Goal: Task Accomplishment & Management: Manage account settings

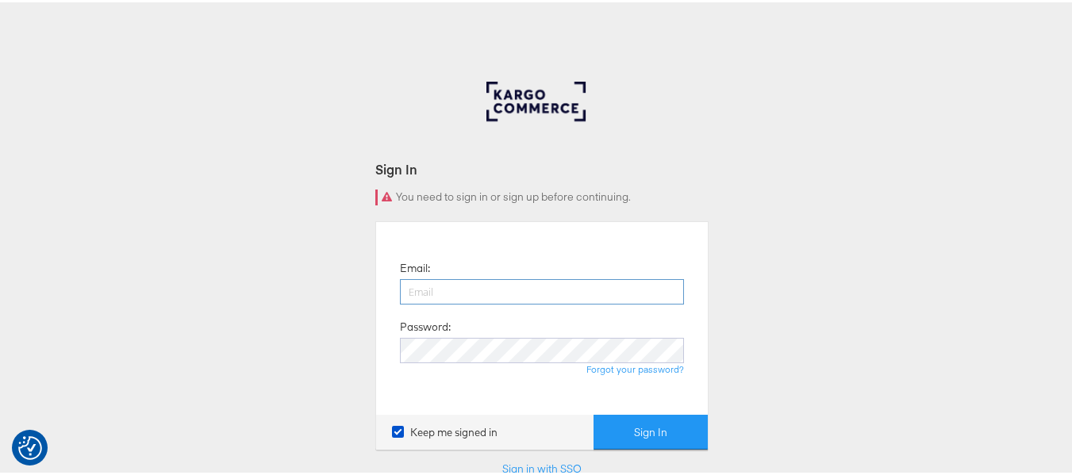
click at [501, 300] on input "email" at bounding box center [542, 289] width 284 height 25
type input "[PERSON_NAME][EMAIL_ADDRESS][DOMAIN_NAME]"
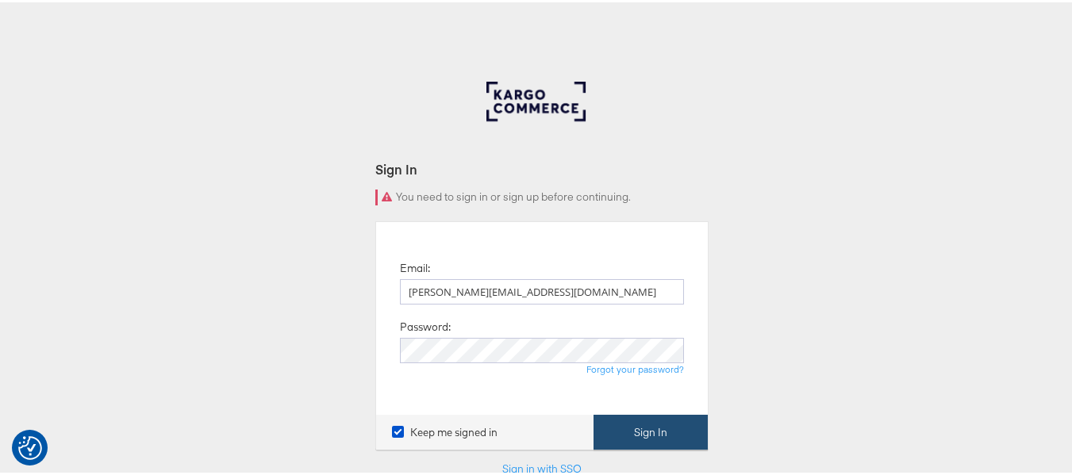
click at [642, 433] on button "Sign In" at bounding box center [650, 431] width 114 height 36
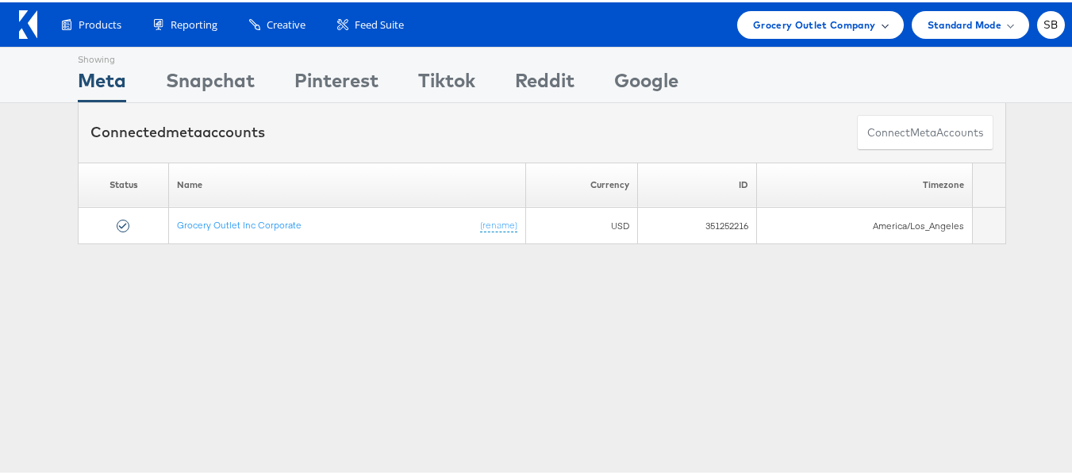
click at [831, 17] on span "Grocery Outlet Company" at bounding box center [814, 22] width 123 height 17
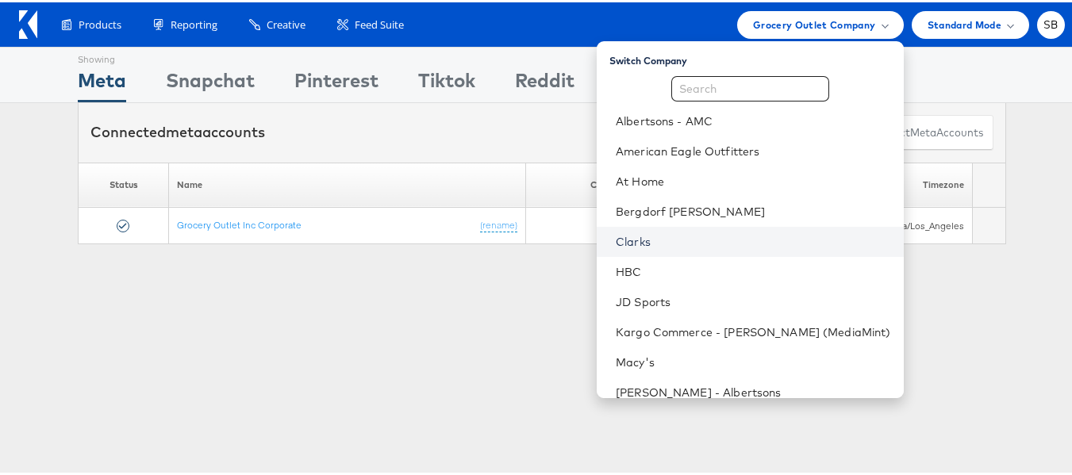
click at [662, 241] on link "Clarks" at bounding box center [753, 240] width 275 height 16
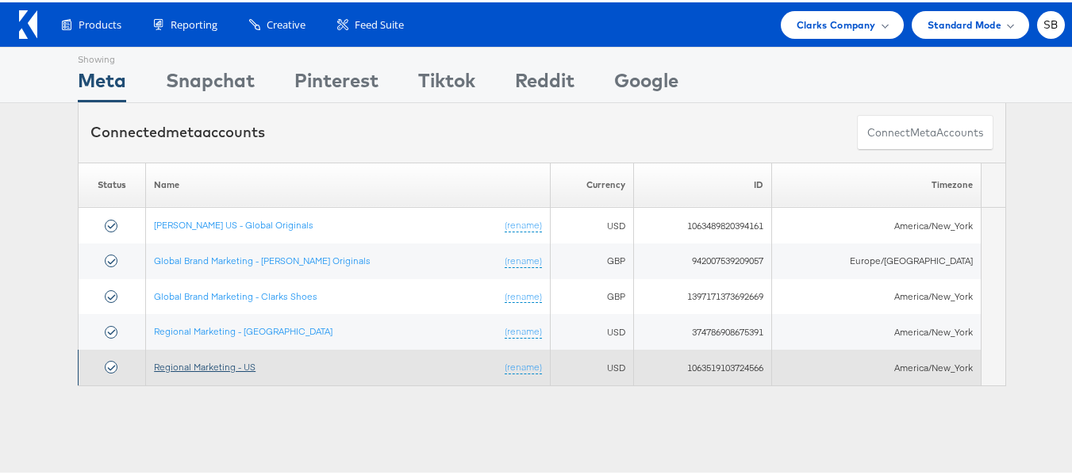
click at [214, 362] on link "Regional Marketing - US" at bounding box center [205, 365] width 102 height 12
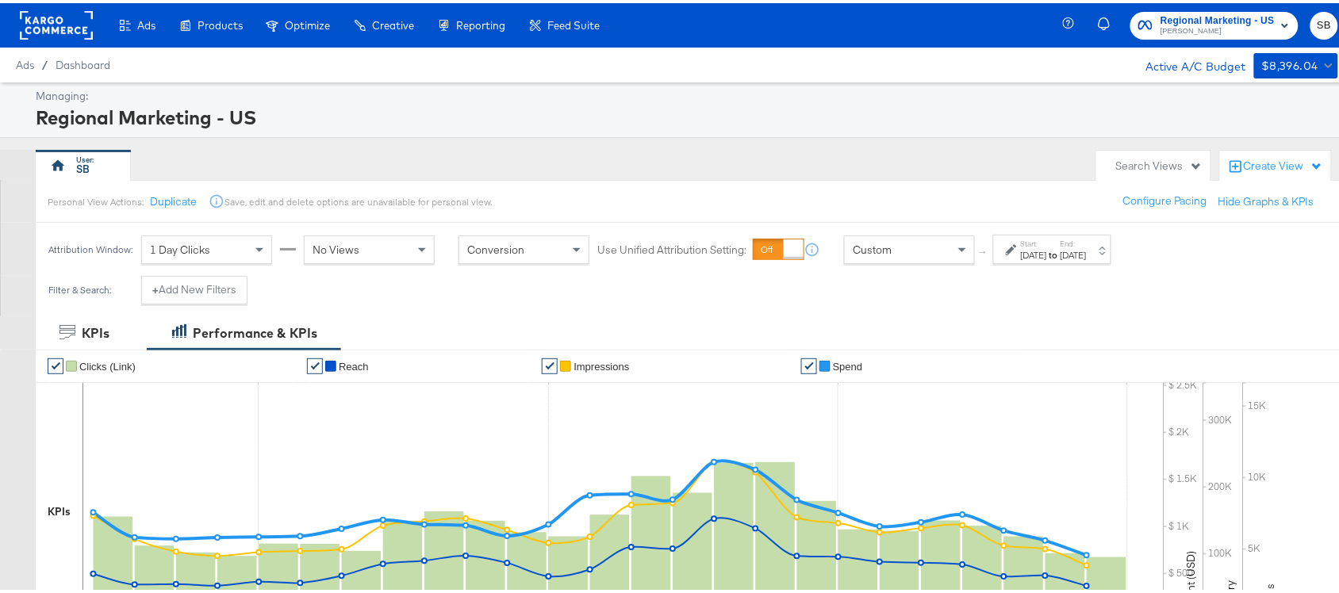
click at [1047, 256] on div "Jul 27th 2025" at bounding box center [1034, 252] width 26 height 13
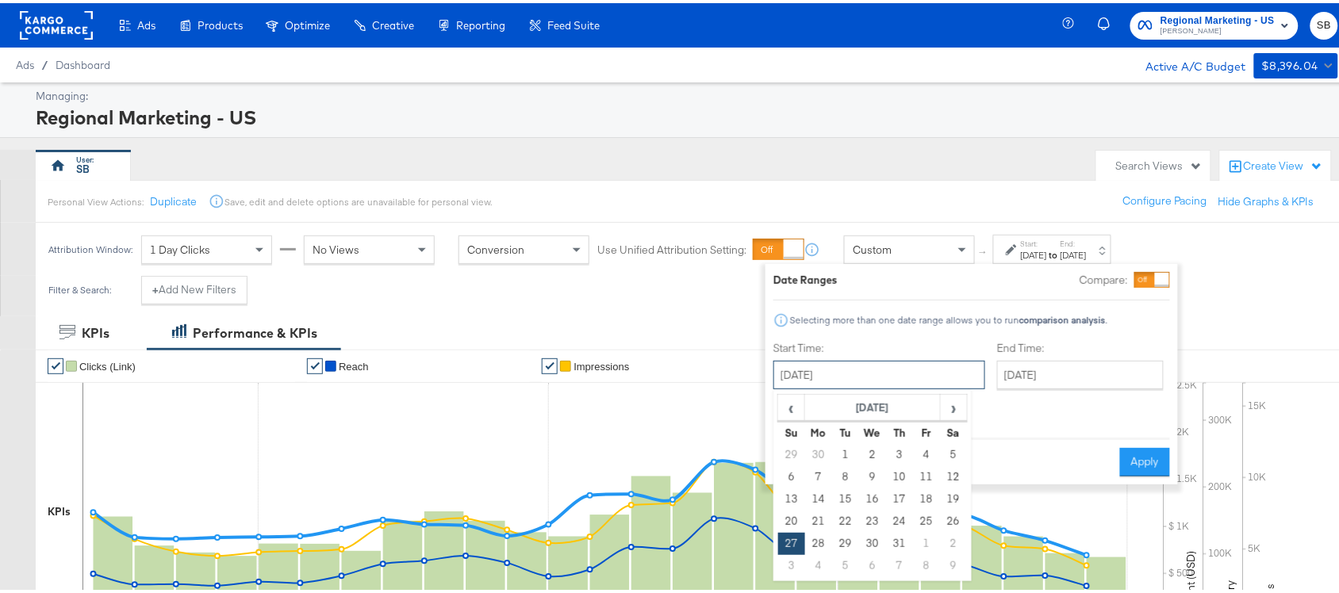
click at [847, 382] on input "July 27th 2025" at bounding box center [879, 372] width 212 height 29
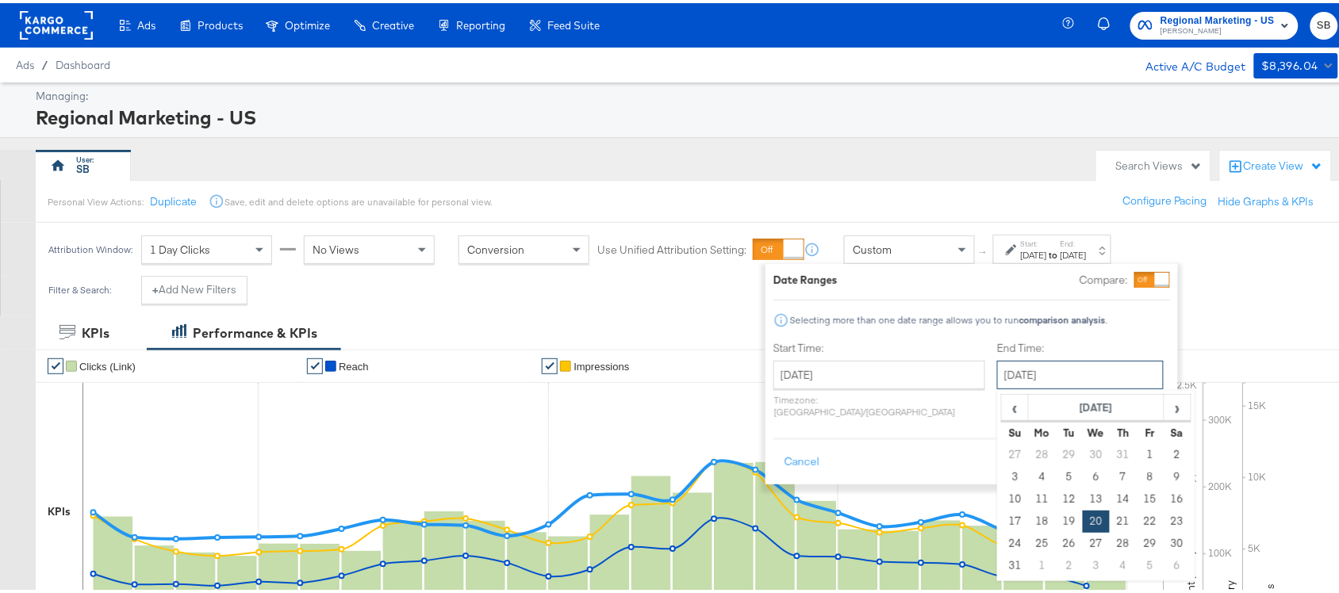
click at [1012, 374] on input "August 20th 2025" at bounding box center [1080, 372] width 167 height 29
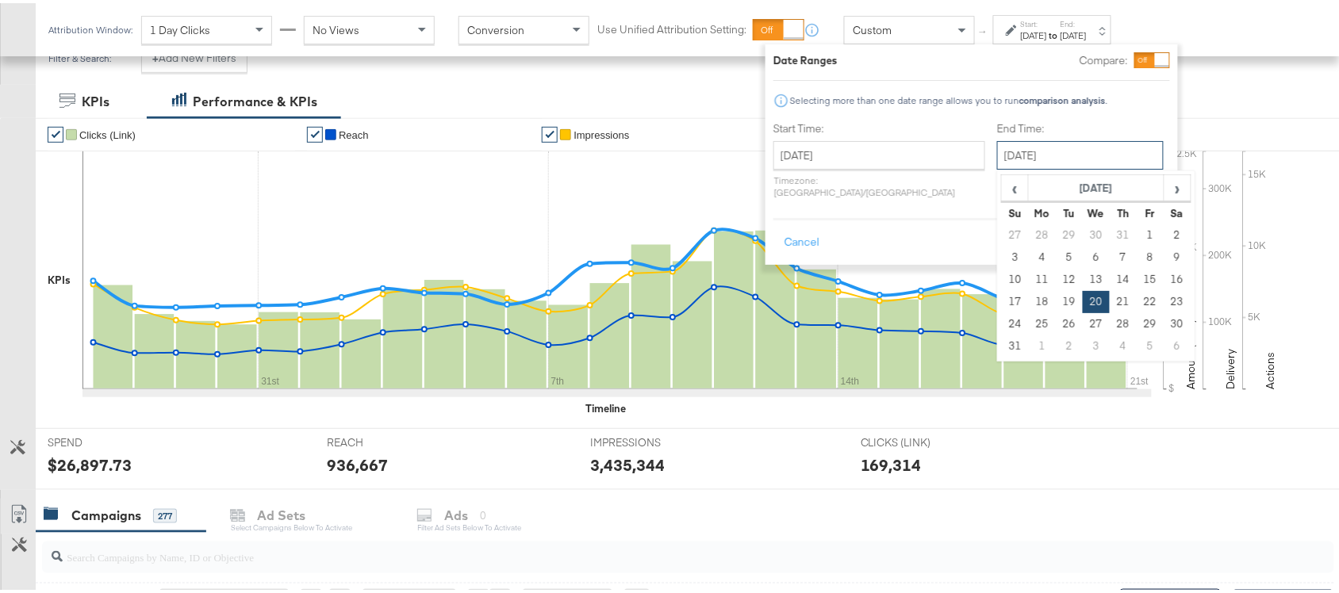
scroll to position [232, 0]
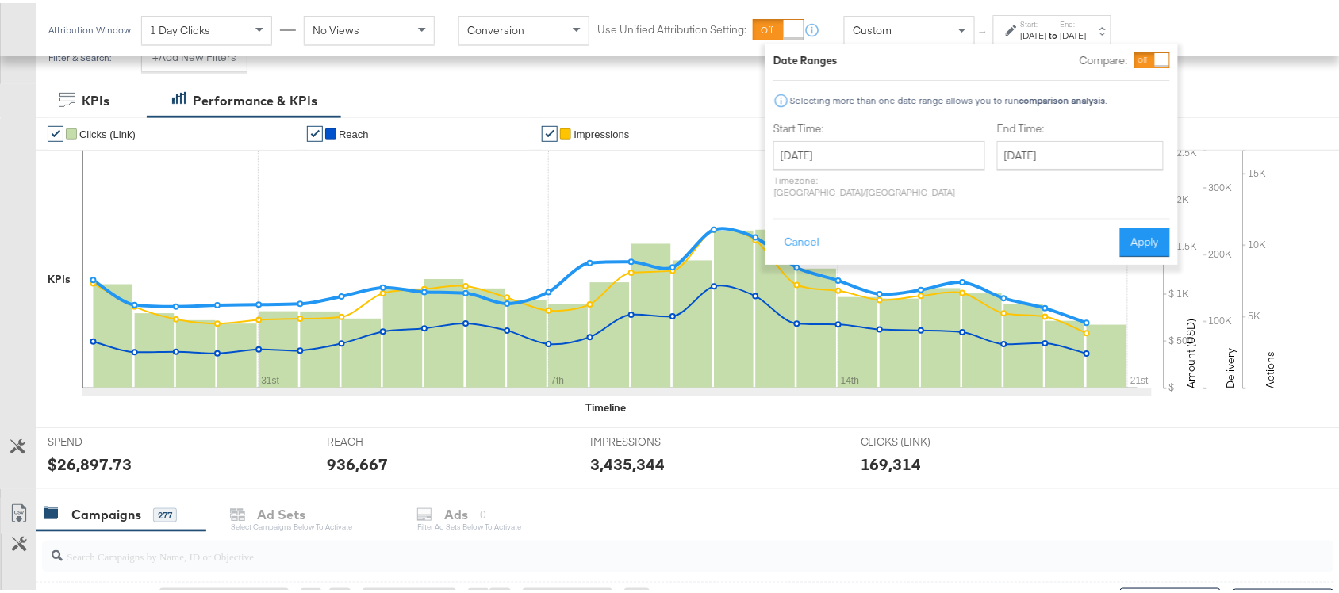
click at [649, 92] on div "KPIs Performance & KPIs" at bounding box center [677, 97] width 1354 height 33
click at [819, 232] on button "Cancel" at bounding box center [801, 239] width 57 height 29
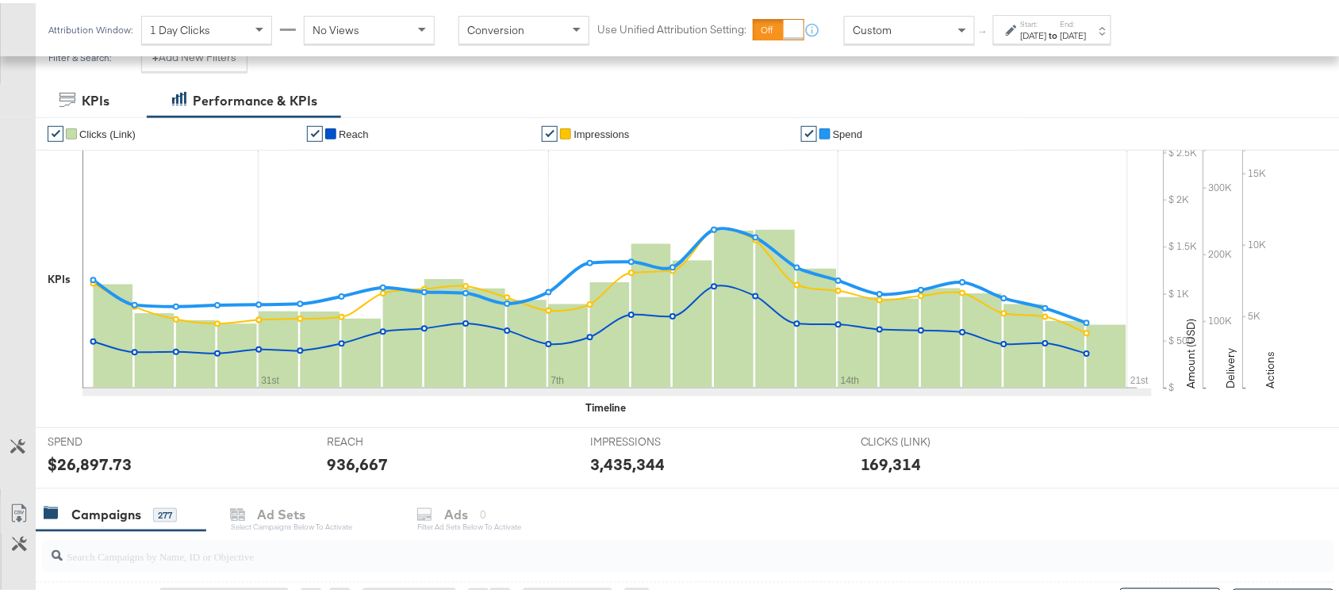
click at [899, 92] on div "KPIs Performance & KPIs" at bounding box center [677, 97] width 1354 height 33
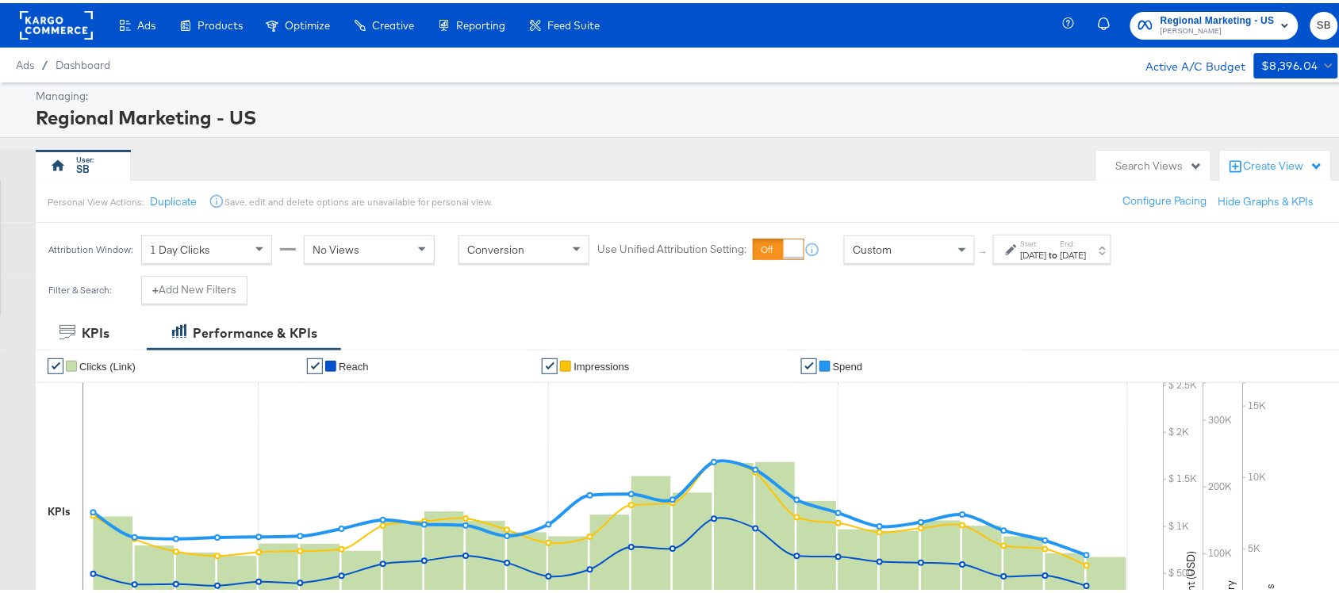
click at [1047, 248] on div "Jul 27th 2025" at bounding box center [1034, 252] width 26 height 13
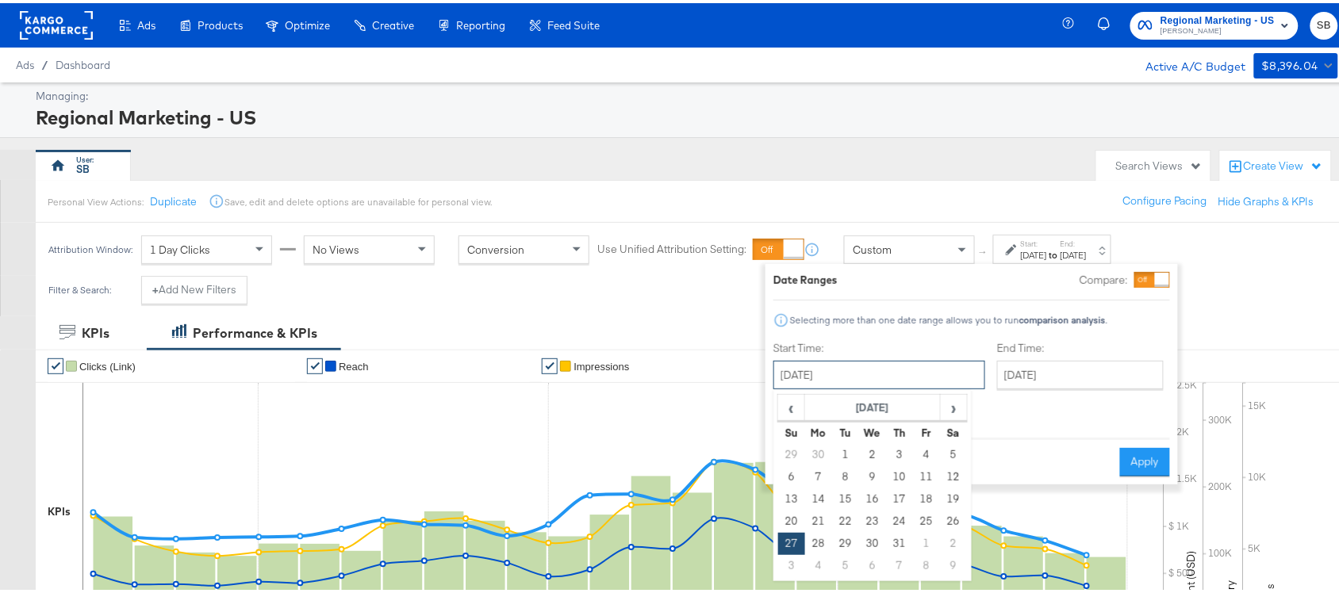
click at [901, 374] on input "July 27th 2025" at bounding box center [879, 372] width 212 height 29
click at [945, 411] on span "›" at bounding box center [954, 405] width 25 height 24
click at [929, 464] on td "12" at bounding box center [926, 474] width 27 height 22
type input "[DATE]"
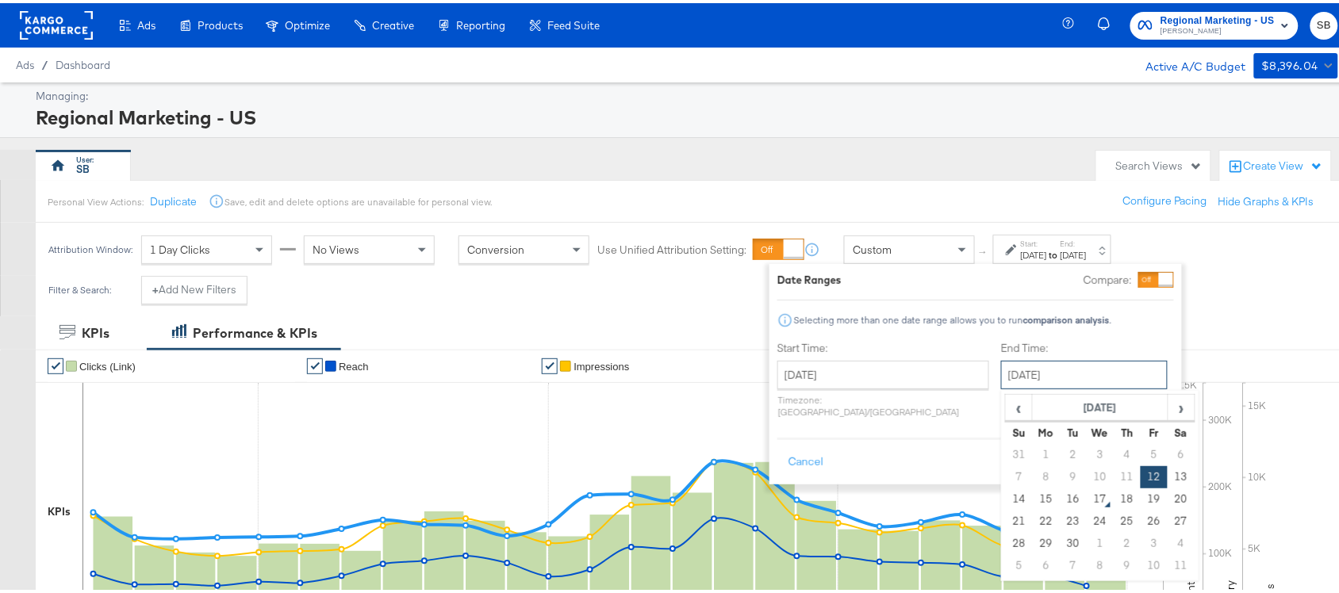
click at [1050, 367] on input "[DATE]" at bounding box center [1084, 372] width 167 height 29
click at [1060, 490] on td "16" at bounding box center [1073, 497] width 27 height 22
type input "[DATE]"
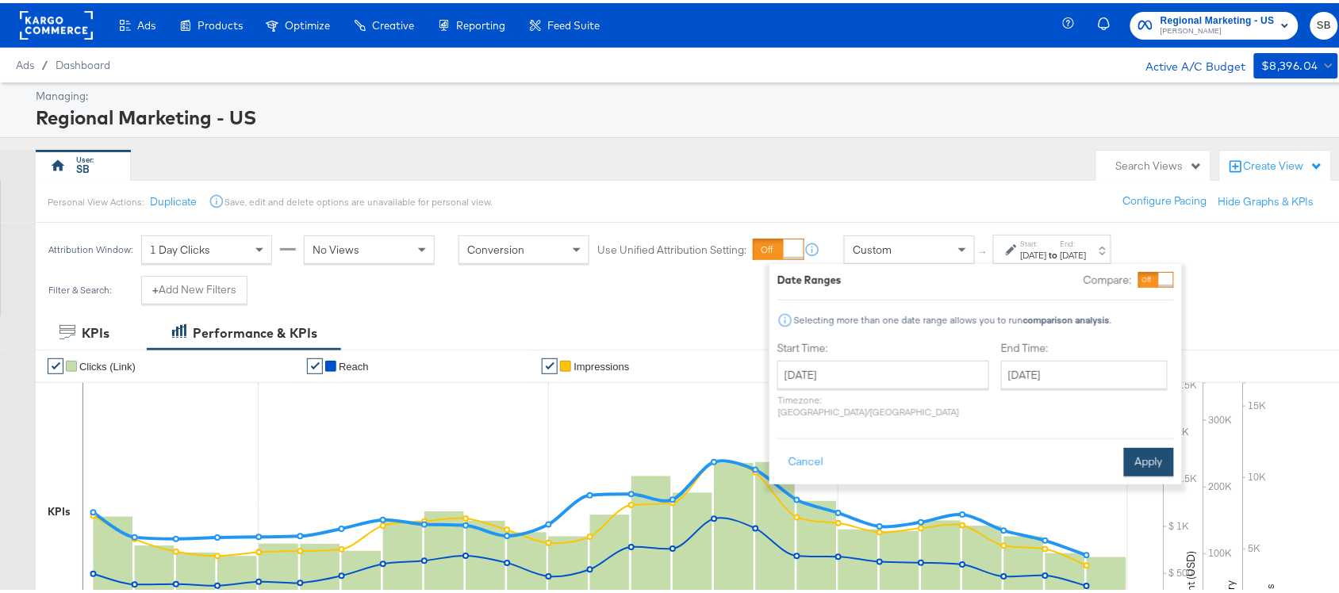
click at [1143, 454] on button "Apply" at bounding box center [1149, 459] width 50 height 29
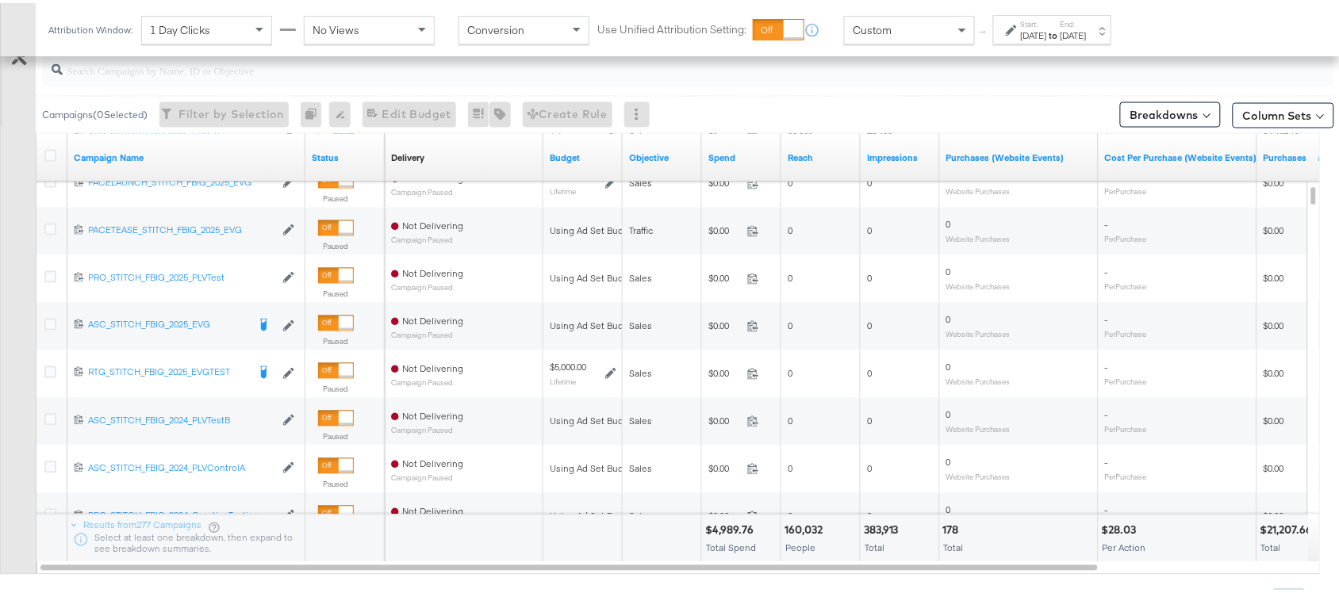
scroll to position [722, 0]
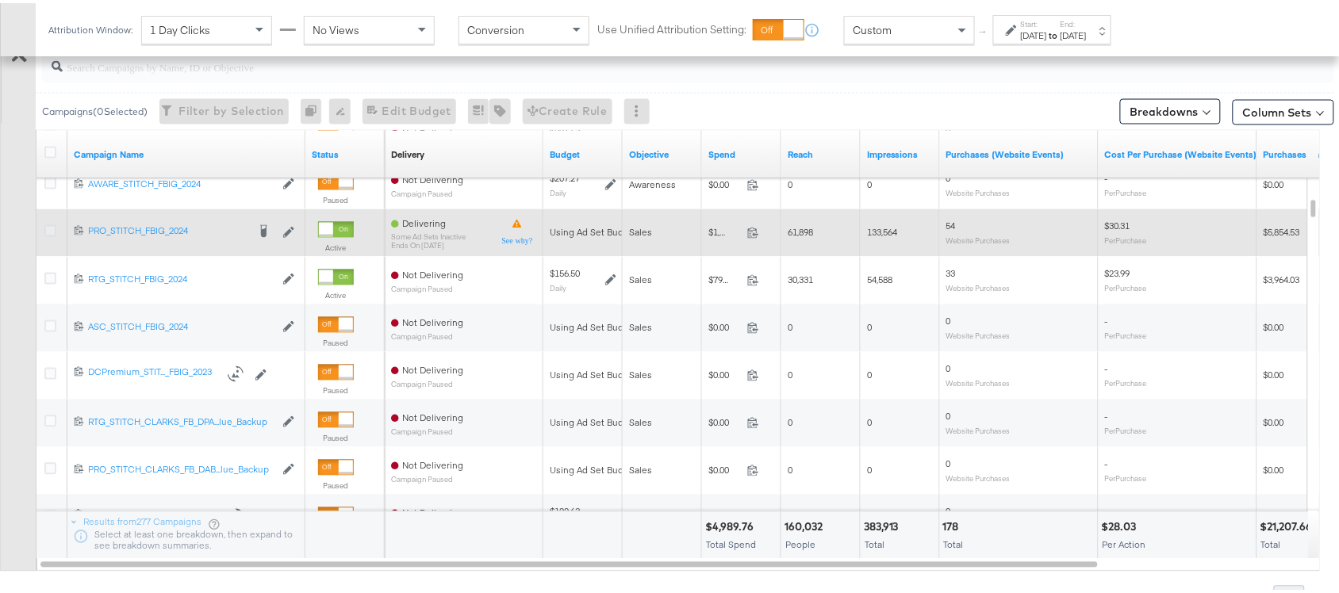
click at [48, 228] on icon at bounding box center [50, 228] width 12 height 12
click at [0, 0] on input "checkbox" at bounding box center [0, 0] width 0 height 0
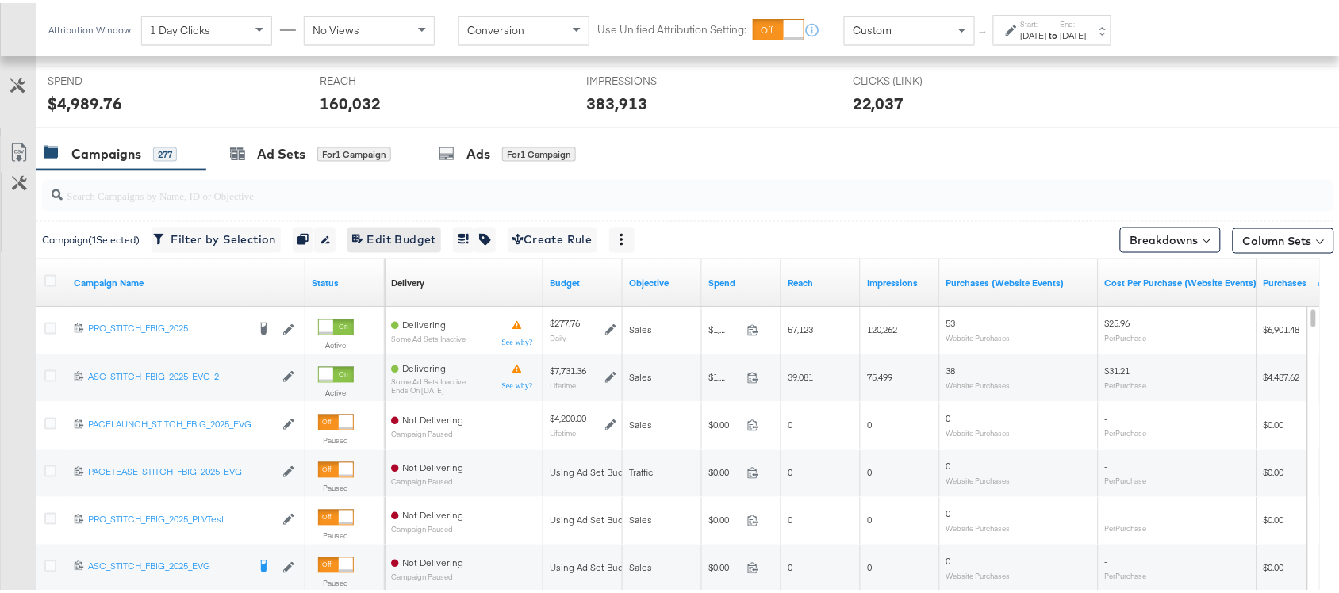
scroll to position [593, 0]
click at [279, 151] on div "Ad Sets" at bounding box center [281, 152] width 48 height 18
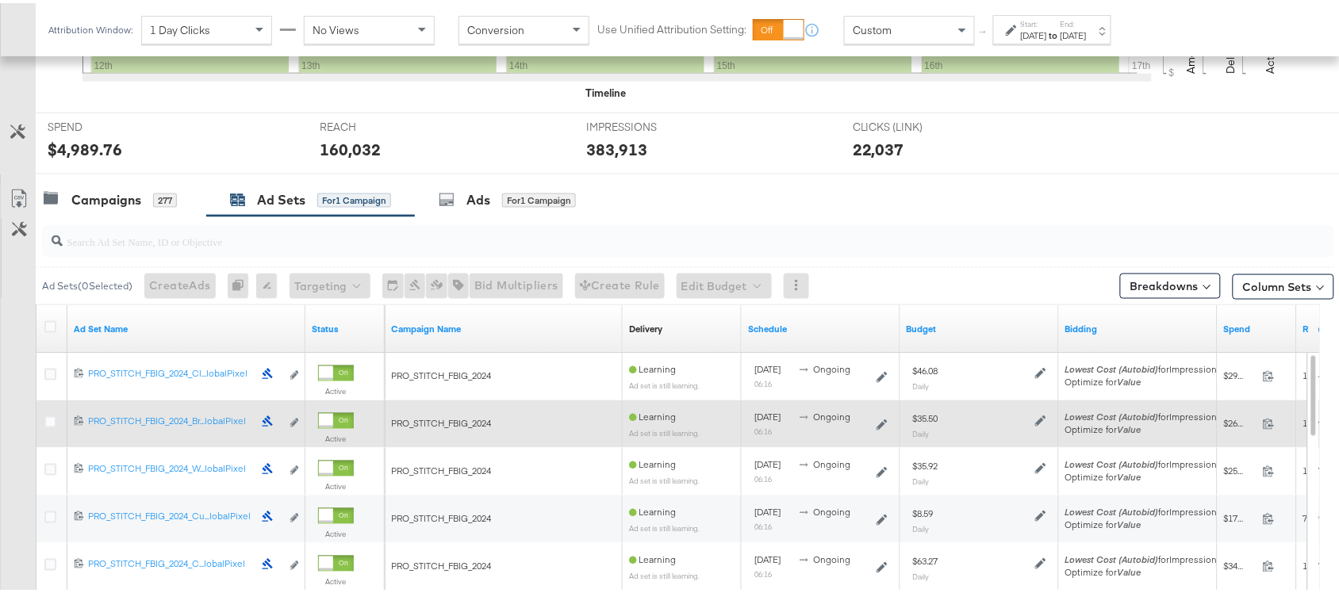
scroll to position [546, 0]
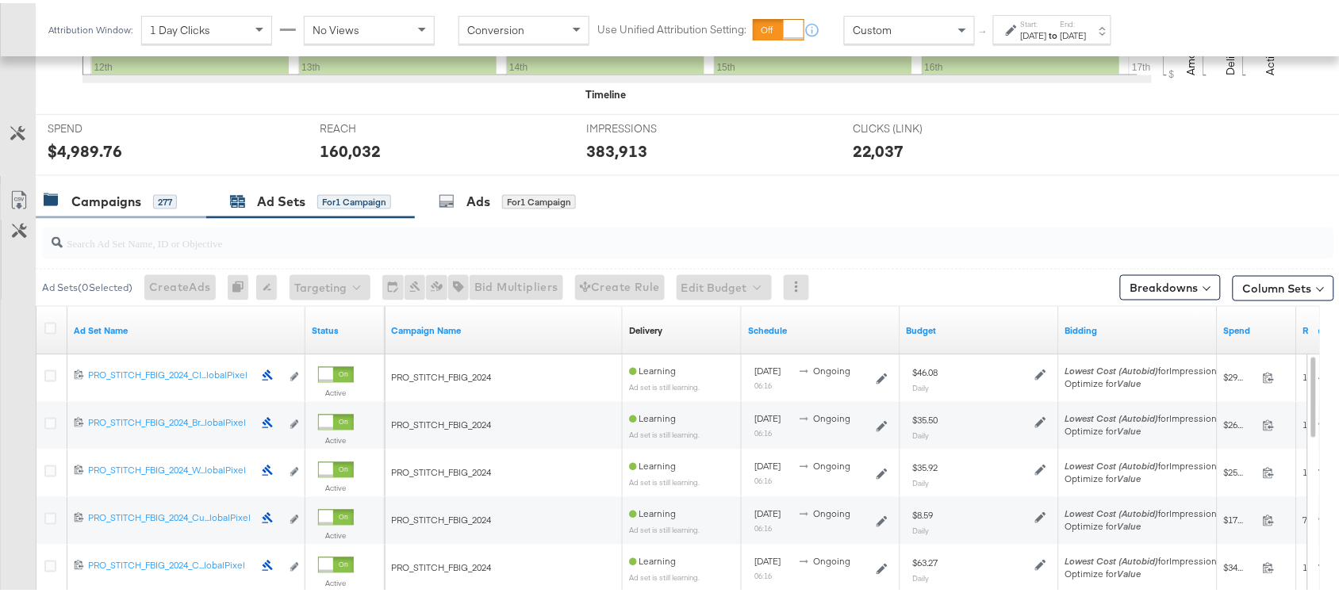
click at [94, 201] on div "Campaigns" at bounding box center [106, 199] width 70 height 18
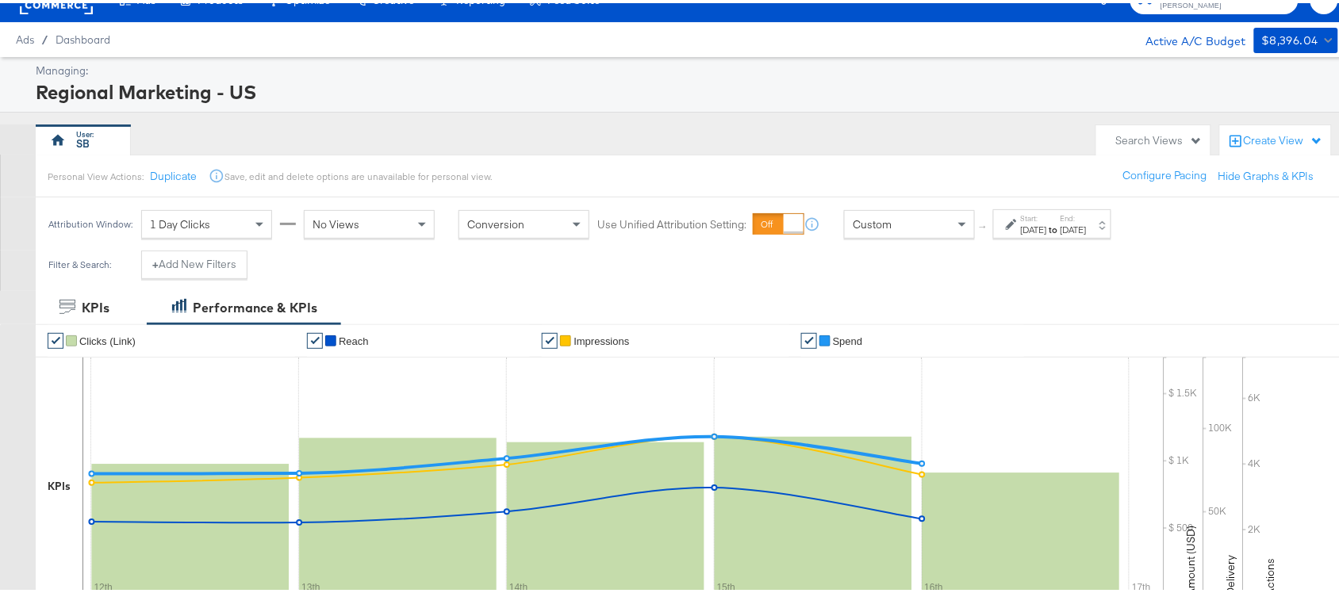
scroll to position [0, 0]
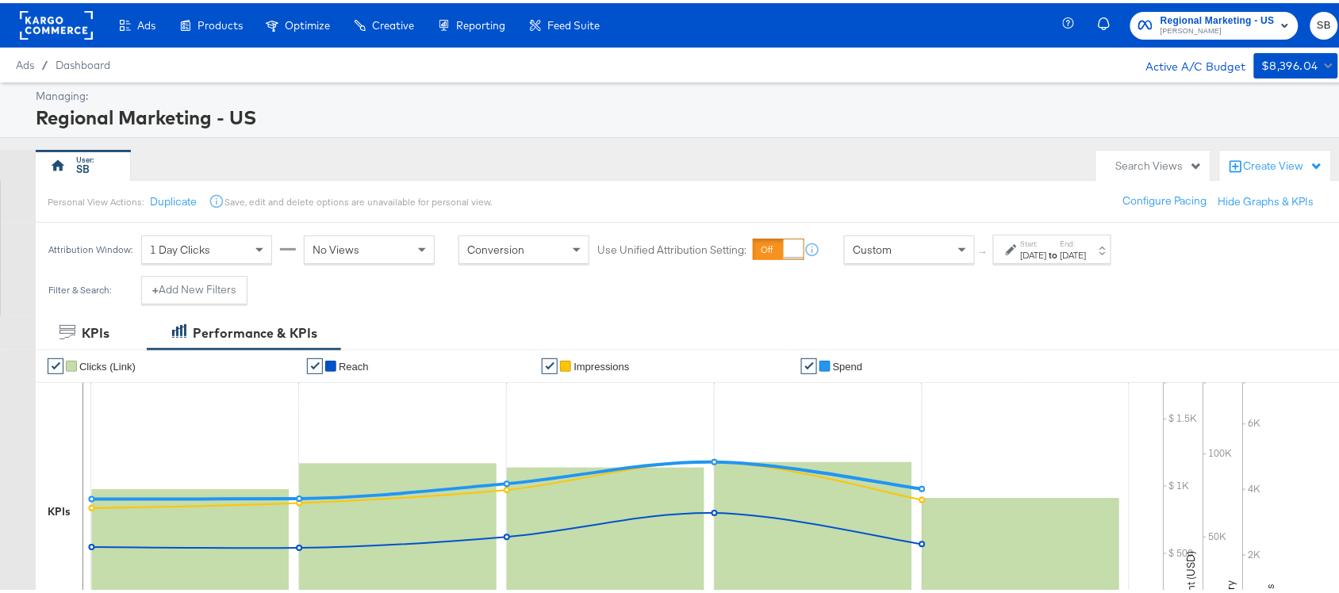
click at [1047, 251] on div "[DATE]" at bounding box center [1034, 252] width 26 height 13
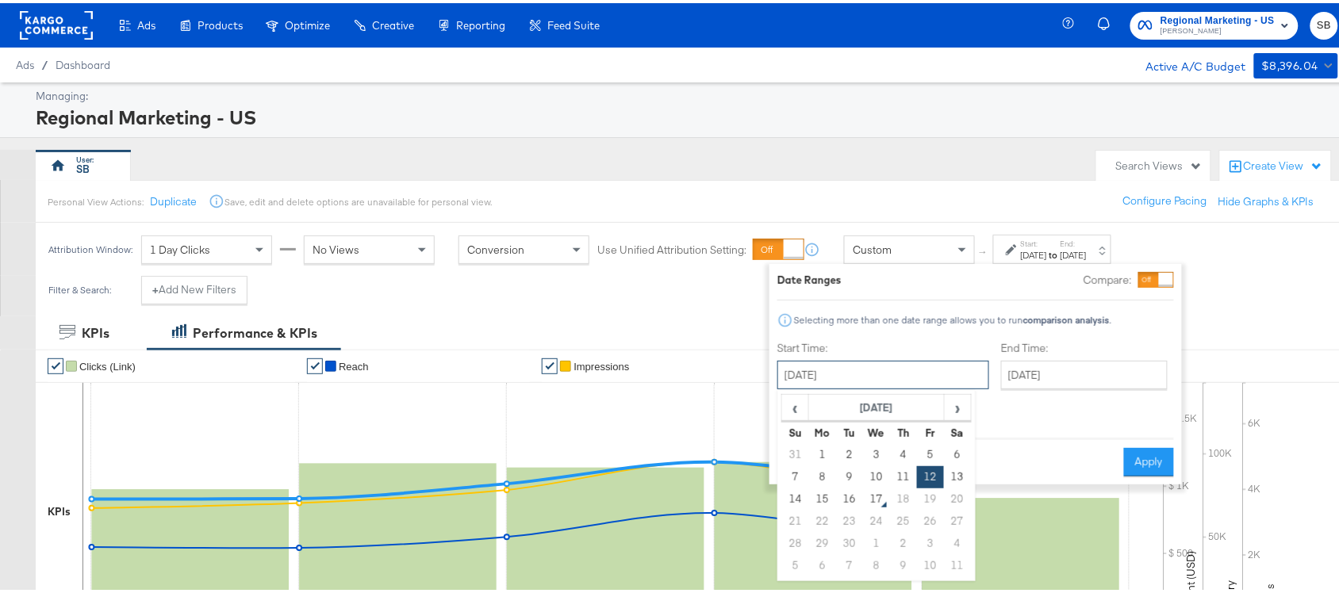
click at [867, 374] on input "[DATE]" at bounding box center [883, 372] width 212 height 29
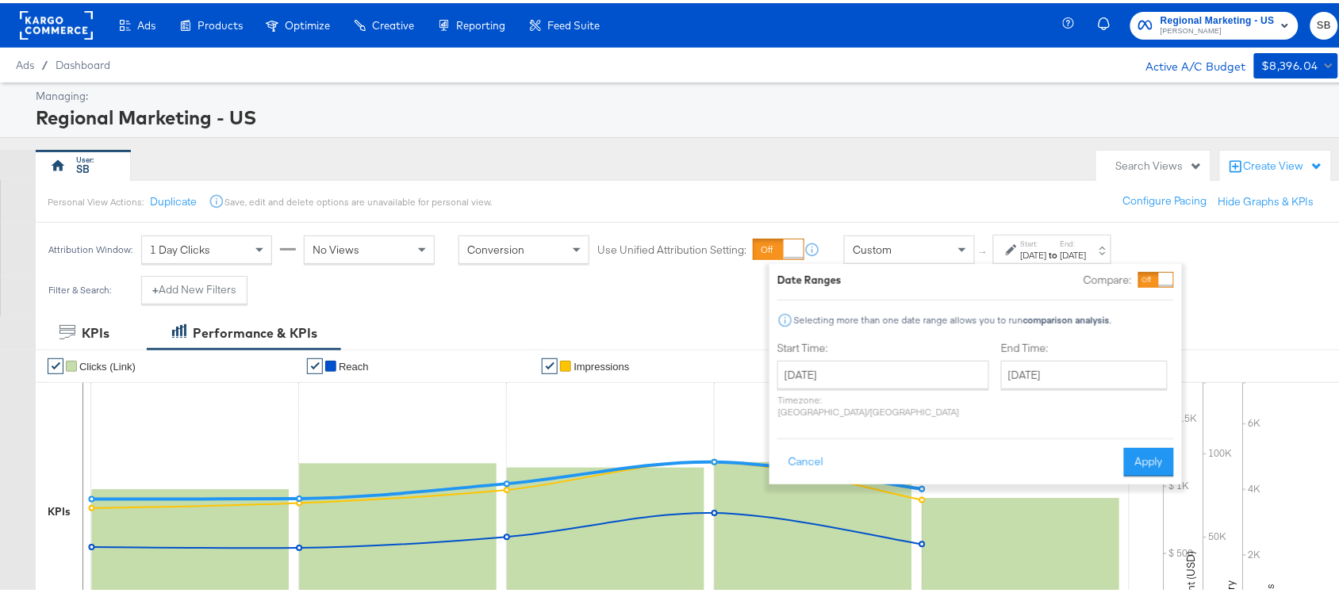
click at [1272, 361] on ul "✔ Clicks (Link) ✔ Reach ✔ Impressions ✔ Spend" at bounding box center [702, 363] width 1332 height 32
click at [789, 455] on button "Cancel" at bounding box center [805, 459] width 57 height 29
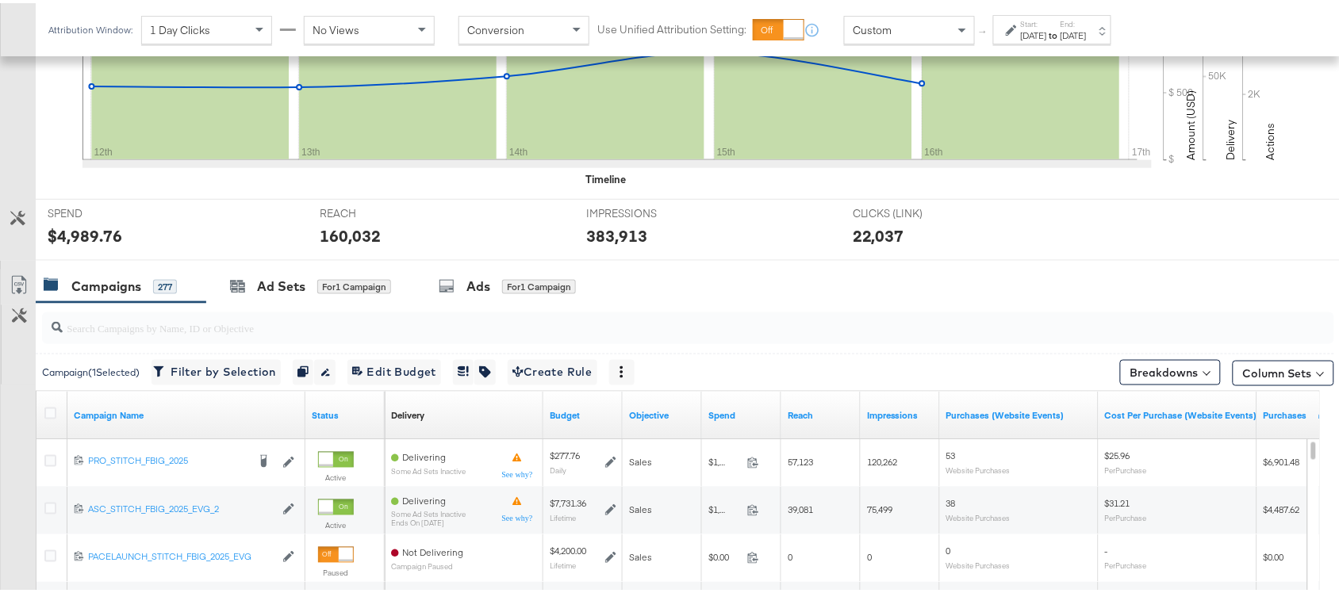
scroll to position [460, 0]
click at [295, 290] on div "Ad Sets" at bounding box center [281, 284] width 48 height 18
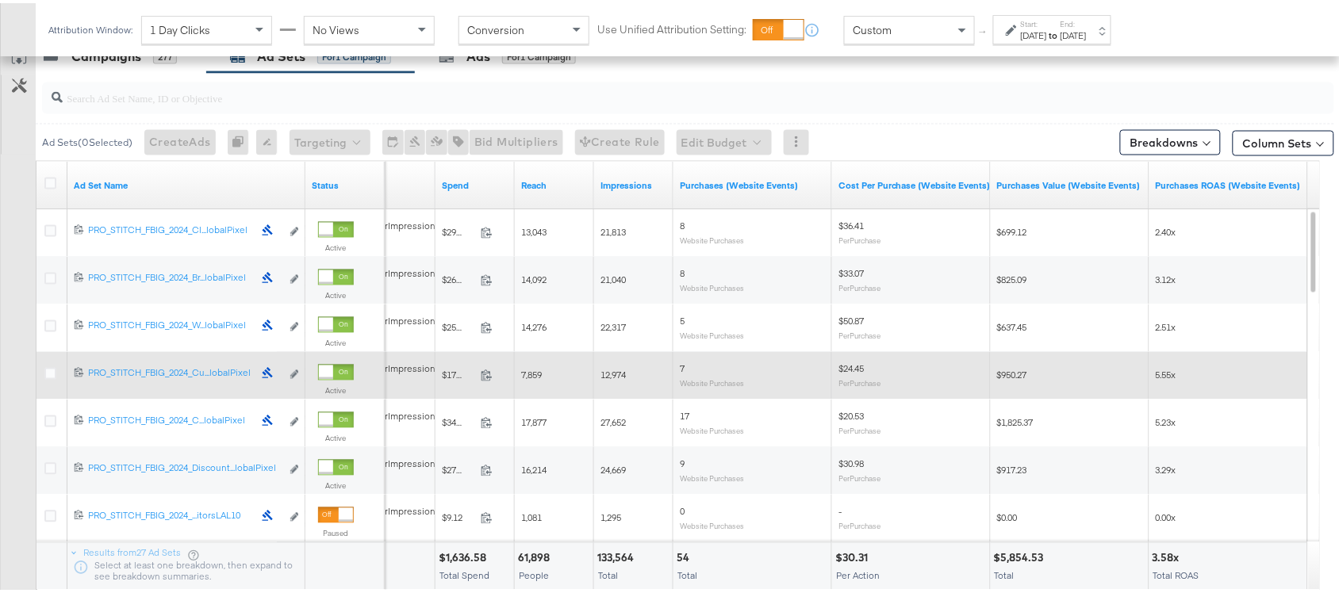
scroll to position [710, 0]
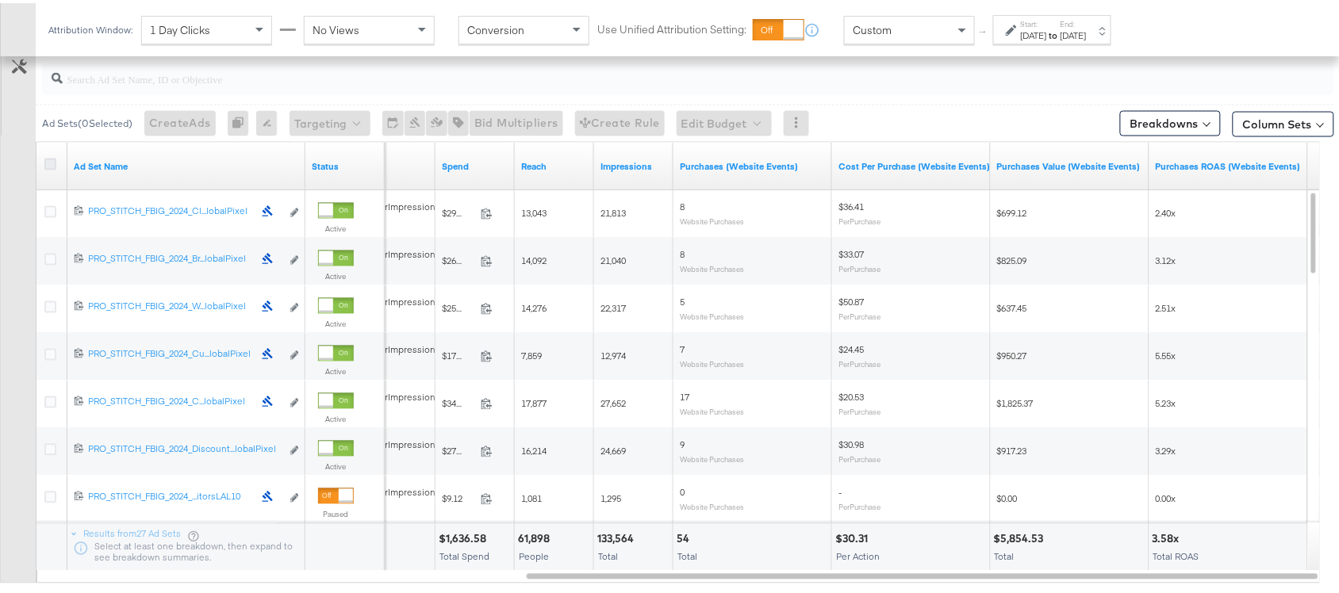
click at [45, 159] on icon at bounding box center [50, 161] width 12 height 12
click at [0, 0] on input "checkbox" at bounding box center [0, 0] width 0 height 0
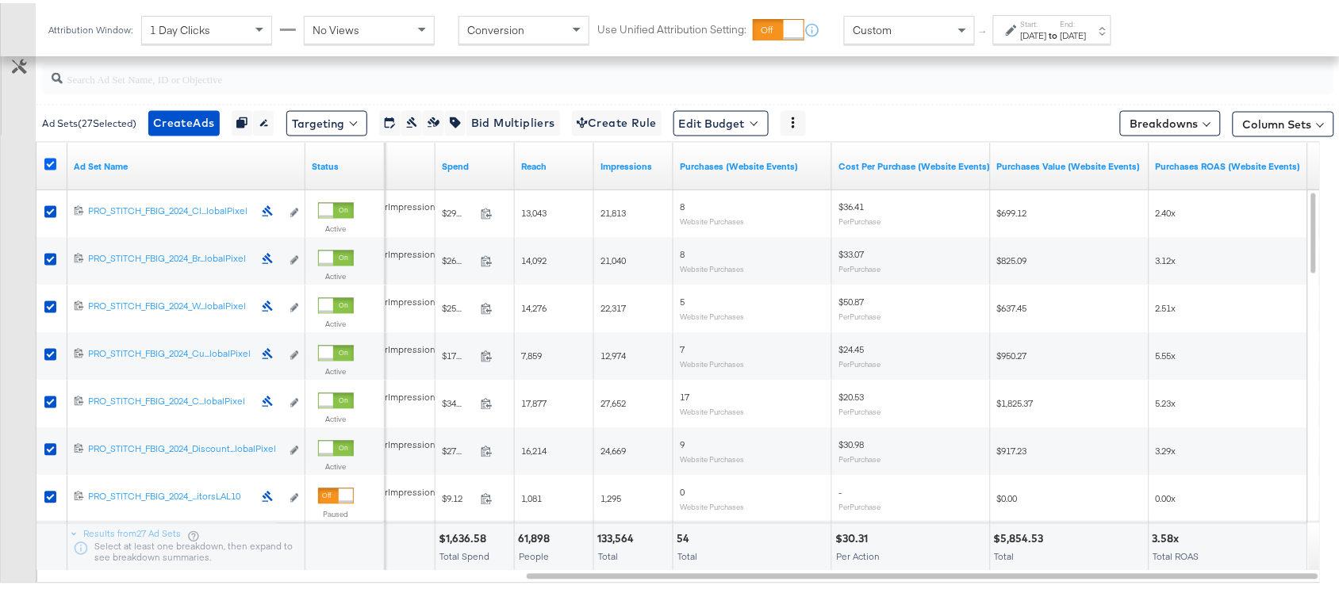
click at [45, 159] on icon at bounding box center [50, 161] width 12 height 12
click at [0, 0] on input "checkbox" at bounding box center [0, 0] width 0 height 0
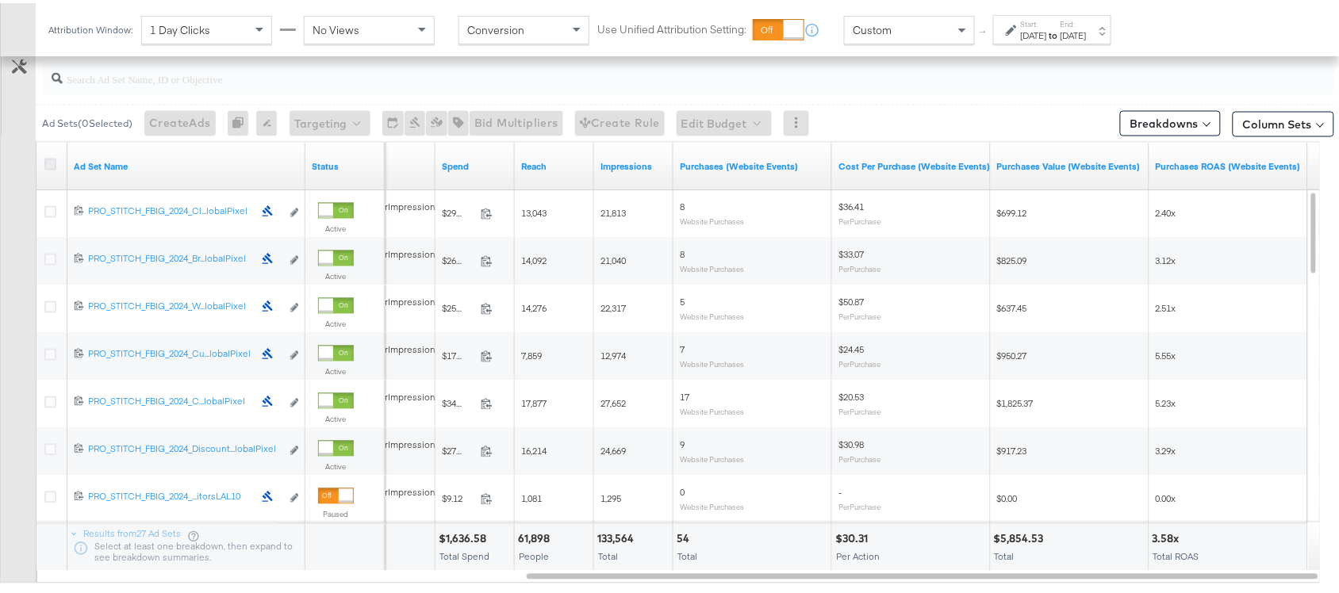
click at [45, 159] on icon at bounding box center [50, 161] width 12 height 12
click at [0, 0] on input "checkbox" at bounding box center [0, 0] width 0 height 0
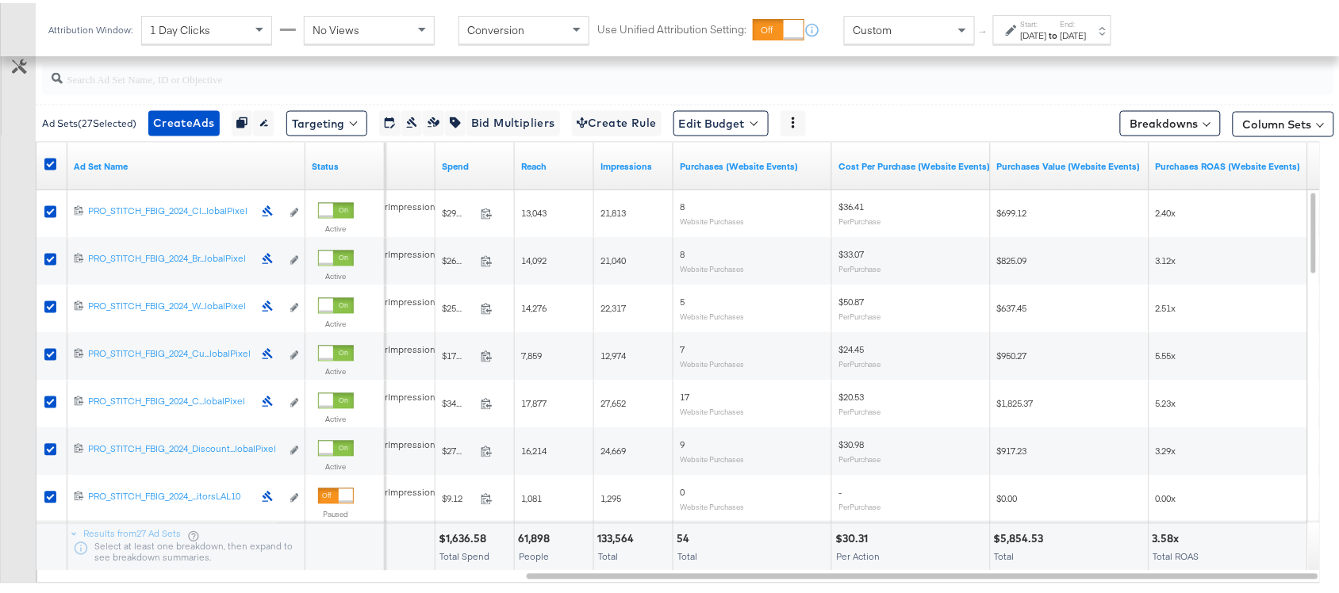
click at [50, 155] on div at bounding box center [52, 163] width 29 height 29
click at [49, 163] on icon at bounding box center [50, 161] width 12 height 12
click at [0, 0] on input "checkbox" at bounding box center [0, 0] width 0 height 0
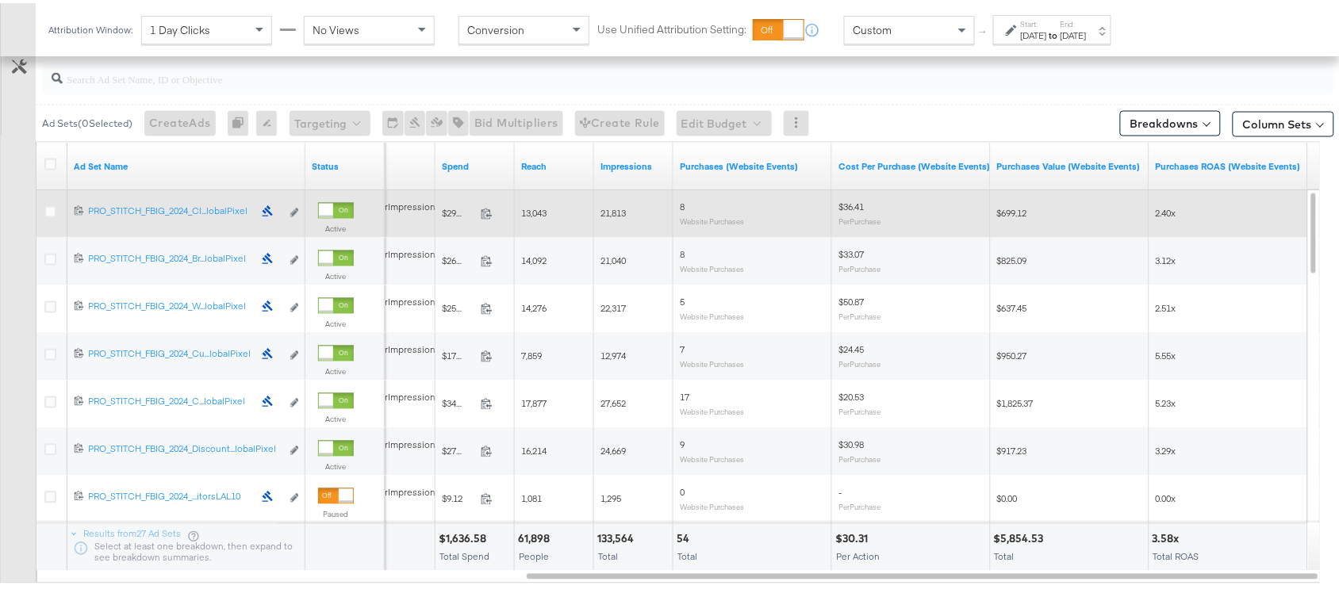
click at [50, 204] on label at bounding box center [50, 209] width 12 height 12
click at [0, 0] on input "checkbox" at bounding box center [0, 0] width 0 height 0
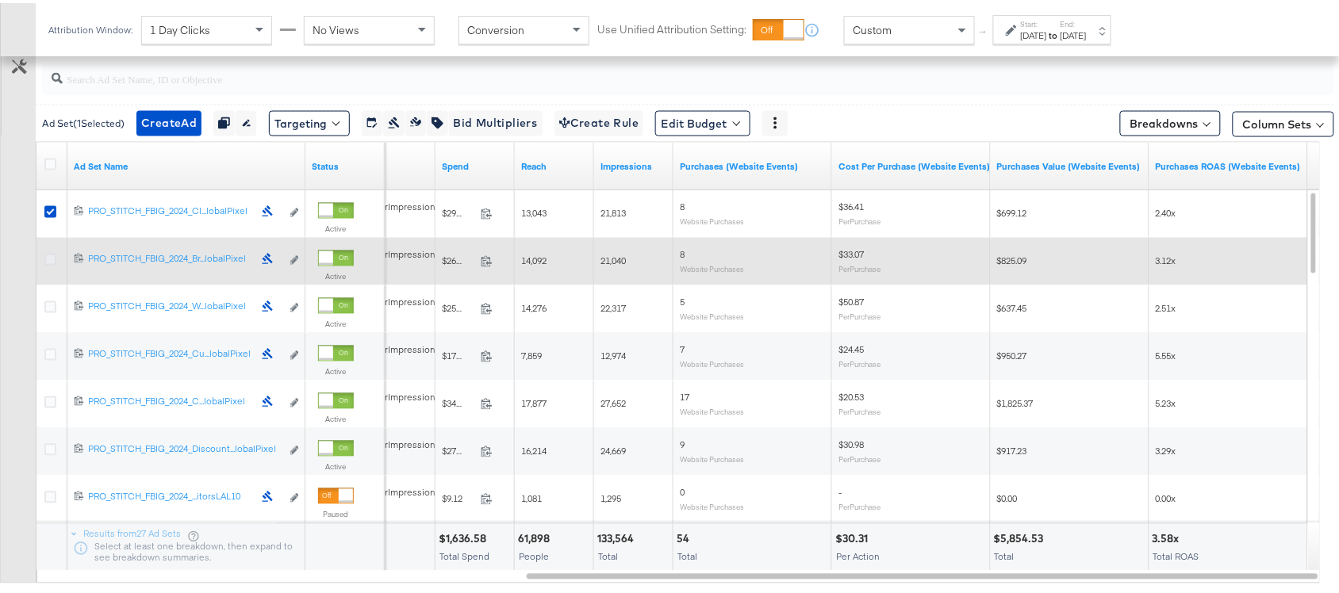
click at [45, 255] on icon at bounding box center [50, 257] width 12 height 12
click at [0, 0] on input "checkbox" at bounding box center [0, 0] width 0 height 0
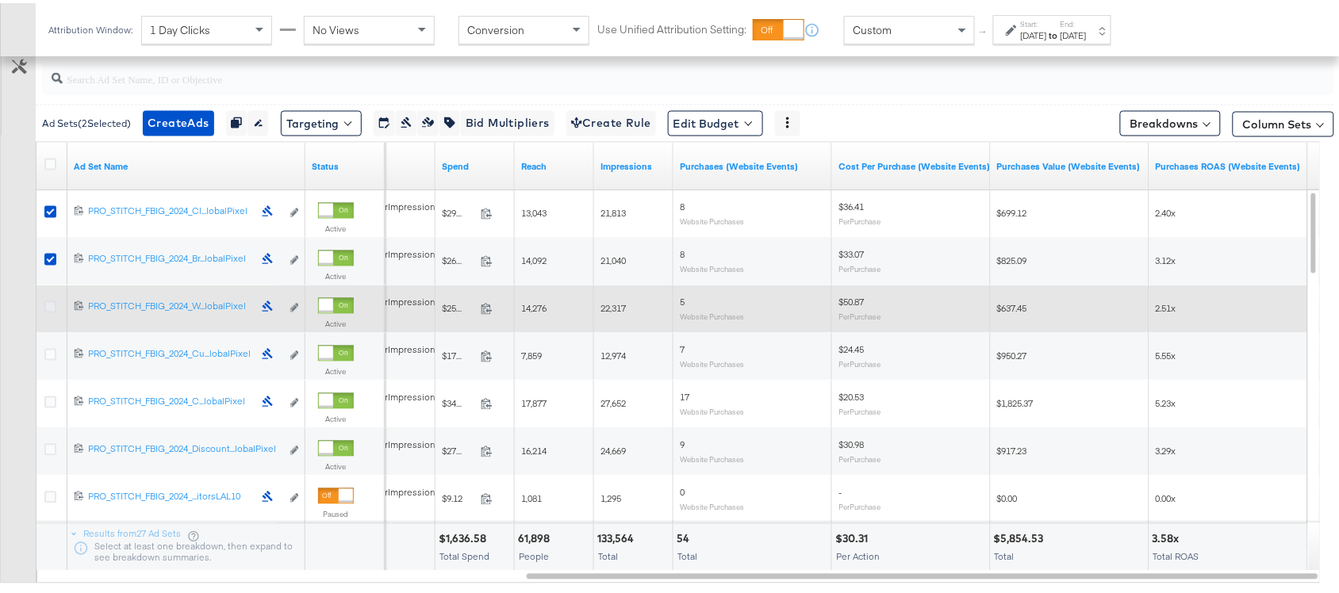
click at [46, 306] on icon at bounding box center [50, 304] width 12 height 12
click at [0, 0] on input "checkbox" at bounding box center [0, 0] width 0 height 0
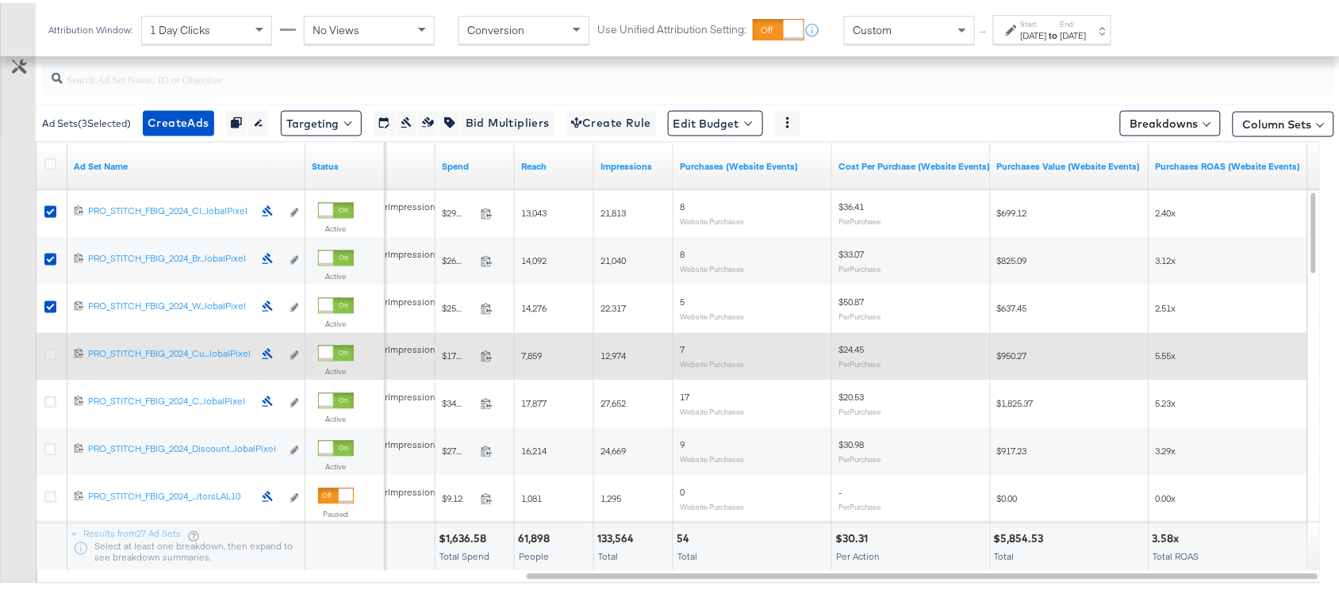
click at [48, 354] on icon at bounding box center [50, 352] width 12 height 12
click at [0, 0] on input "checkbox" at bounding box center [0, 0] width 0 height 0
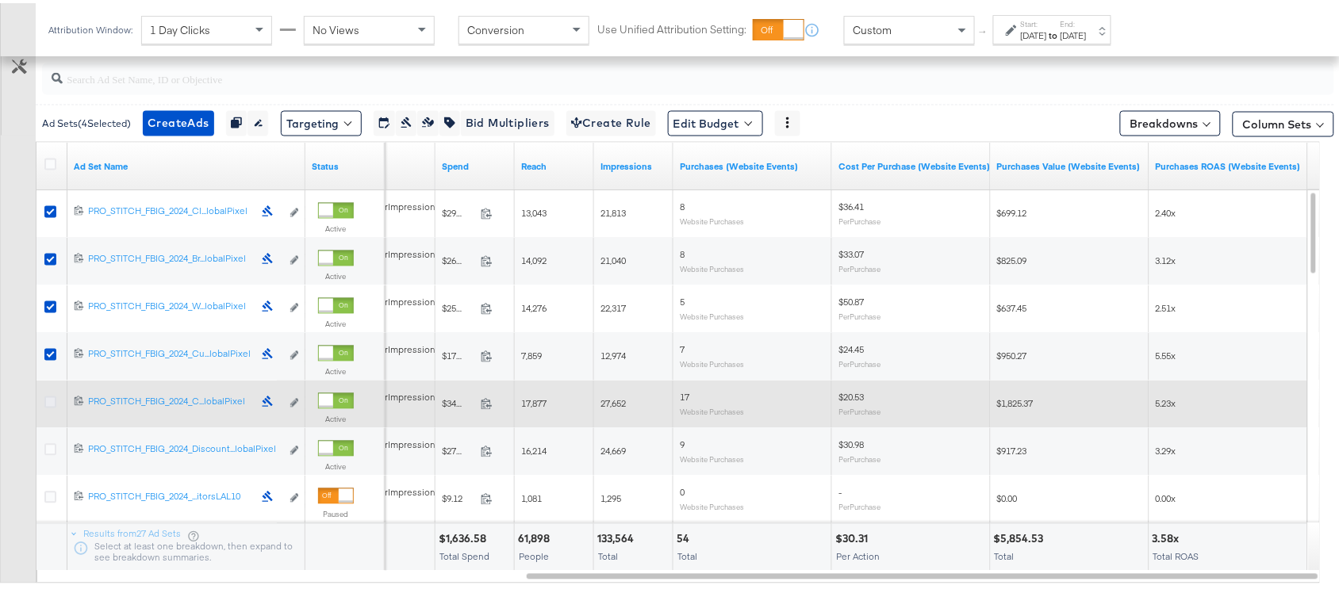
click at [48, 403] on icon at bounding box center [50, 399] width 12 height 12
click at [0, 0] on input "checkbox" at bounding box center [0, 0] width 0 height 0
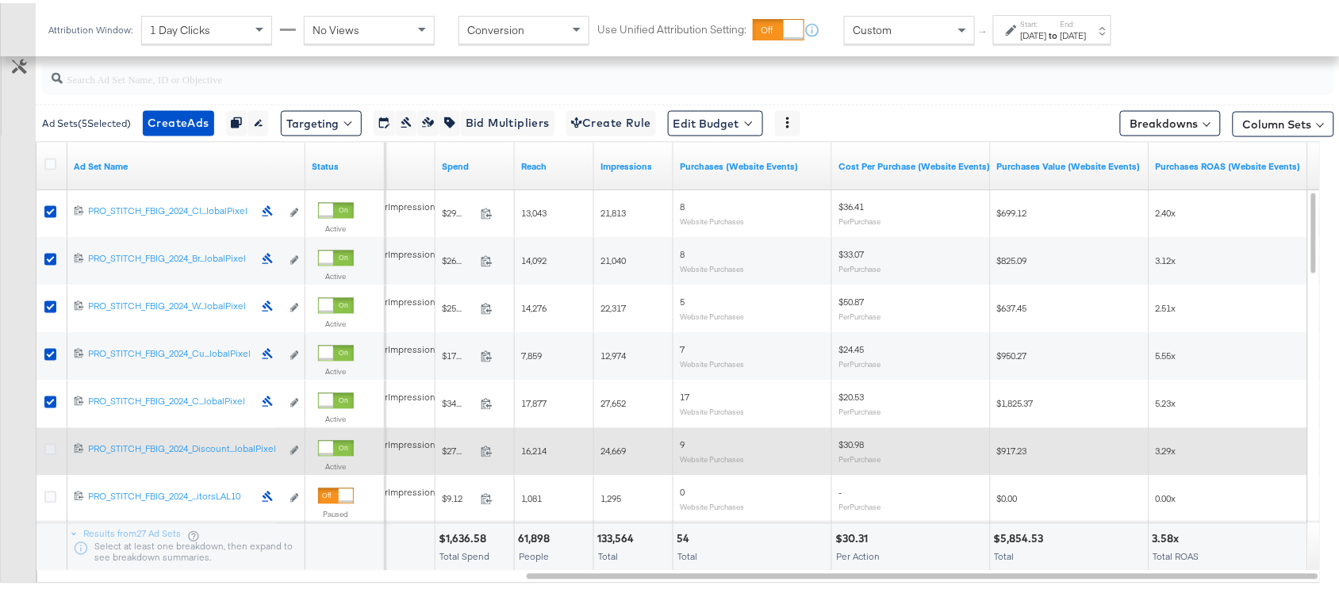
click at [48, 447] on icon at bounding box center [50, 447] width 12 height 12
click at [0, 0] on input "checkbox" at bounding box center [0, 0] width 0 height 0
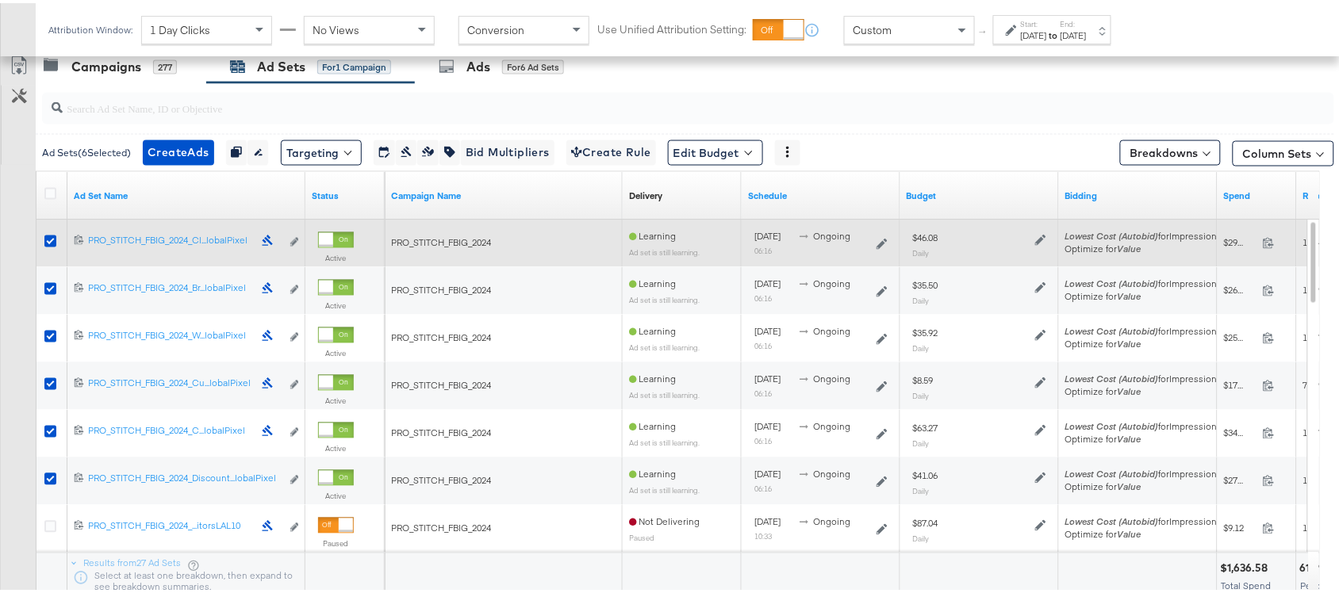
scroll to position [680, 0]
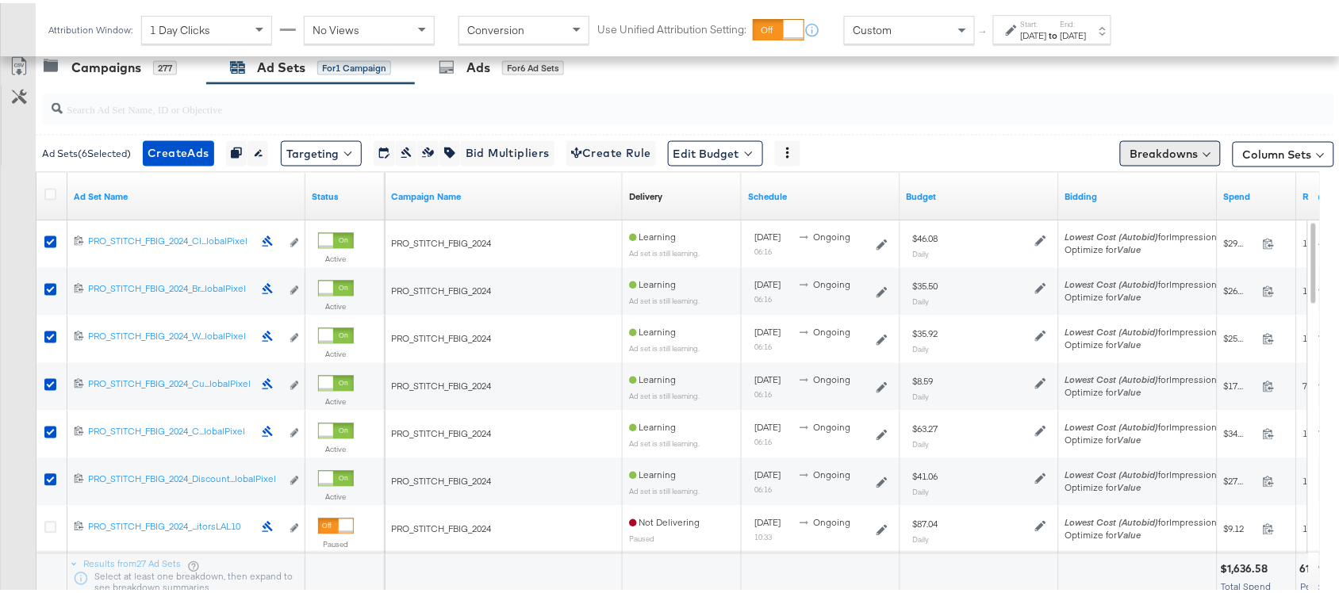
click at [1135, 152] on button "Breakdowns" at bounding box center [1170, 150] width 101 height 25
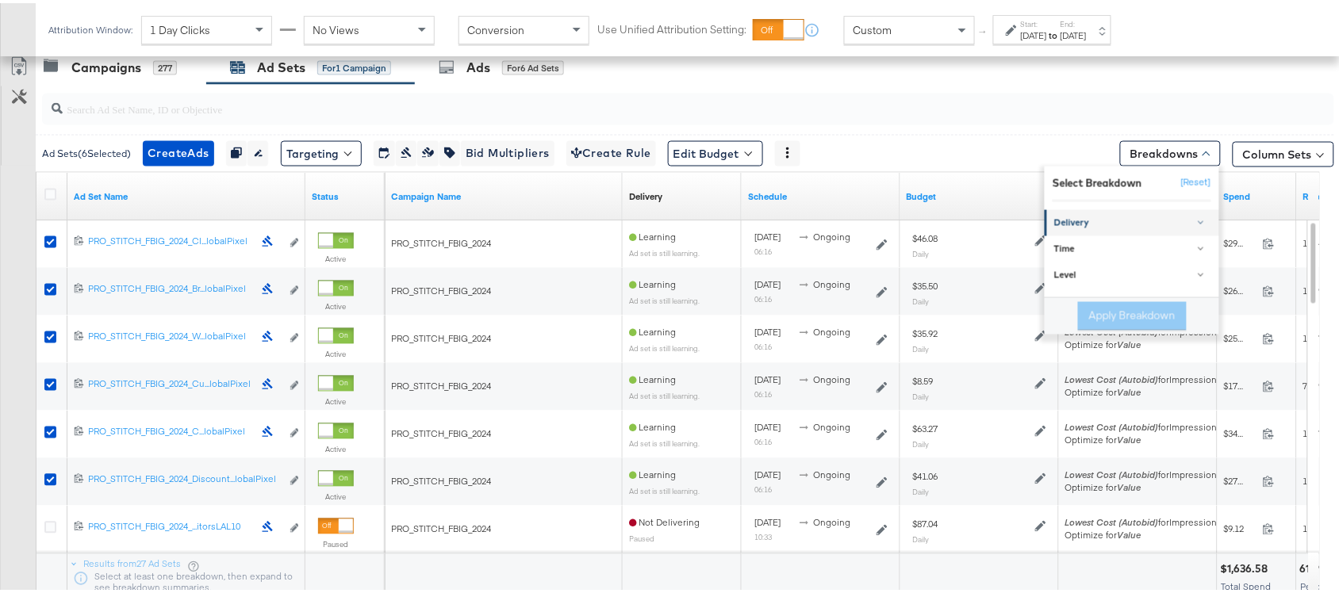
click at [1134, 221] on div "Delivery" at bounding box center [1133, 220] width 158 height 13
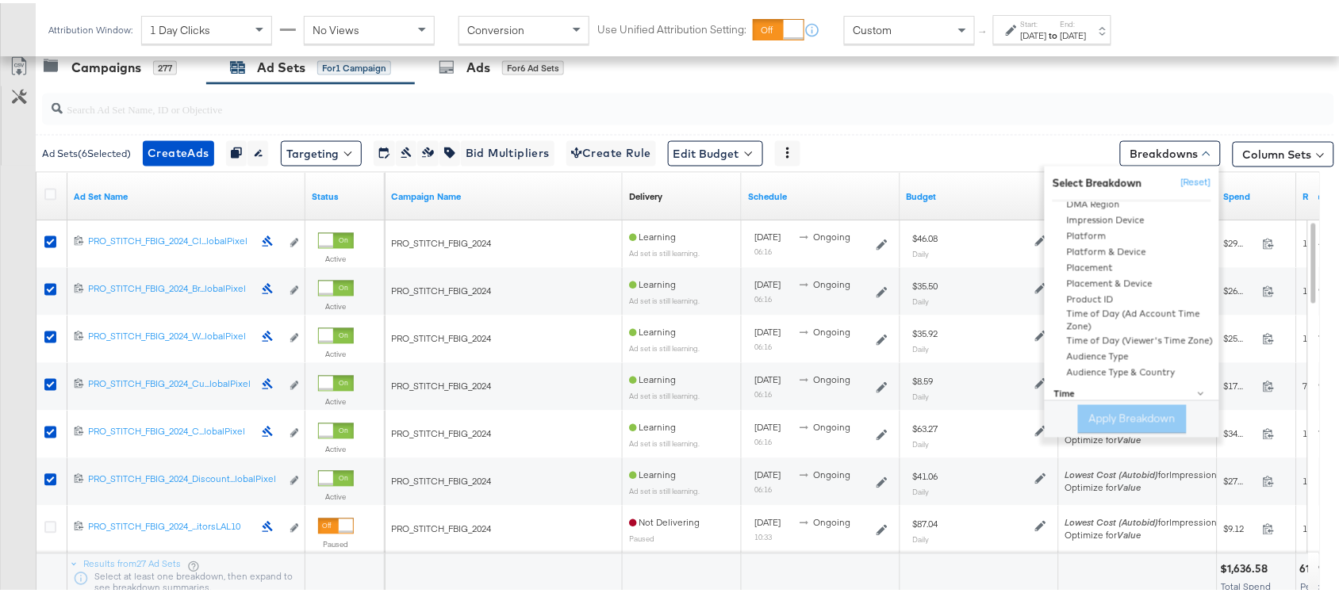
scroll to position [193, 0]
click at [1054, 346] on div "Time" at bounding box center [1133, 351] width 158 height 13
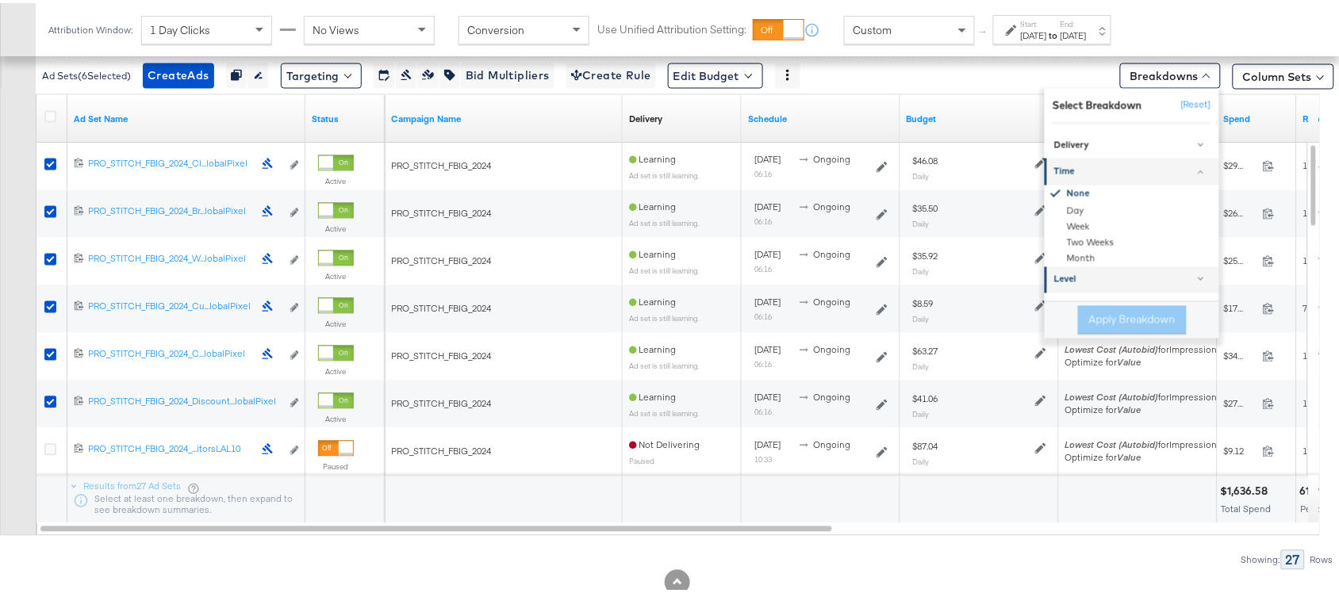
scroll to position [628, 0]
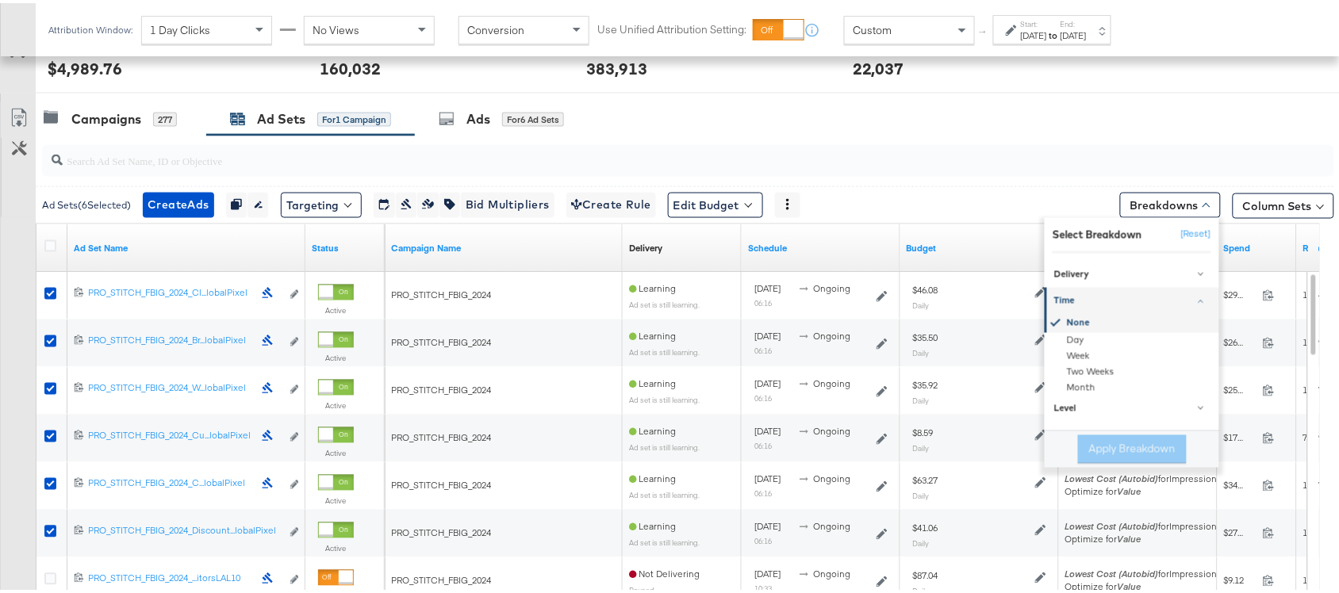
click at [1077, 316] on div "None" at bounding box center [1133, 321] width 172 height 18
click at [1128, 278] on div "Delivery" at bounding box center [1133, 272] width 158 height 13
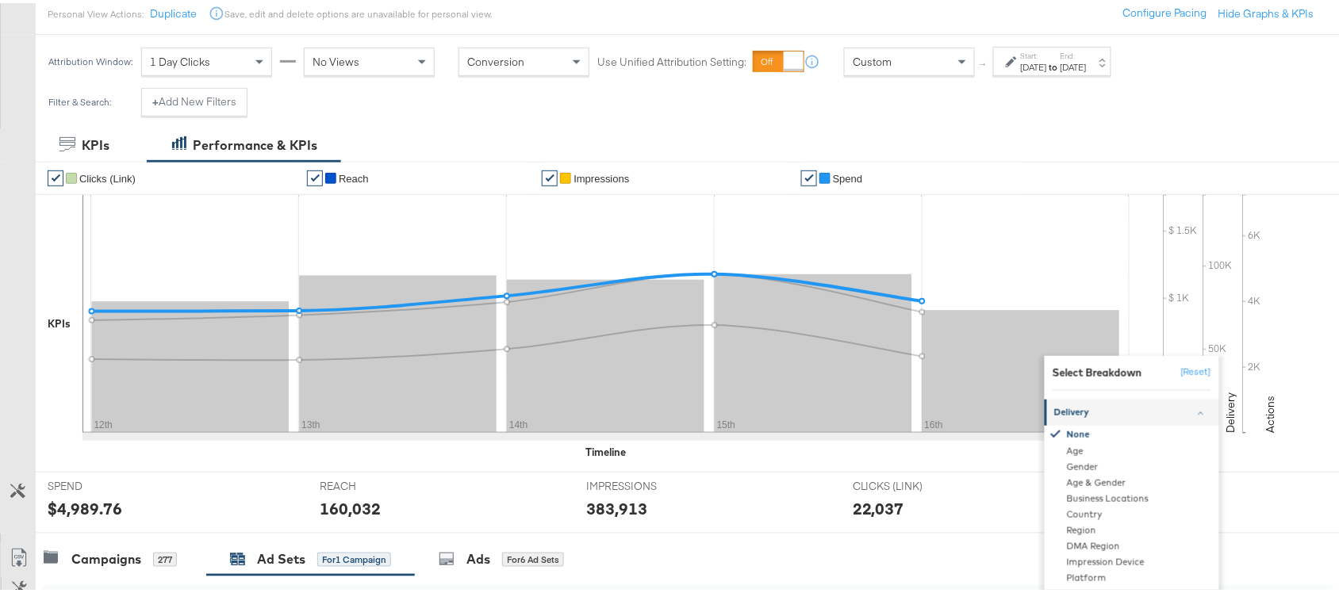
scroll to position [202, 0]
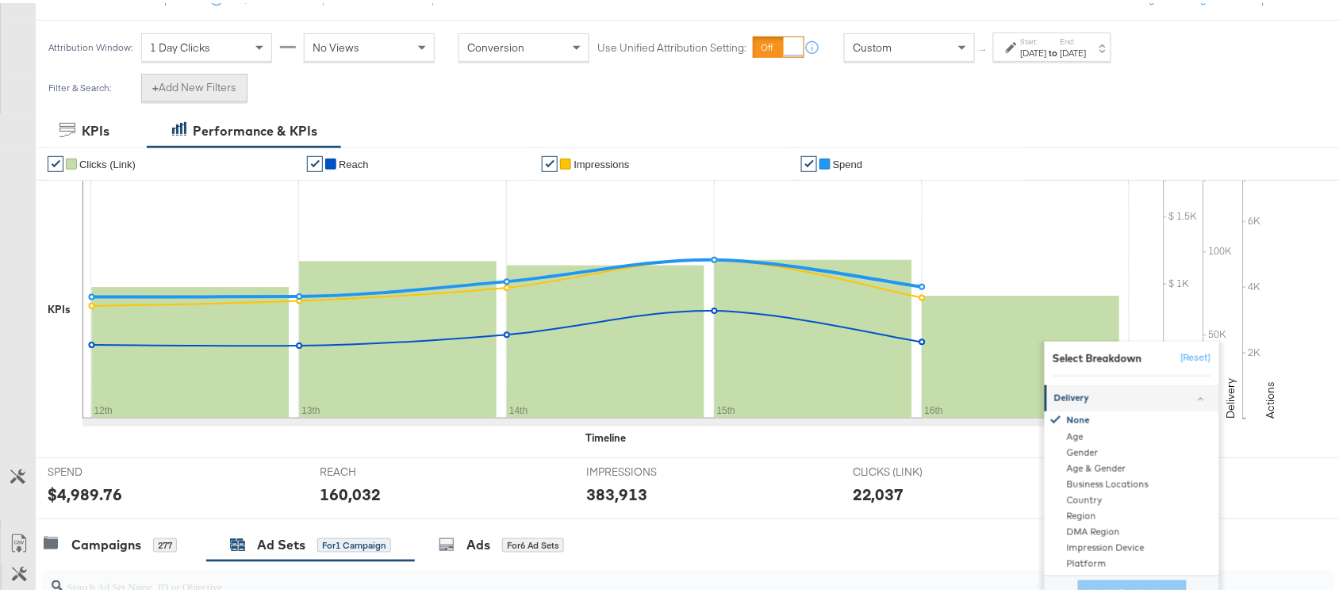
click at [163, 98] on button "+ Add New Filters" at bounding box center [194, 85] width 106 height 29
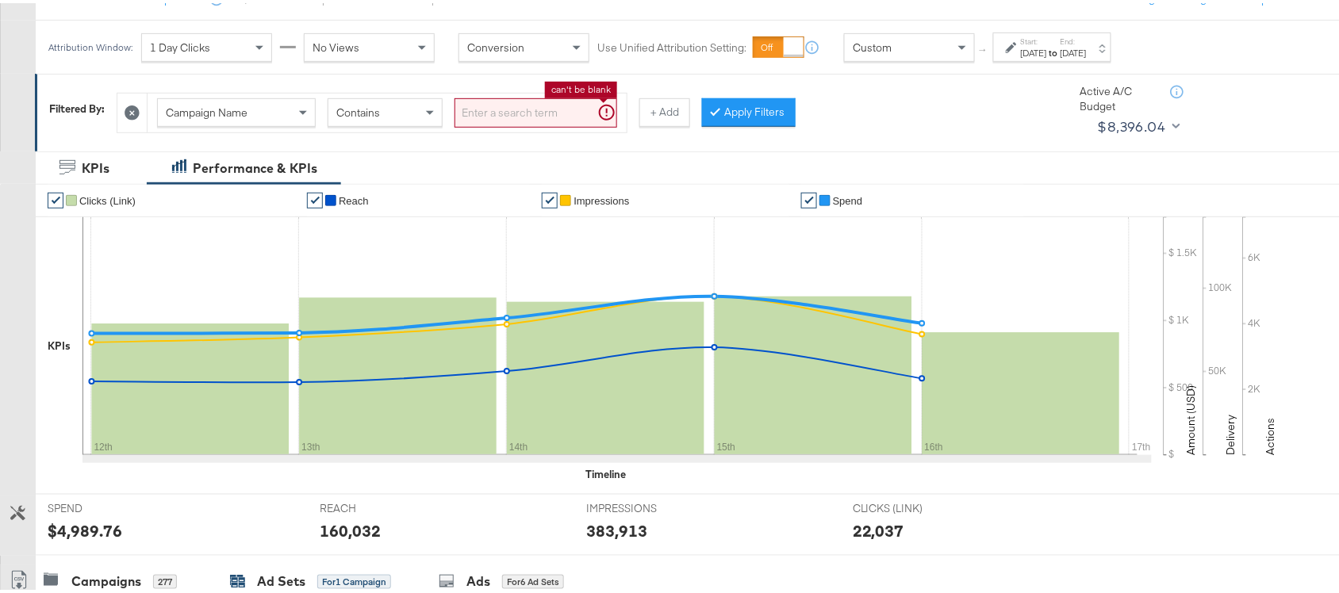
click at [508, 113] on input "search" at bounding box center [536, 109] width 163 height 29
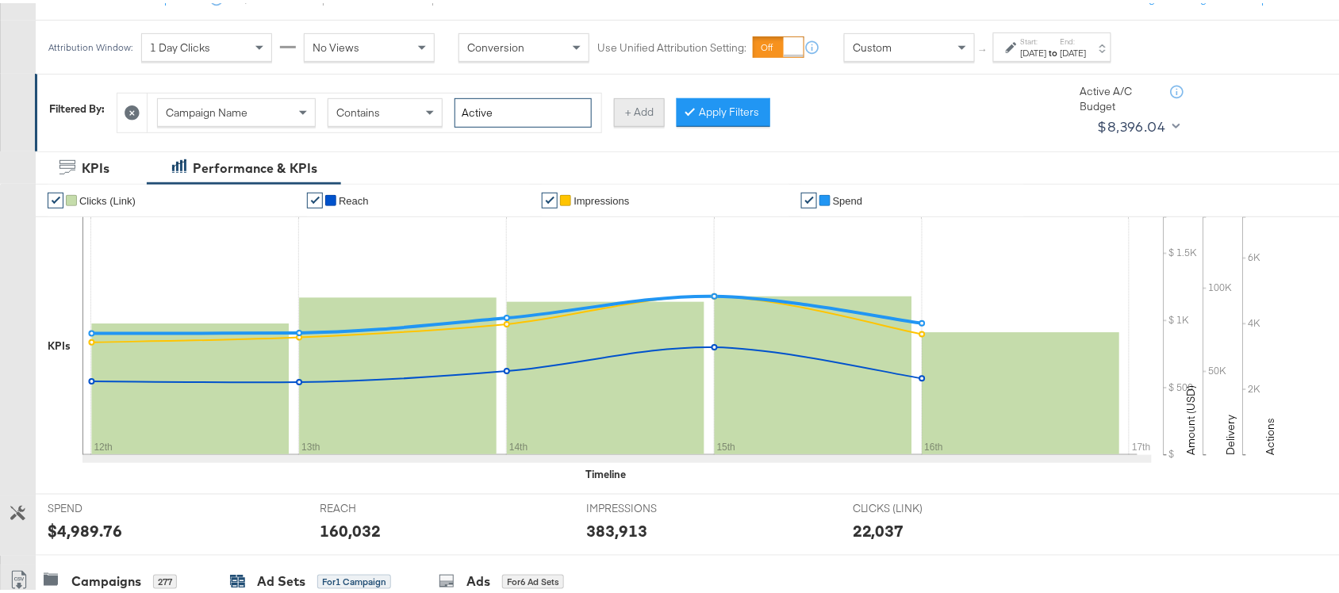
type input "Active"
click at [639, 109] on button "+ Add" at bounding box center [639, 109] width 51 height 29
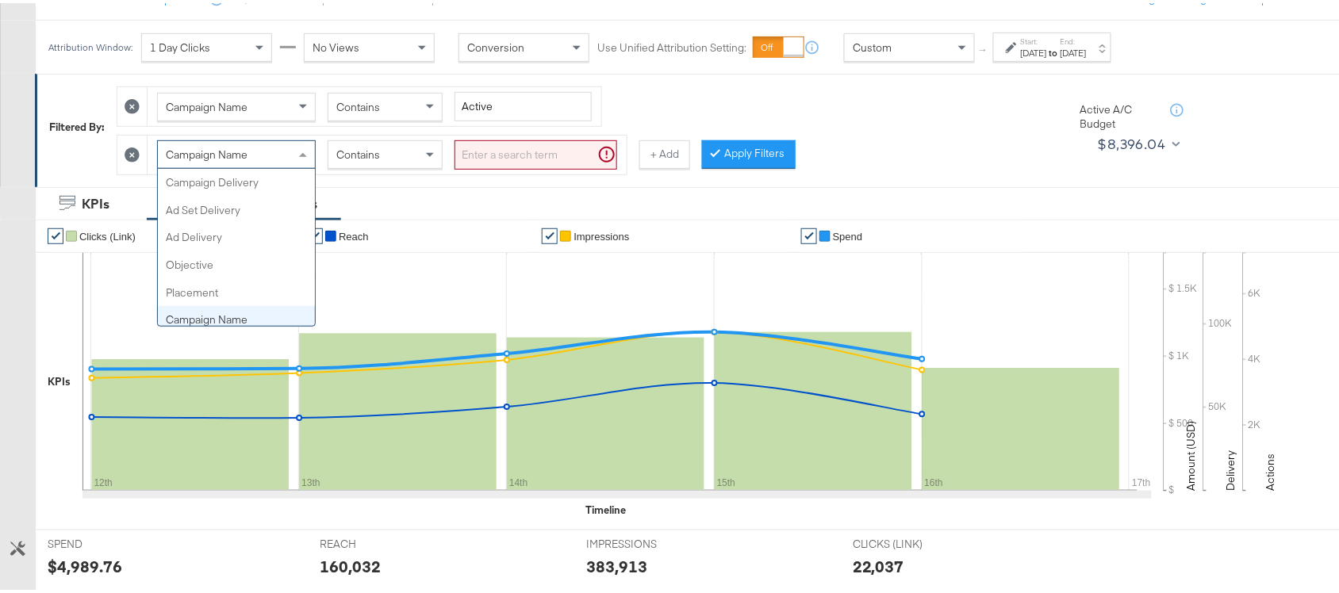
click at [283, 152] on div "Campaign Name" at bounding box center [236, 151] width 157 height 27
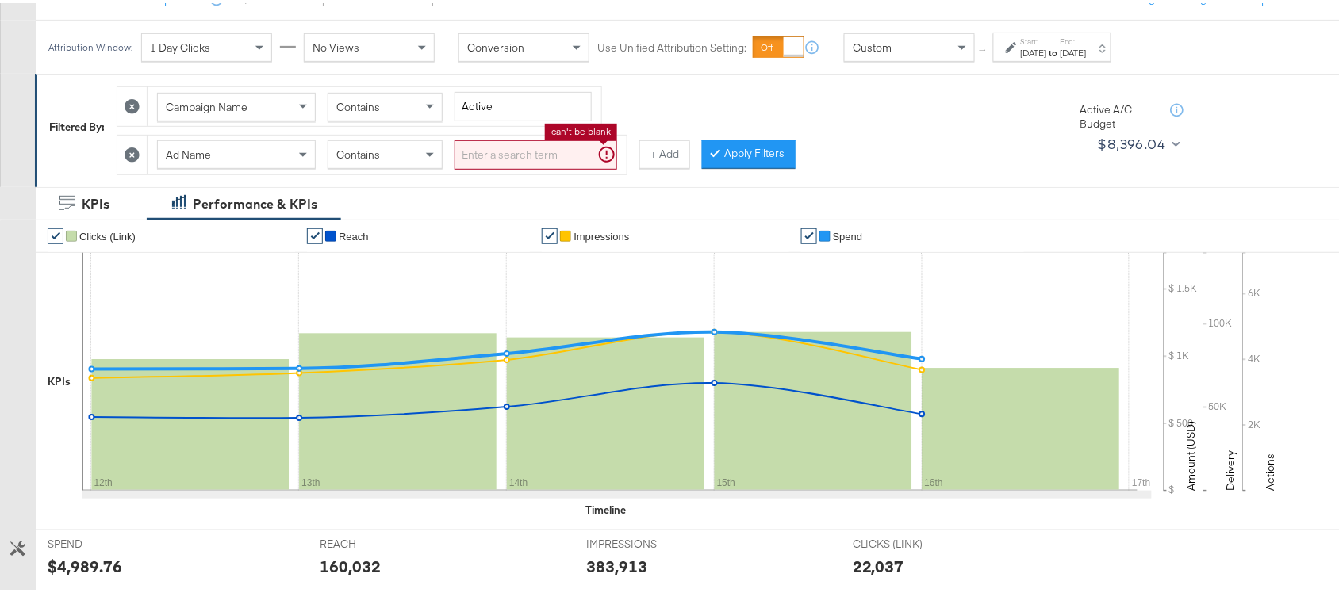
click at [505, 152] on input "search" at bounding box center [536, 151] width 163 height 29
type input "A"
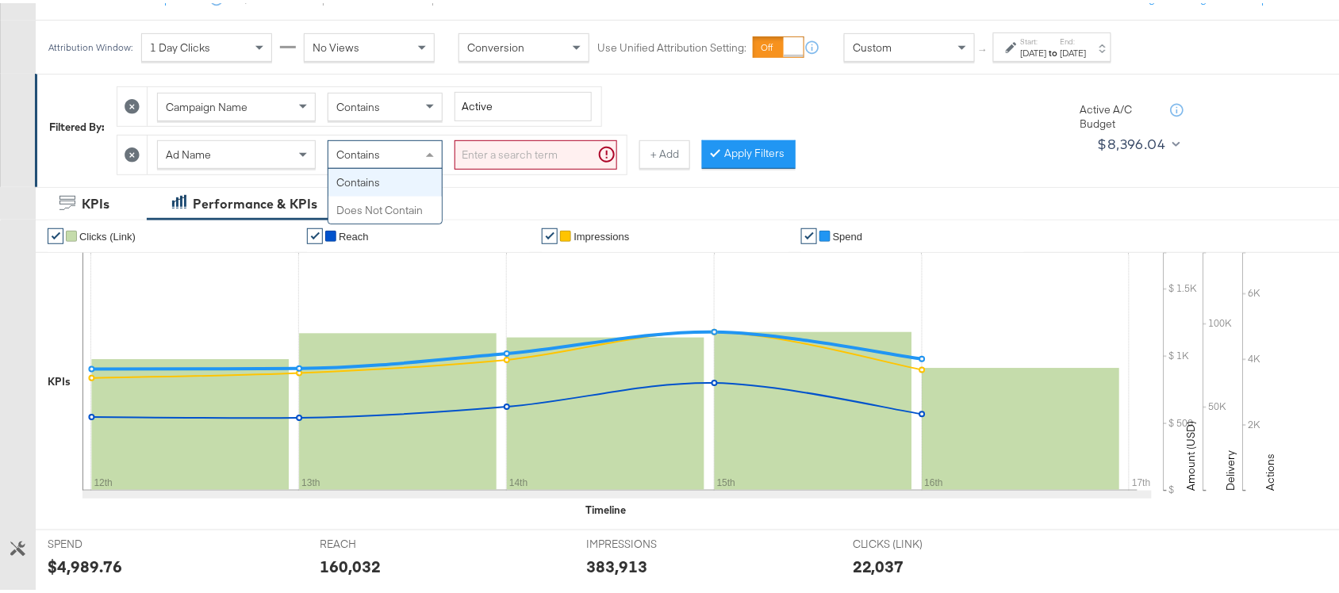
click at [401, 157] on div "Contains" at bounding box center [384, 151] width 113 height 27
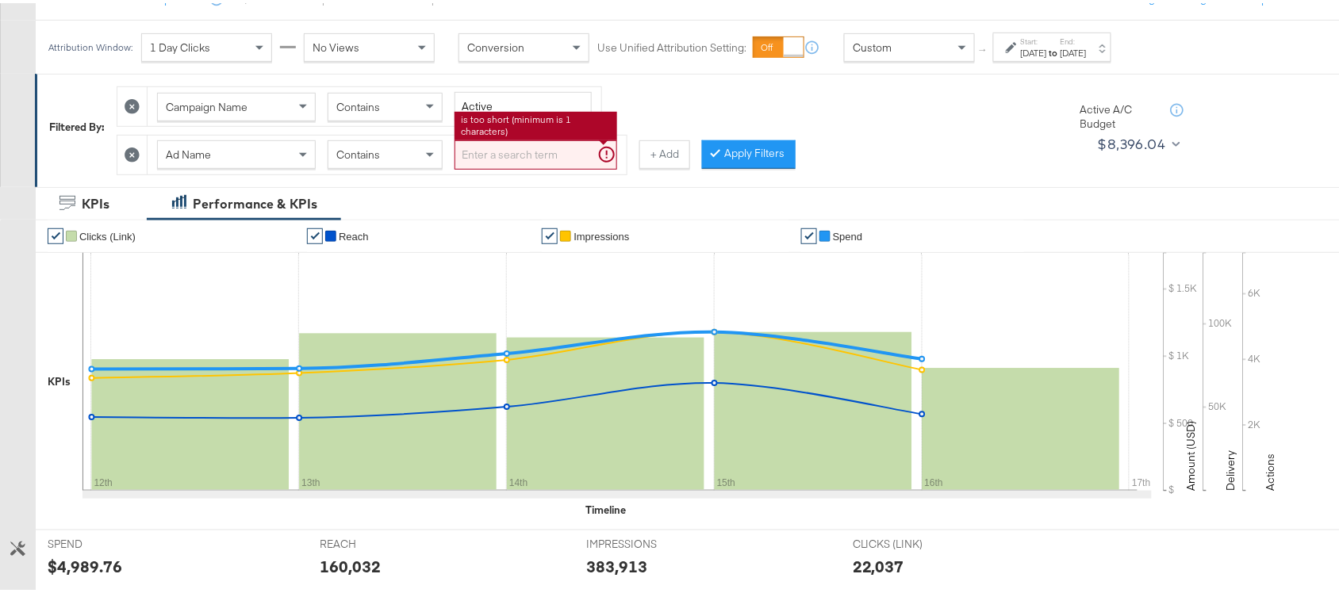
click at [497, 148] on input "search" at bounding box center [536, 151] width 163 height 29
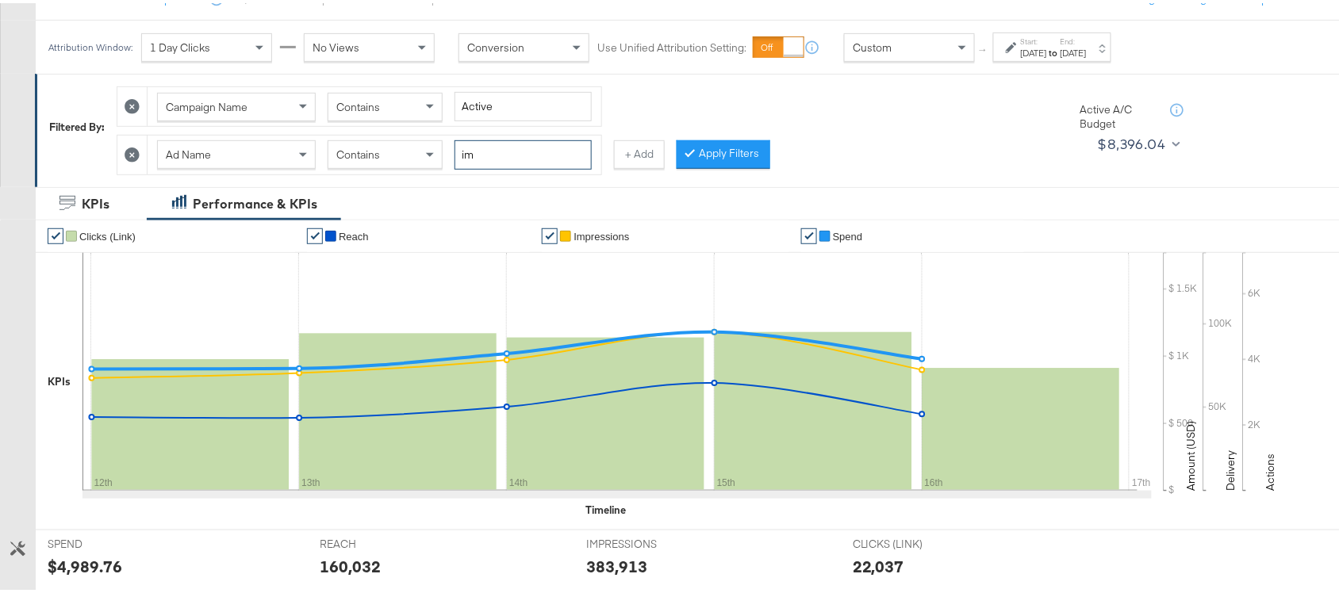
type input "i"
type input "Active"
click at [746, 153] on button "Apply Filters" at bounding box center [724, 151] width 94 height 29
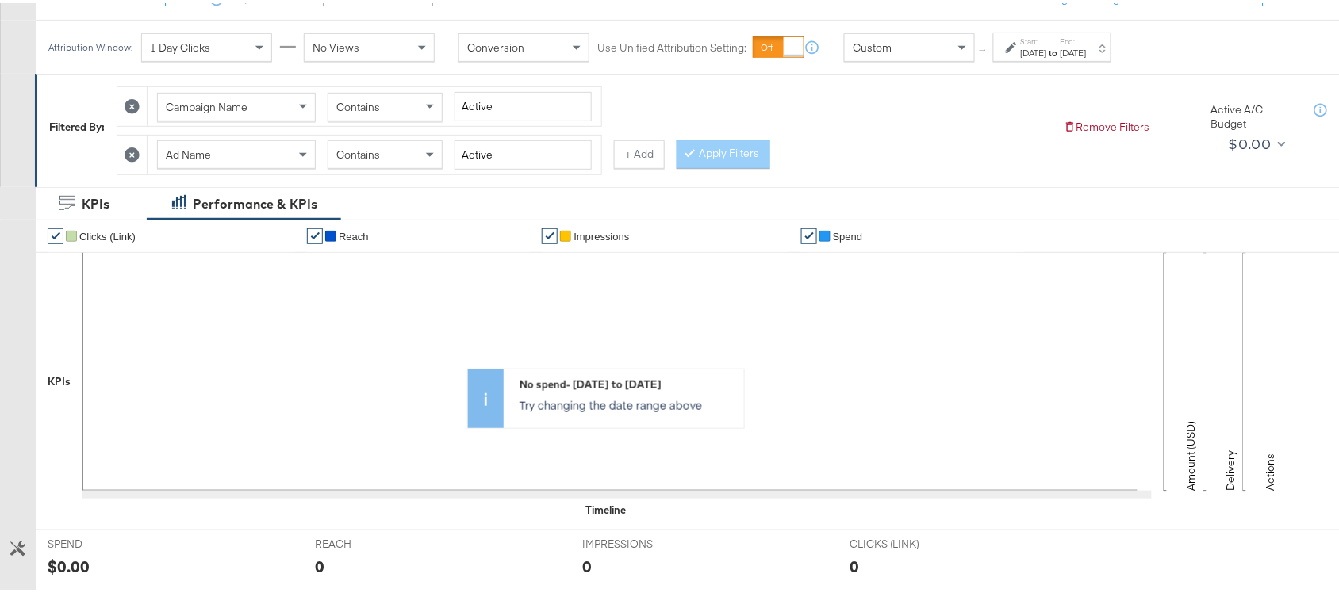
click at [1077, 91] on div "Filtered By: Campaign Name Contains Active Ad Name Contains Active + Add Apply …" at bounding box center [695, 123] width 1292 height 96
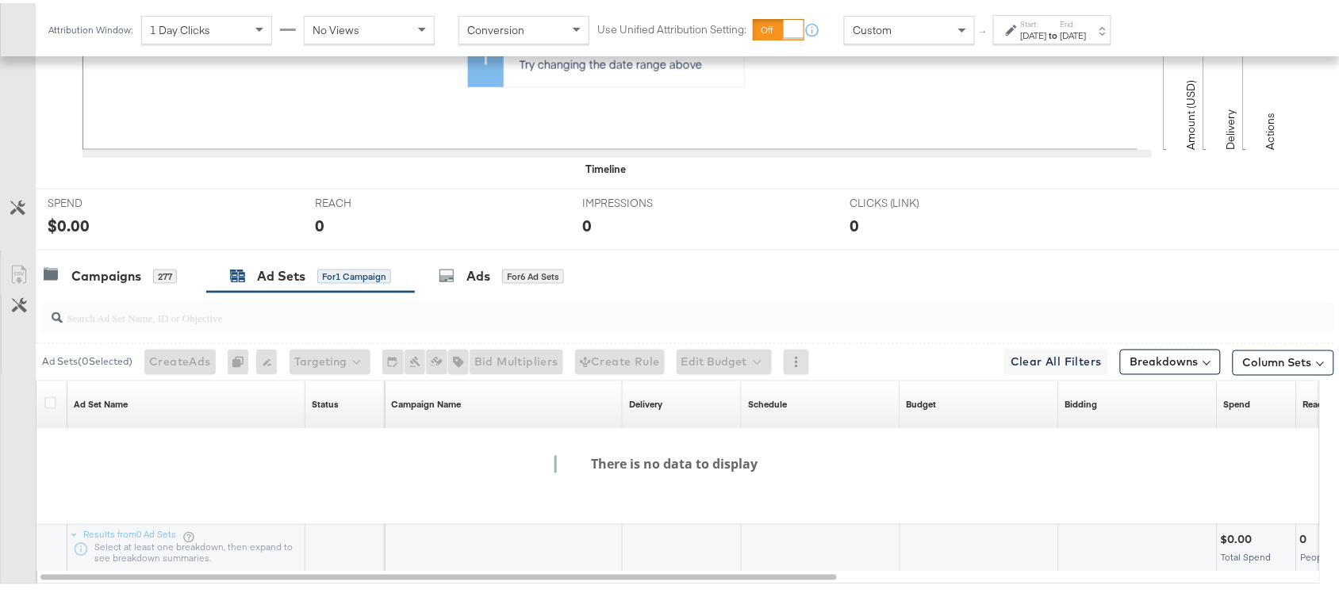
scroll to position [542, 0]
click at [108, 288] on div "Campaigns 277" at bounding box center [121, 275] width 171 height 34
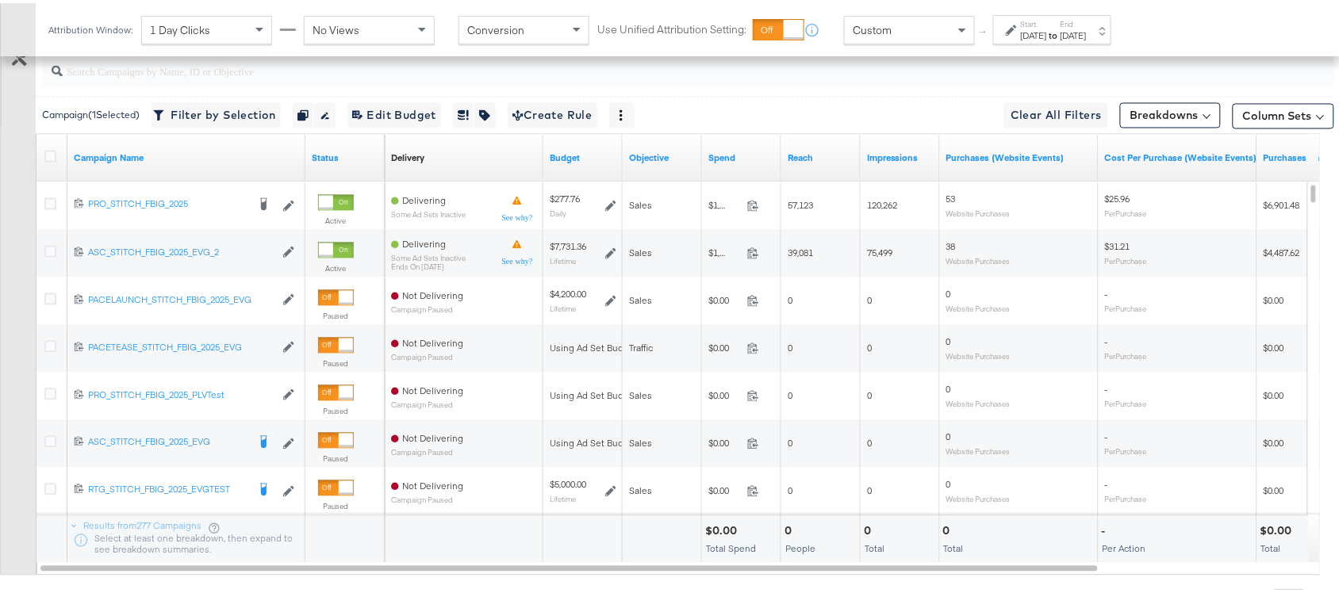
scroll to position [791, 0]
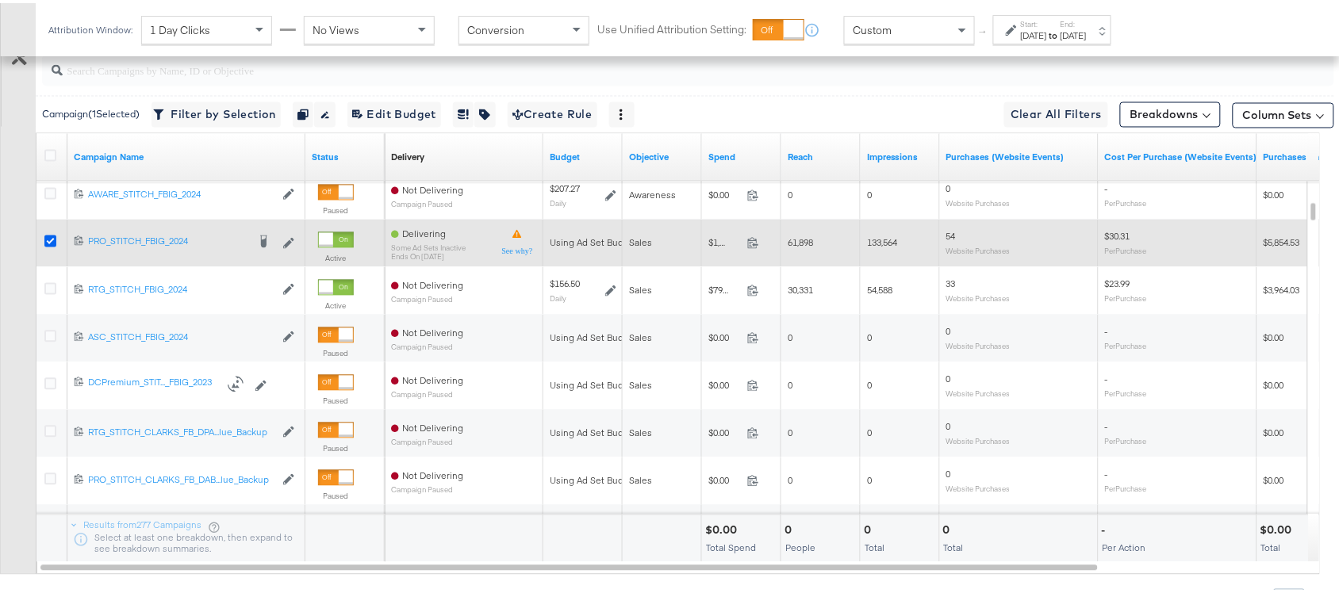
click at [49, 244] on icon at bounding box center [50, 238] width 12 height 12
click at [0, 0] on input "checkbox" at bounding box center [0, 0] width 0 height 0
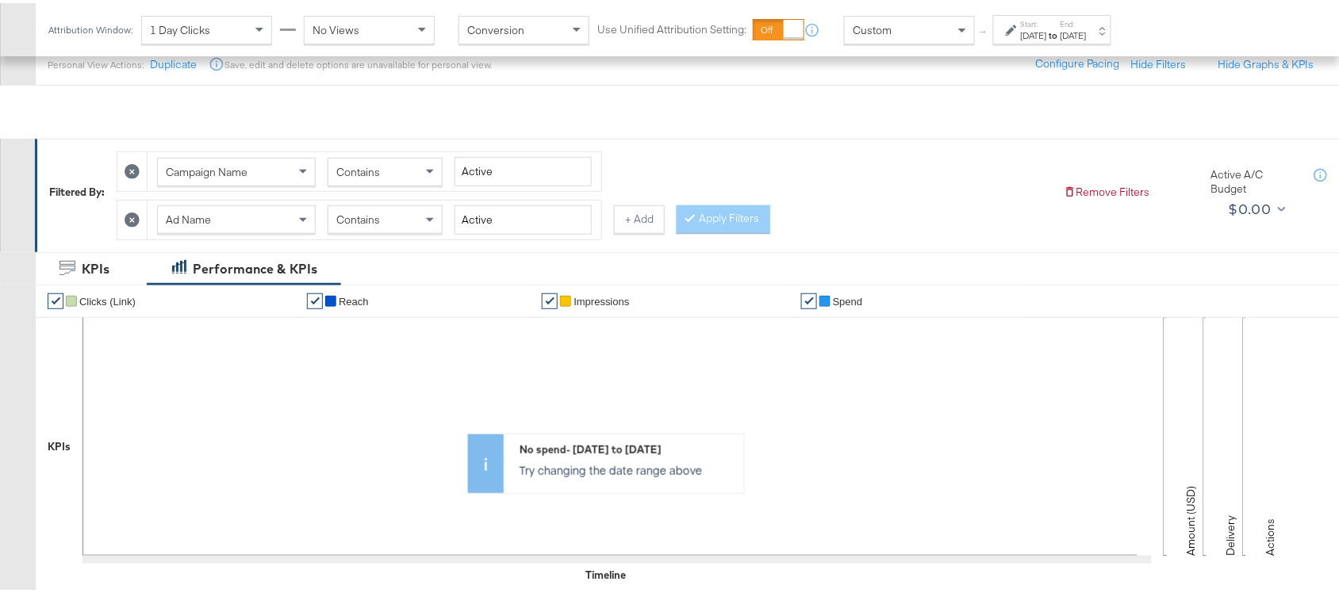
scroll to position [0, 0]
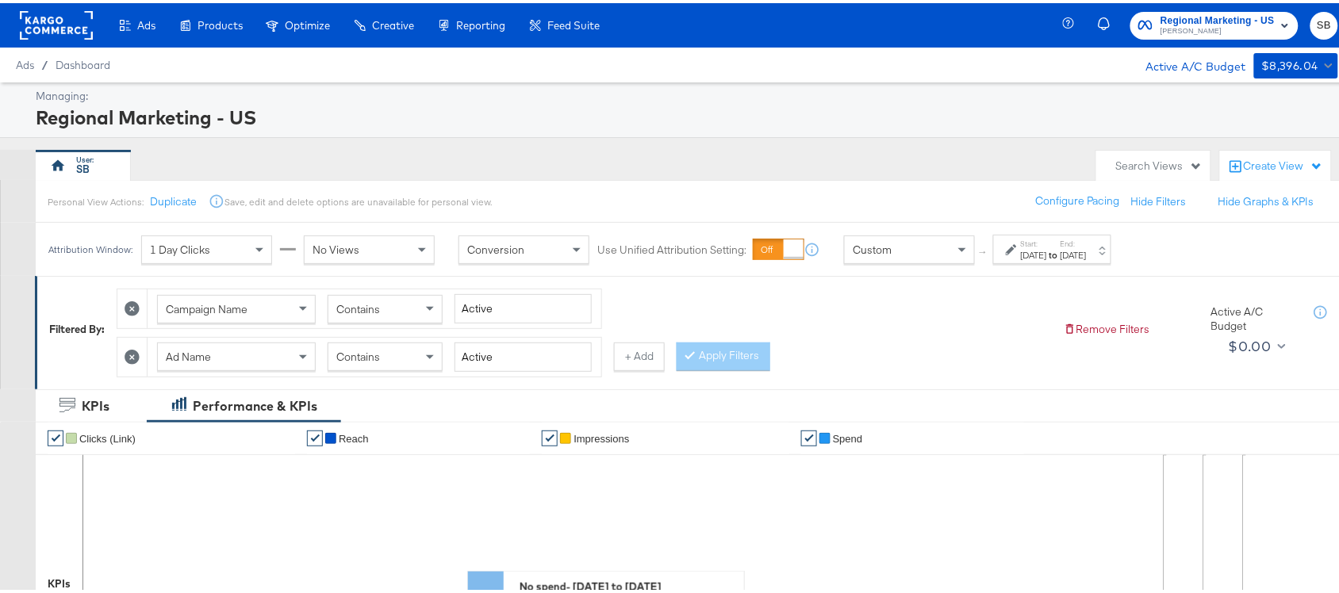
click at [129, 355] on icon at bounding box center [132, 354] width 15 height 15
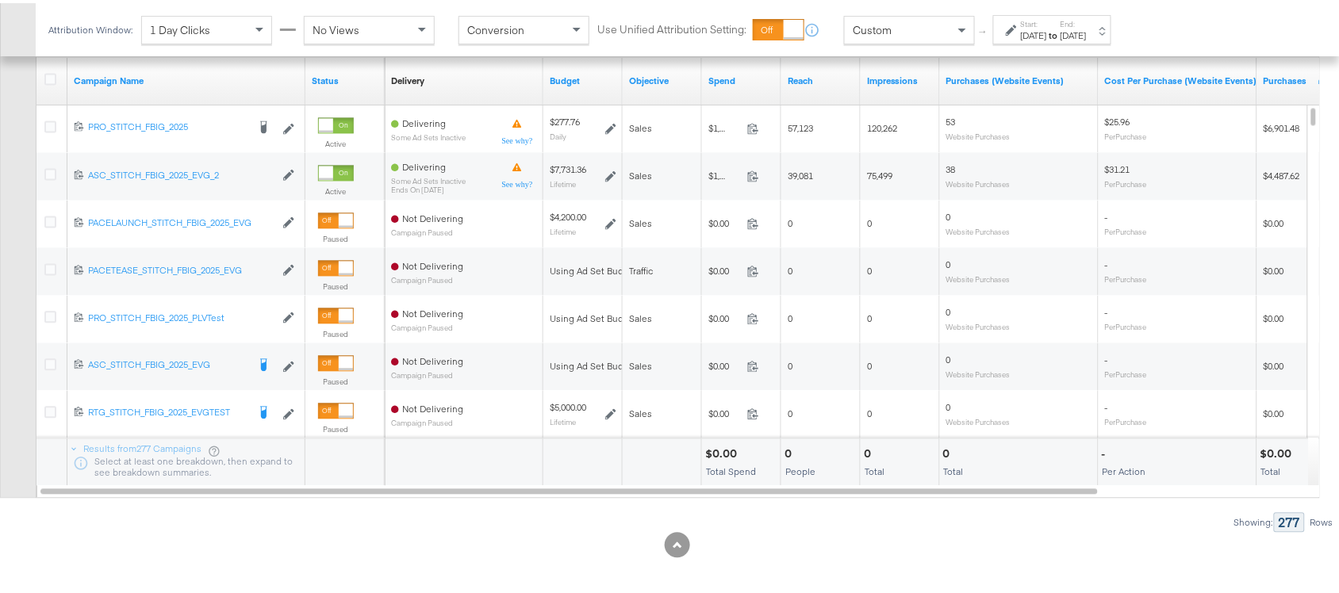
scroll to position [839, 0]
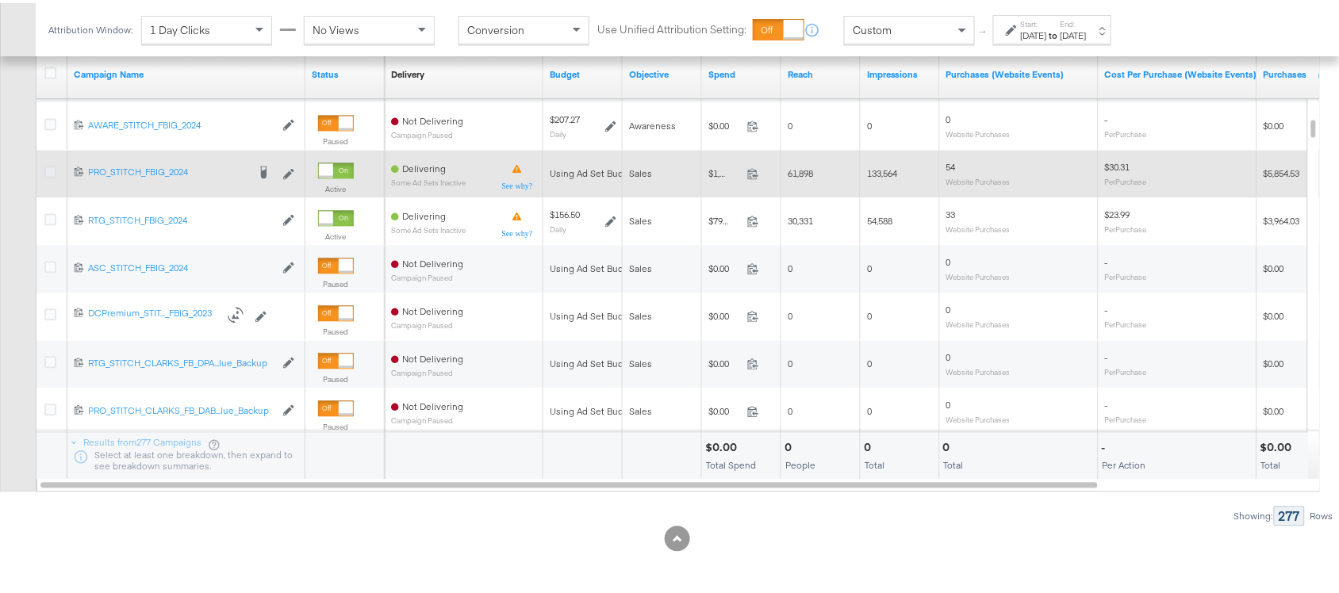
click at [50, 171] on icon at bounding box center [50, 169] width 12 height 12
click at [0, 0] on input "checkbox" at bounding box center [0, 0] width 0 height 0
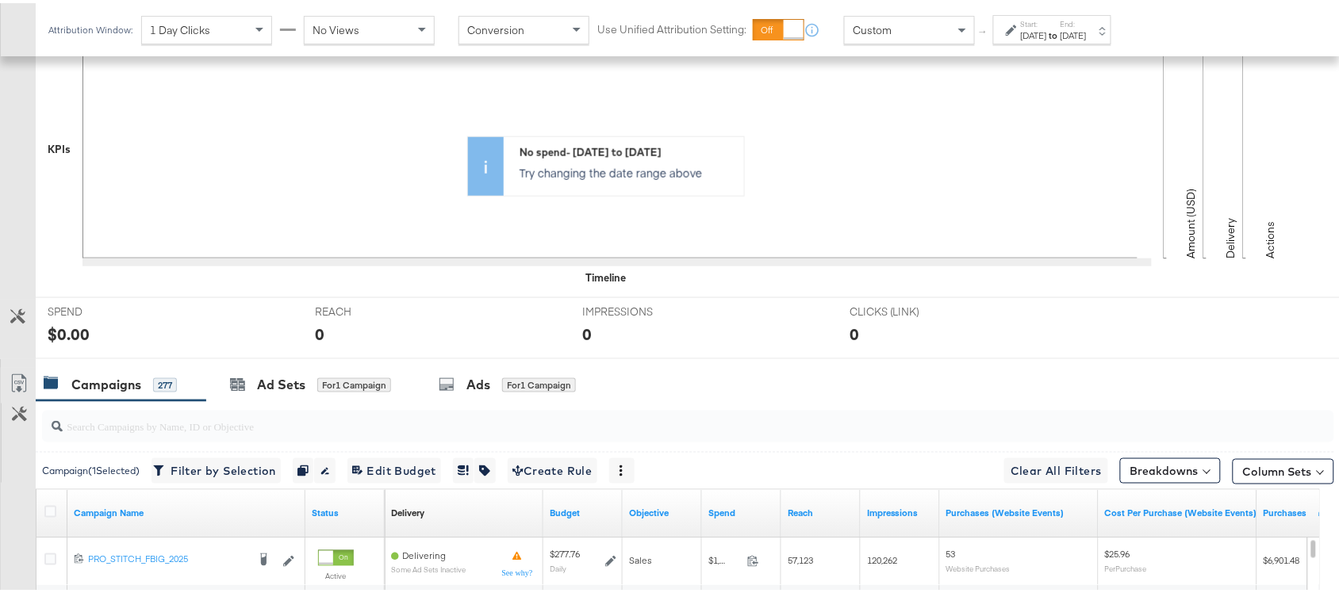
scroll to position [405, 0]
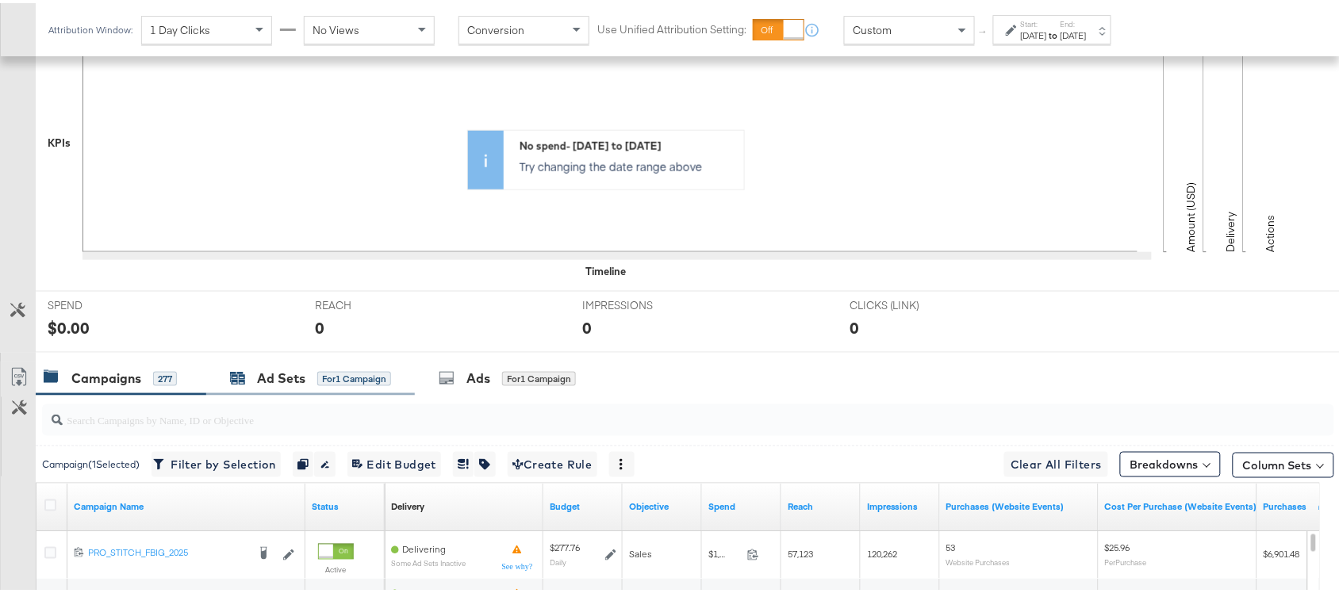
click at [278, 379] on div "Ad Sets" at bounding box center [281, 376] width 48 height 18
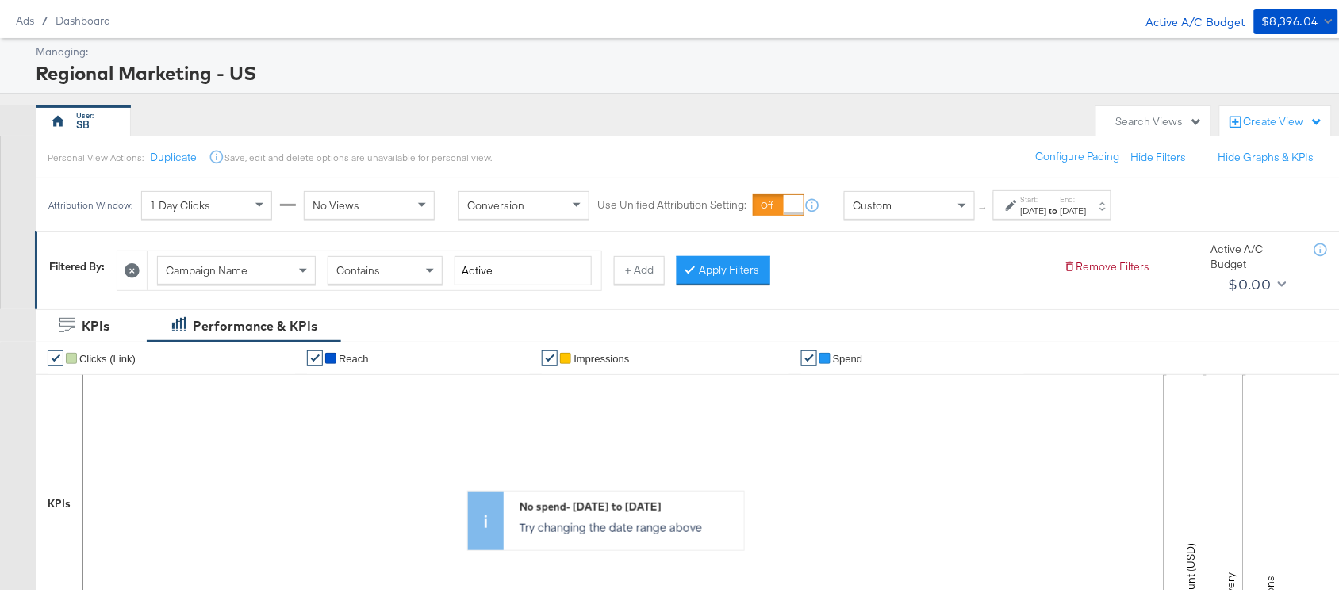
scroll to position [44, 0]
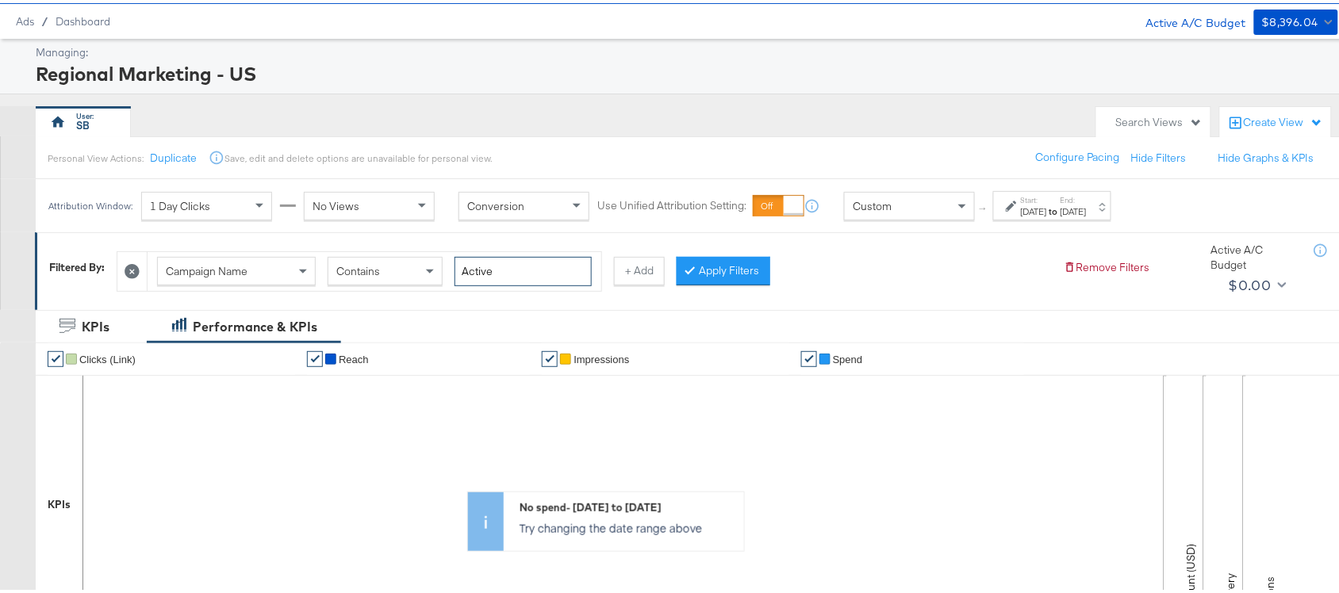
click at [525, 267] on input "Active" at bounding box center [523, 268] width 137 height 29
type input "A"
type input "stitch"
click at [743, 262] on button "Apply Filters" at bounding box center [724, 268] width 94 height 29
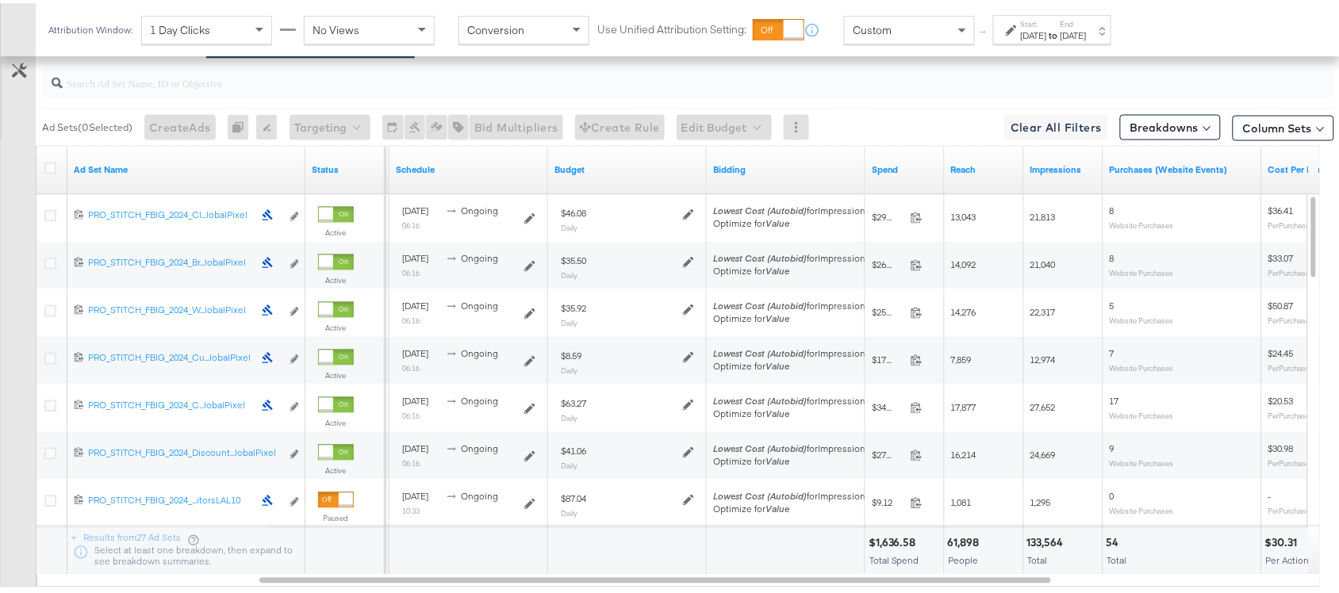
scroll to position [750, 0]
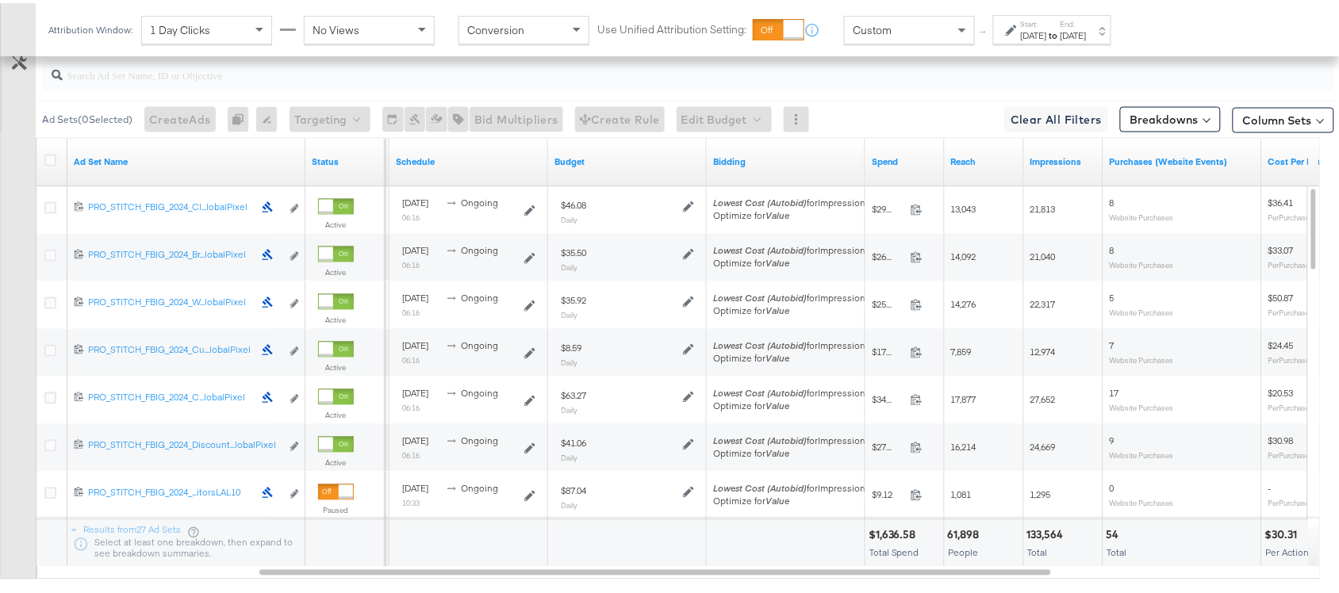
click at [1061, 29] on strong "to" at bounding box center [1053, 32] width 13 height 12
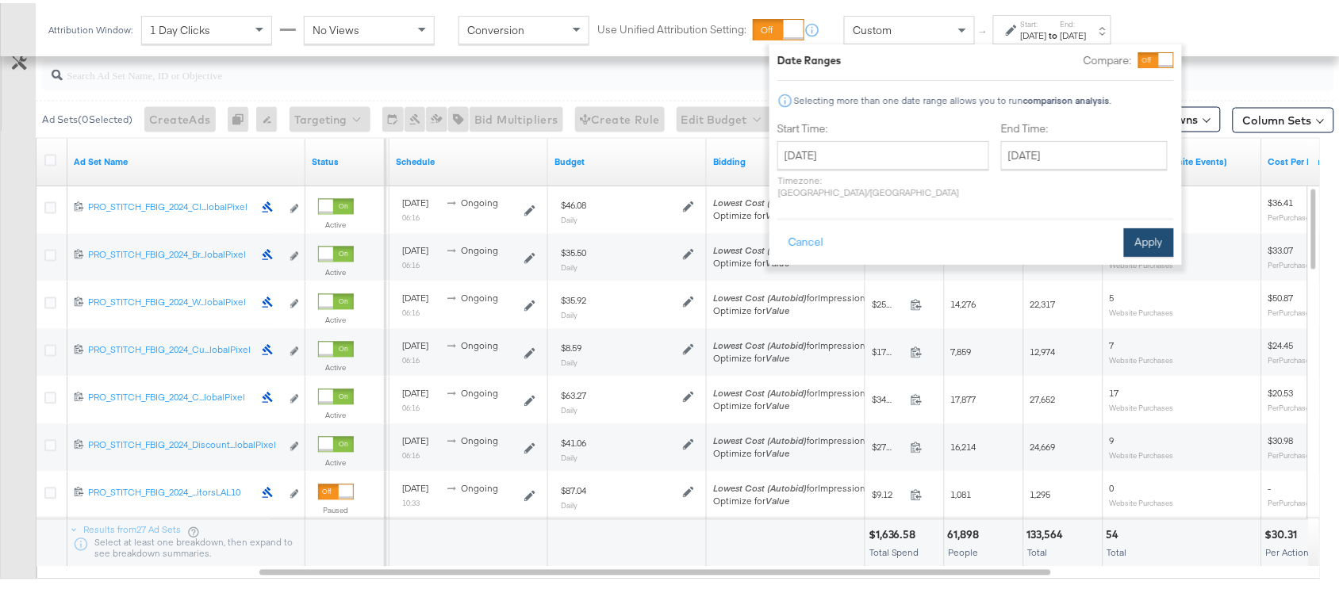
click at [1161, 225] on button "Apply" at bounding box center [1149, 239] width 50 height 29
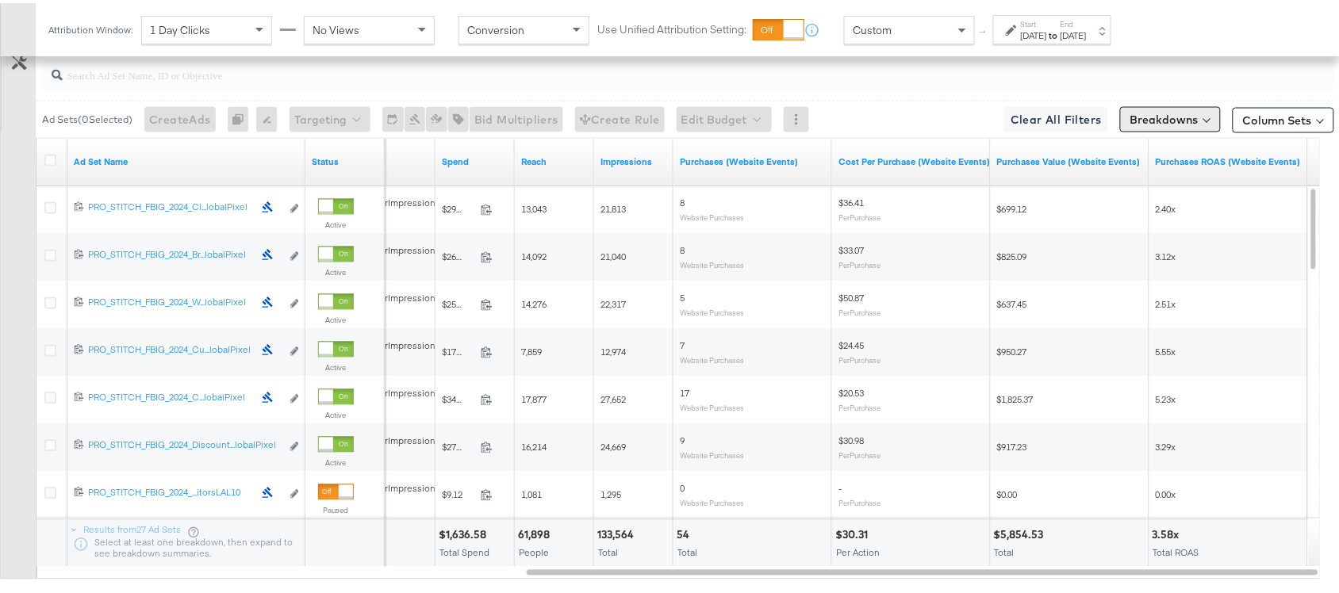
click at [1157, 120] on button "Breakdowns" at bounding box center [1170, 116] width 101 height 25
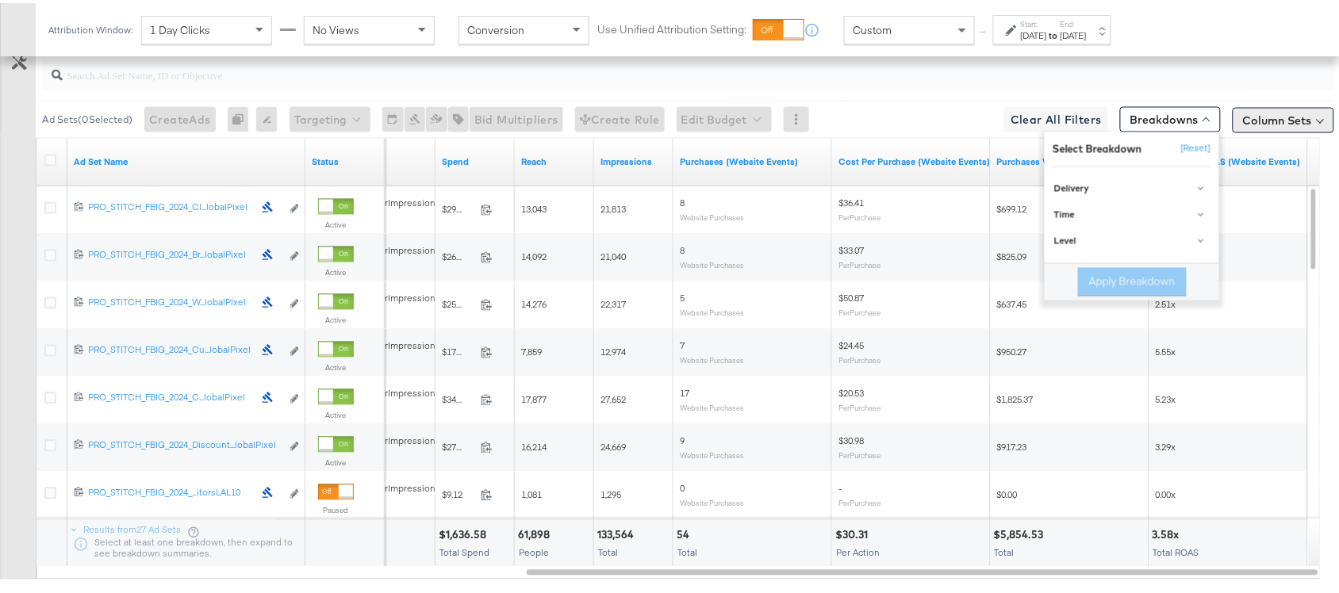
click at [1240, 116] on button "Column Sets" at bounding box center [1284, 117] width 102 height 25
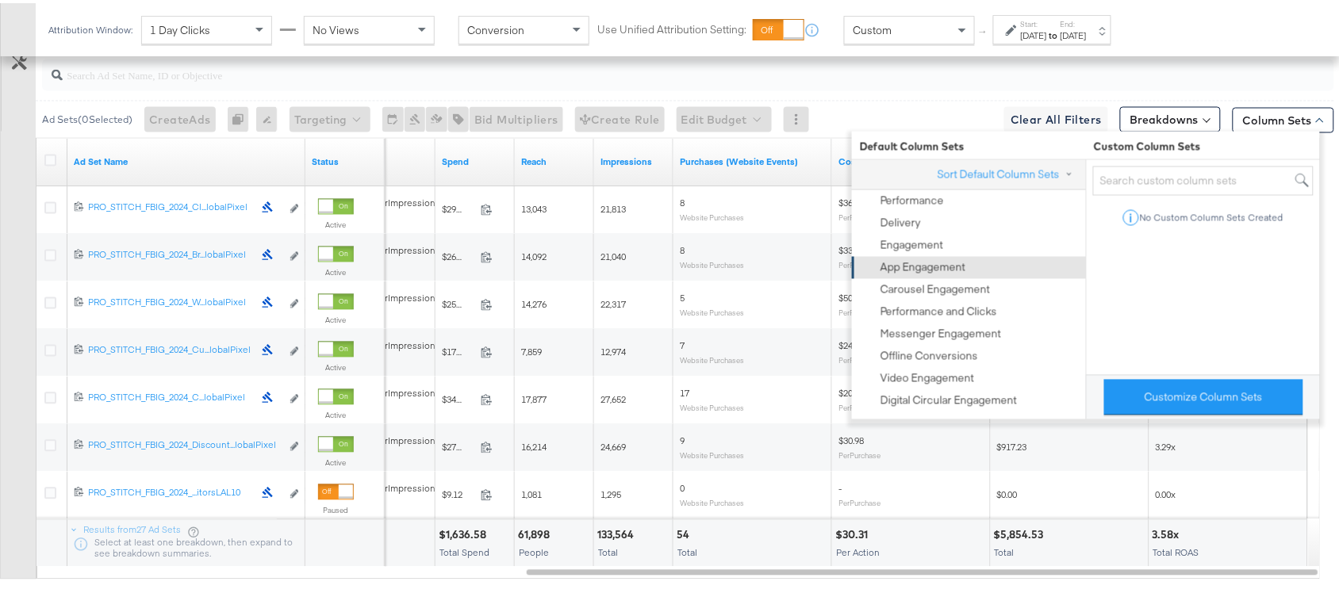
scroll to position [839, 0]
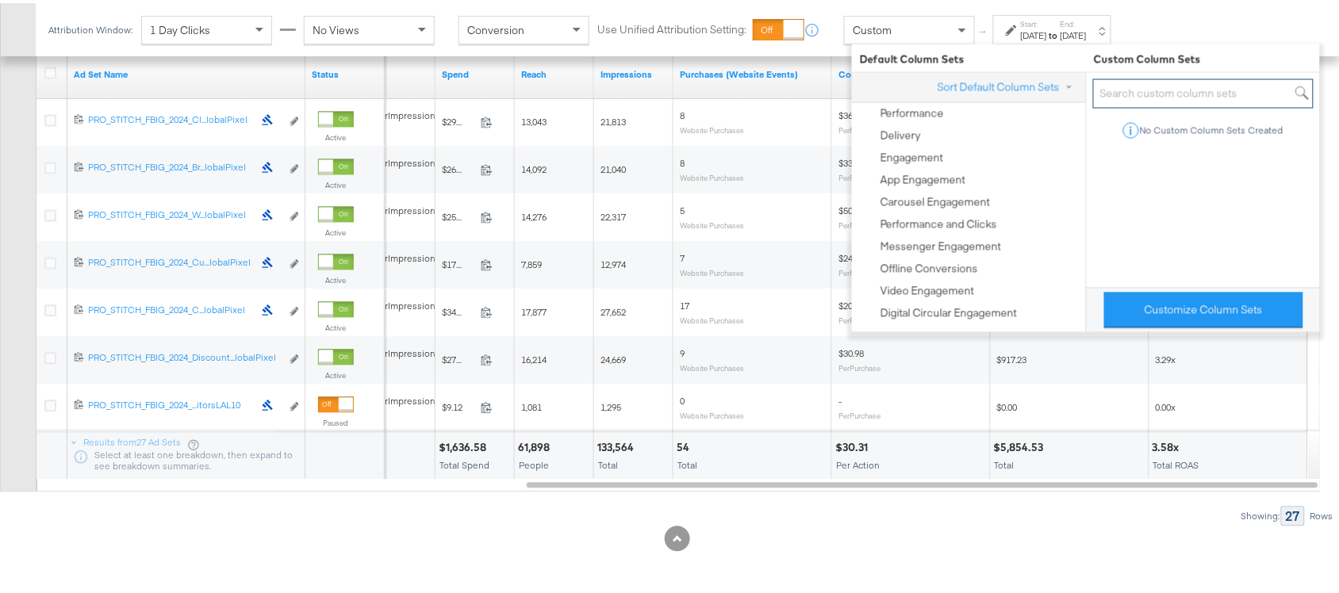
click at [1144, 96] on input "search" at bounding box center [1203, 90] width 221 height 29
type input "ROAs"
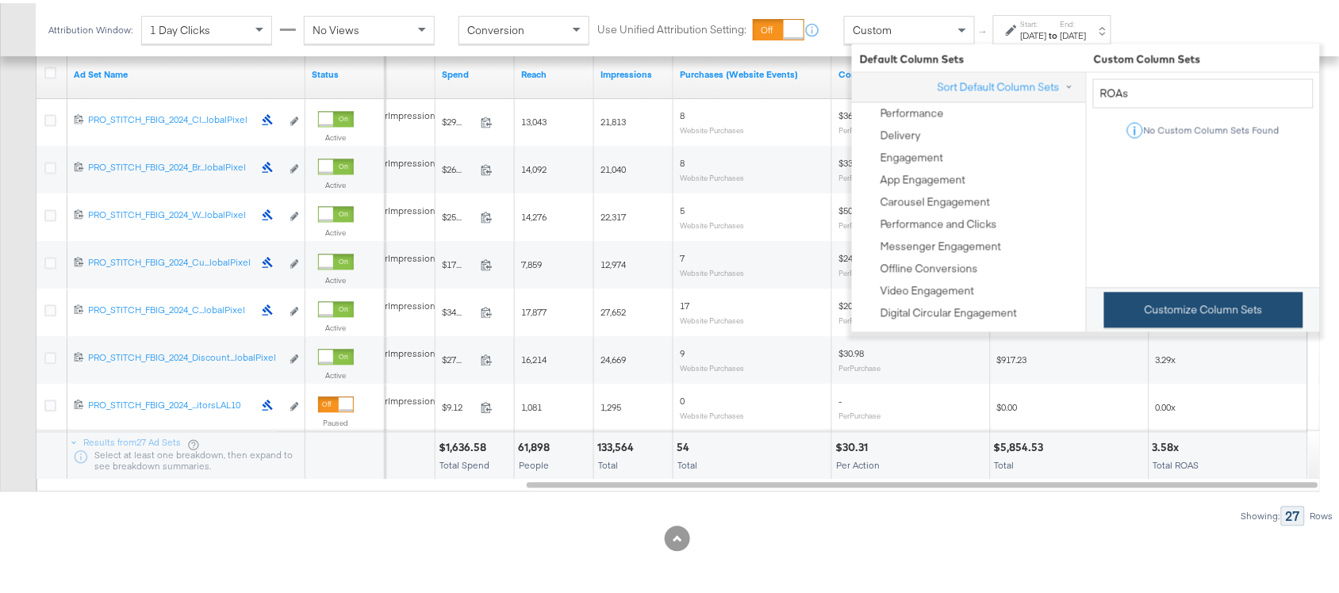
click at [1173, 312] on button "Customize Column Sets" at bounding box center [1203, 308] width 199 height 36
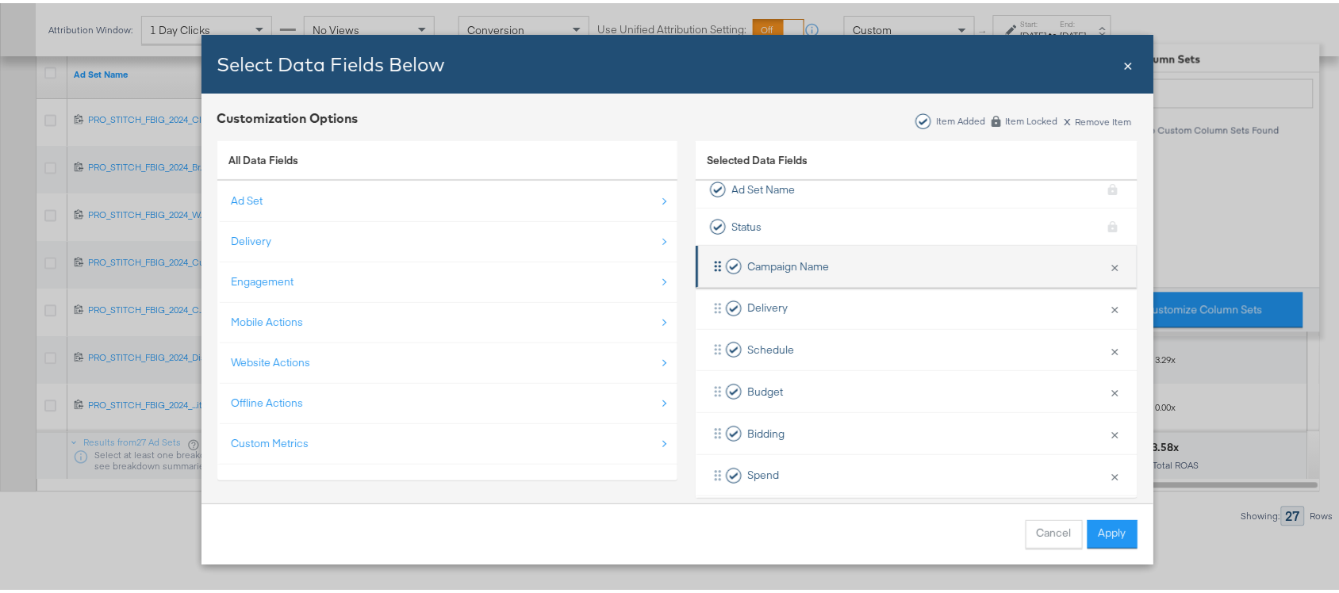
scroll to position [0, 0]
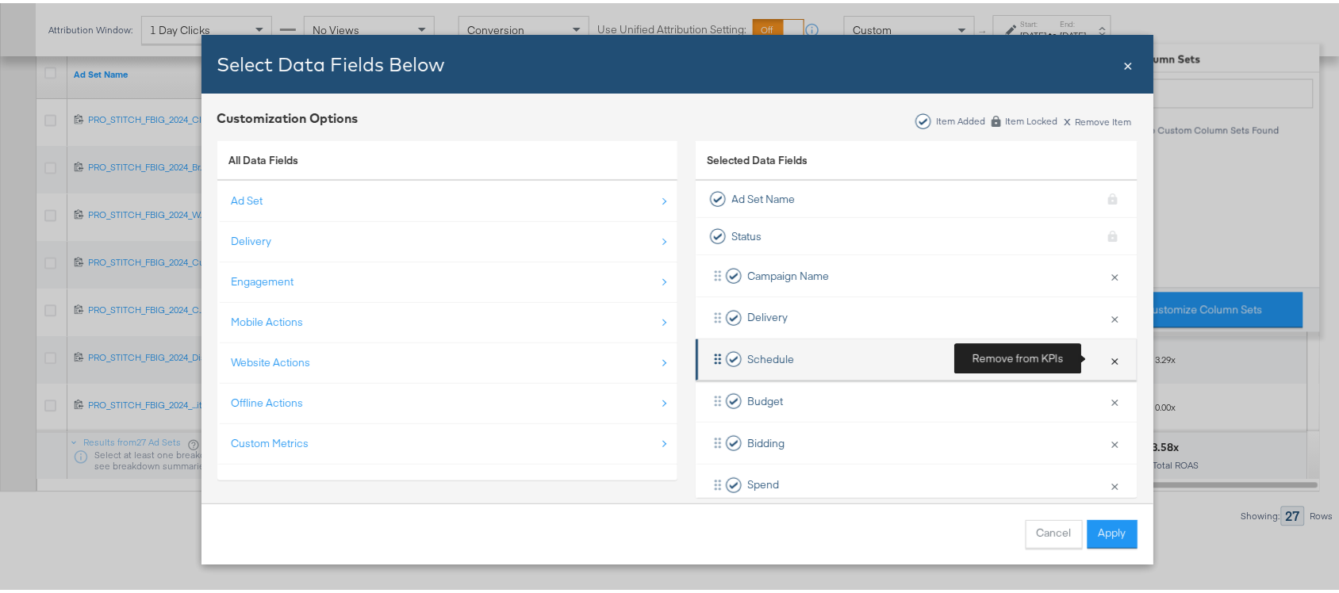
click at [1105, 359] on button "×" at bounding box center [1115, 356] width 21 height 33
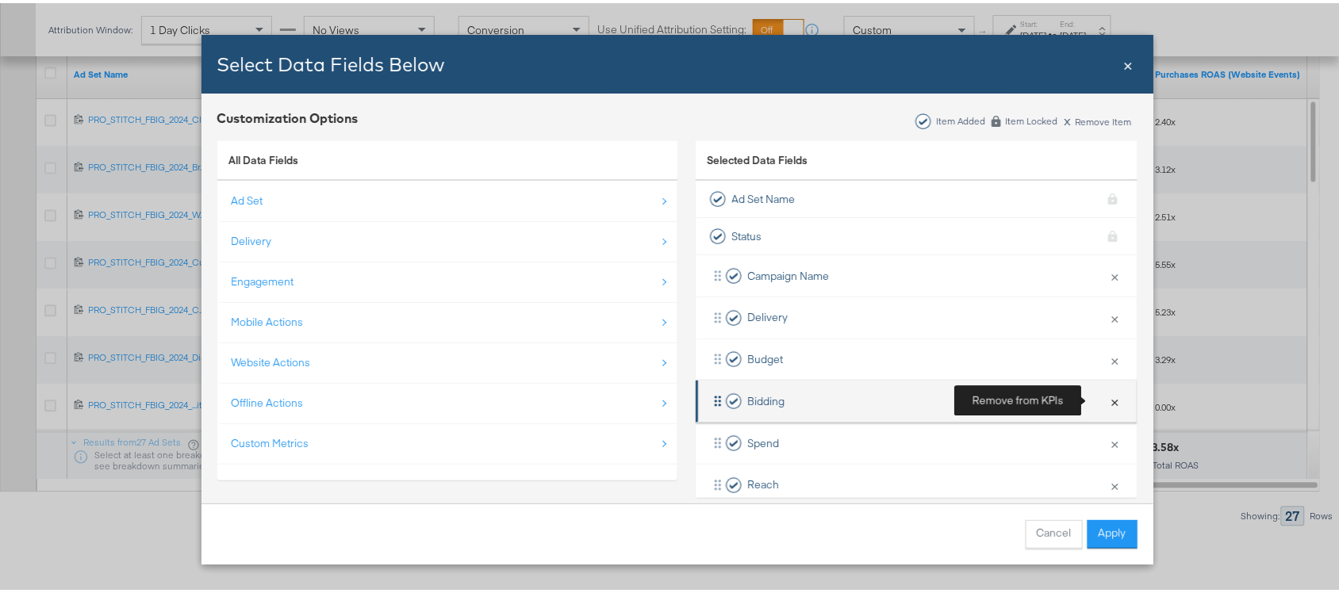
click at [1105, 395] on button "×" at bounding box center [1115, 398] width 21 height 33
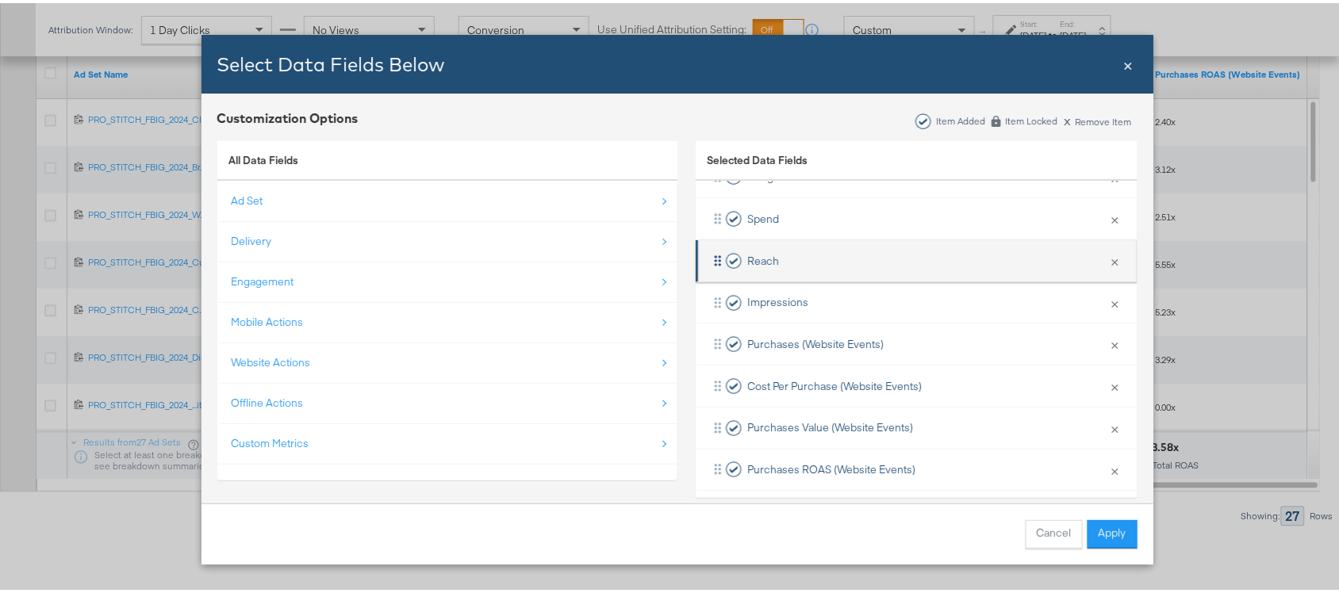
scroll to position [185, 0]
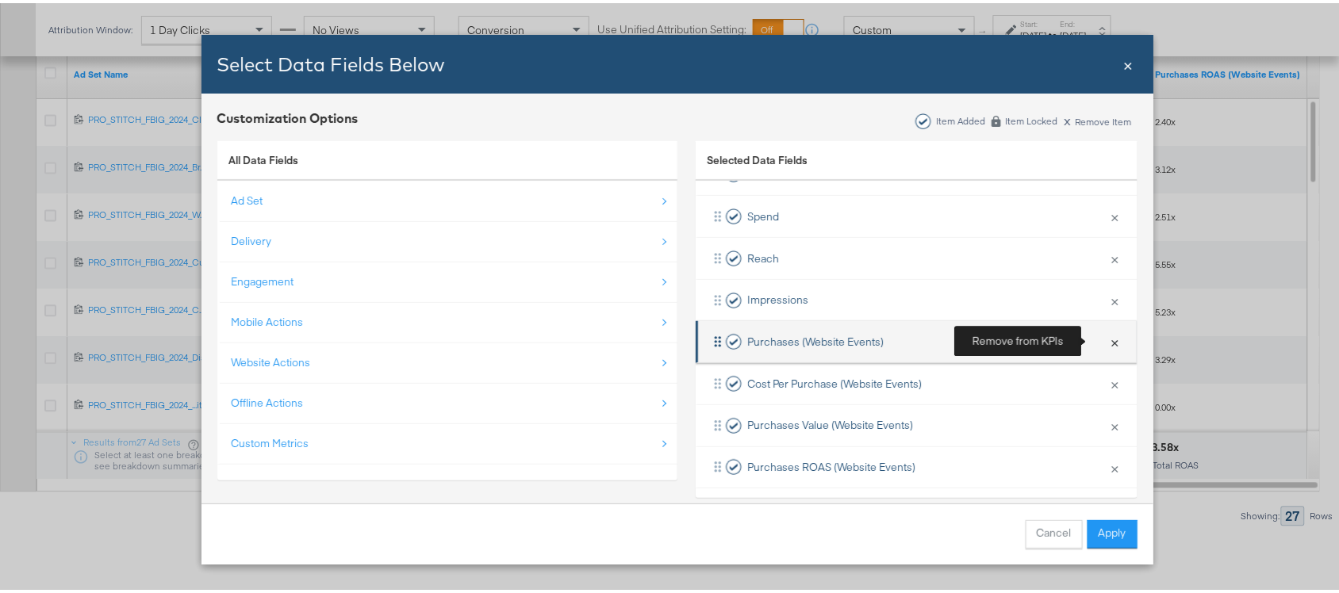
click at [1105, 338] on button "×" at bounding box center [1115, 338] width 21 height 33
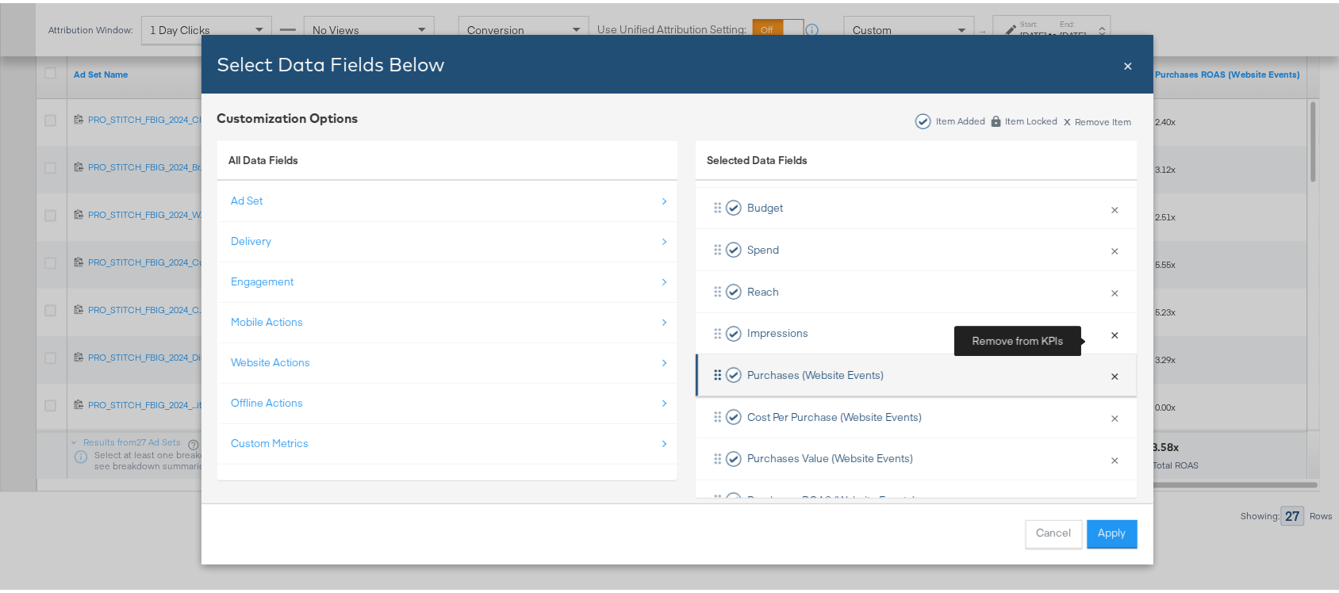
click at [1105, 338] on button "×" at bounding box center [1115, 330] width 21 height 33
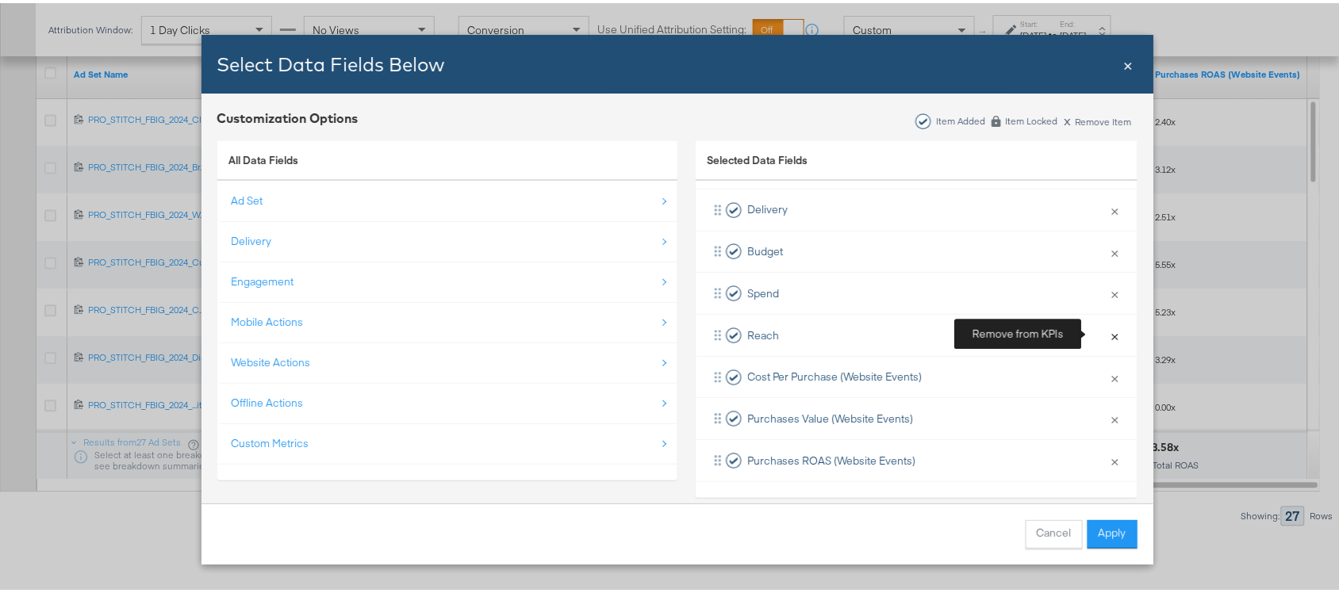
click at [1105, 338] on button "×" at bounding box center [1115, 332] width 21 height 33
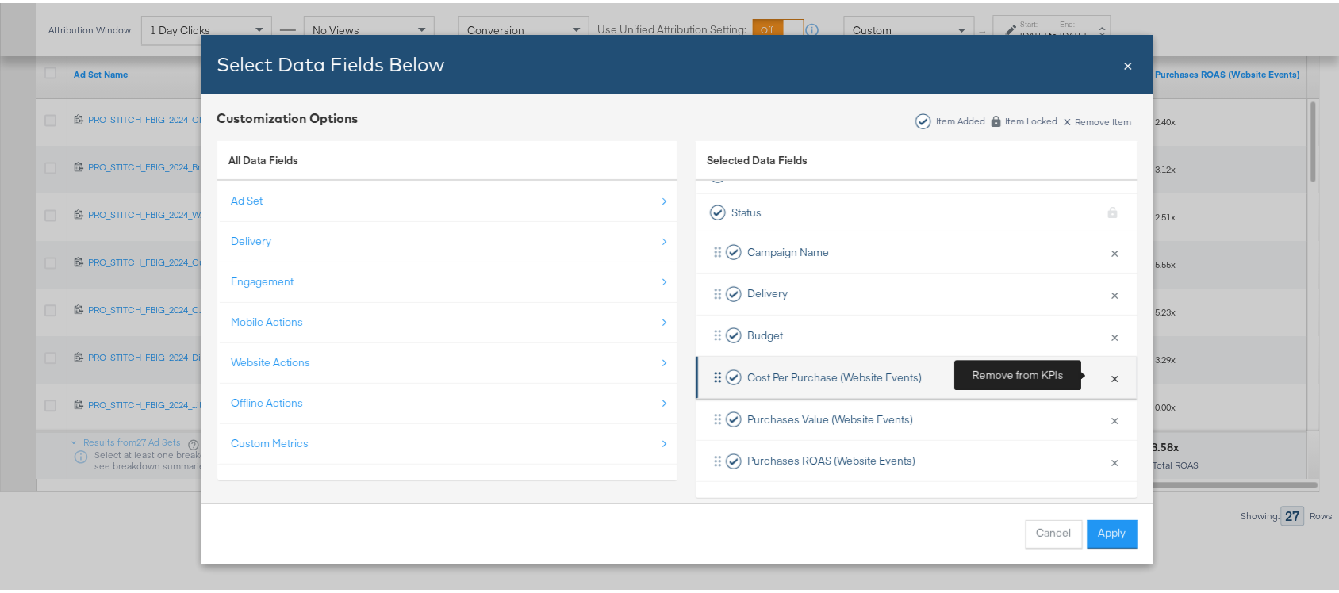
click at [1105, 373] on button "×" at bounding box center [1115, 374] width 21 height 33
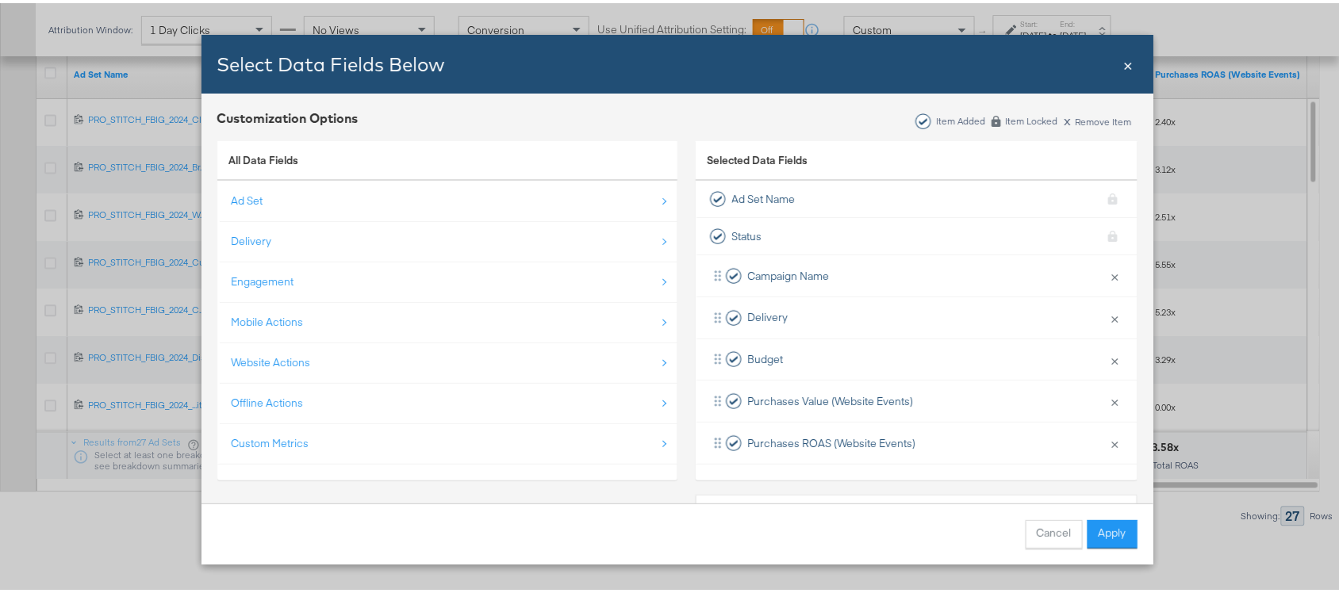
scroll to position [0, 0]
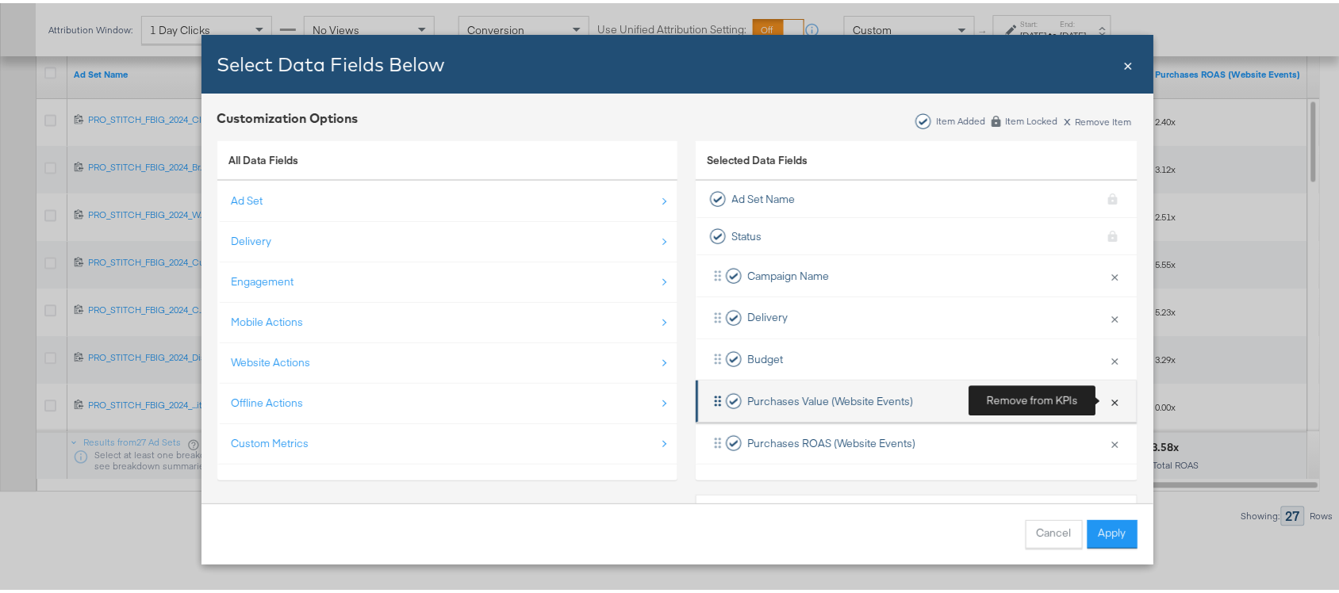
click at [1113, 395] on button "×" at bounding box center [1115, 398] width 21 height 33
click at [1107, 397] on button "×" at bounding box center [1115, 398] width 21 height 33
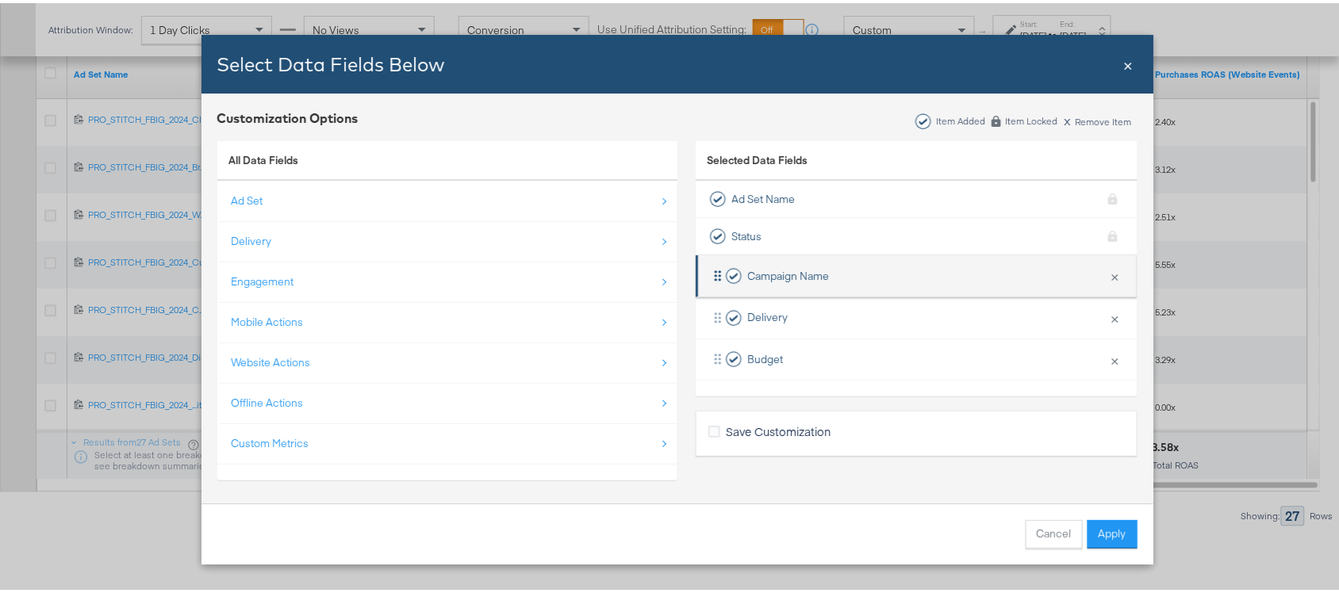
scroll to position [8, 0]
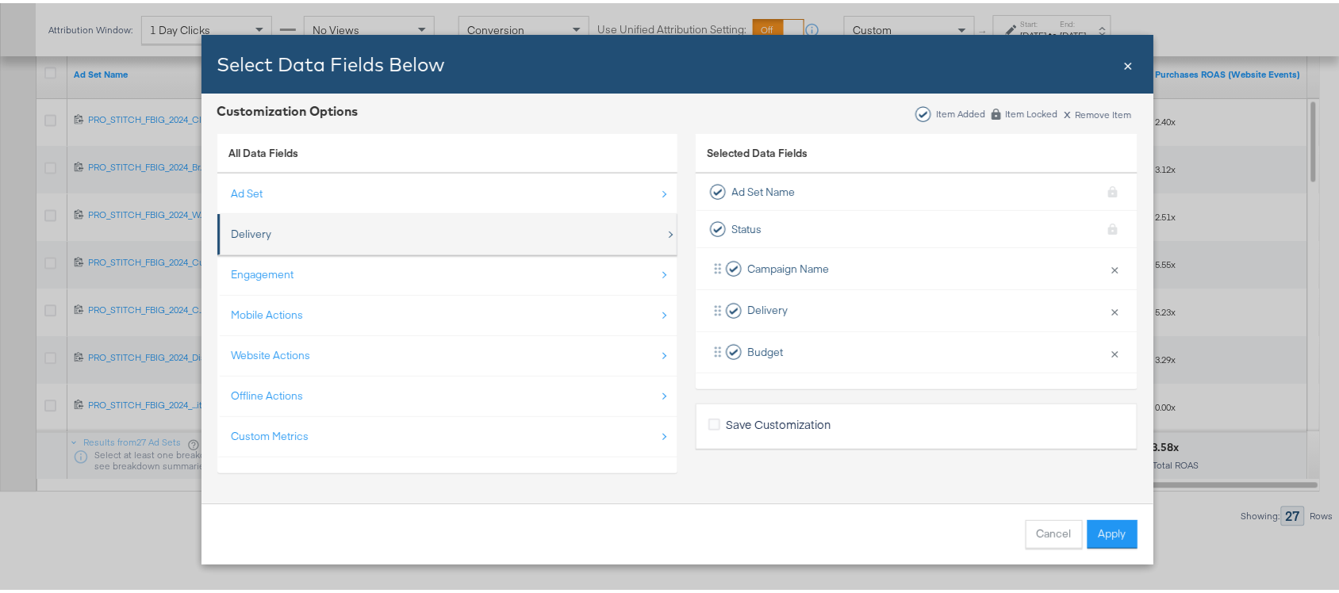
click at [524, 217] on div "Delivery" at bounding box center [449, 231] width 434 height 33
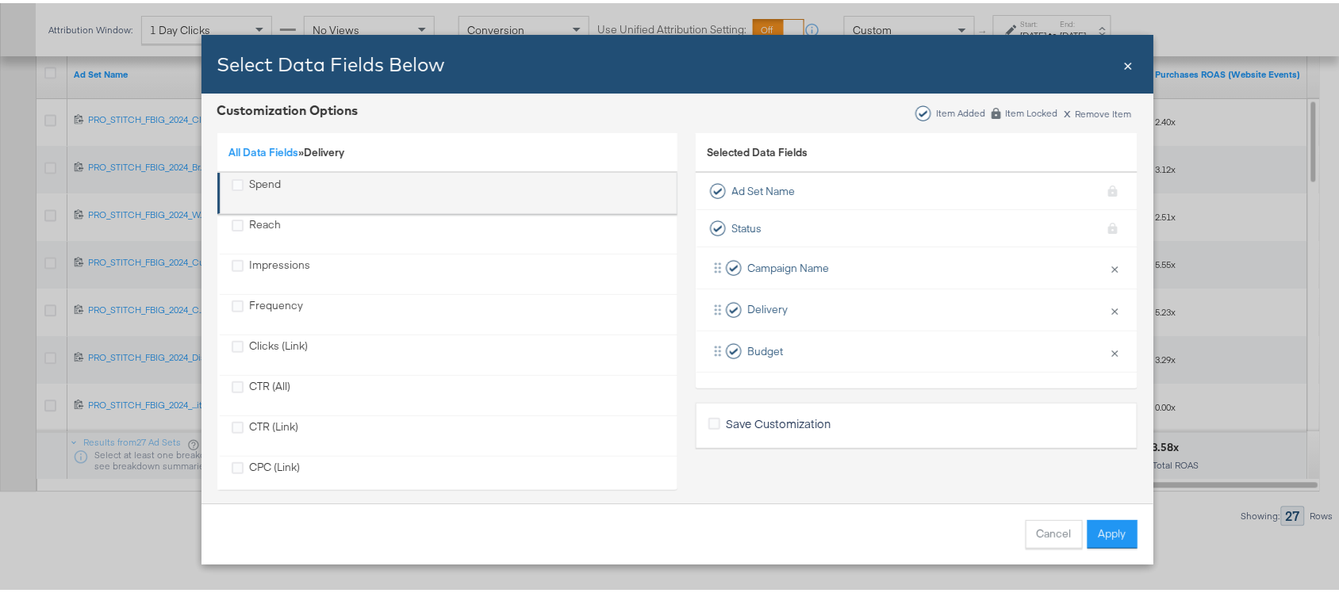
click at [428, 199] on div "Spend" at bounding box center [449, 190] width 434 height 33
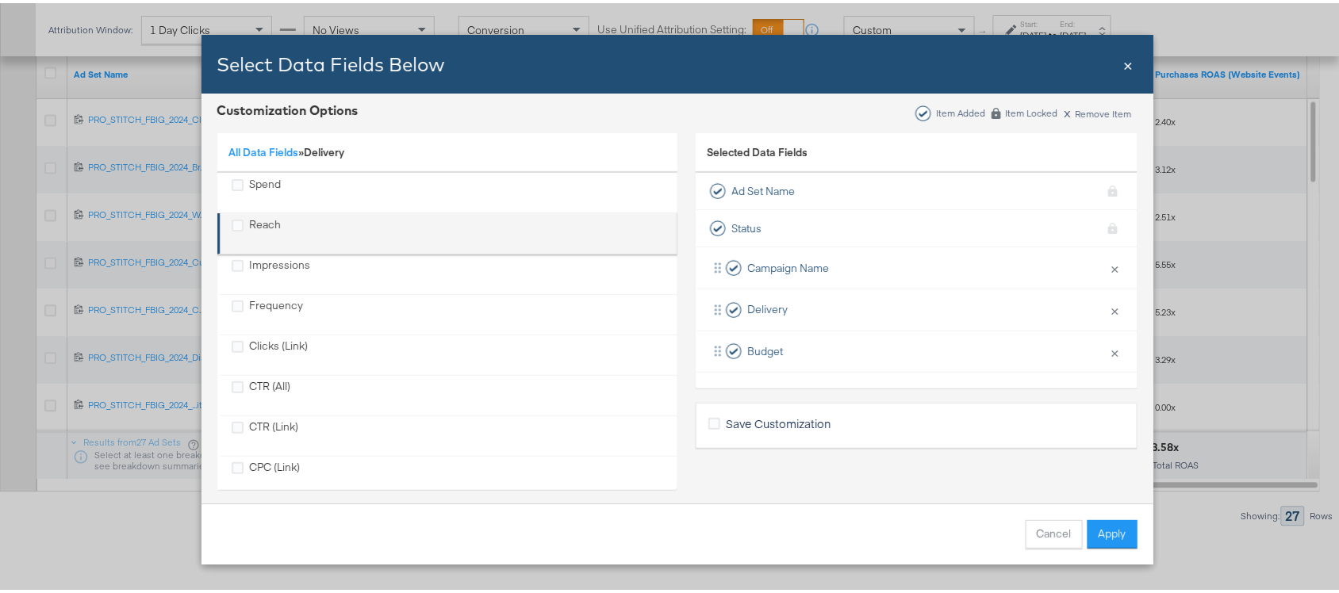
click at [407, 228] on div "Reach" at bounding box center [449, 230] width 434 height 33
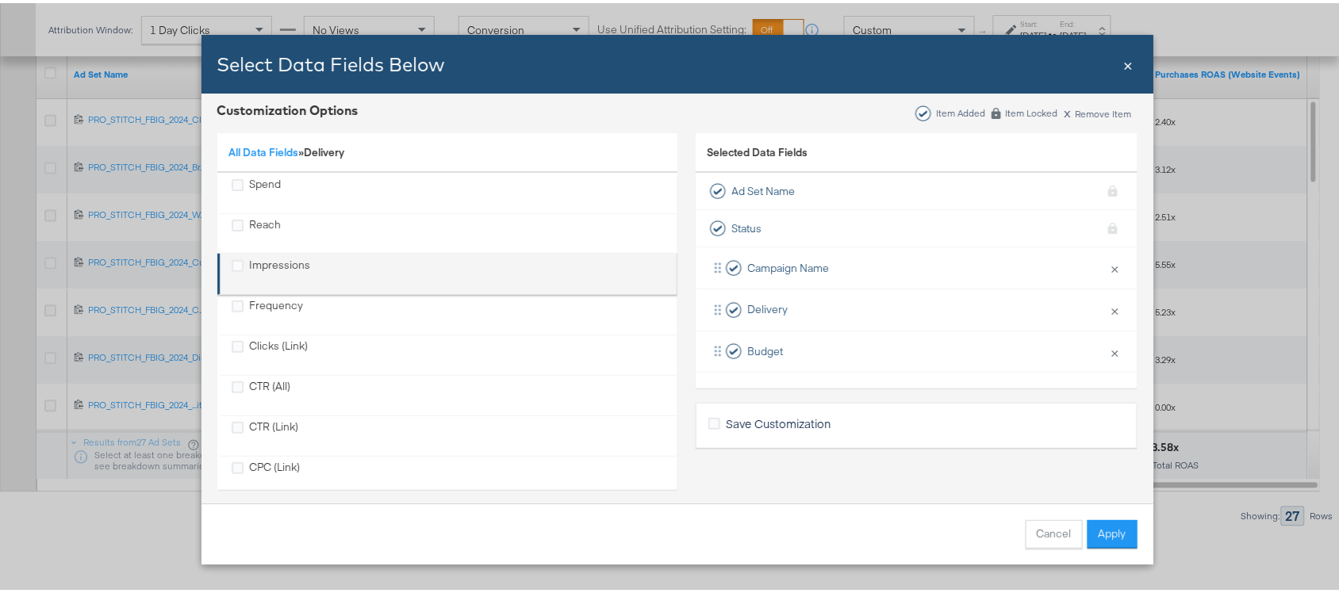
click at [383, 271] on div "Impressions" at bounding box center [449, 271] width 434 height 33
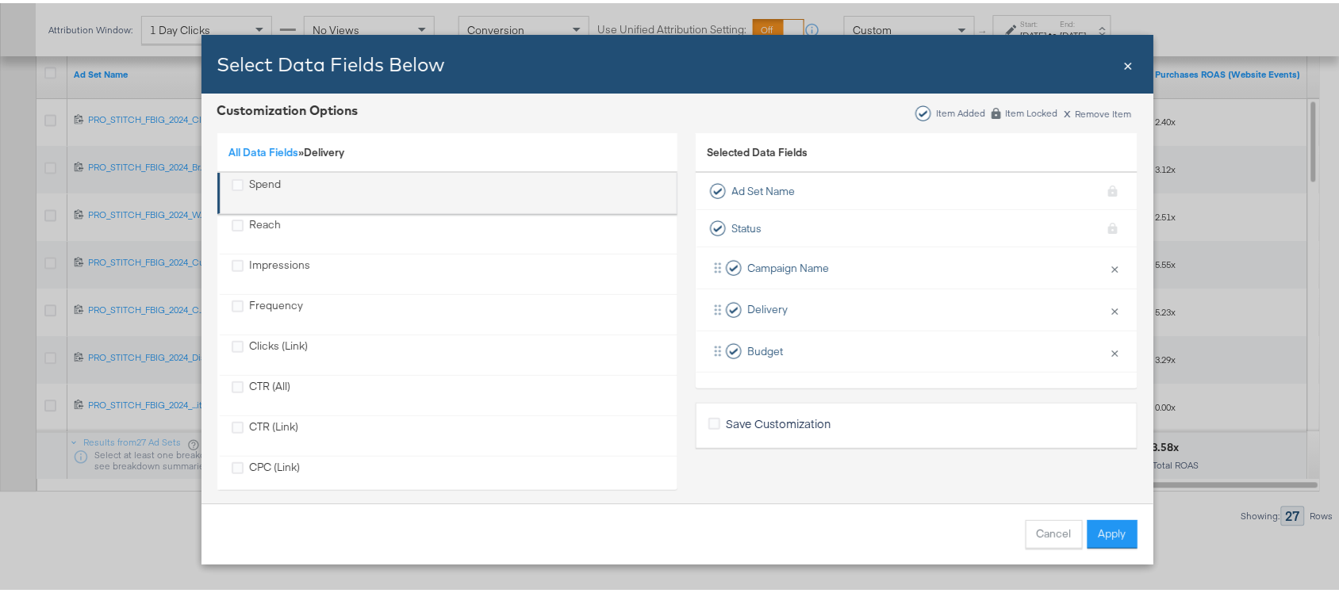
click at [315, 194] on div "Spend" at bounding box center [449, 190] width 434 height 33
click at [232, 176] on icon "Spend" at bounding box center [238, 182] width 12 height 12
click at [0, 0] on input "Spend" at bounding box center [0, 0] width 0 height 0
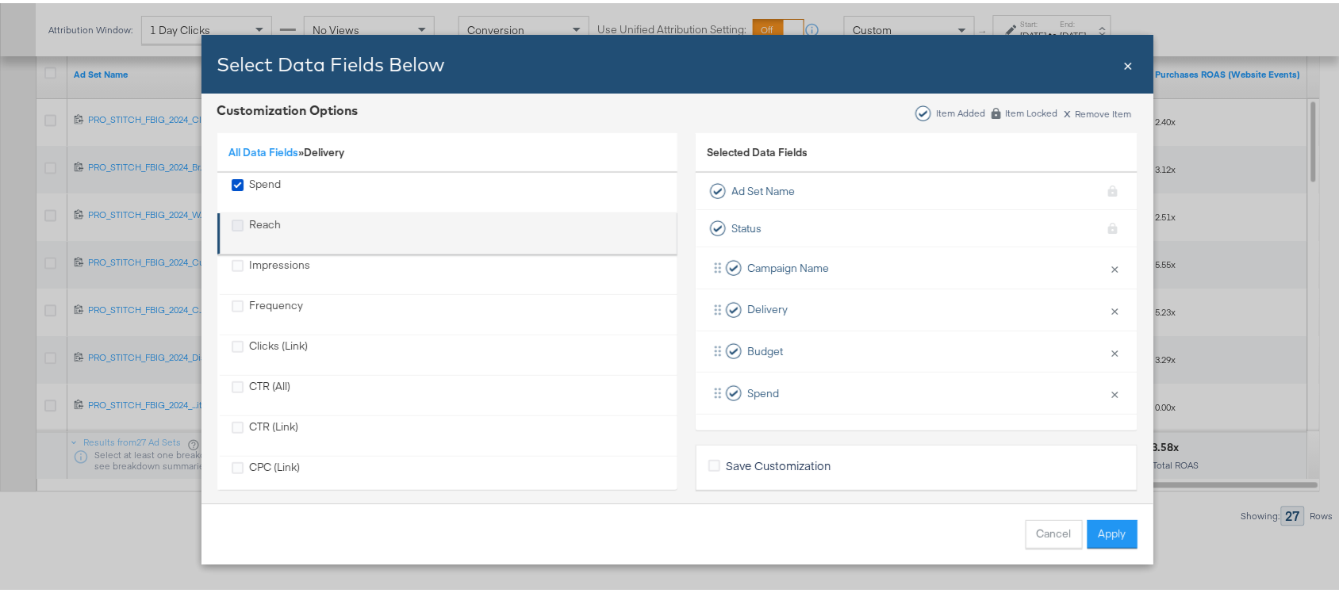
click at [232, 222] on icon "Reach" at bounding box center [238, 223] width 12 height 12
click at [0, 0] on input "Reach" at bounding box center [0, 0] width 0 height 0
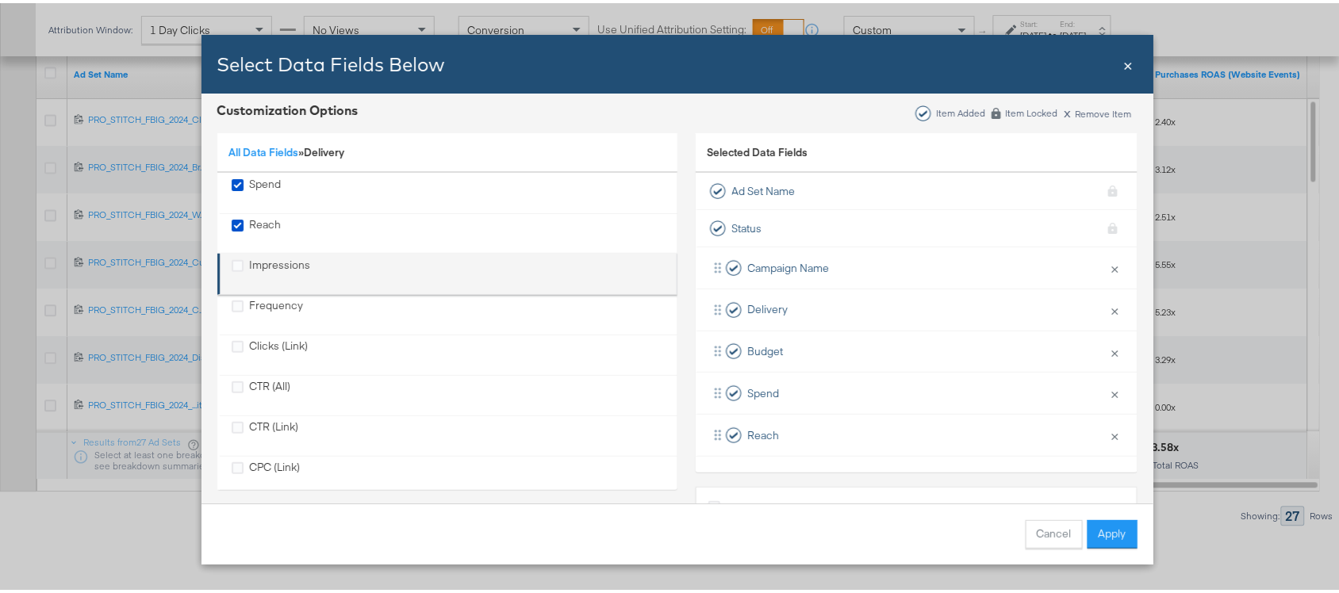
click at [232, 255] on label "Impressions" at bounding box center [238, 262] width 12 height 14
click at [0, 0] on input "Impressions" at bounding box center [0, 0] width 0 height 0
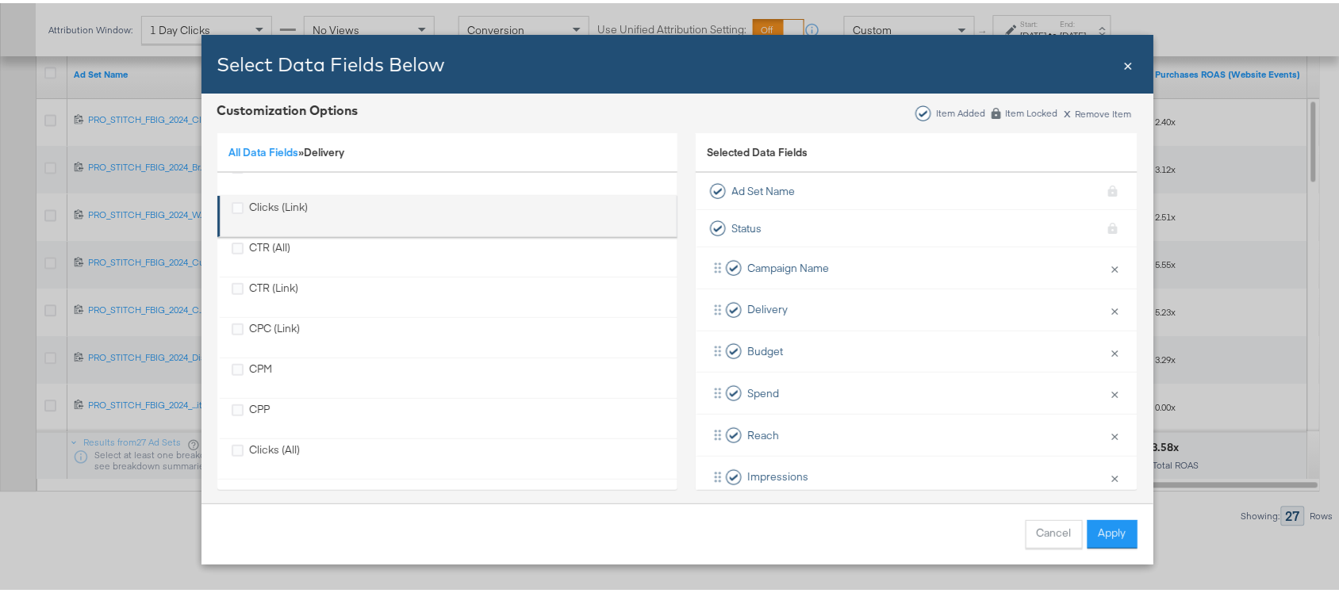
scroll to position [147, 0]
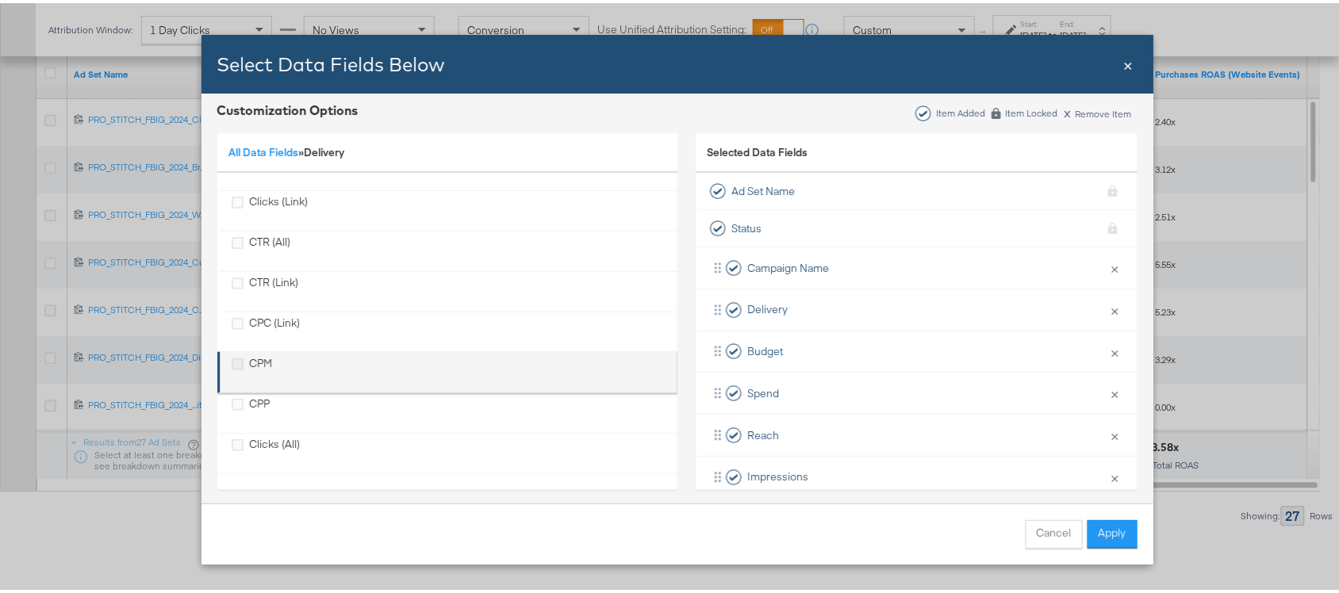
click at [234, 361] on icon "CPM" at bounding box center [238, 361] width 12 height 12
click at [0, 0] on input "CPM" at bounding box center [0, 0] width 0 height 0
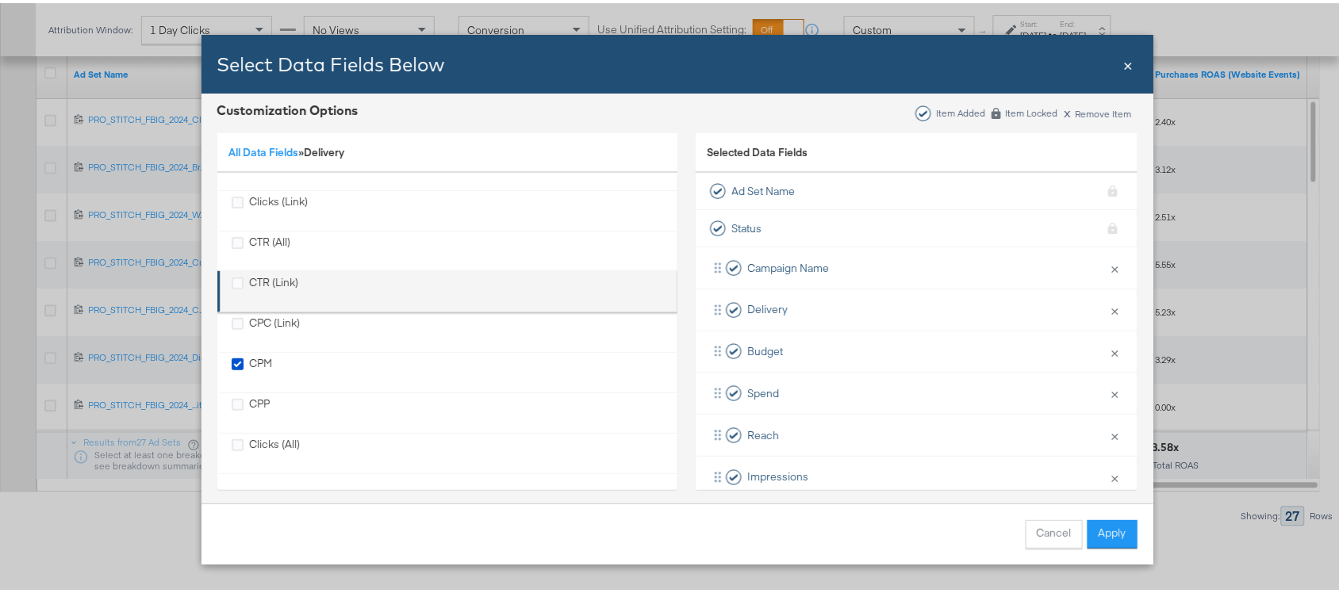
scroll to position [90, 0]
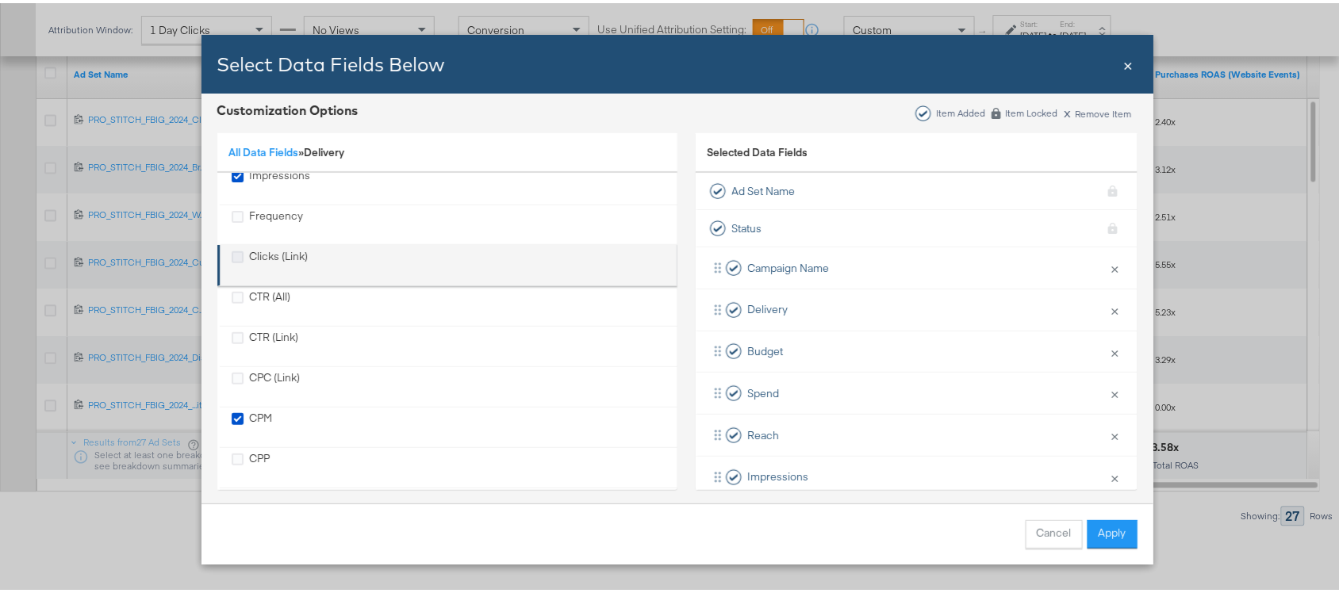
click at [232, 255] on icon "Clicks (Link)" at bounding box center [238, 254] width 12 height 12
click at [0, 0] on input "Clicks (Link)" at bounding box center [0, 0] width 0 height 0
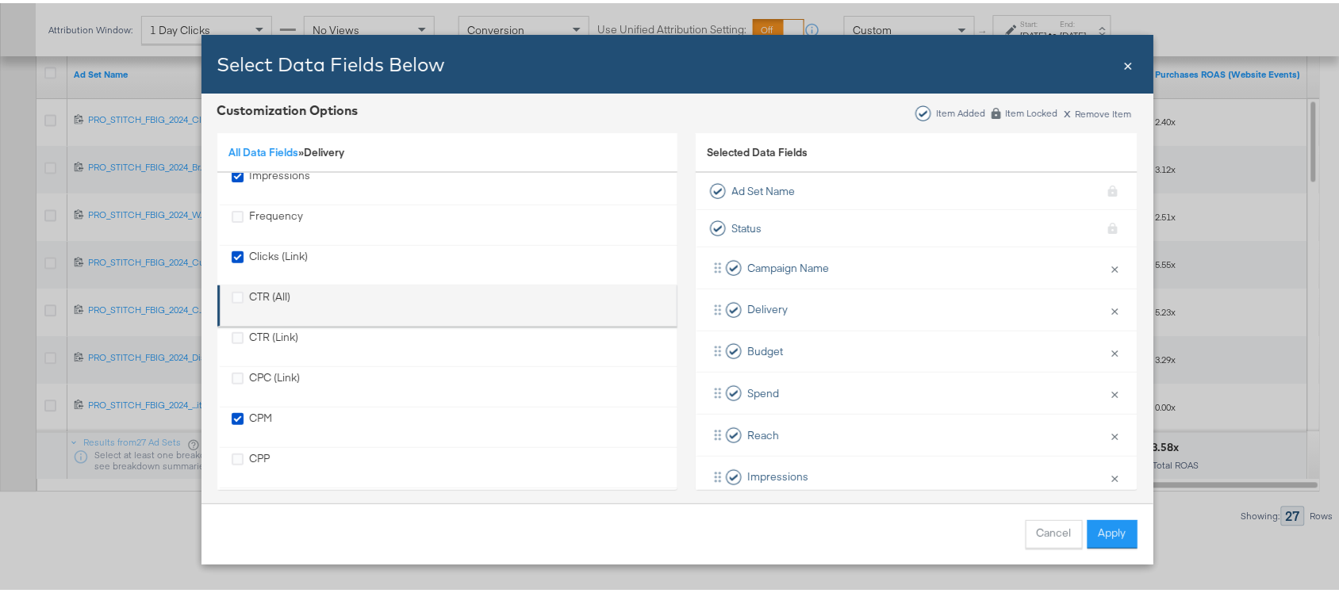
scroll to position [147, 0]
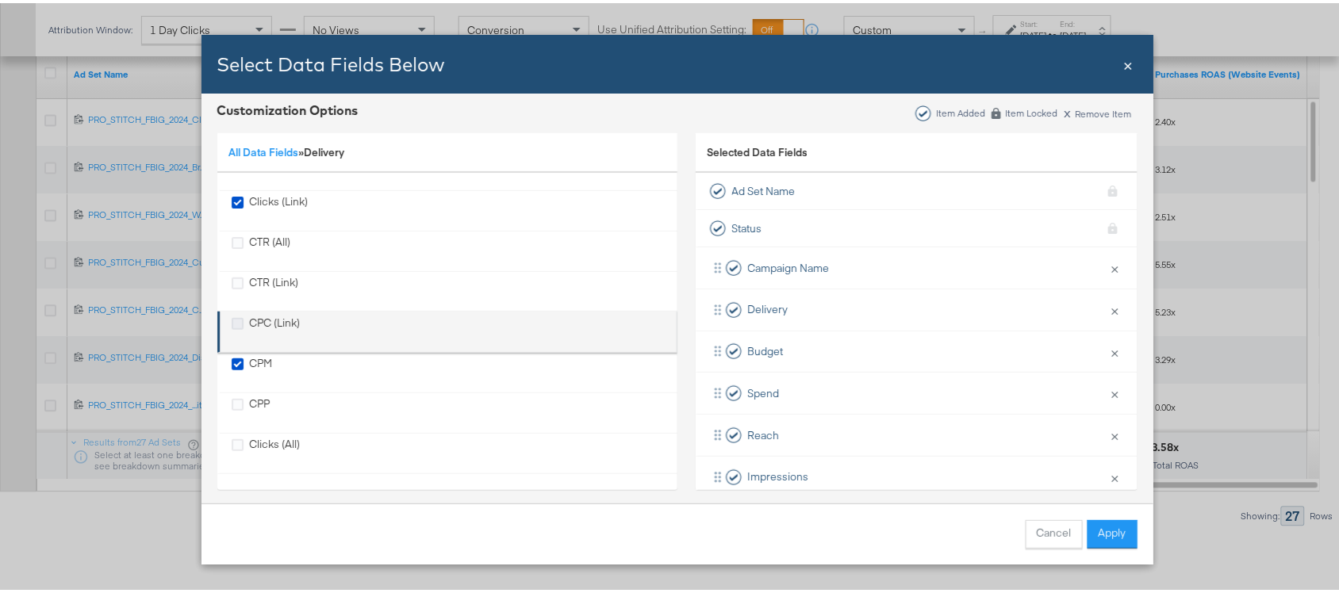
click at [232, 317] on icon "CPC (Link)" at bounding box center [238, 321] width 12 height 12
click at [0, 0] on input "CPC (Link)" at bounding box center [0, 0] width 0 height 0
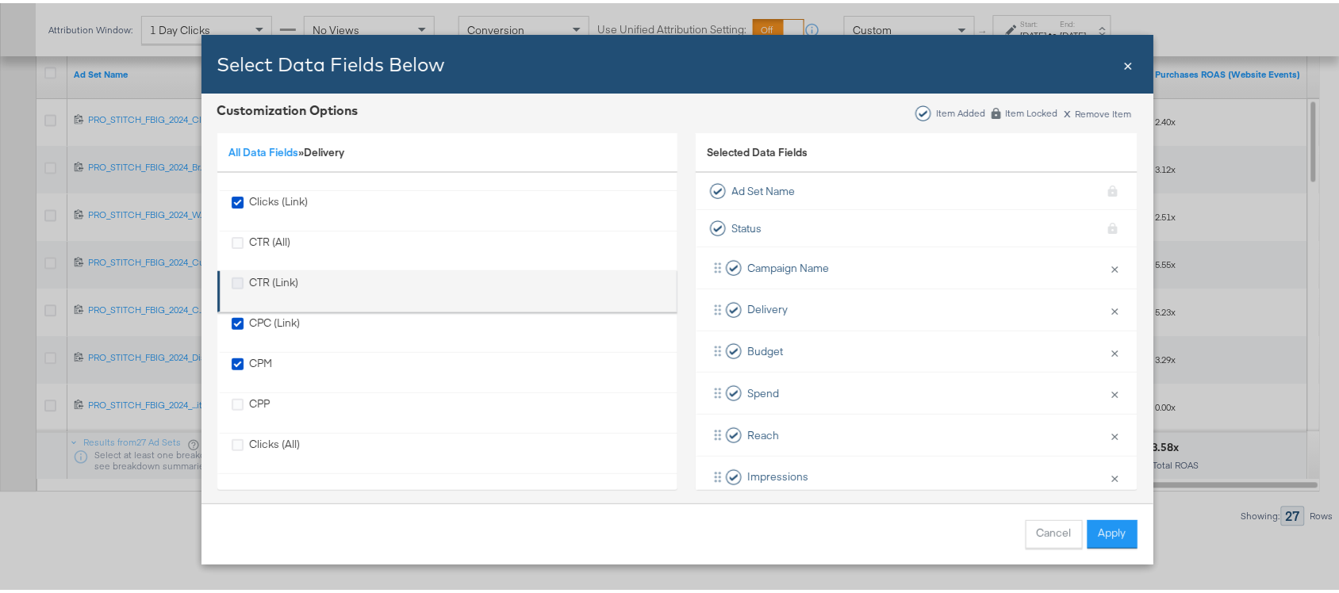
click at [232, 278] on icon "CTR (Link)" at bounding box center [238, 280] width 12 height 12
click at [0, 0] on input "CTR (Link)" at bounding box center [0, 0] width 0 height 0
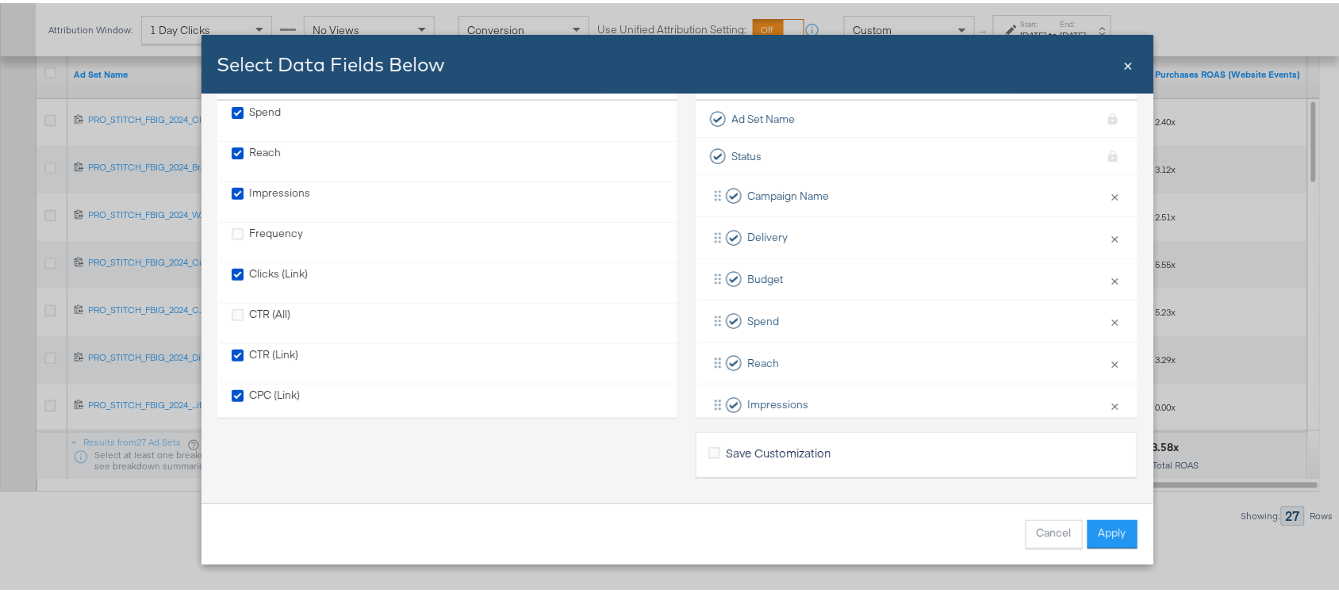
scroll to position [0, 0]
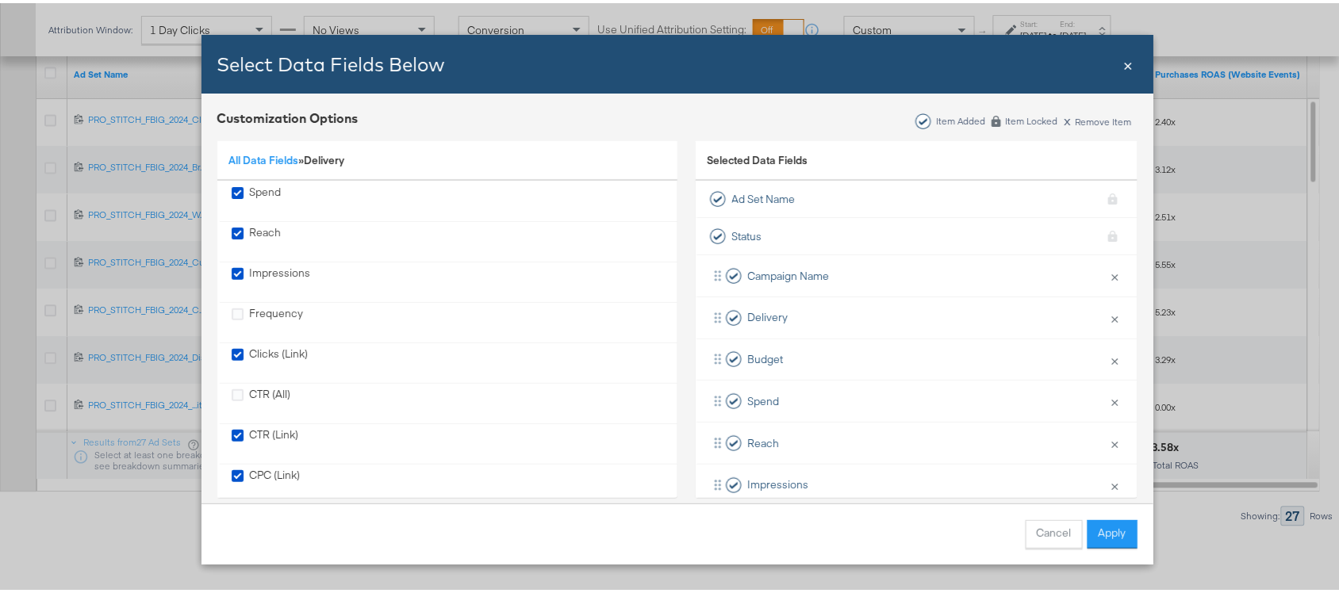
click at [426, 160] on div "All Data Fields » Delivery" at bounding box center [447, 158] width 460 height 40
click at [259, 159] on link "All Data Fields" at bounding box center [264, 157] width 70 height 14
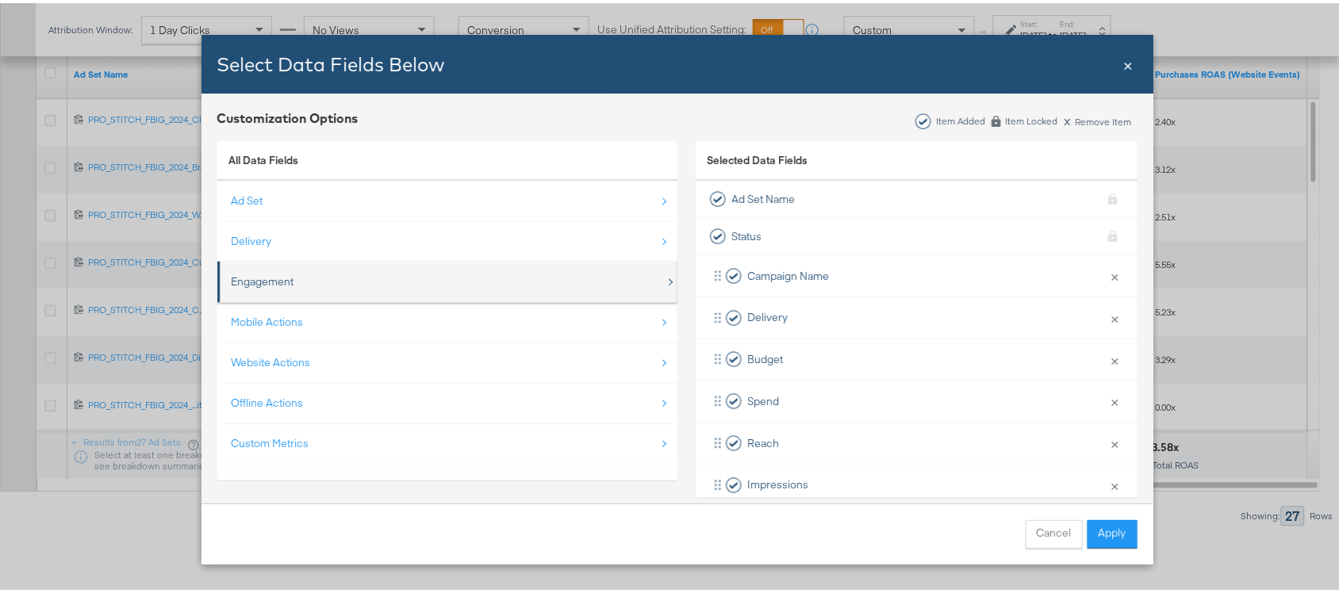
click at [374, 282] on div "Engagement" at bounding box center [449, 279] width 434 height 33
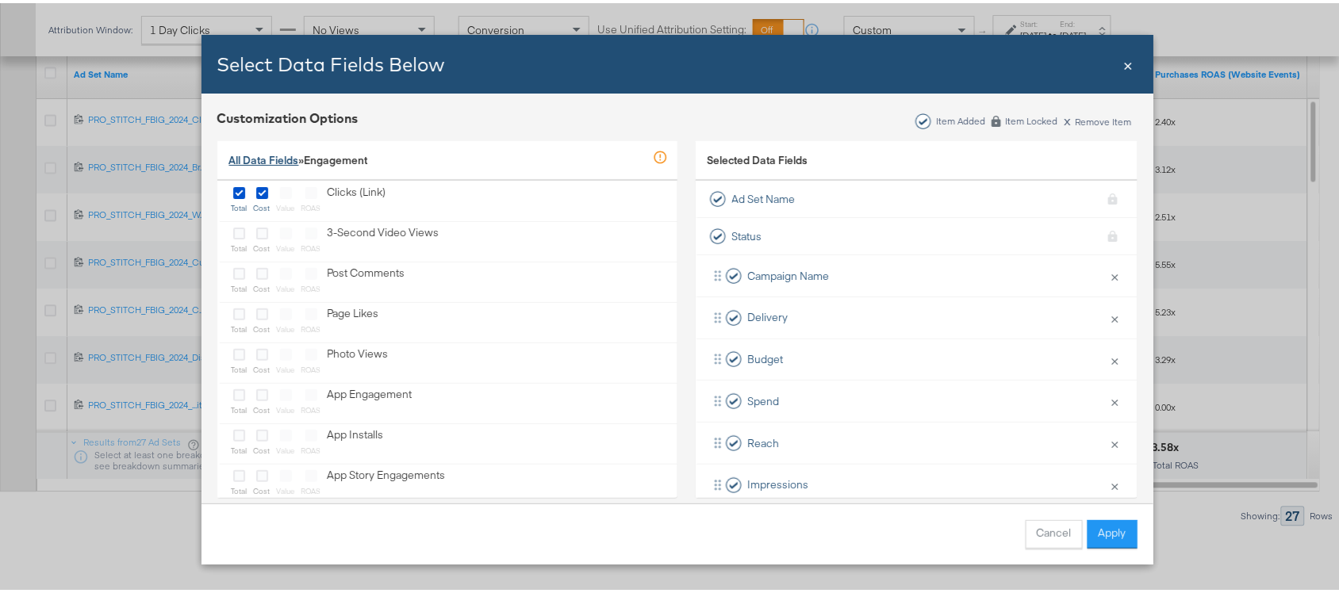
click at [254, 159] on link "All Data Fields" at bounding box center [264, 157] width 70 height 14
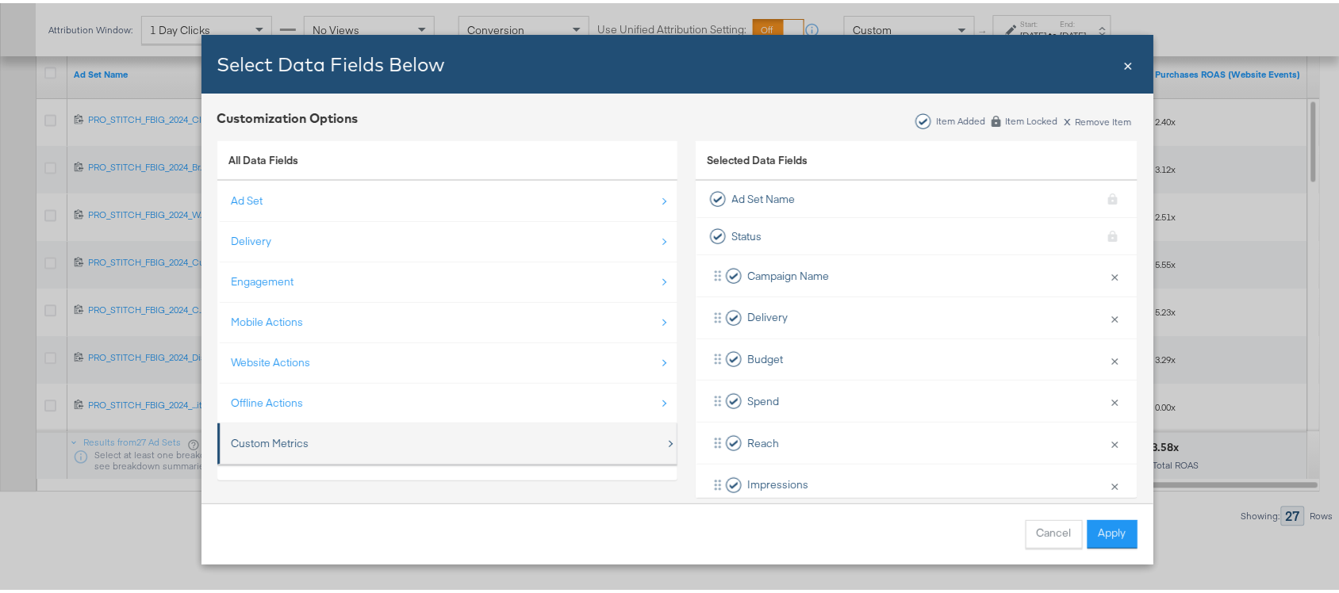
click at [272, 434] on div "Custom Metrics" at bounding box center [271, 440] width 78 height 15
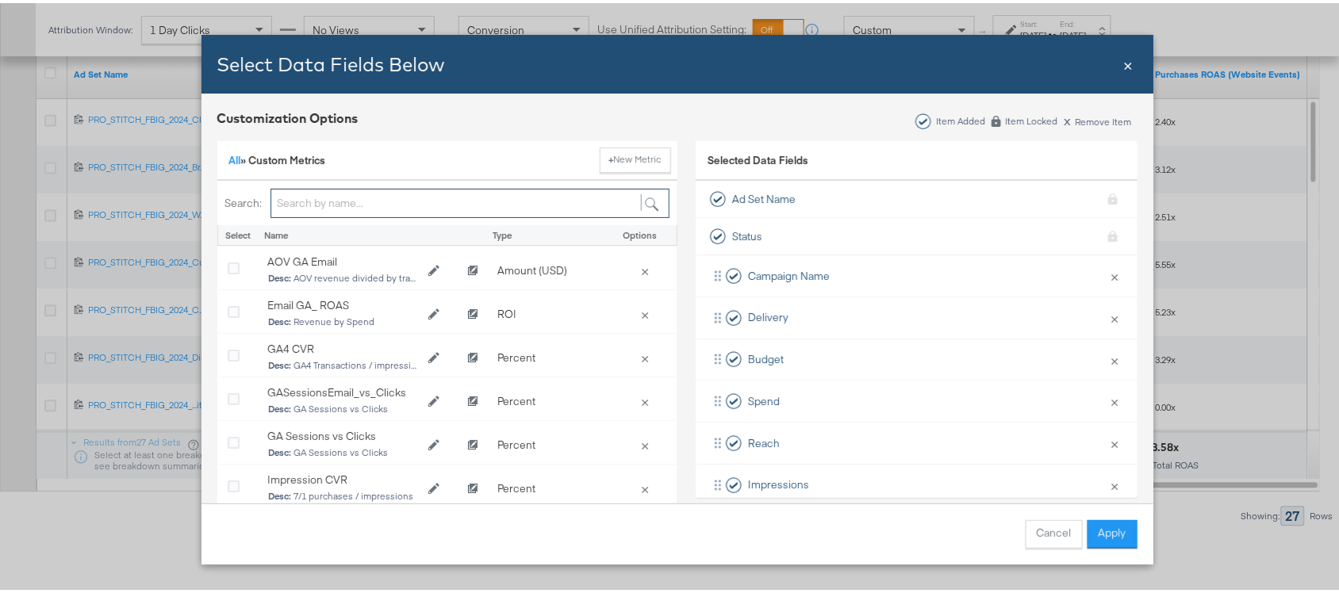
click at [359, 197] on input "Bulk Add Locations Modal" at bounding box center [470, 200] width 399 height 29
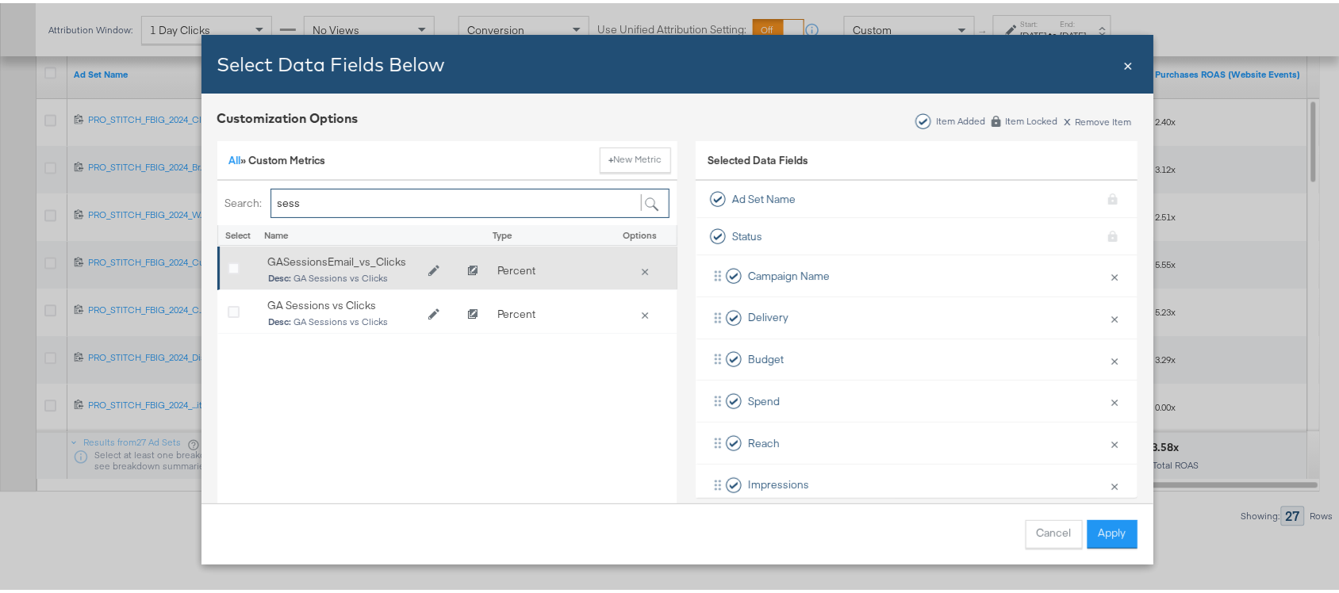
type input "sess"
click at [231, 270] on div "Bulk Add Locations Modal" at bounding box center [240, 268] width 24 height 16
click at [228, 266] on icon "Bulk Add Locations Modal" at bounding box center [234, 266] width 12 height 12
click at [0, 0] on input "Bulk Add Locations Modal" at bounding box center [0, 0] width 0 height 0
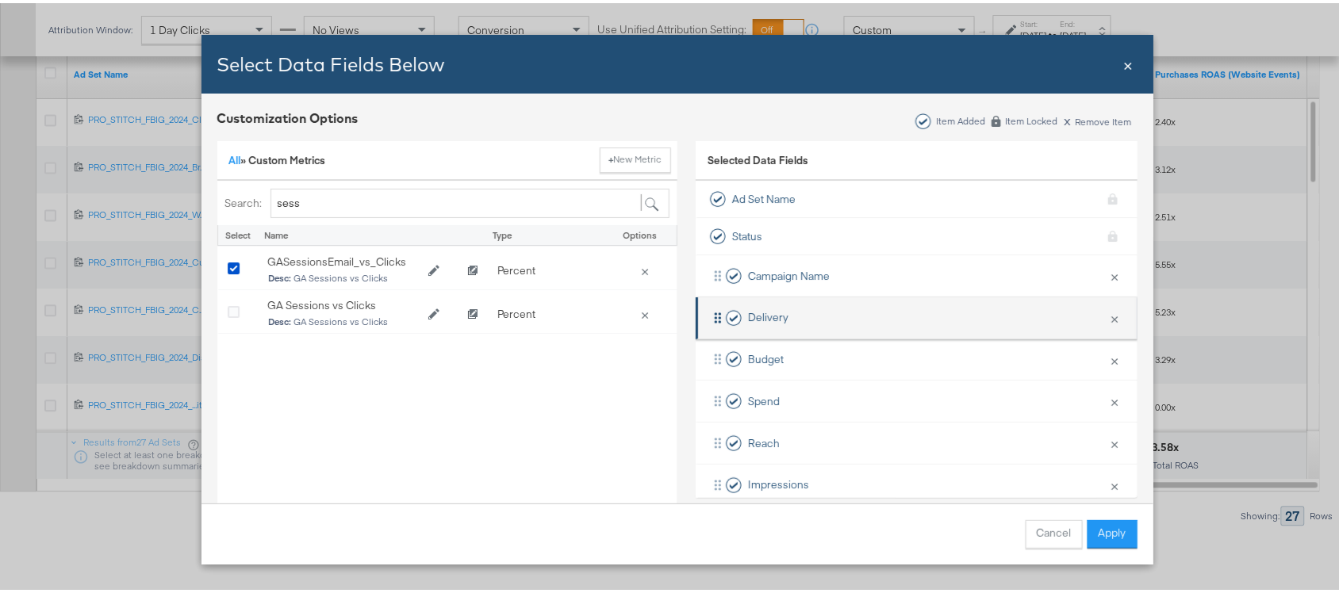
scroll to position [235, 0]
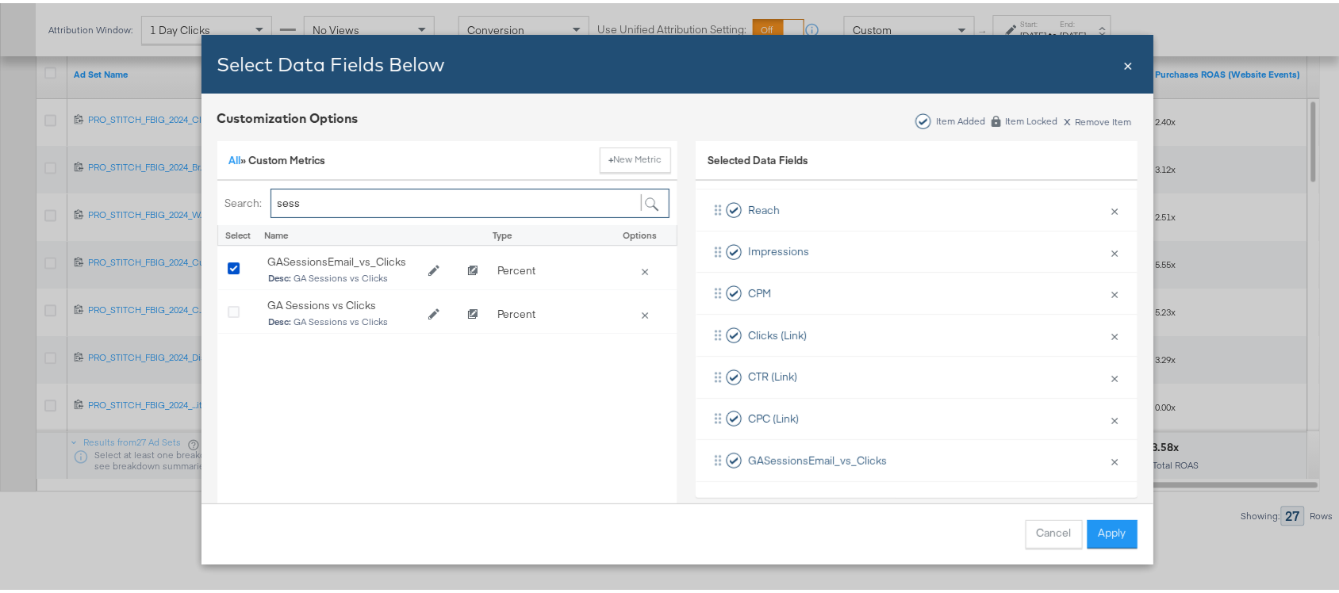
click at [334, 190] on input "sess" at bounding box center [470, 200] width 399 height 29
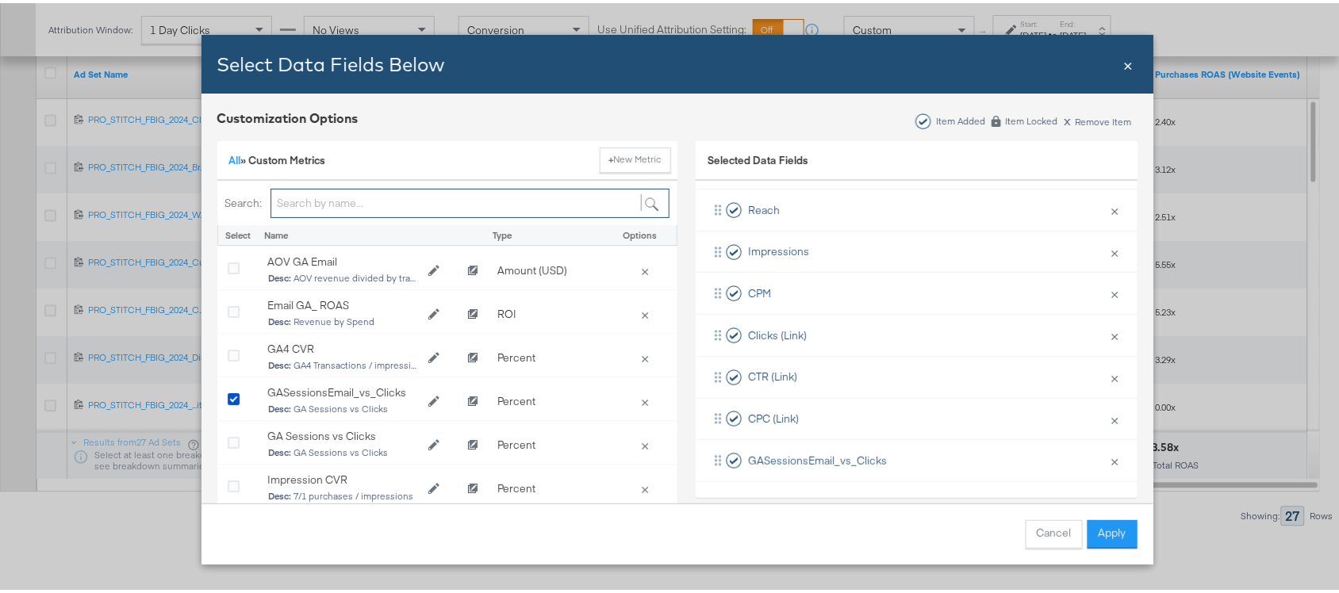
click at [334, 190] on input "Bulk Add Locations Modal" at bounding box center [470, 200] width 399 height 29
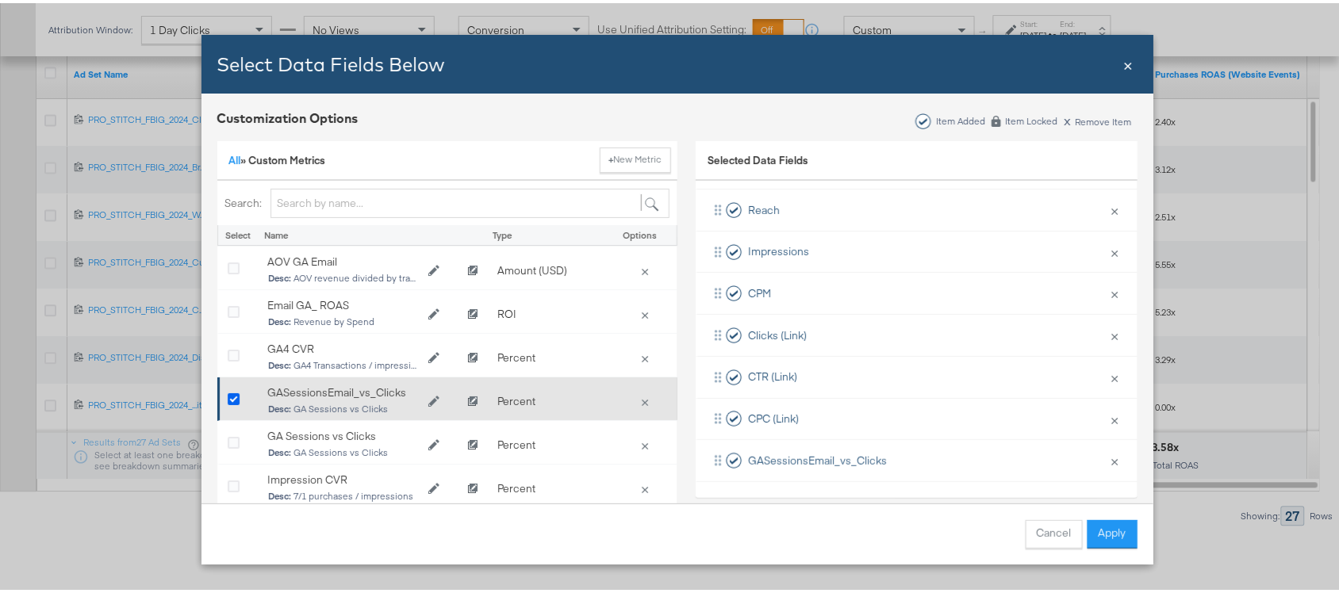
click at [228, 395] on icon "Bulk Add Locations Modal" at bounding box center [234, 397] width 12 height 12
click at [0, 0] on input "Bulk Add Locations Modal" at bounding box center [0, 0] width 0 height 0
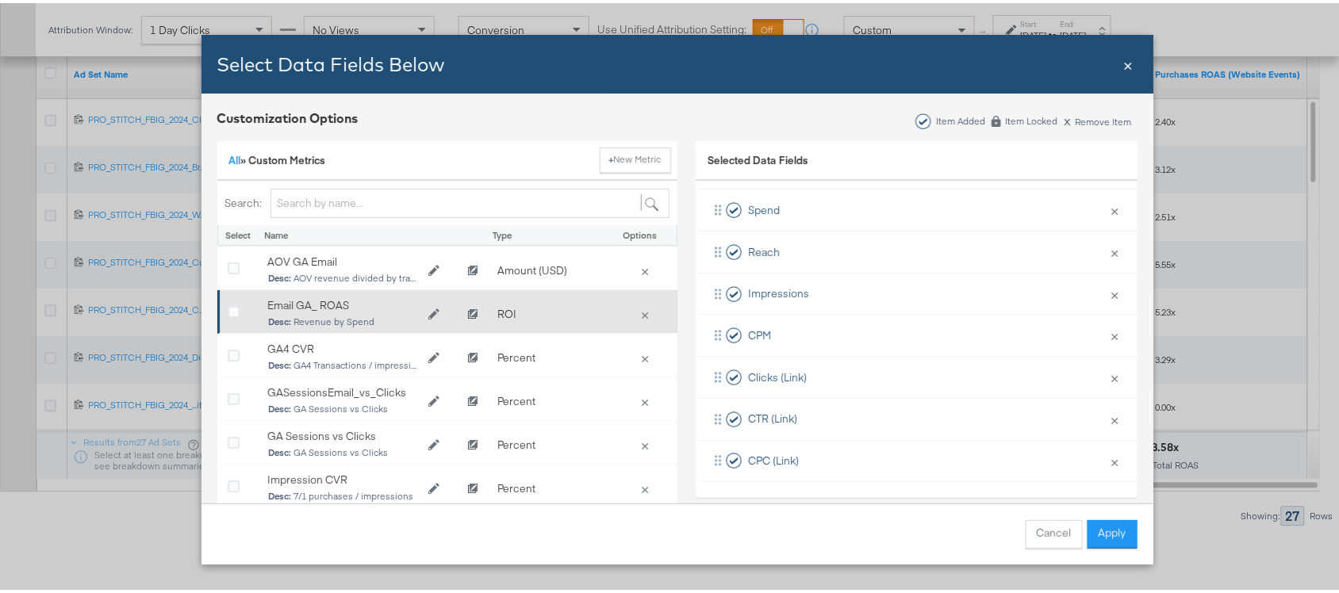
scroll to position [0, 0]
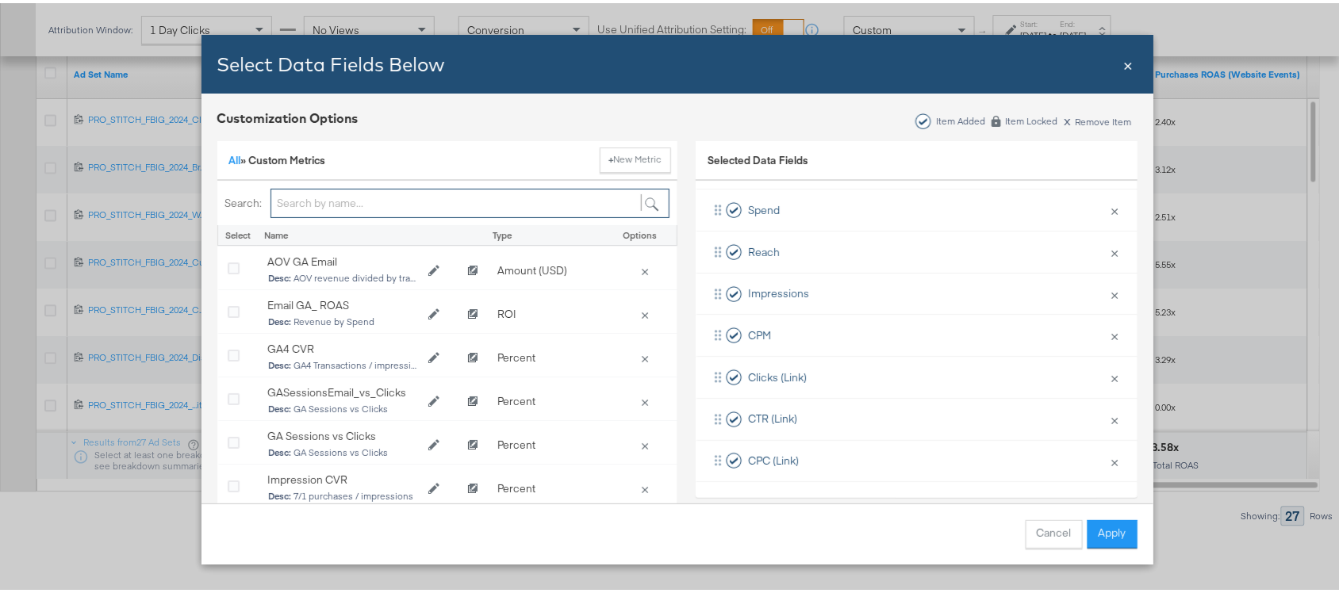
click at [349, 206] on input "Bulk Add Locations Modal" at bounding box center [470, 200] width 399 height 29
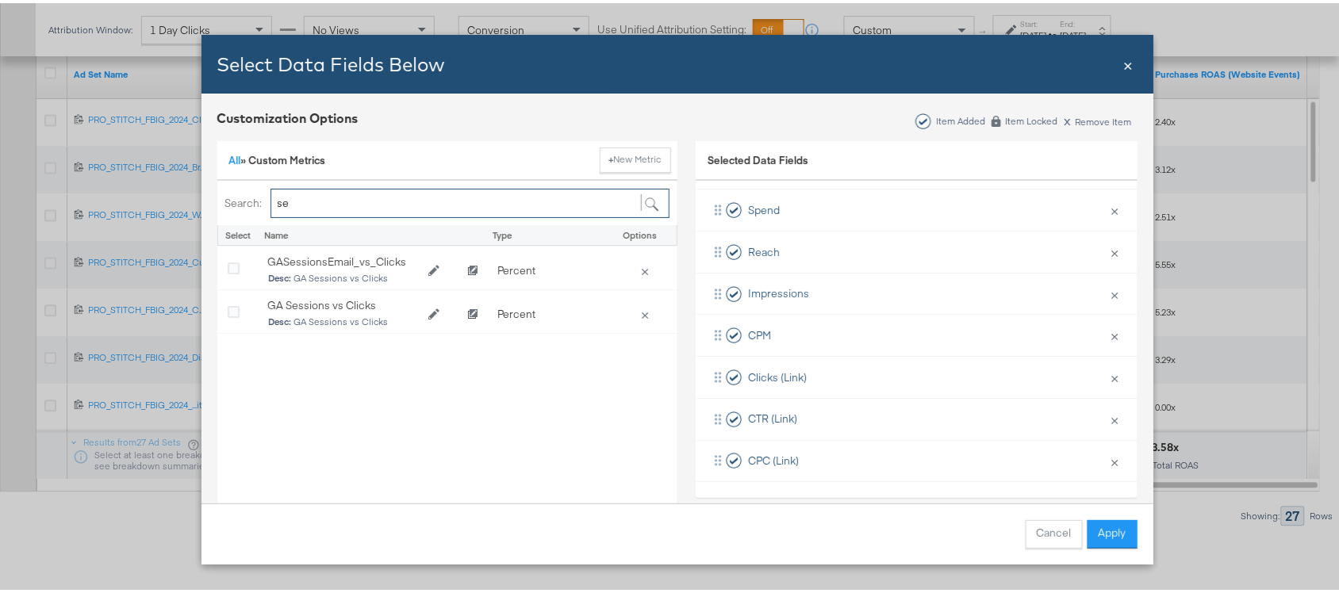
type input "s"
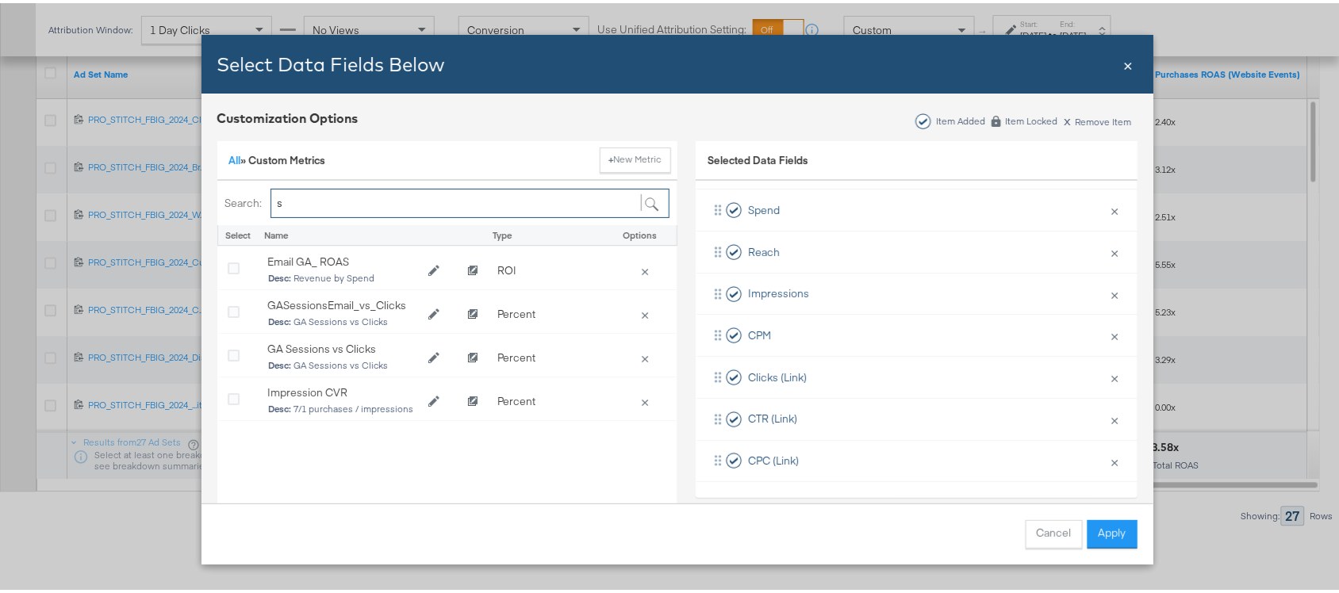
click at [300, 201] on input "s" at bounding box center [470, 200] width 399 height 29
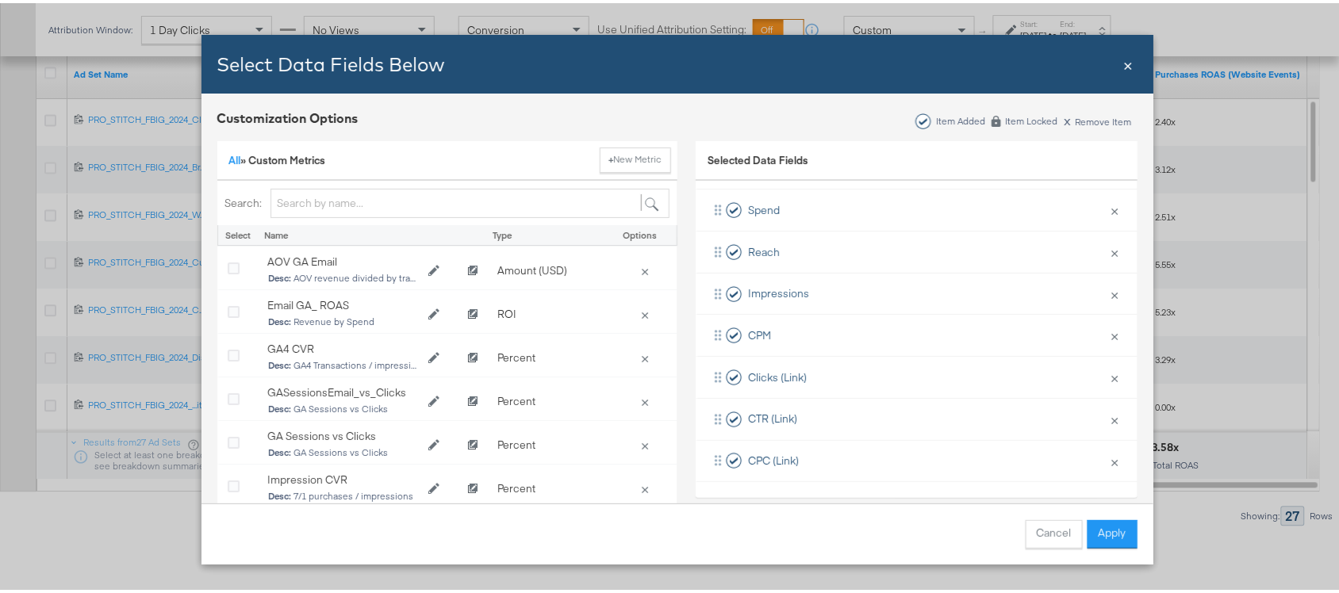
click at [217, 155] on div "All » Custom Metrics + New Metric" at bounding box center [447, 158] width 460 height 40
click at [229, 156] on link "All" at bounding box center [235, 157] width 12 height 14
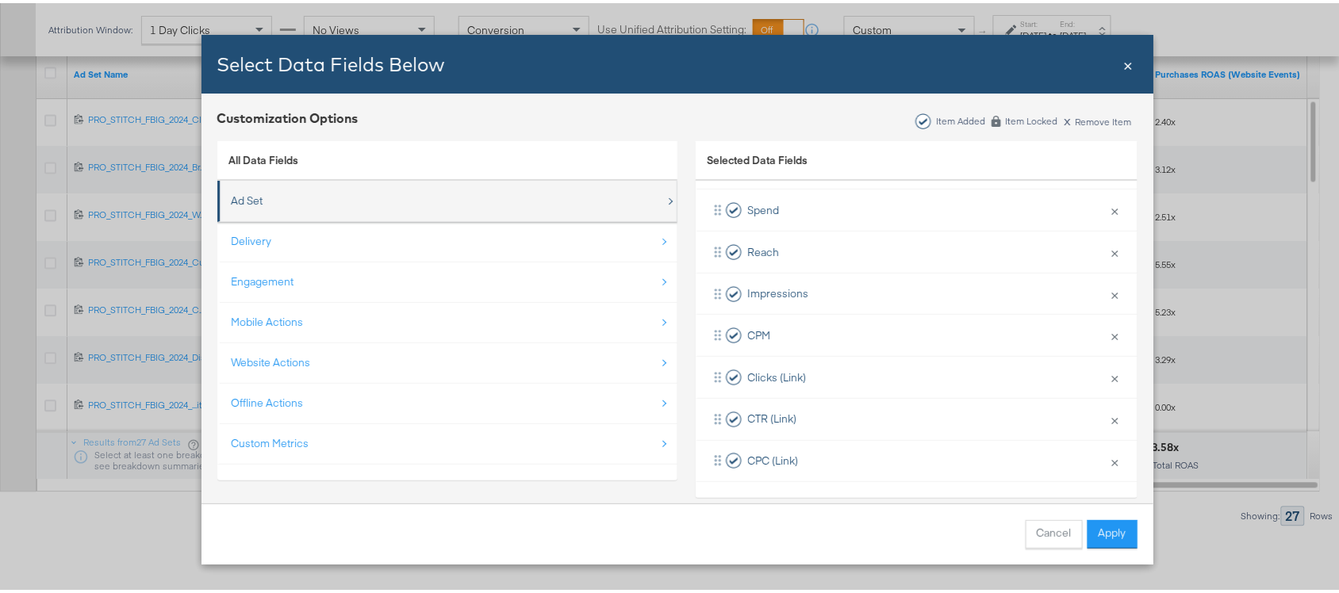
click at [402, 208] on div "Ad Set" at bounding box center [449, 198] width 434 height 33
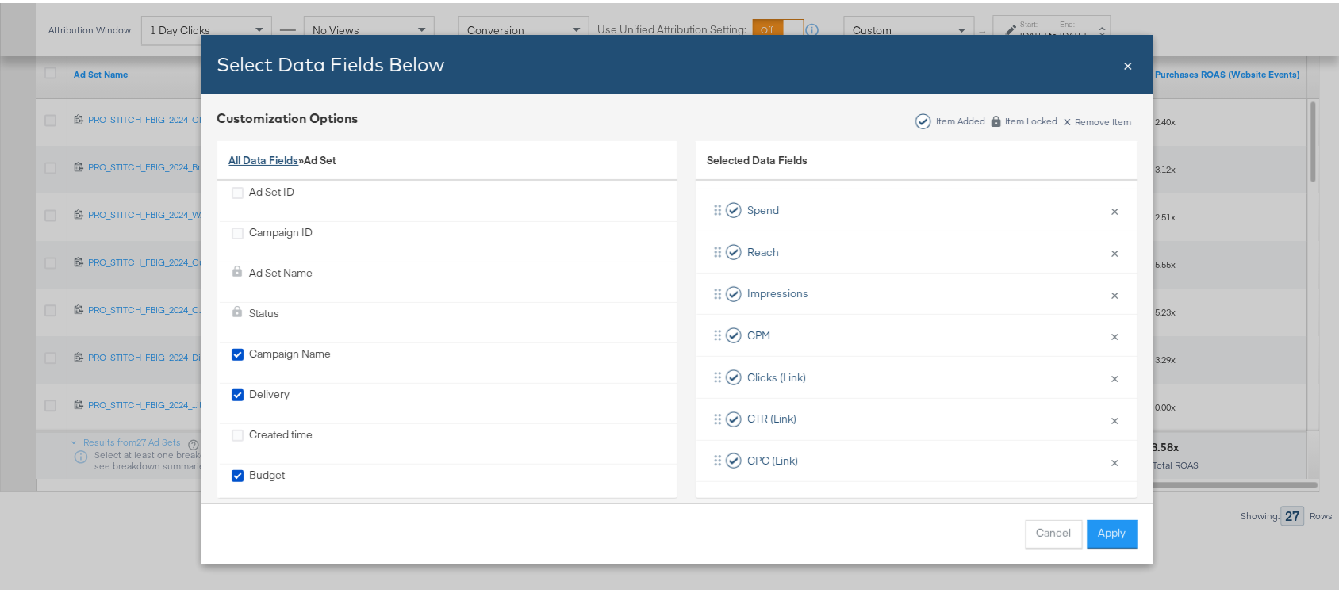
click at [259, 155] on link "All Data Fields" at bounding box center [264, 157] width 70 height 14
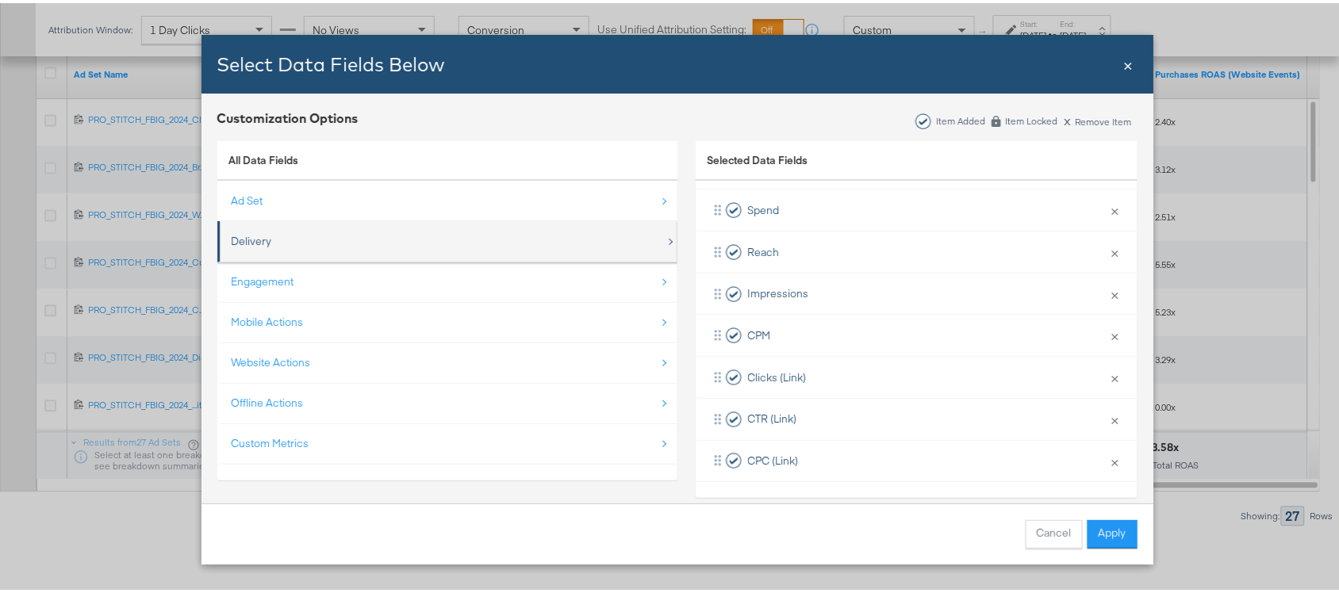
click at [239, 235] on div "Delivery" at bounding box center [252, 238] width 40 height 15
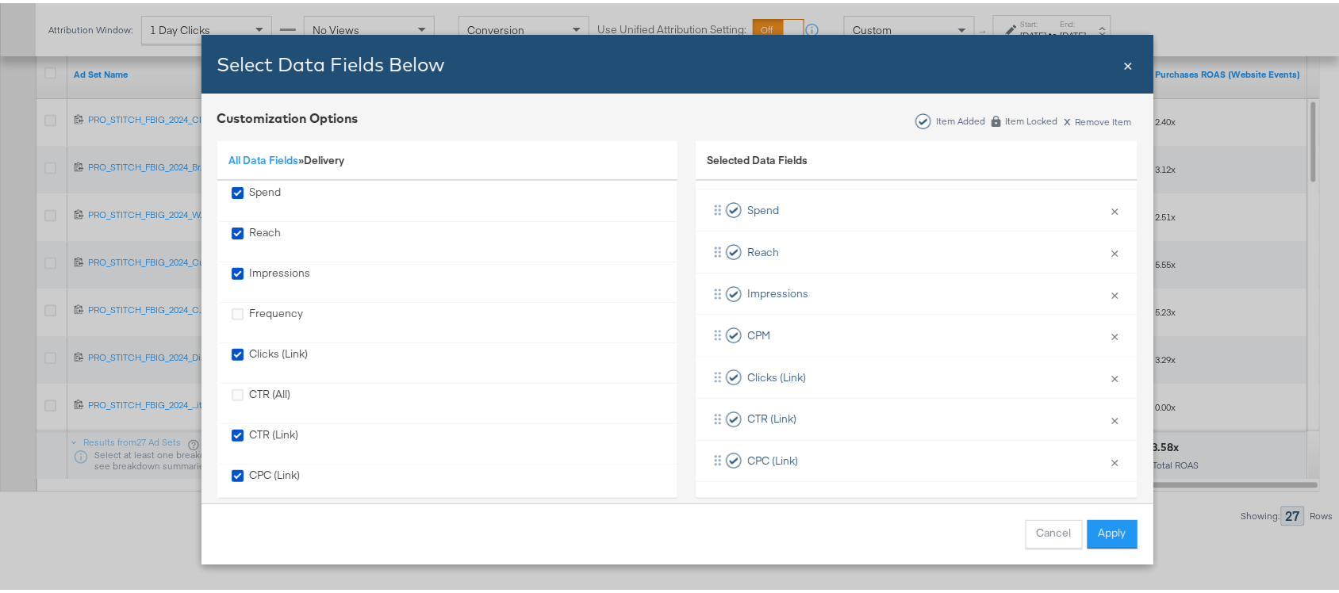
click at [252, 167] on div "All Data Fields » Delivery" at bounding box center [447, 158] width 460 height 40
click at [267, 152] on link "All Data Fields" at bounding box center [264, 157] width 70 height 14
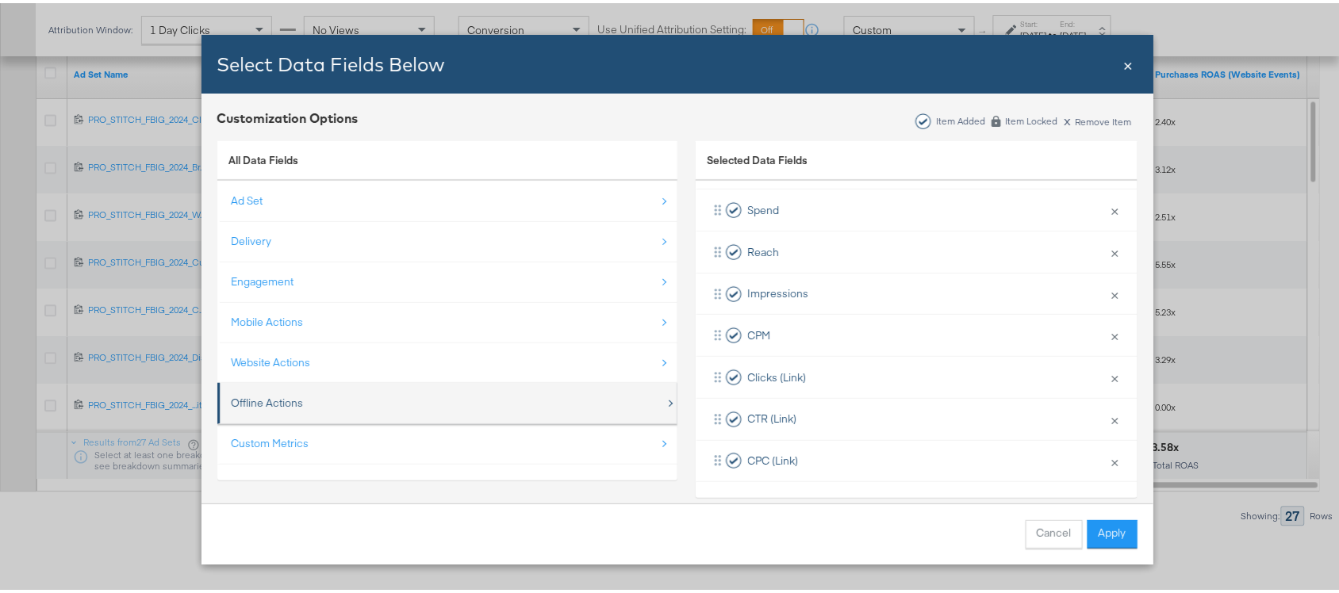
scroll to position [80, 0]
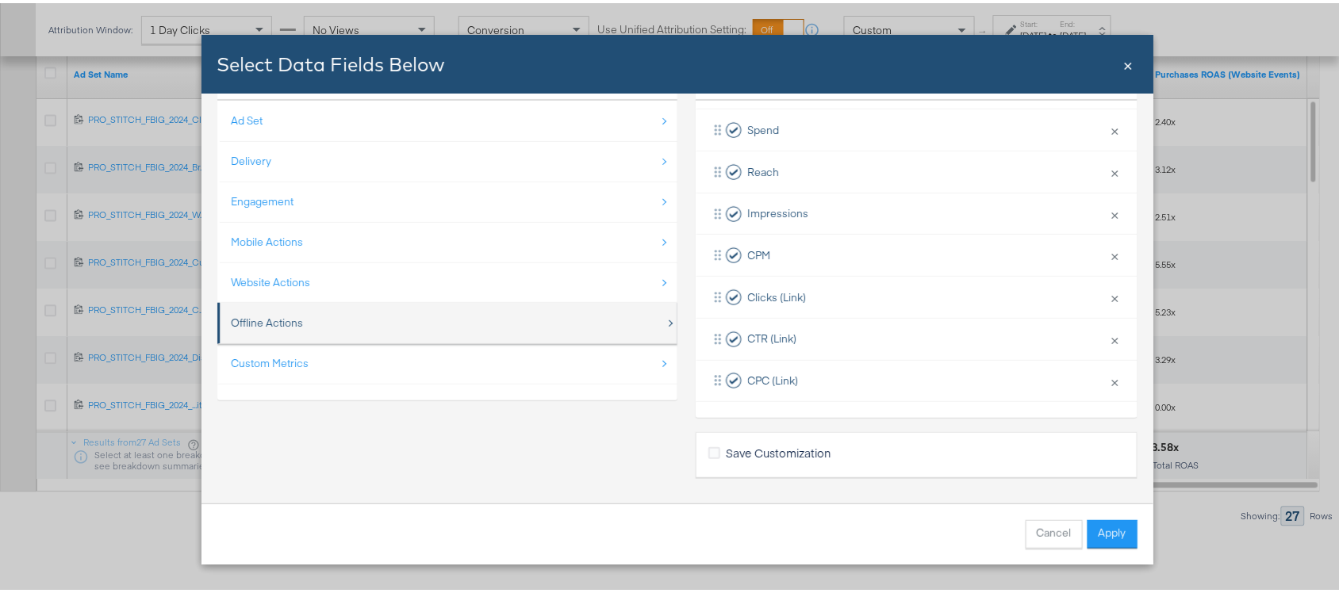
click at [251, 331] on div "Offline Actions" at bounding box center [449, 320] width 434 height 33
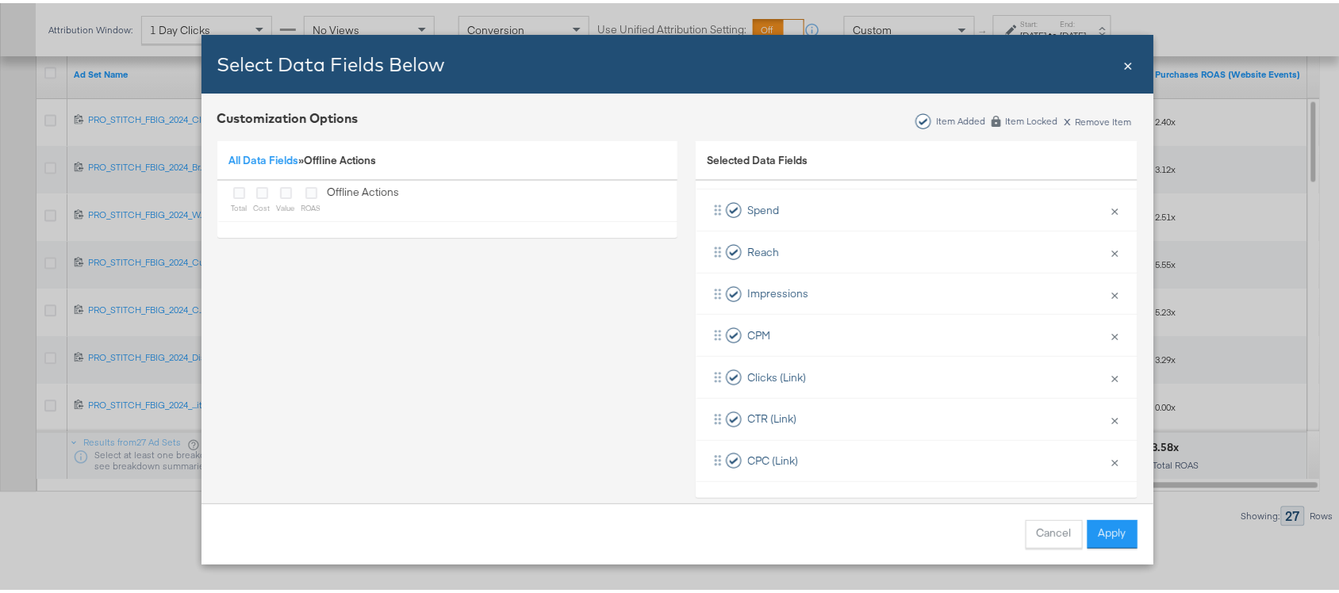
scroll to position [732, 0]
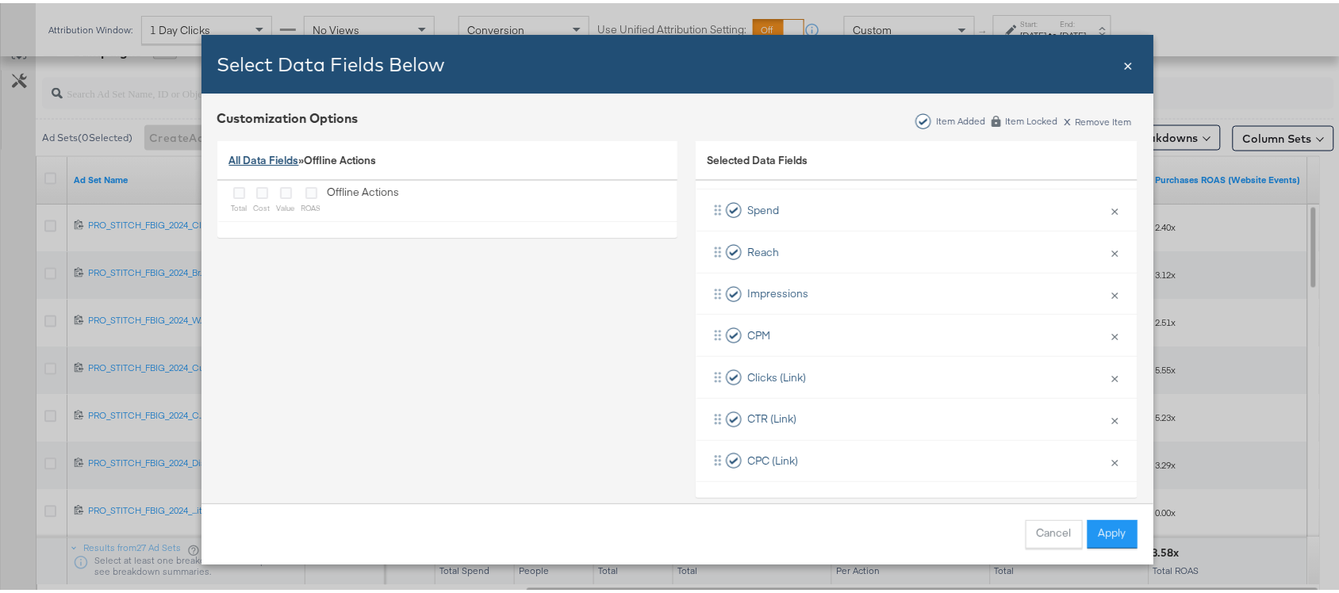
click at [251, 160] on link "All Data Fields" at bounding box center [264, 157] width 70 height 14
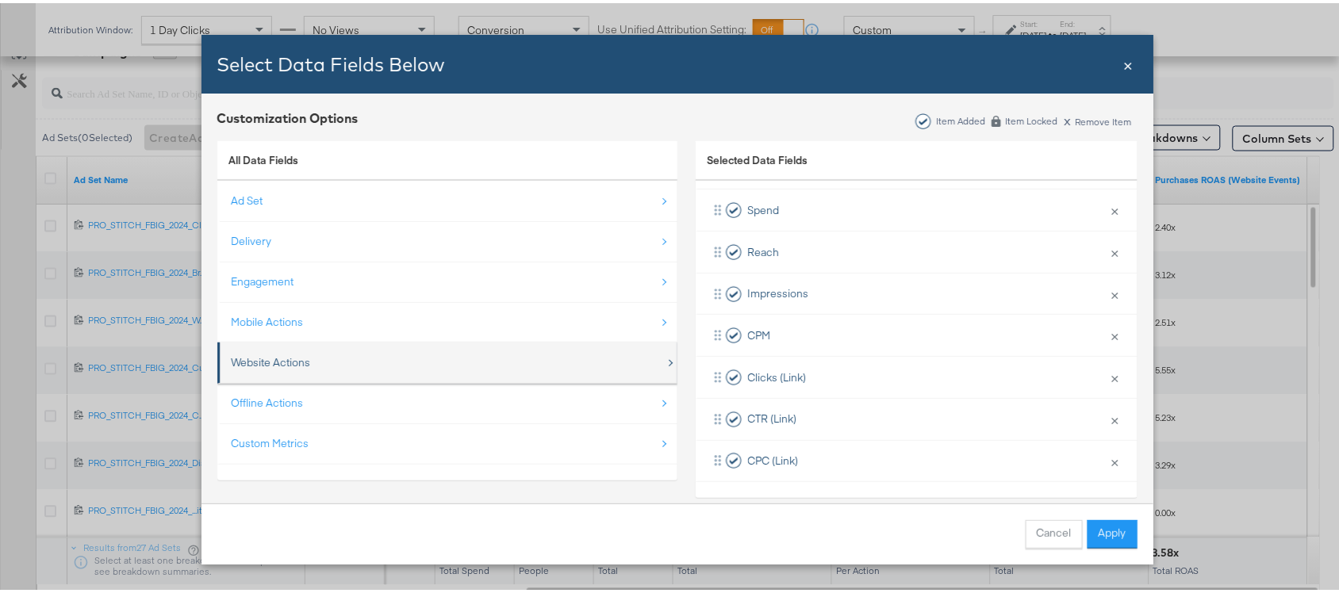
click at [267, 357] on div "Website Actions" at bounding box center [271, 359] width 79 height 15
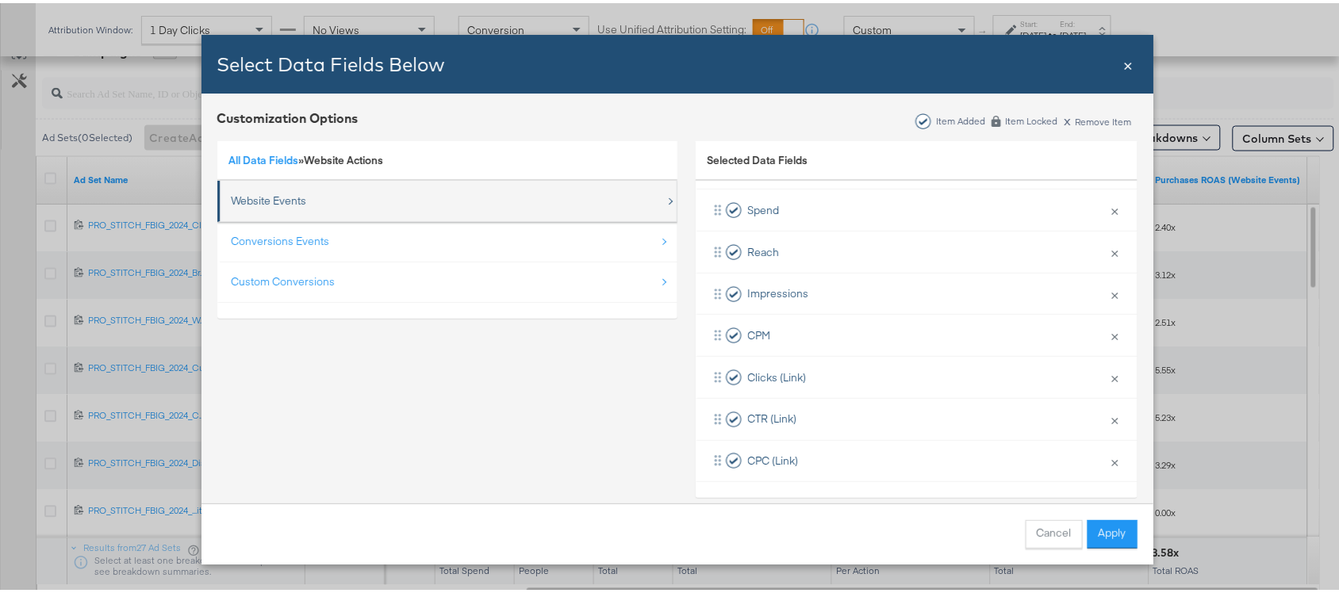
click at [301, 195] on div "Website Events" at bounding box center [449, 198] width 434 height 33
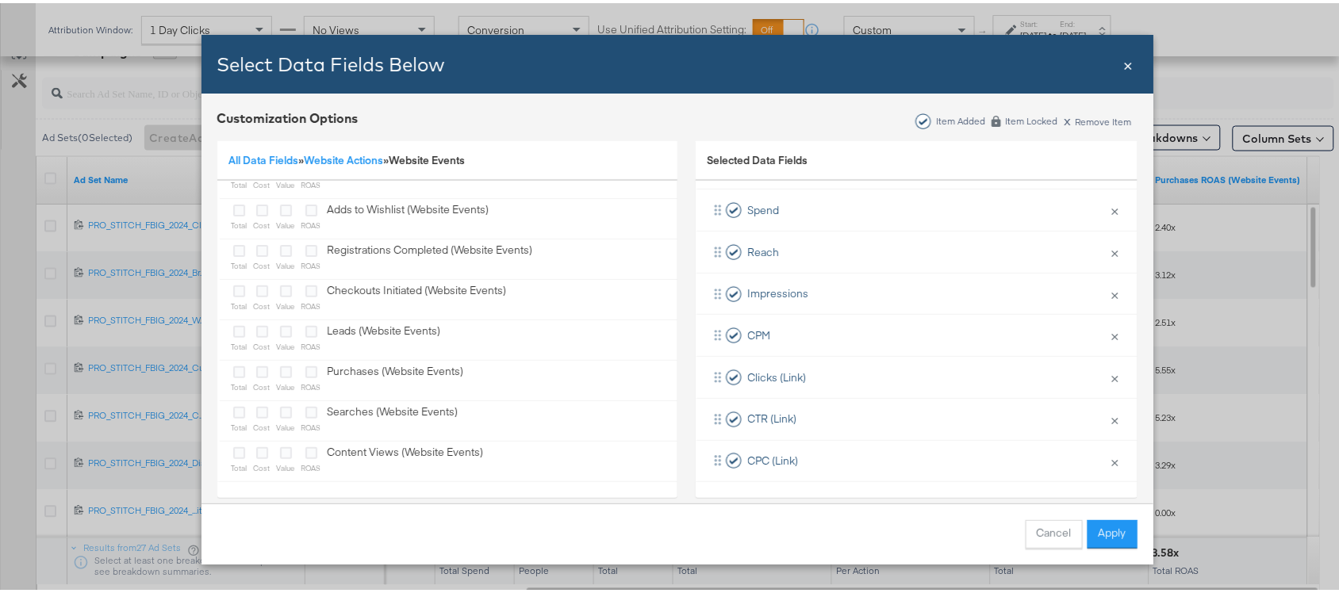
scroll to position [0, 0]
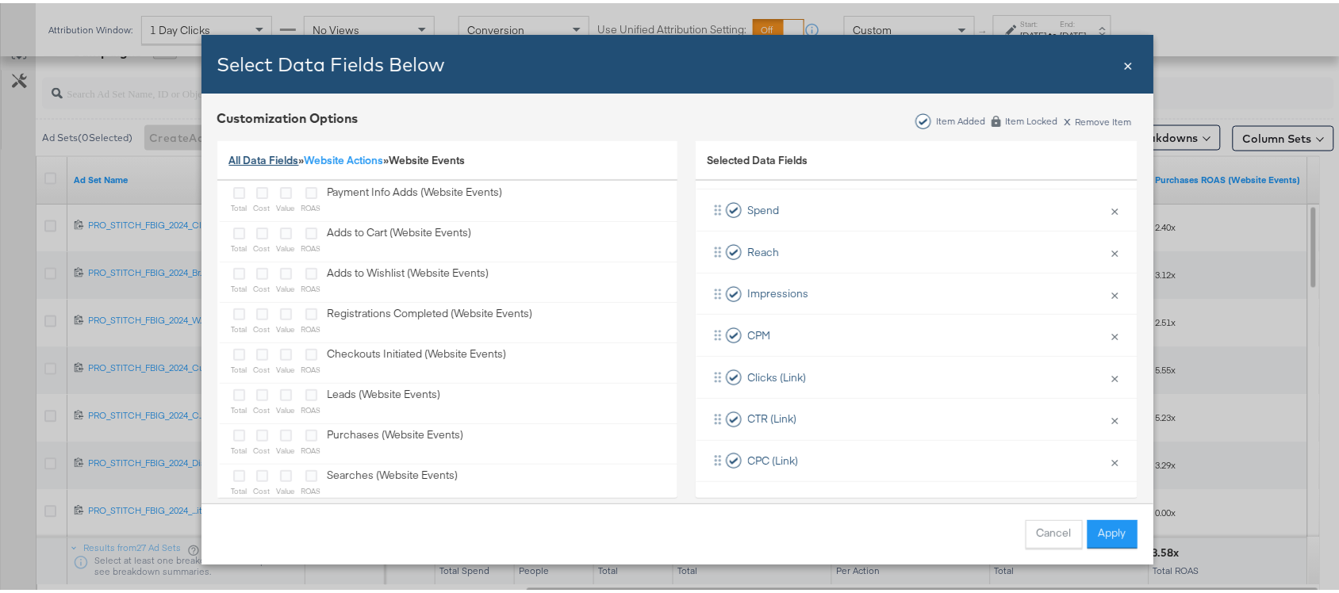
click at [247, 155] on link "All Data Fields" at bounding box center [264, 157] width 70 height 14
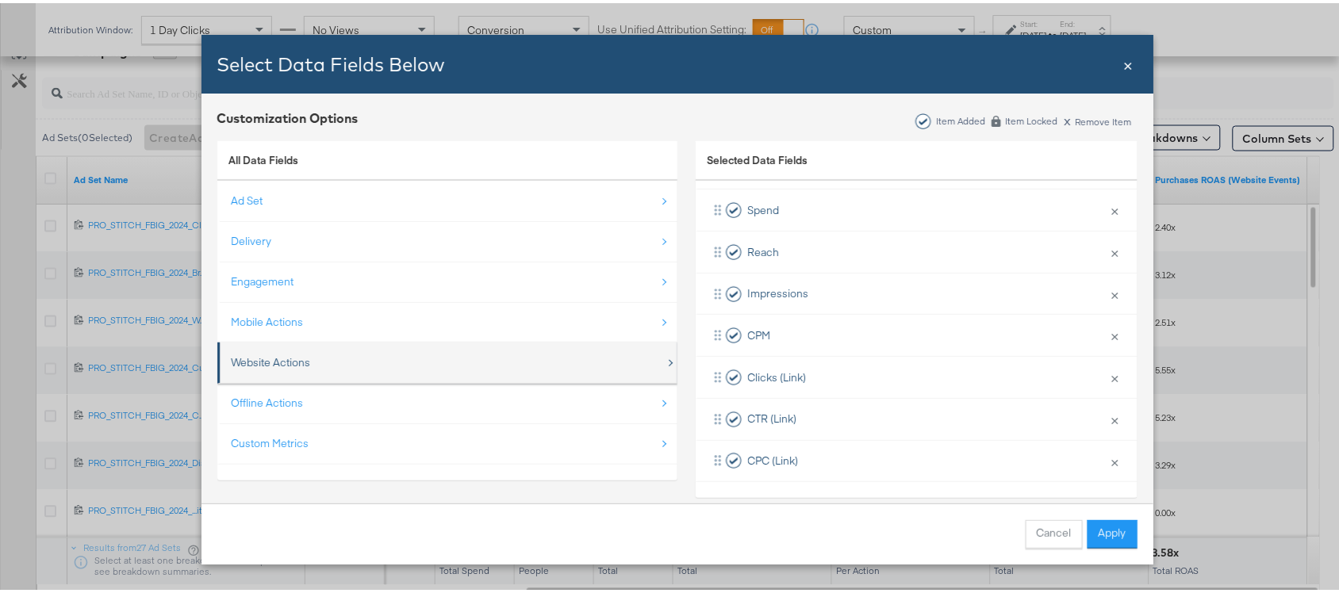
click at [263, 359] on div "Website Actions" at bounding box center [271, 359] width 79 height 15
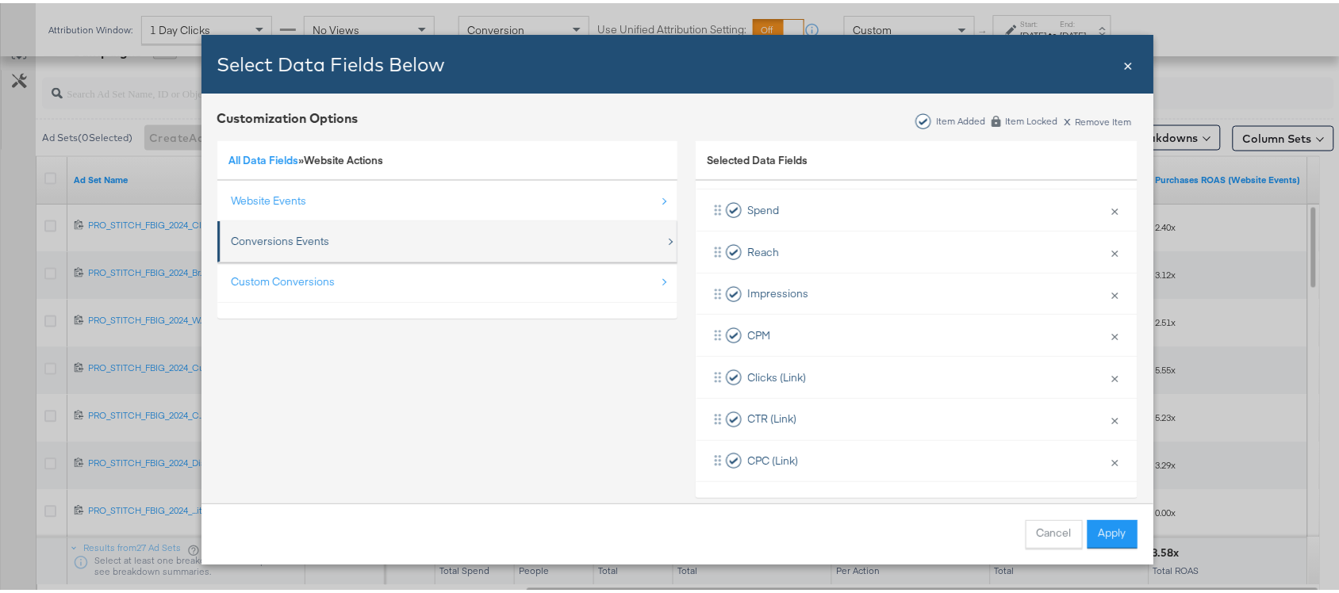
click at [263, 232] on div "Conversions Events" at bounding box center [281, 238] width 98 height 15
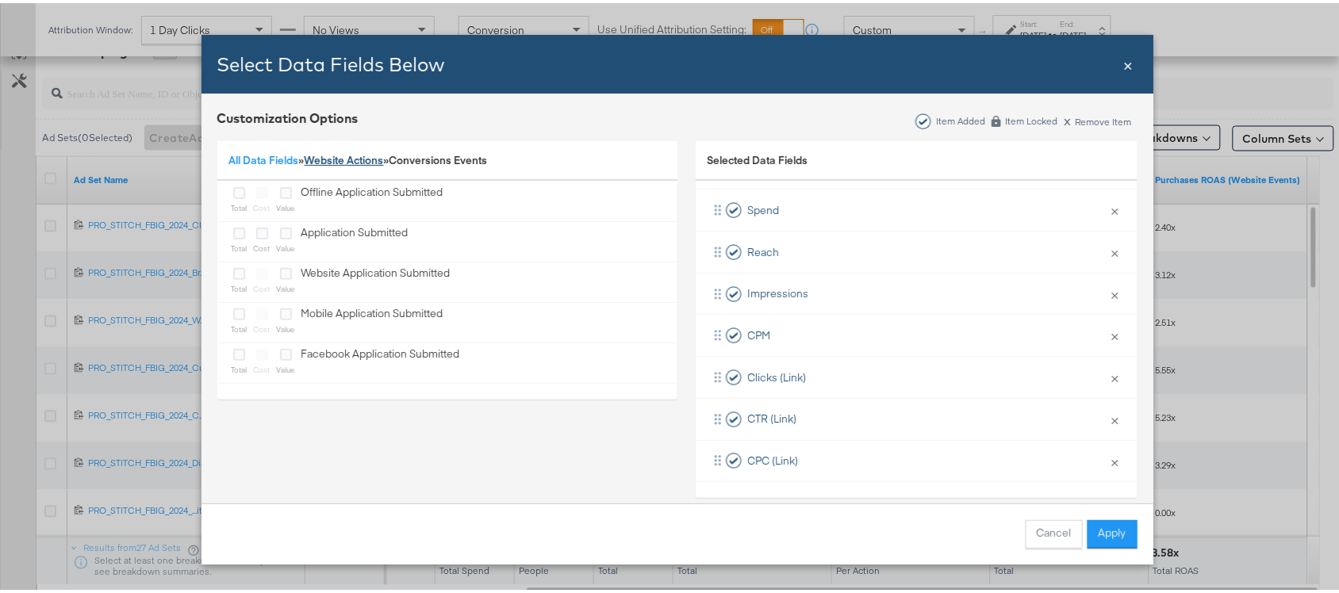
click at [335, 155] on link "Website Actions" at bounding box center [344, 157] width 79 height 14
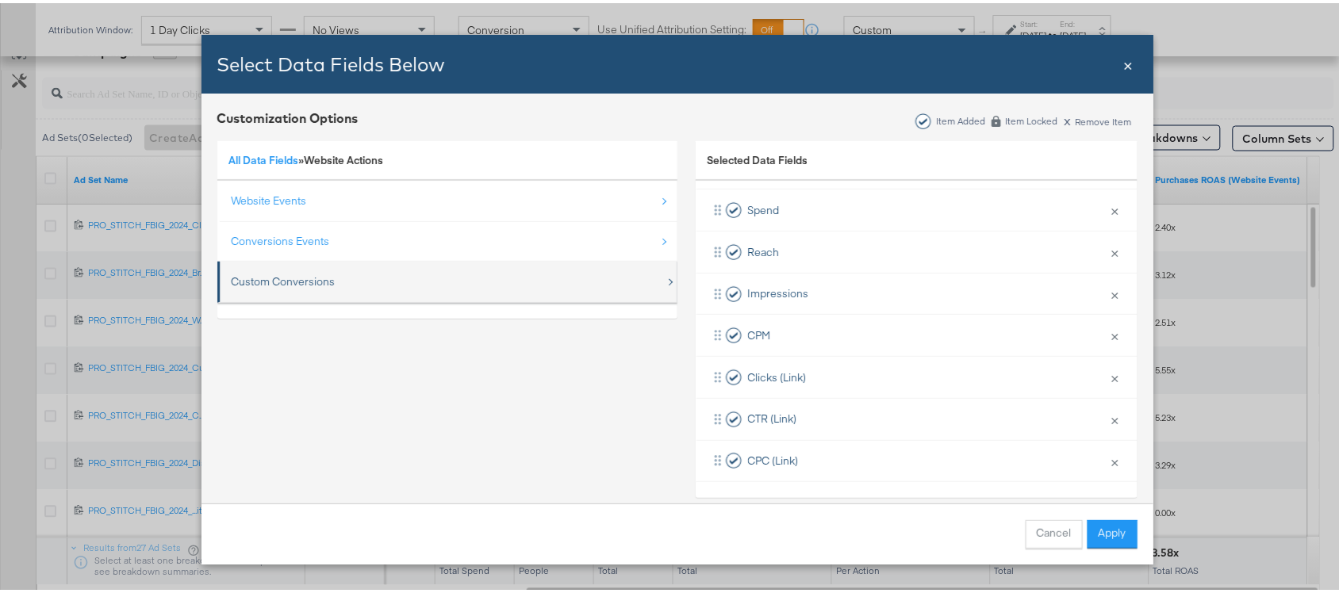
click at [279, 282] on div "Custom Conversions" at bounding box center [284, 278] width 104 height 15
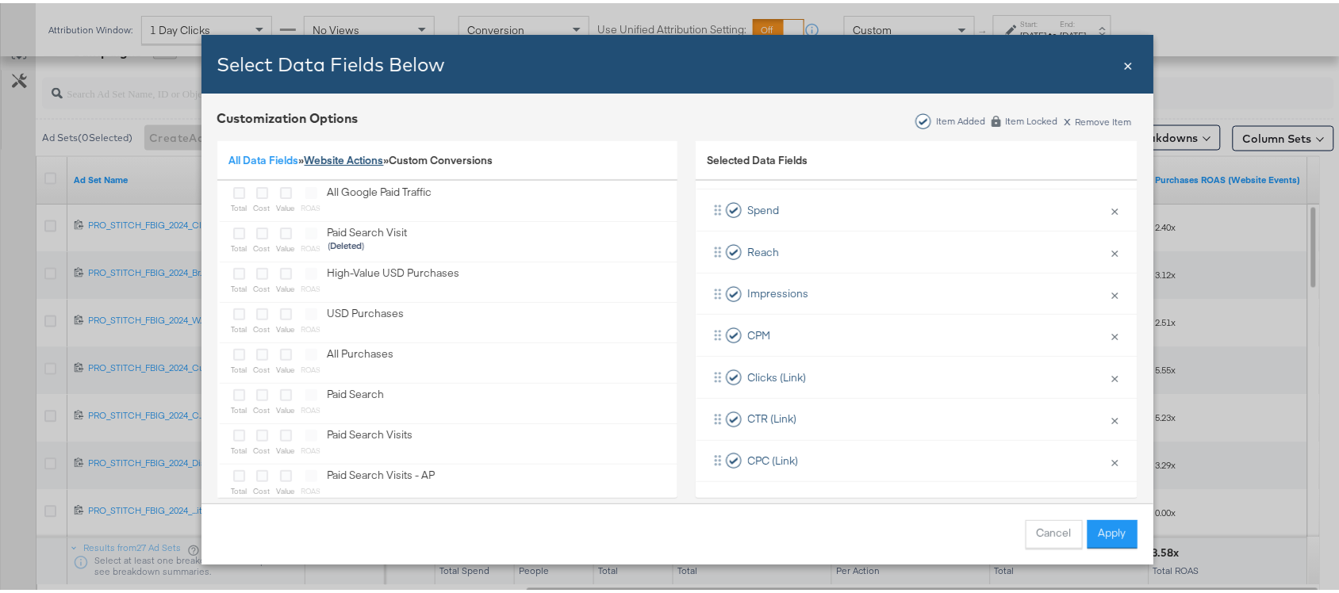
click at [334, 153] on link "Website Actions" at bounding box center [344, 157] width 79 height 14
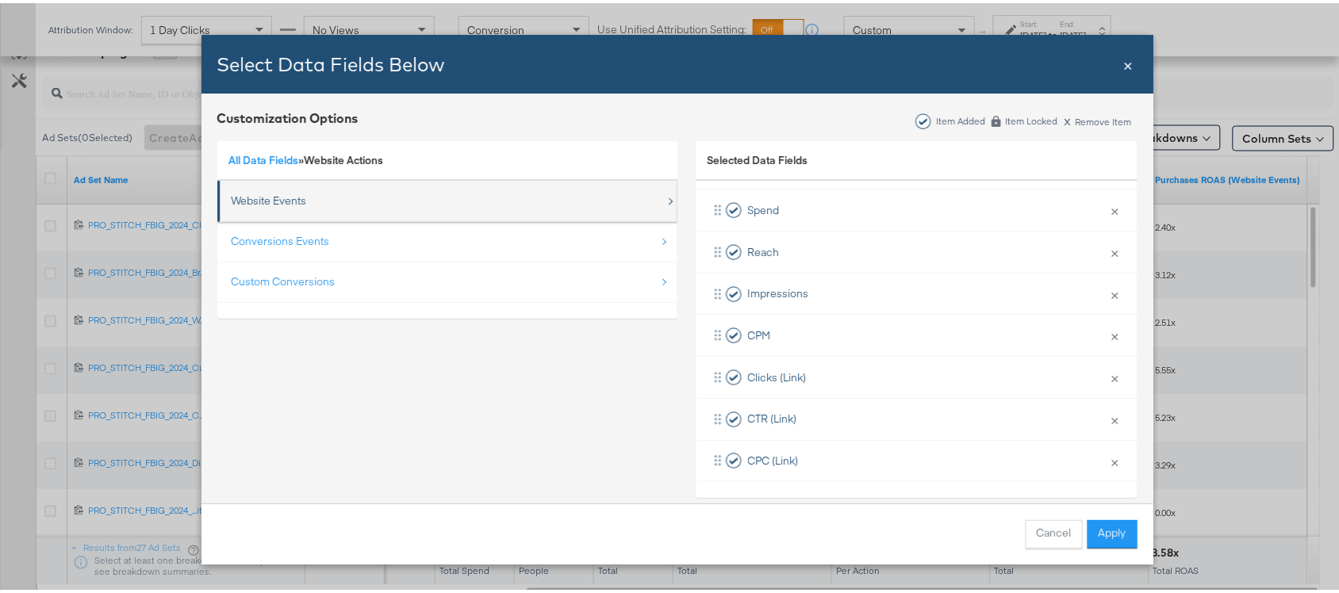
click at [264, 190] on div "Website Events" at bounding box center [269, 197] width 75 height 15
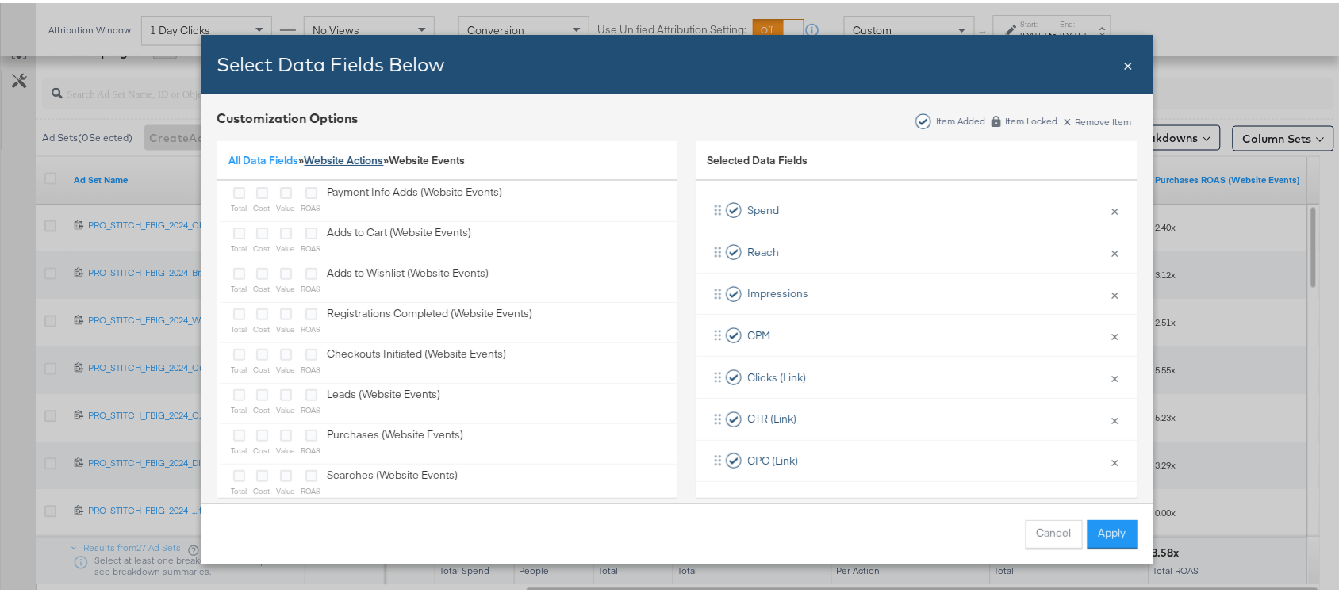
click at [339, 159] on link "Website Actions" at bounding box center [344, 157] width 79 height 14
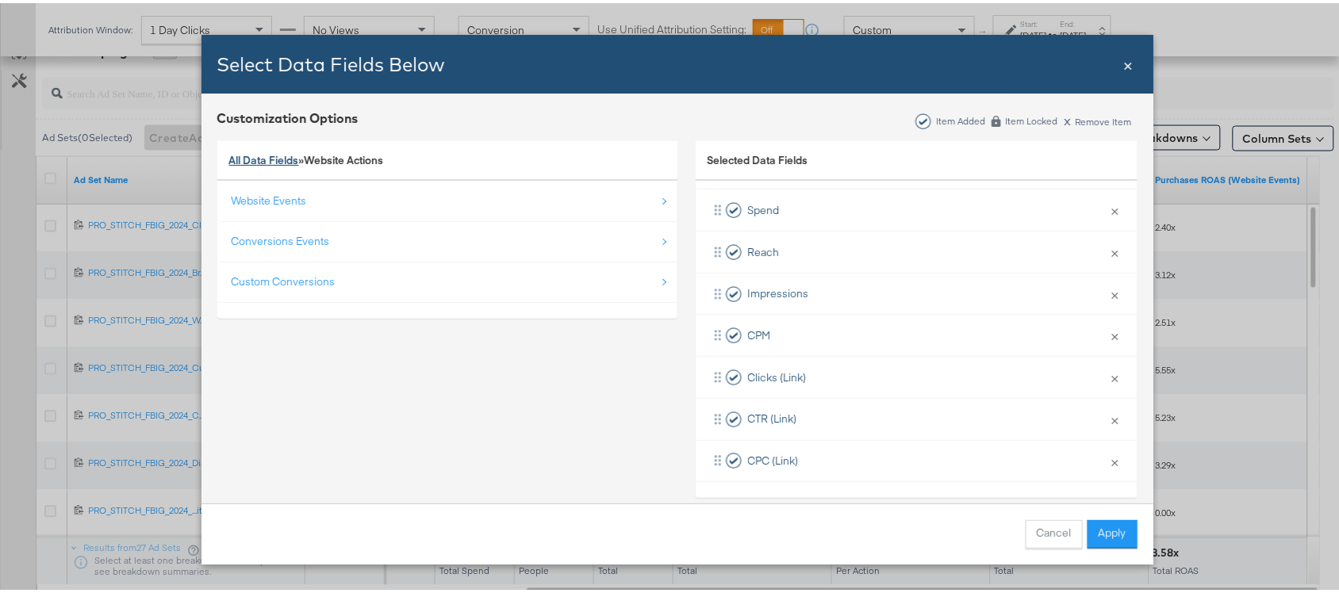
click at [251, 161] on link "All Data Fields" at bounding box center [264, 157] width 70 height 14
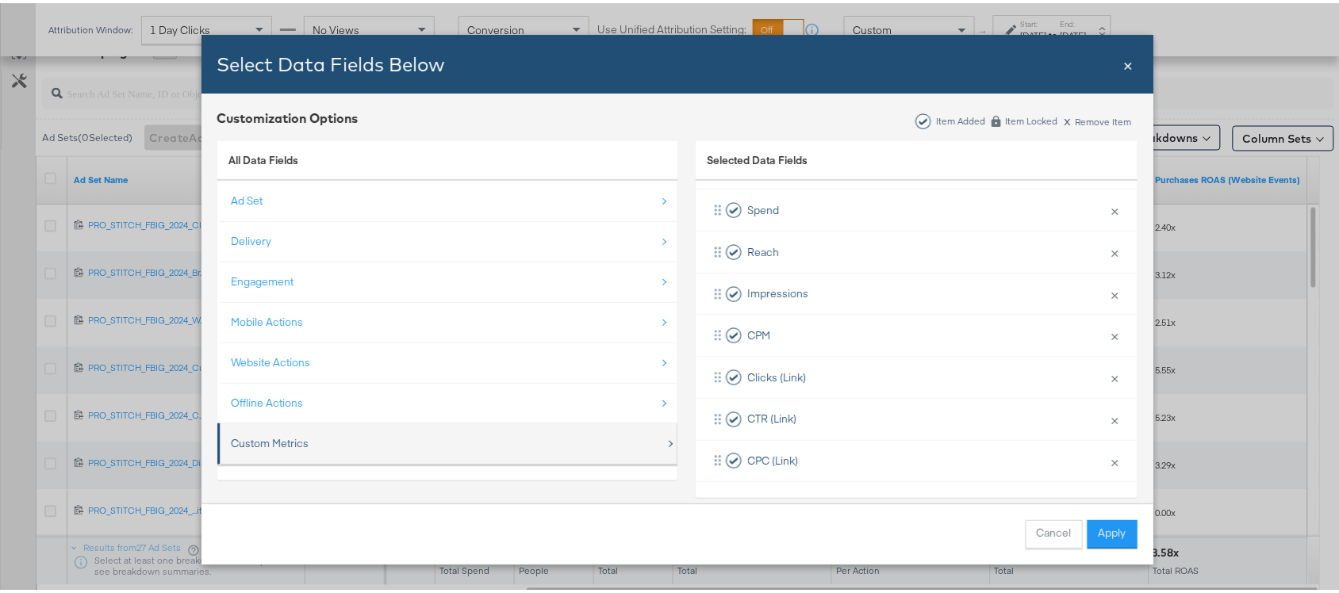
scroll to position [80, 0]
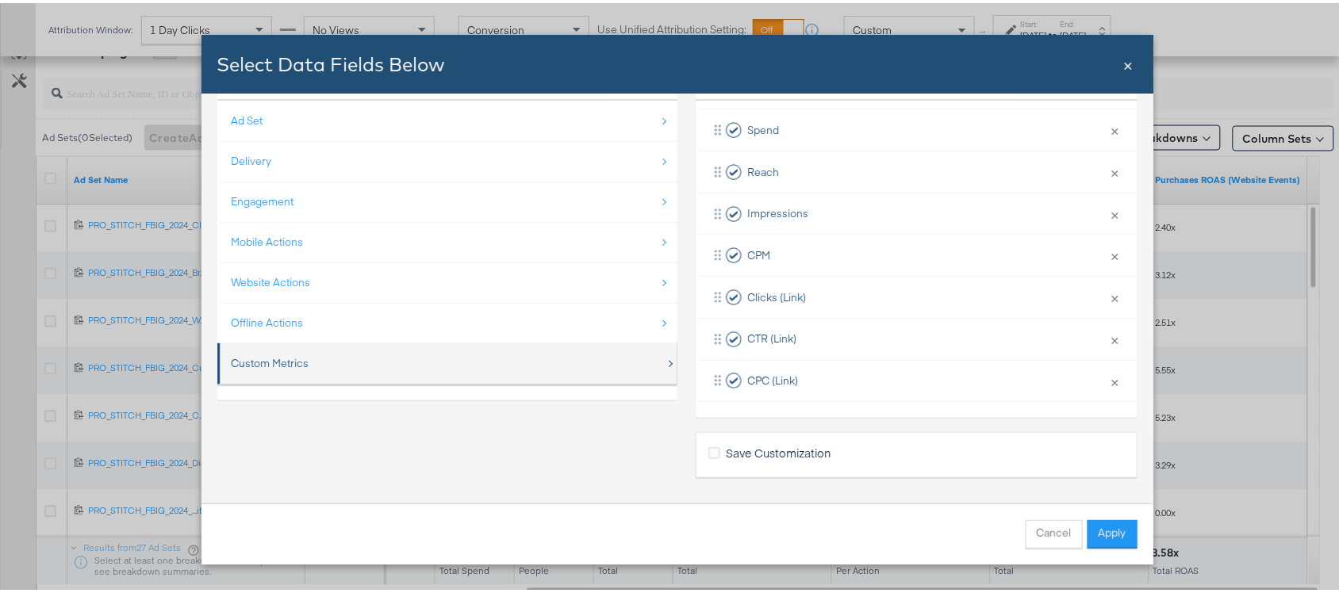
click at [263, 362] on div "Custom Metrics" at bounding box center [271, 360] width 78 height 15
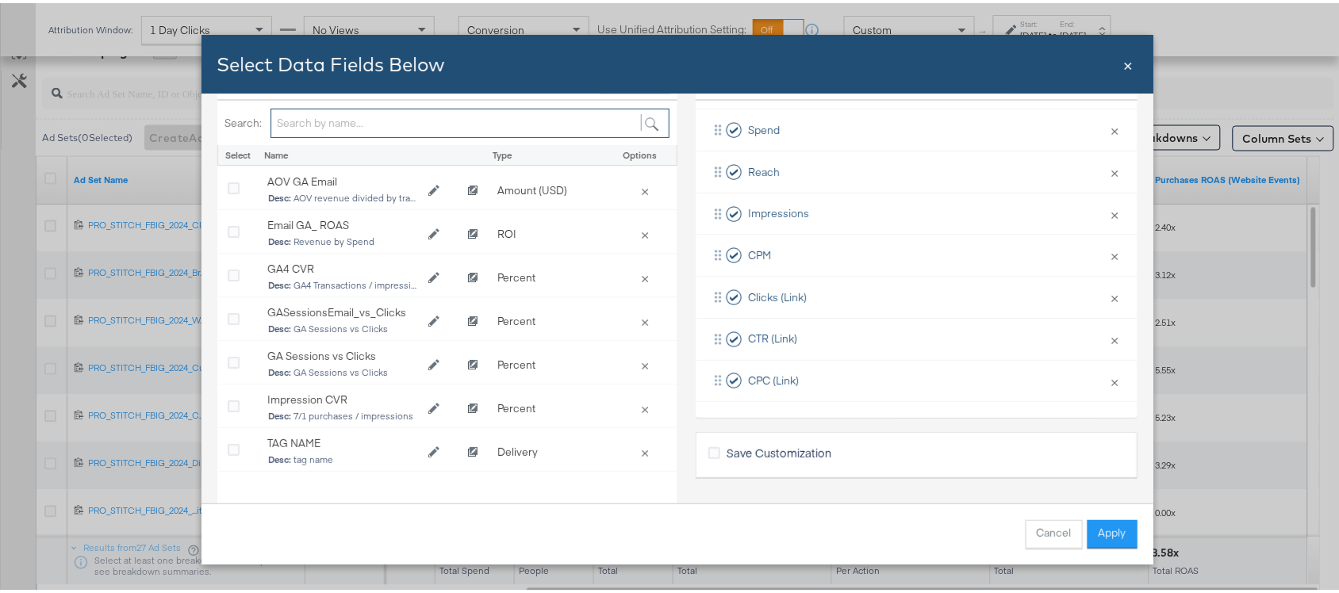
click at [312, 124] on input "Bulk Add Locations Modal" at bounding box center [470, 120] width 399 height 29
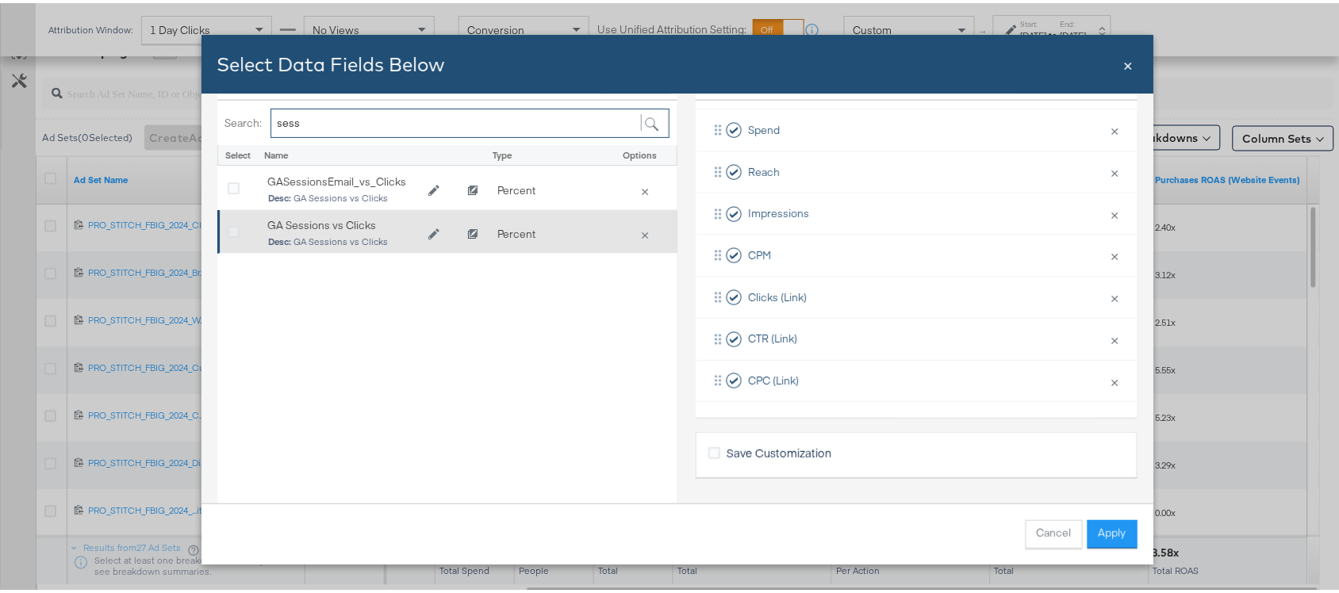
type input "sess"
click at [228, 226] on icon "Bulk Add Locations Modal" at bounding box center [234, 230] width 12 height 12
click at [0, 0] on input "Bulk Add Locations Modal" at bounding box center [0, 0] width 0 height 0
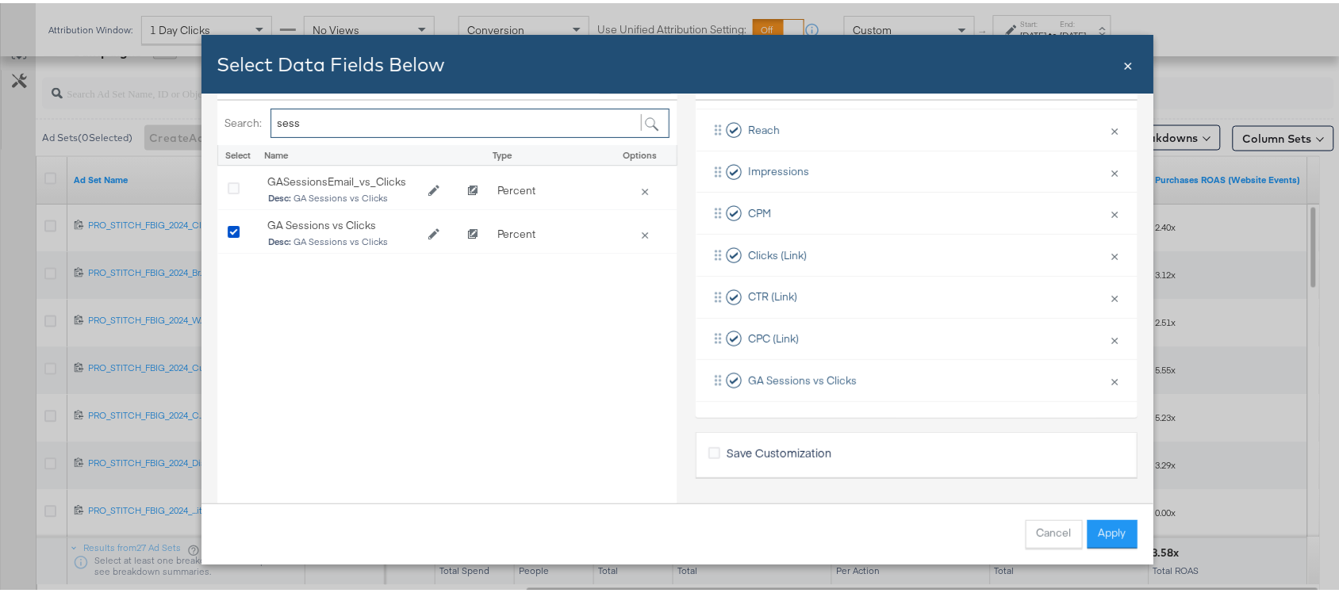
click at [353, 121] on input "sess" at bounding box center [470, 120] width 399 height 29
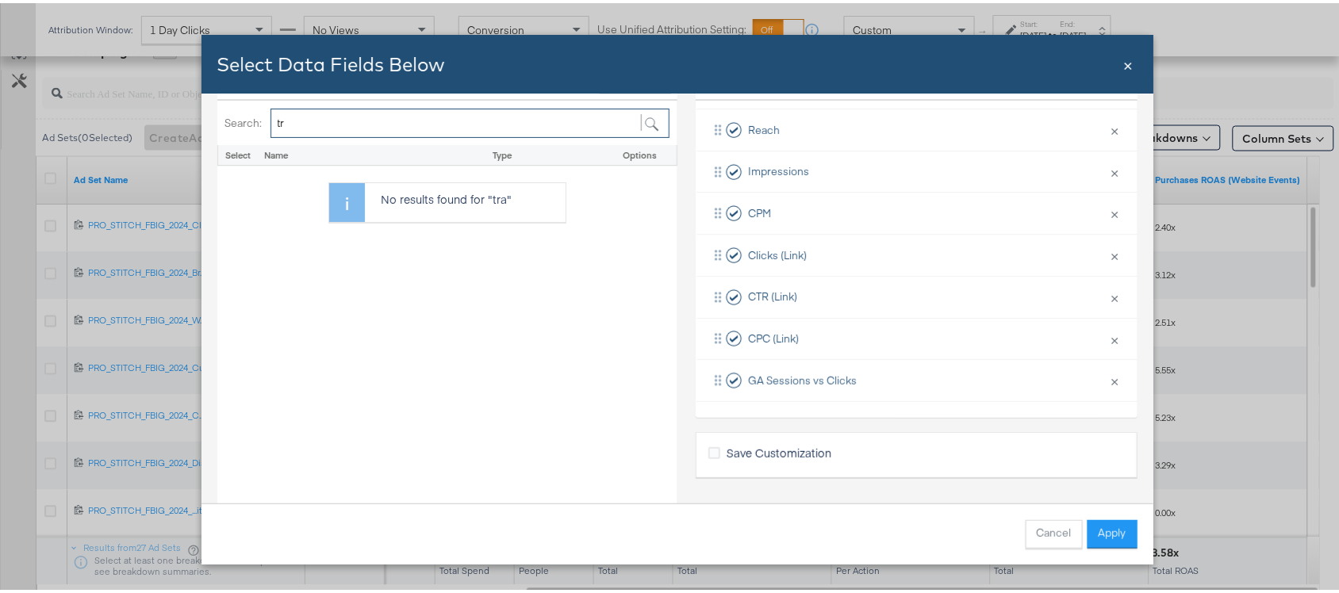
type input "t"
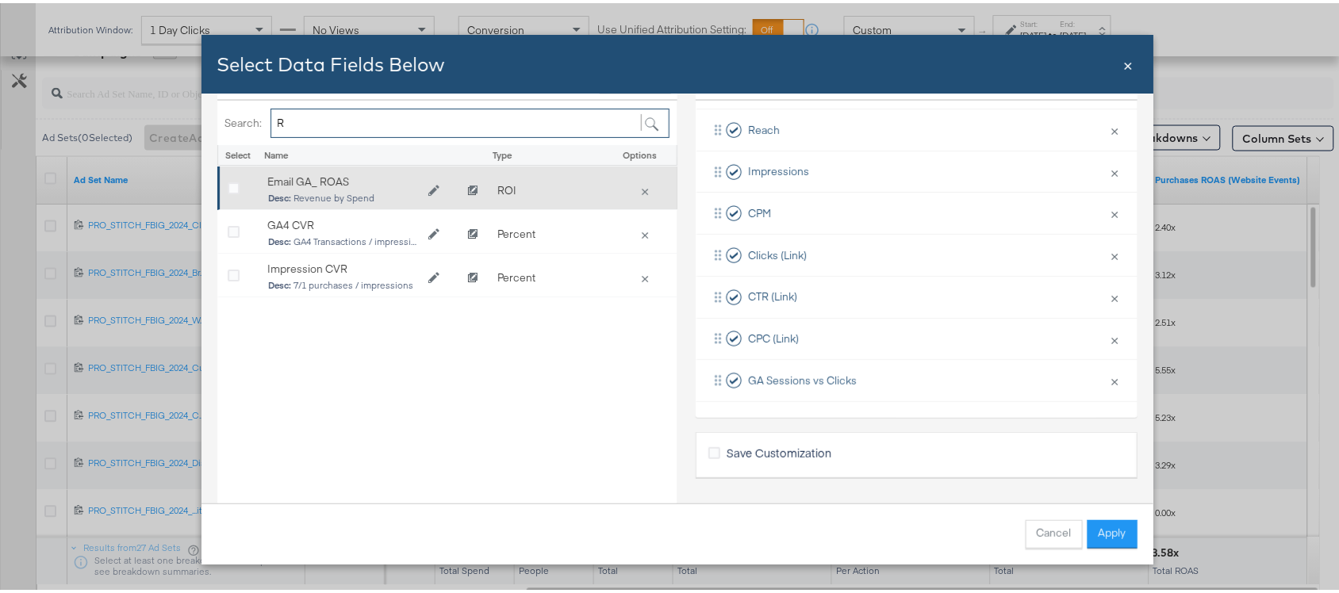
type input "R"
click at [220, 186] on div "Bulk Add Locations Modal" at bounding box center [240, 188] width 40 height 32
click at [228, 184] on icon "Bulk Add Locations Modal" at bounding box center [234, 186] width 12 height 12
click at [0, 0] on input "Bulk Add Locations Modal" at bounding box center [0, 0] width 0 height 0
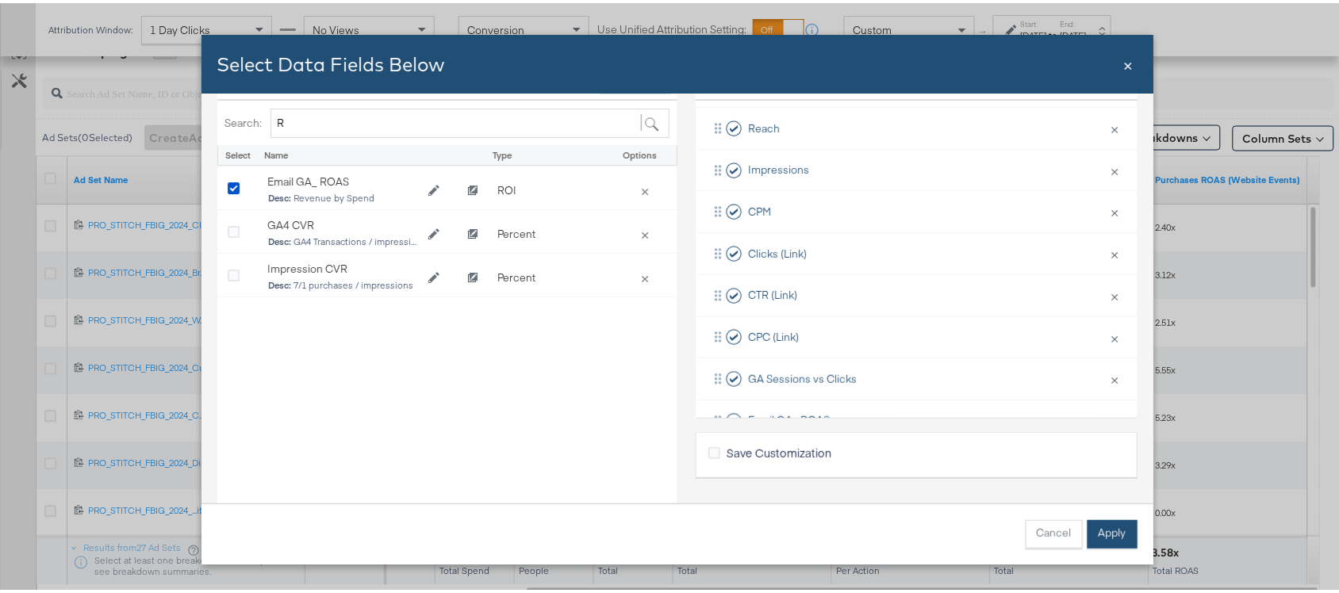
click at [1092, 526] on button "Apply" at bounding box center [1113, 531] width 50 height 29
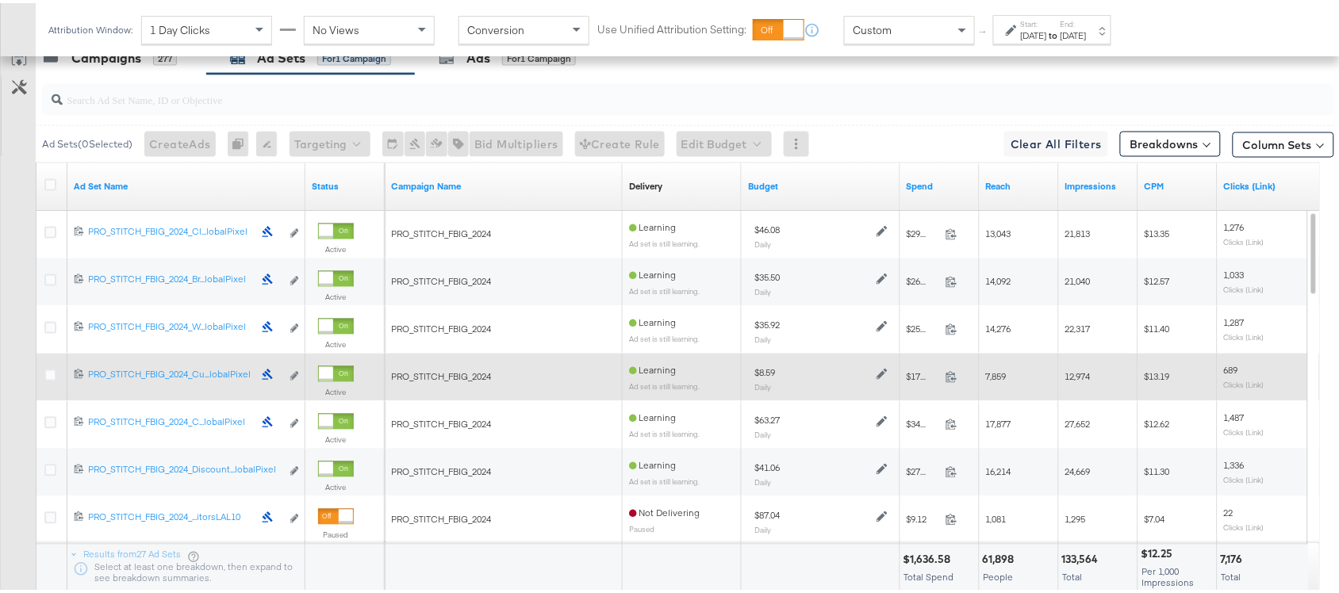
scroll to position [0, 0]
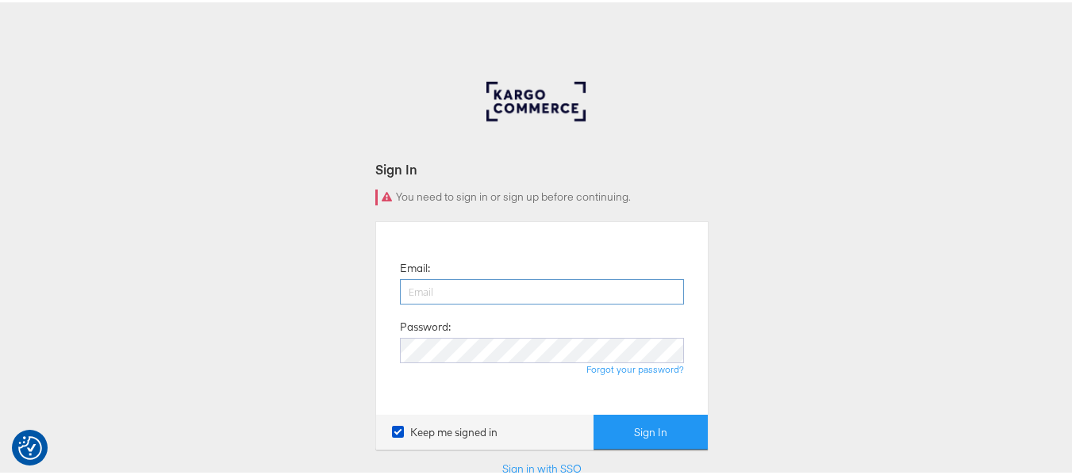
click at [443, 301] on input "email" at bounding box center [542, 289] width 284 height 25
type input "sudheer.bheemunipalli@kargo.com"
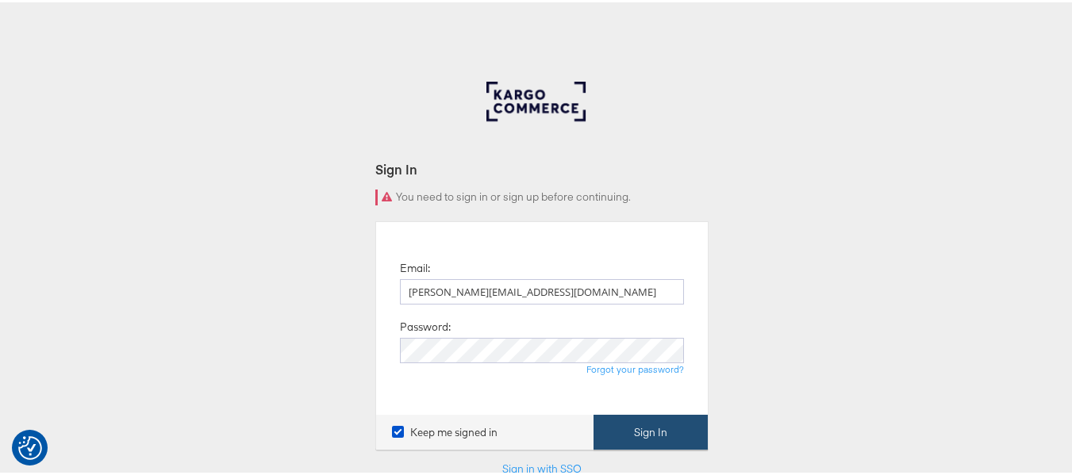
click at [639, 427] on button "Sign In" at bounding box center [650, 431] width 114 height 36
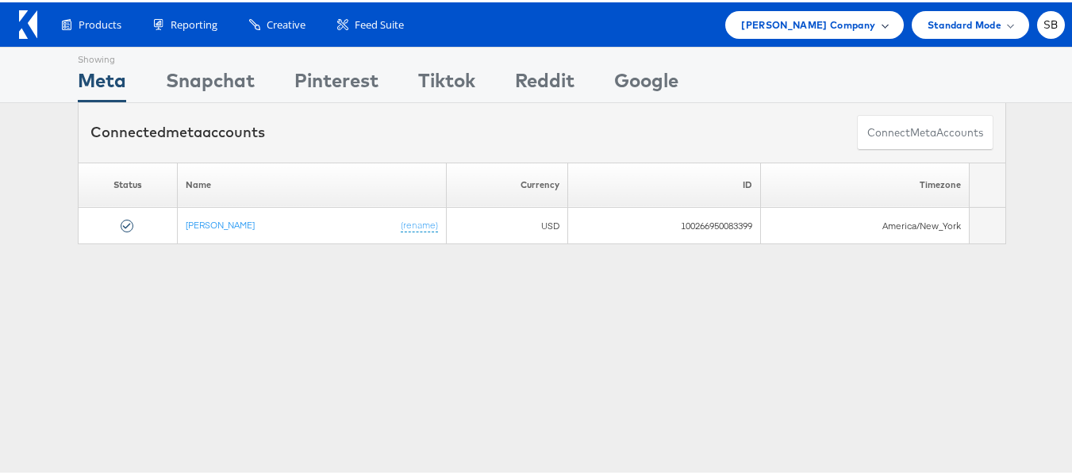
click at [824, 27] on span "[PERSON_NAME] Company" at bounding box center [808, 22] width 134 height 17
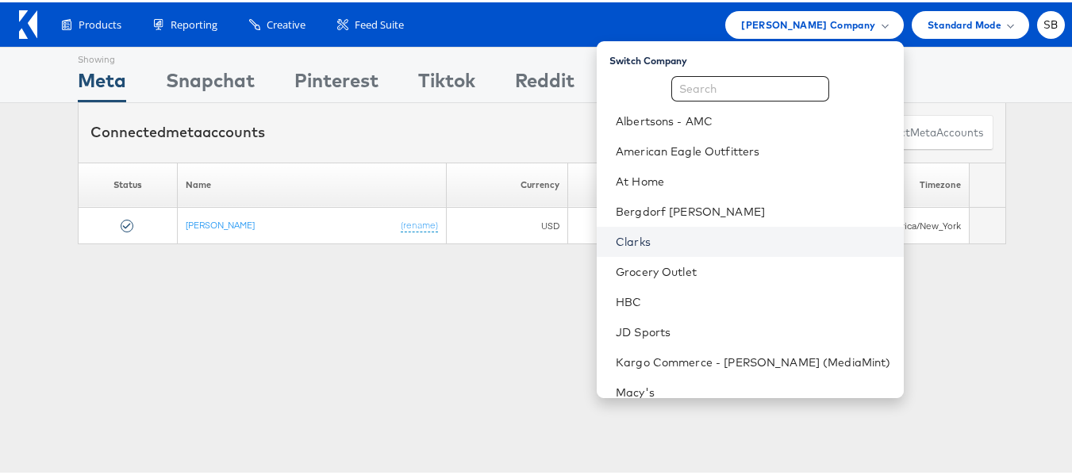
click at [663, 241] on link "Clarks" at bounding box center [753, 240] width 275 height 16
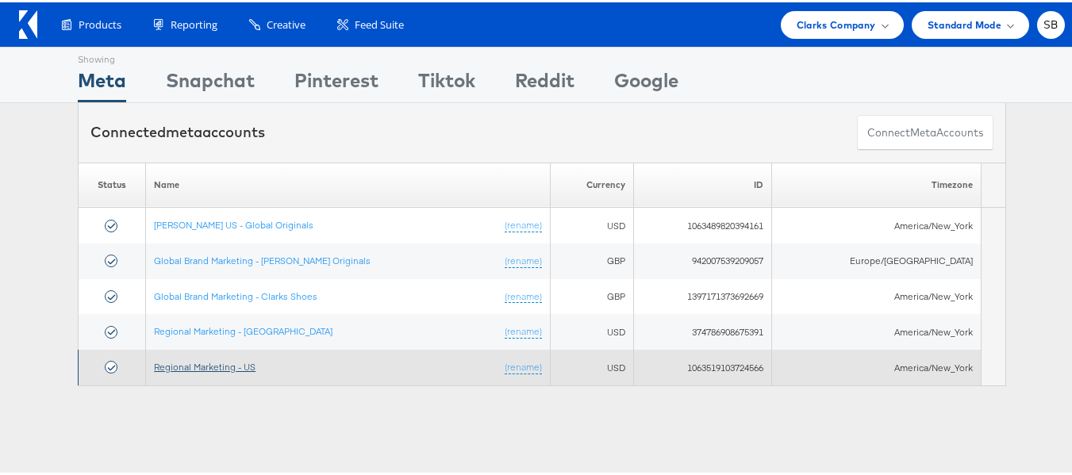
click at [217, 364] on link "Regional Marketing - US" at bounding box center [205, 365] width 102 height 12
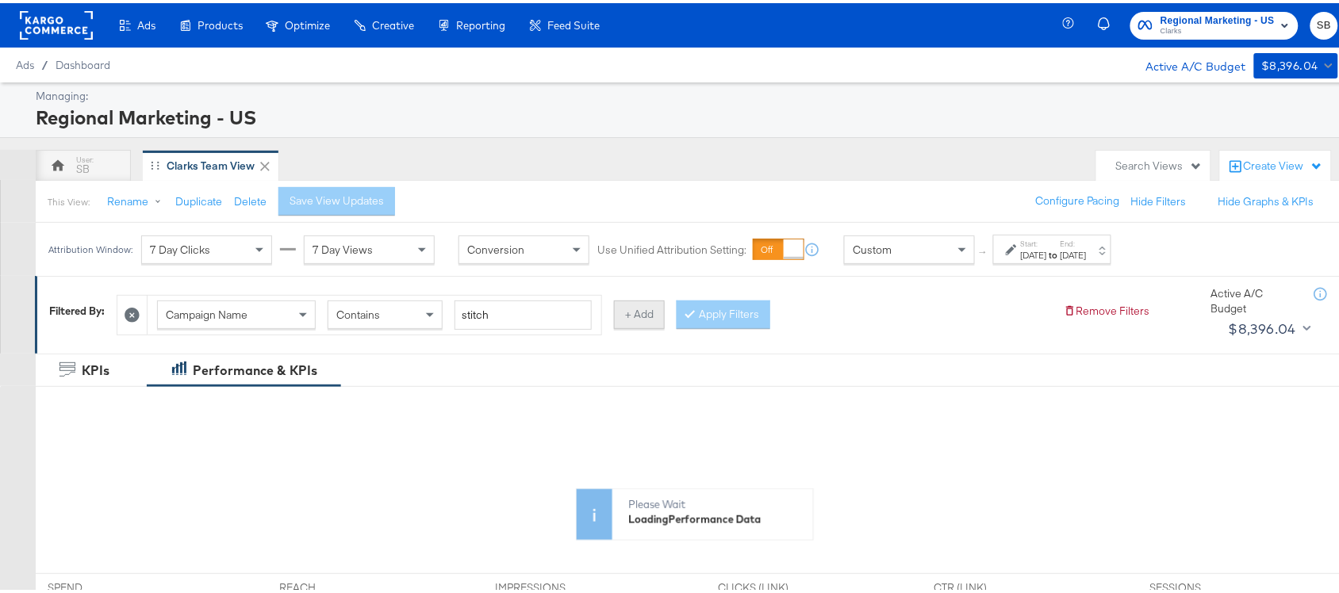
click at [639, 312] on button "+ Add" at bounding box center [639, 311] width 51 height 29
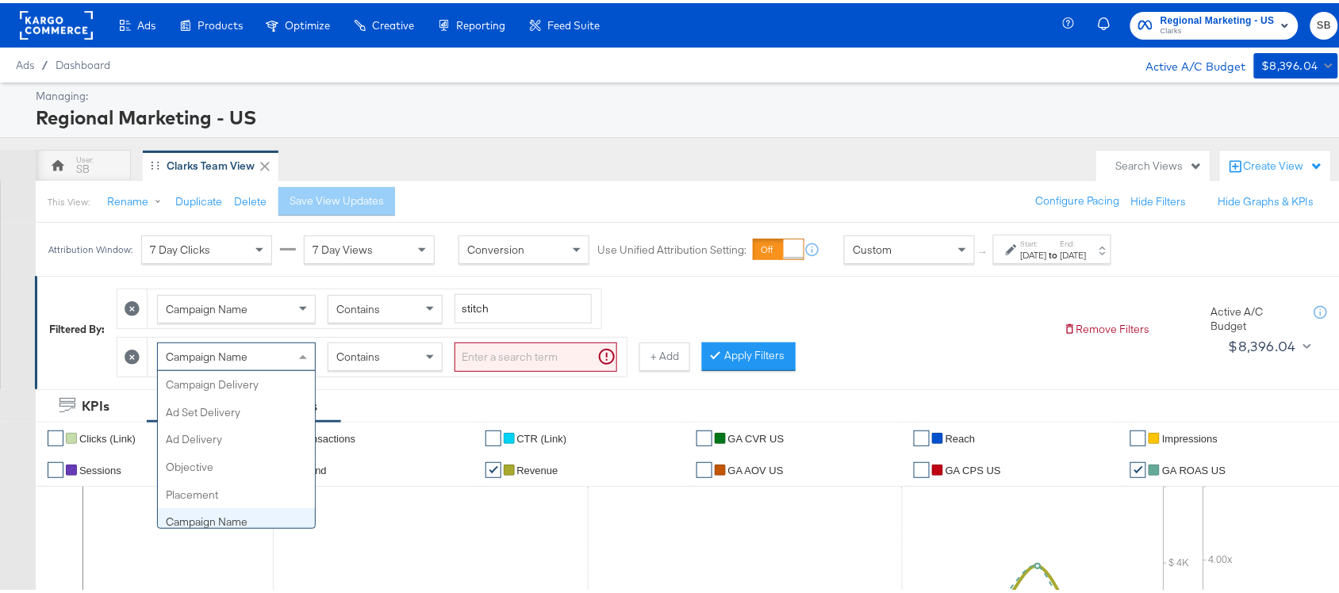
scroll to position [136, 0]
click at [272, 359] on div "Campaign Name" at bounding box center [236, 353] width 157 height 27
click at [278, 351] on div "Campaign Name" at bounding box center [236, 353] width 157 height 27
type input "C"
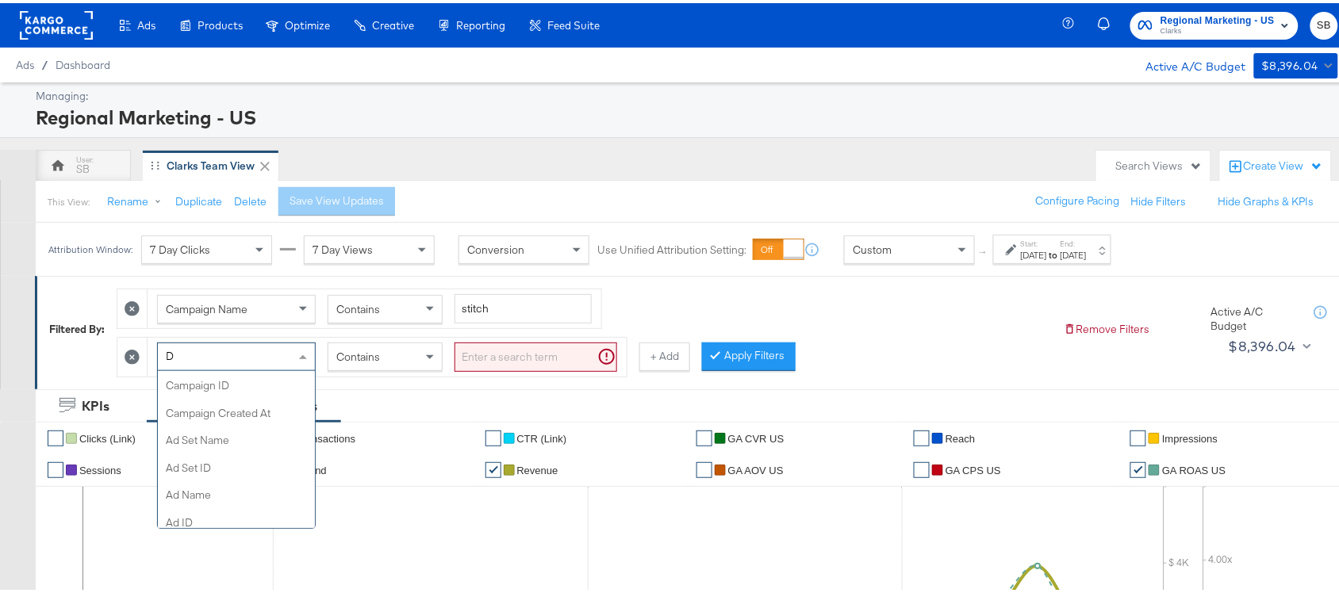
type input "De"
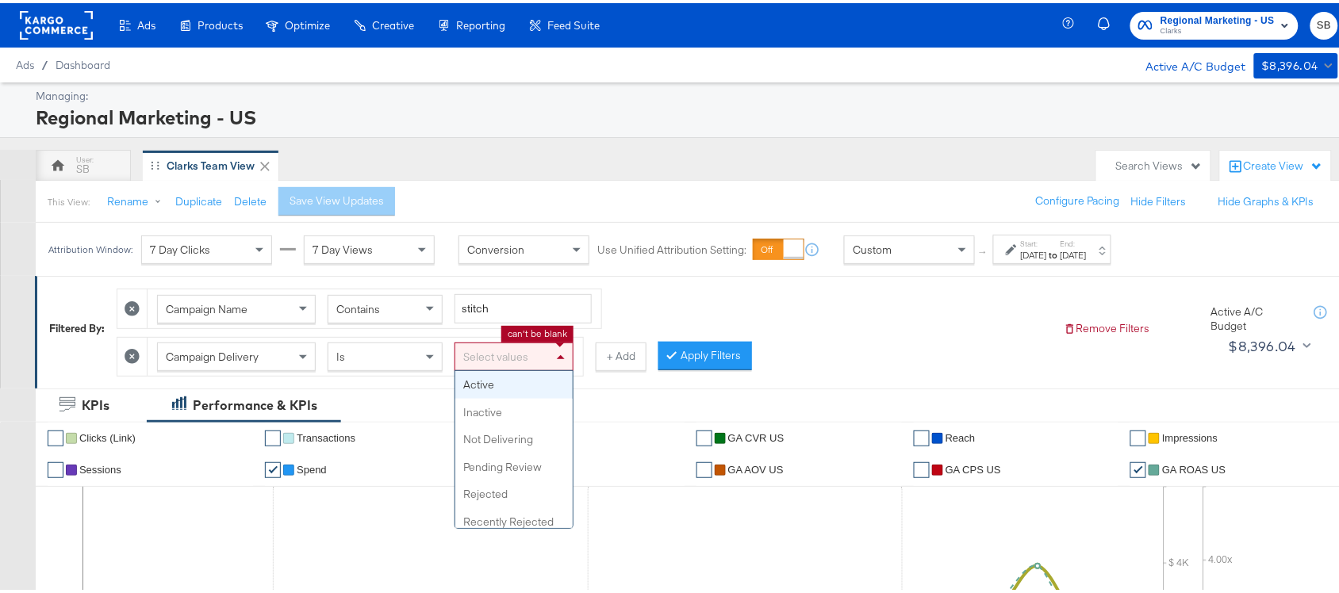
click at [501, 349] on div "Select values" at bounding box center [513, 353] width 117 height 27
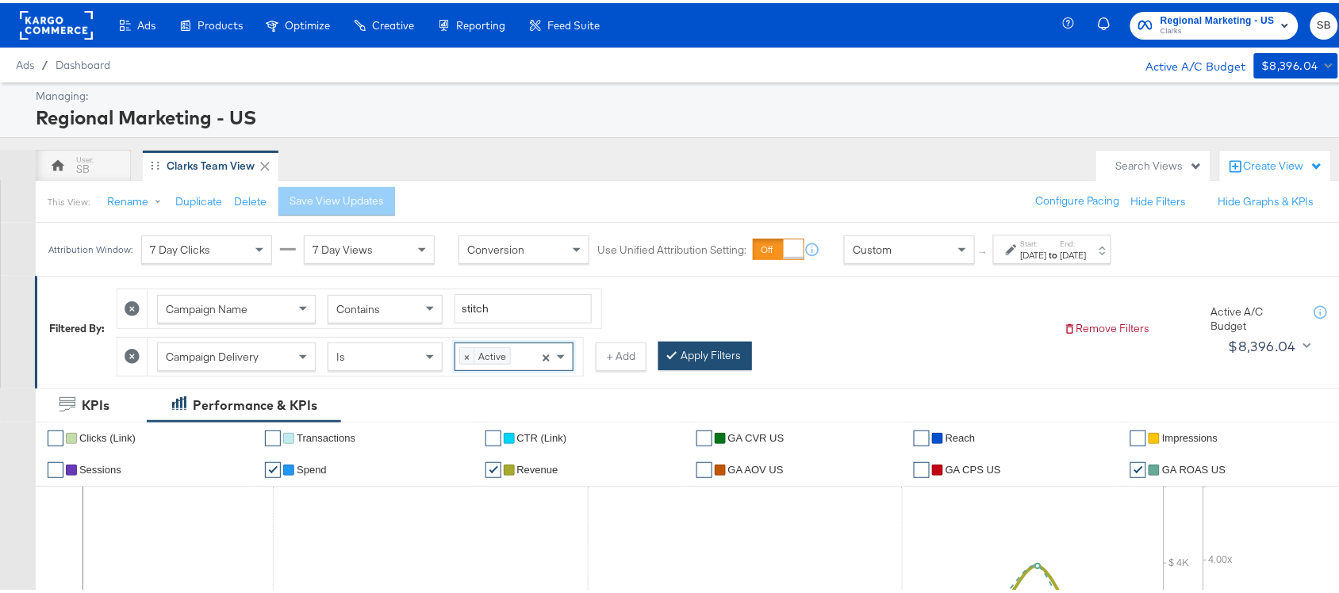
click at [695, 358] on button "Apply Filters" at bounding box center [705, 353] width 94 height 29
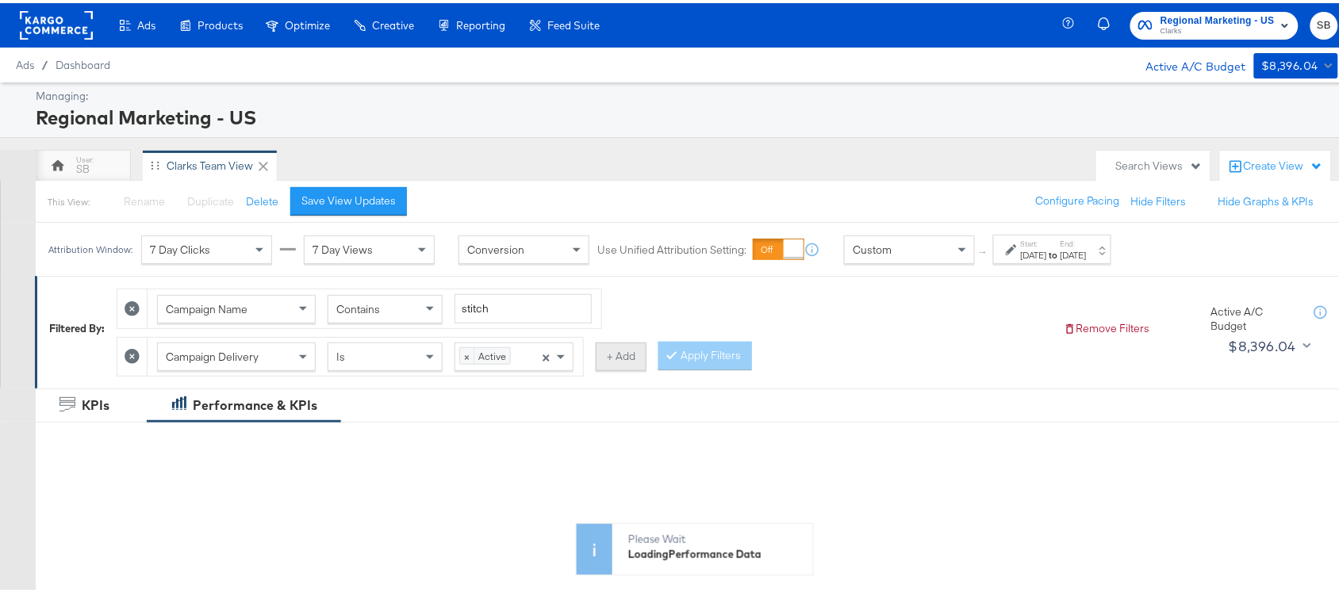
click at [624, 358] on button "+ Add" at bounding box center [621, 354] width 51 height 29
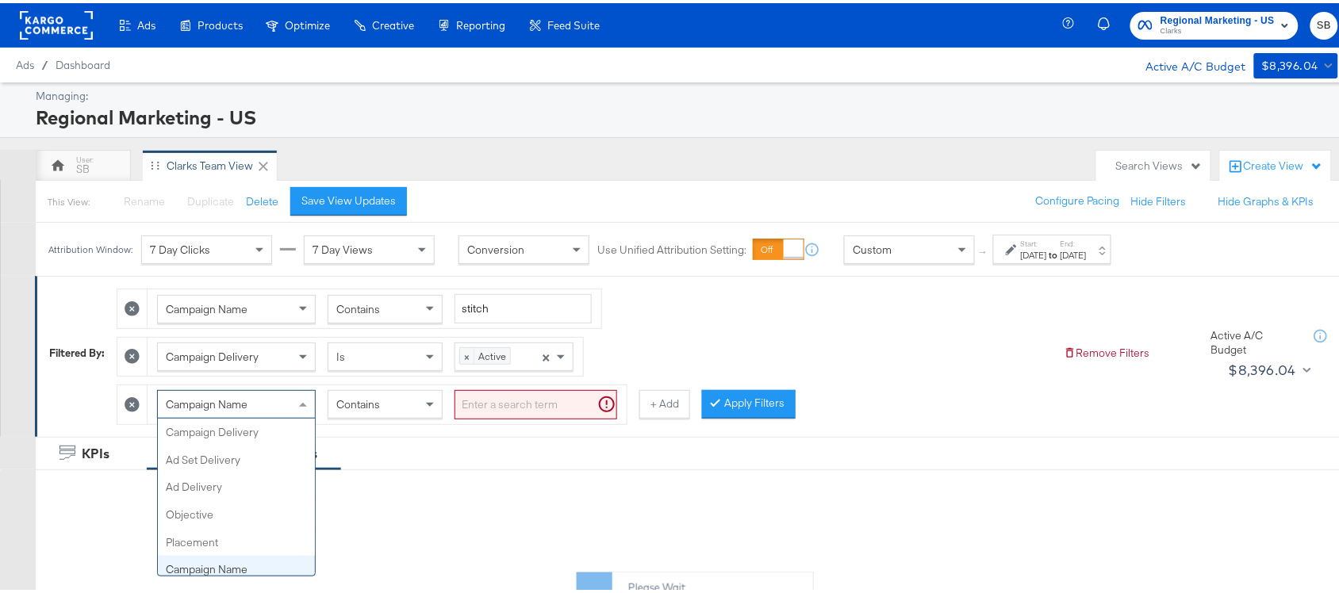
click at [299, 394] on span at bounding box center [305, 401] width 20 height 27
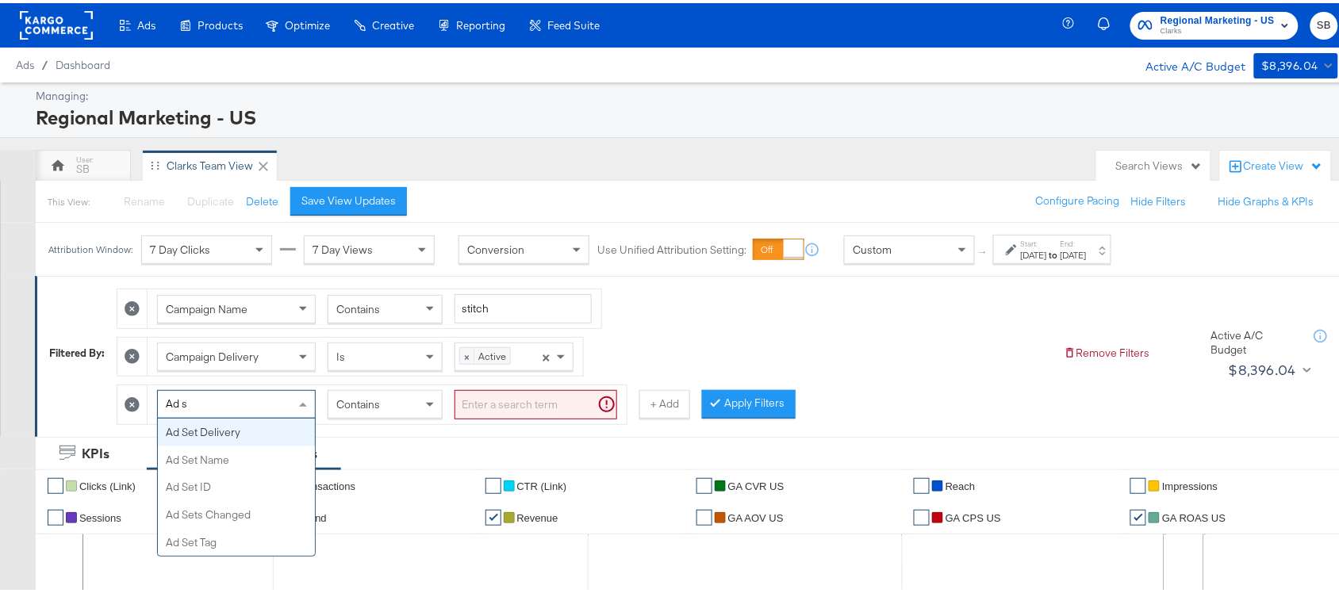
type input "Ad se"
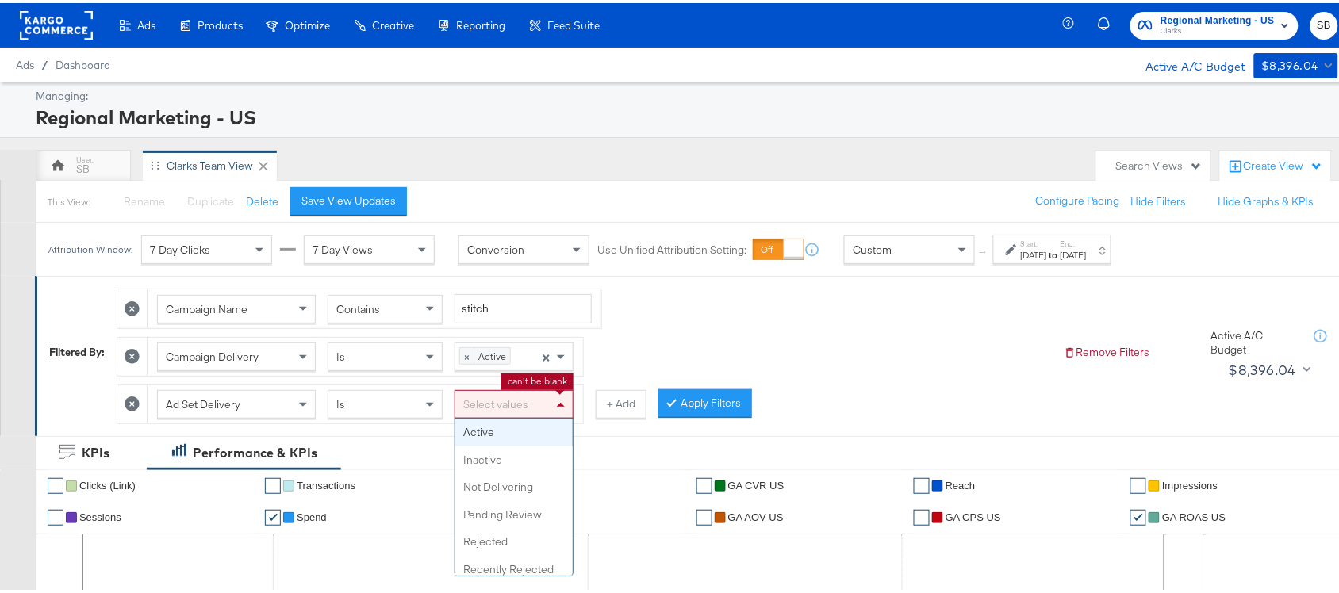
click at [558, 397] on span at bounding box center [563, 401] width 20 height 27
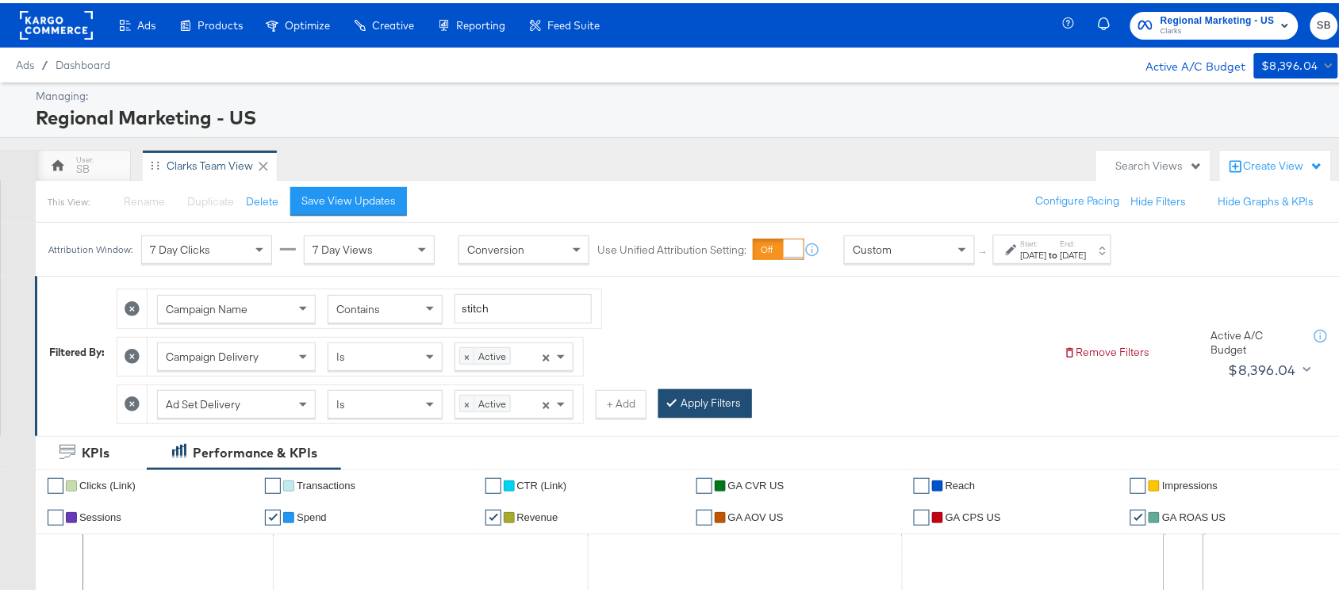
click at [690, 407] on button "Apply Filters" at bounding box center [705, 400] width 94 height 29
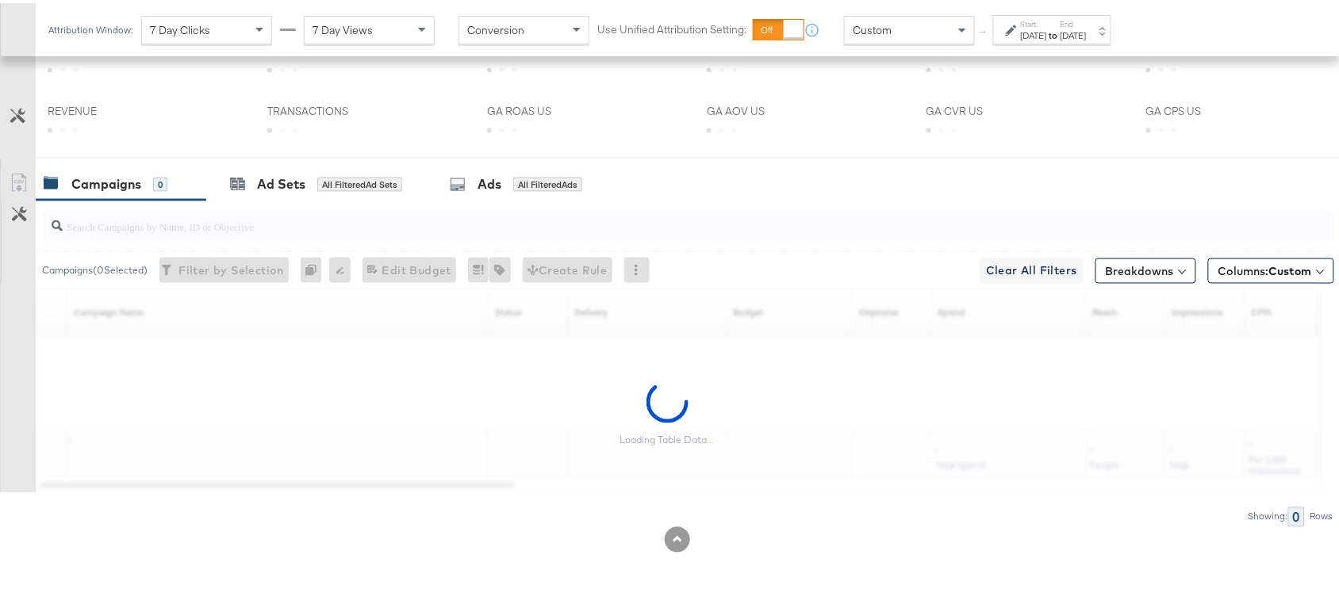
scroll to position [719, 0]
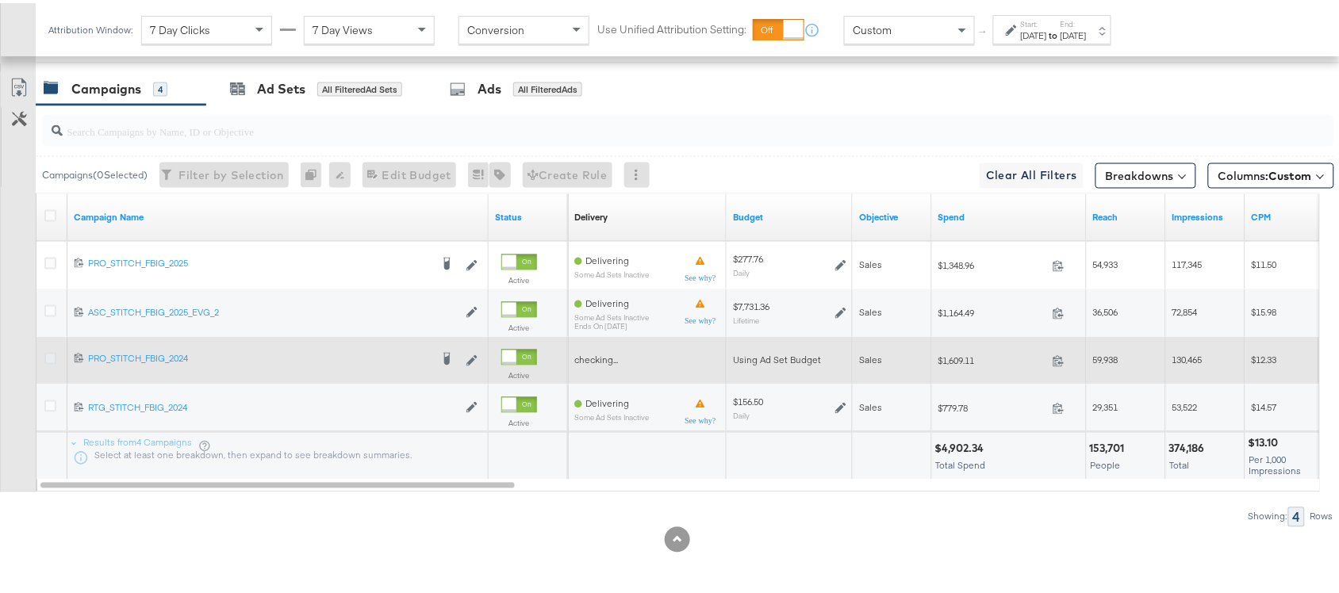
click at [52, 355] on icon at bounding box center [50, 356] width 12 height 12
click at [0, 0] on input "checkbox" at bounding box center [0, 0] width 0 height 0
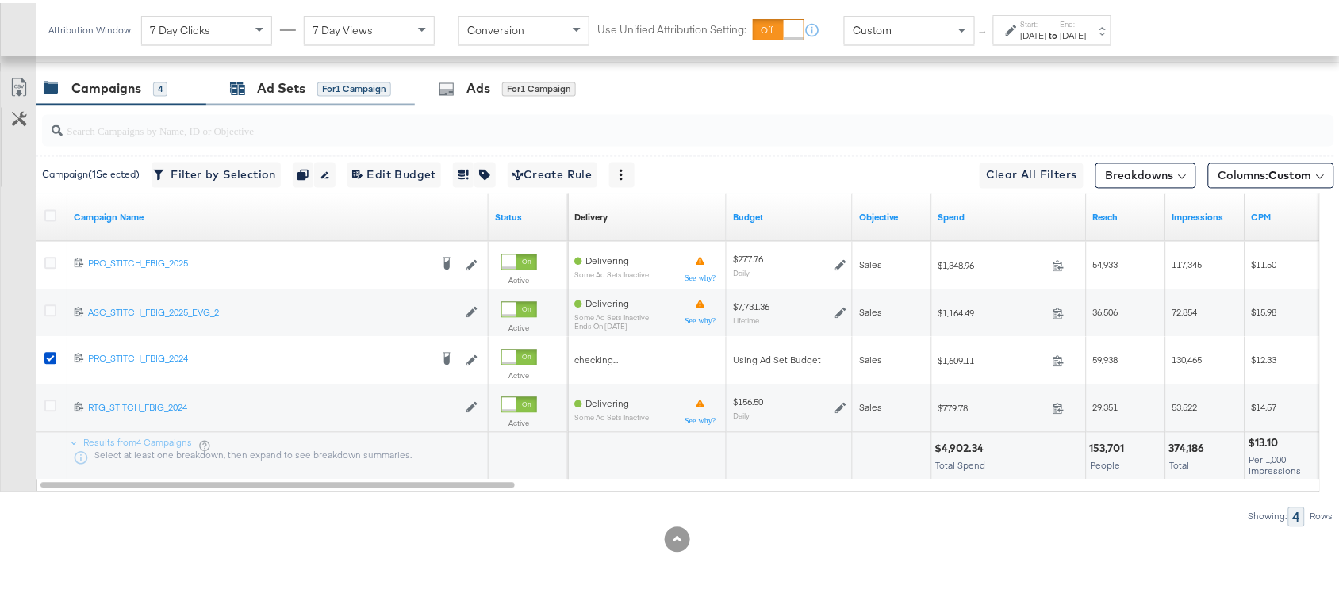
click at [294, 95] on div "Ad Sets" at bounding box center [281, 86] width 48 height 18
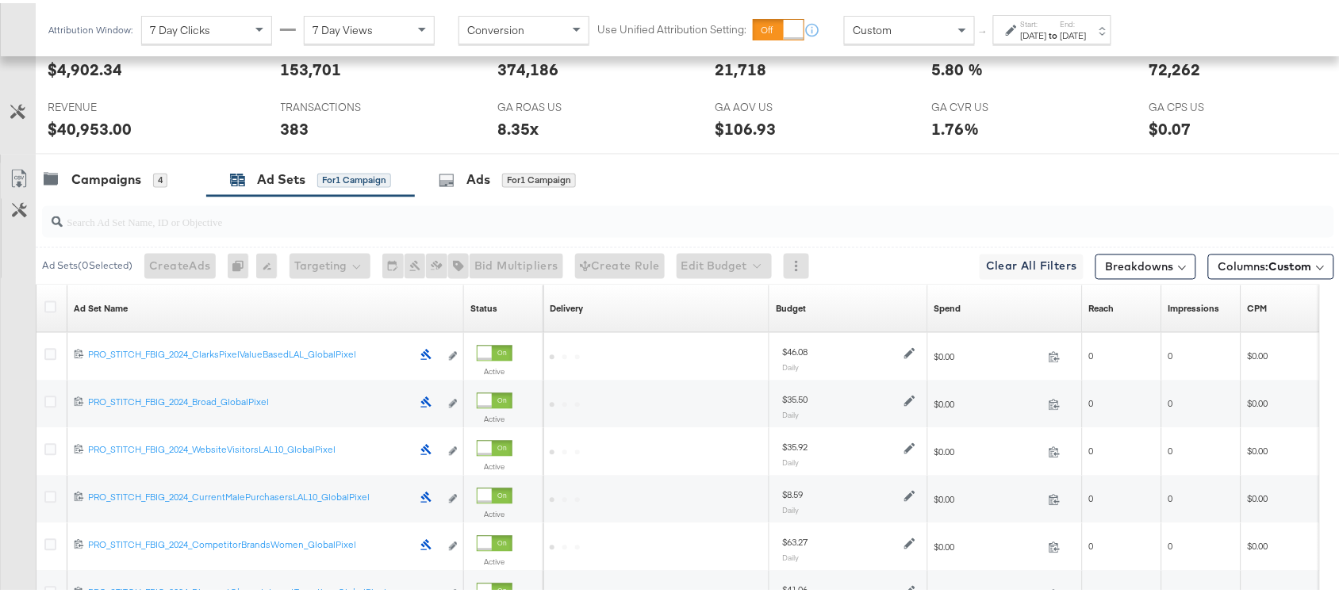
click at [1047, 28] on div "[DATE]" at bounding box center [1034, 32] width 26 height 13
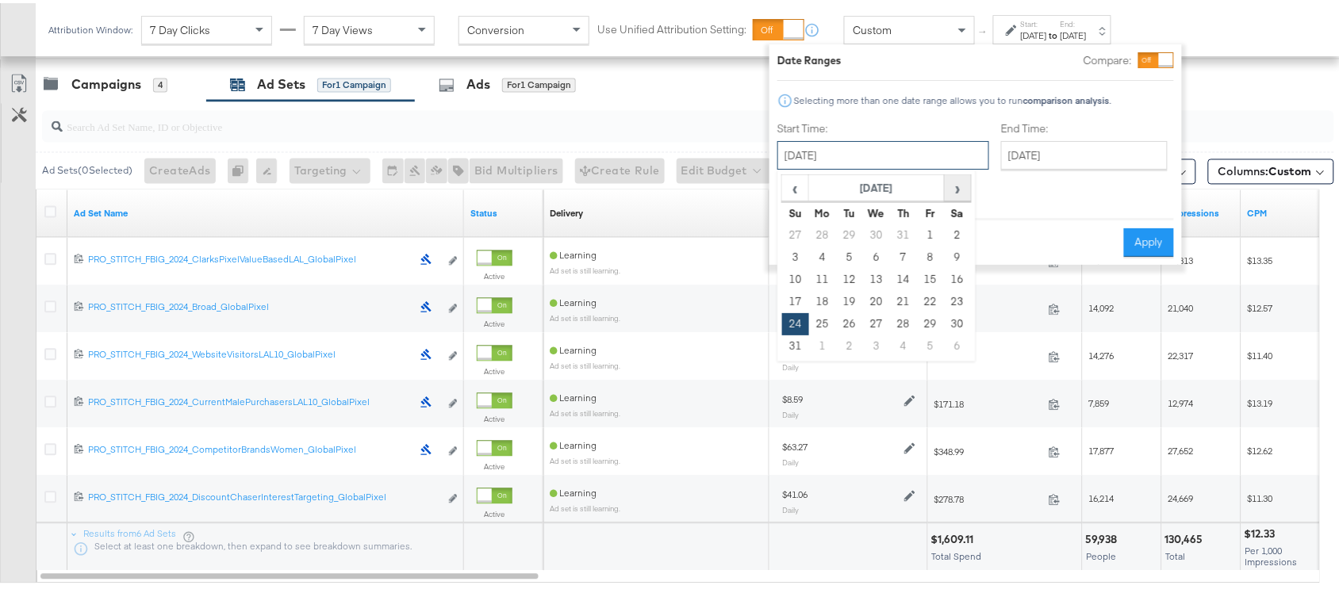
drag, startPoint x: 866, startPoint y: 141, endPoint x: 954, endPoint y: 184, distance: 97.2
click at [954, 167] on div "[DATE] ‹ [DATE] › Su Mo Tu We Th Fr Sa 27 28 29 30 31 1 2 3 4 5 6 7 8 9 10 11 1…" at bounding box center [883, 152] width 212 height 29
click at [954, 184] on span "›" at bounding box center [958, 185] width 25 height 24
click at [929, 250] on td "12" at bounding box center [930, 255] width 27 height 22
type input "[DATE]"
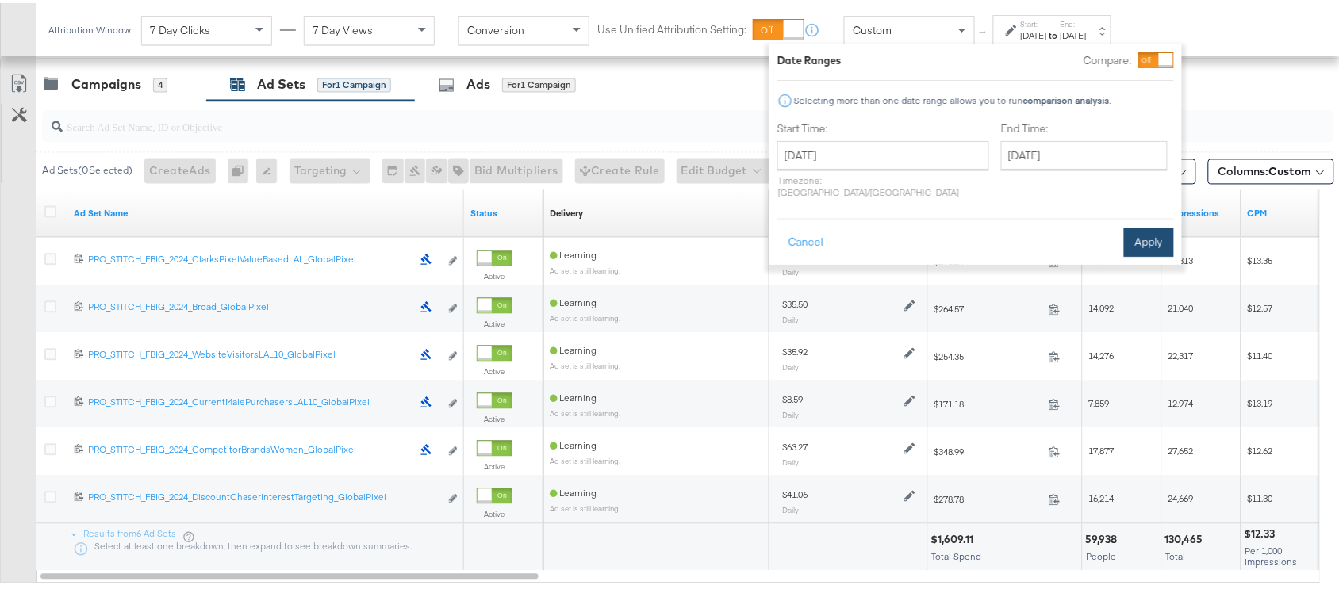
click at [1150, 225] on button "Apply" at bounding box center [1149, 239] width 50 height 29
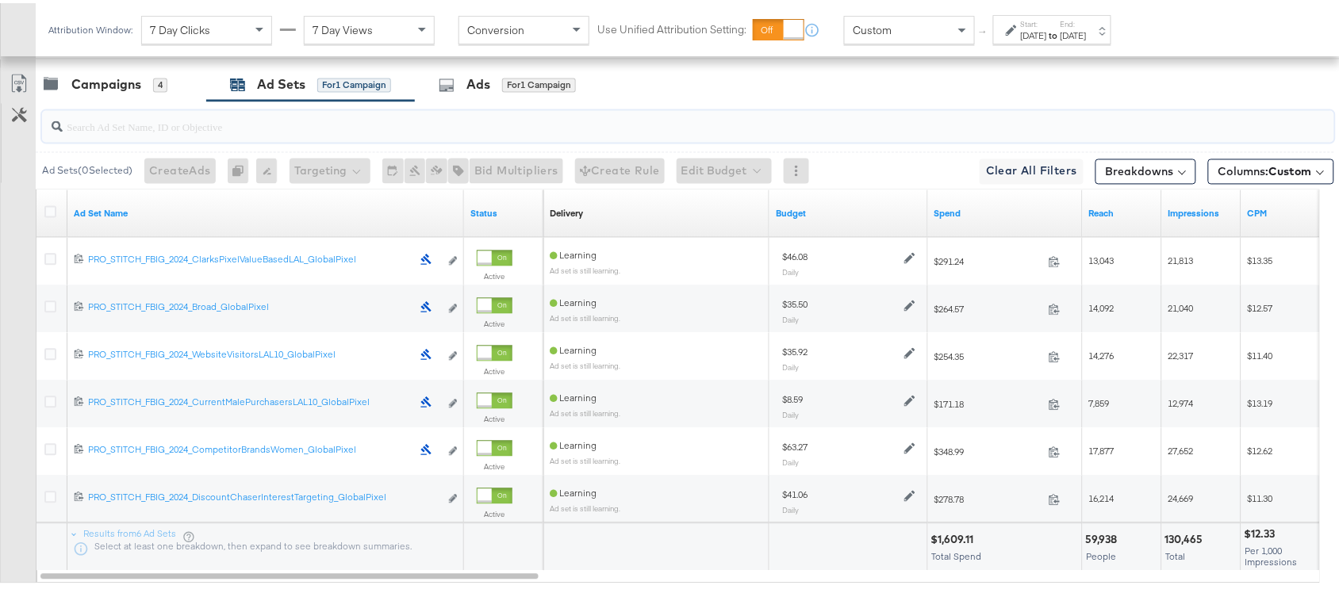
click at [846, 111] on input "search" at bounding box center [640, 117] width 1154 height 31
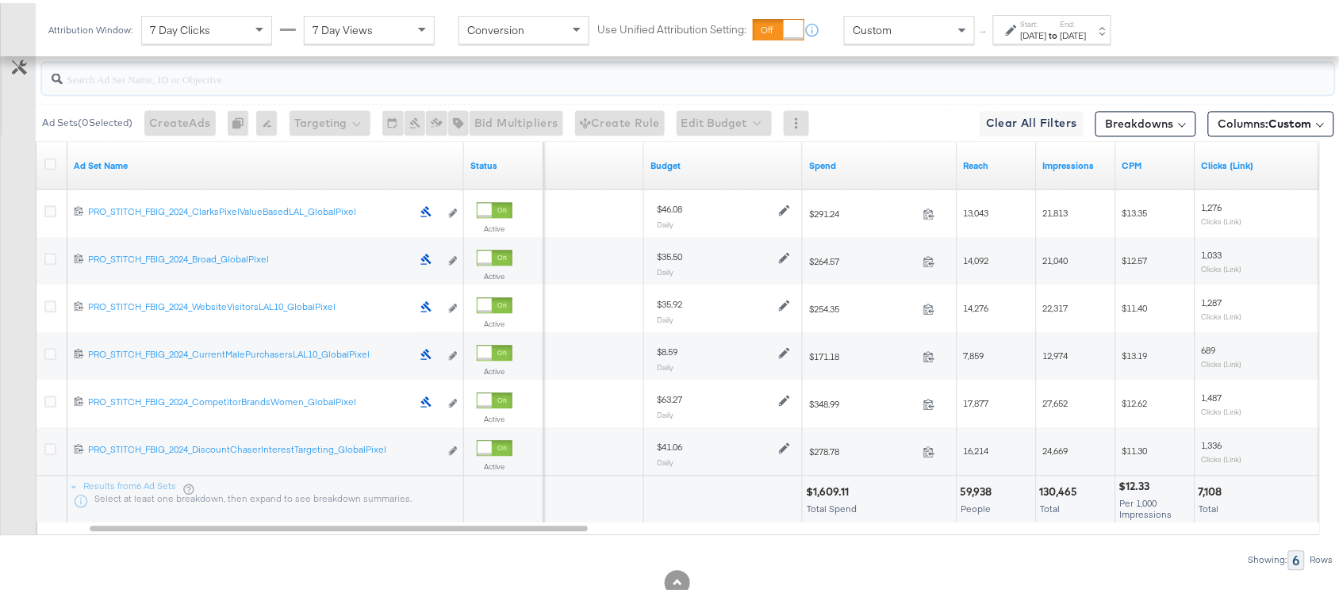
scroll to position [921, 0]
click at [136, 167] on link "Ad Set Name" at bounding box center [266, 163] width 384 height 13
click at [136, 167] on link "Ad Set Name ↓" at bounding box center [266, 163] width 384 height 13
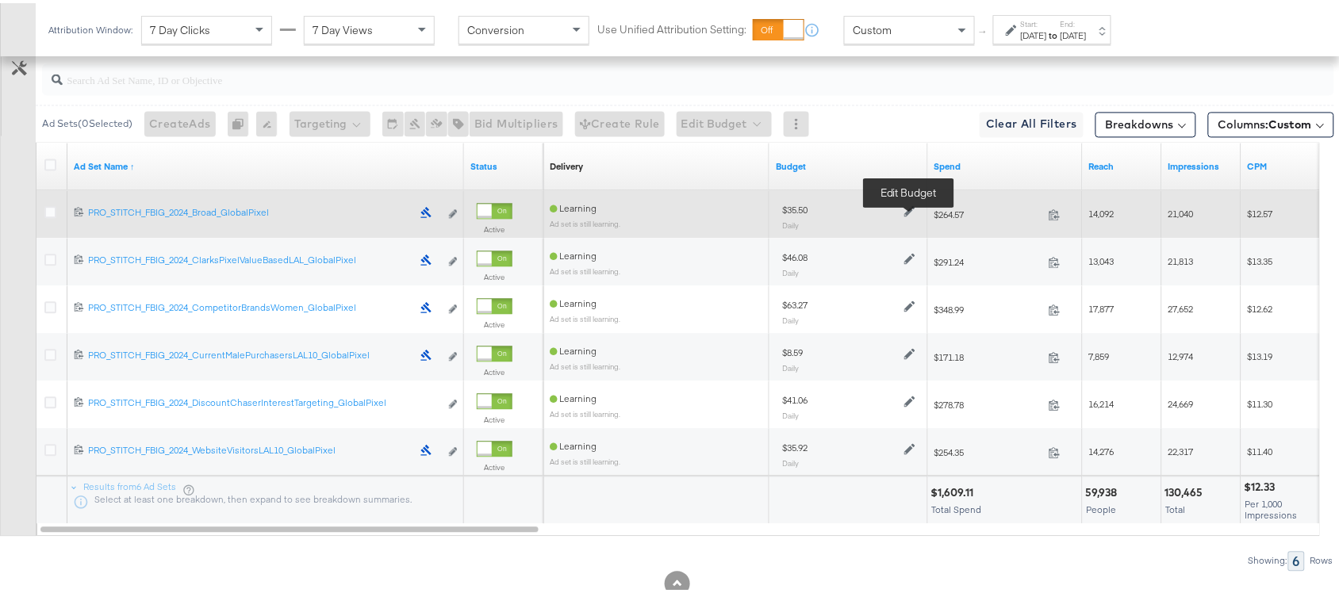
click at [910, 213] on icon at bounding box center [909, 207] width 11 height 11
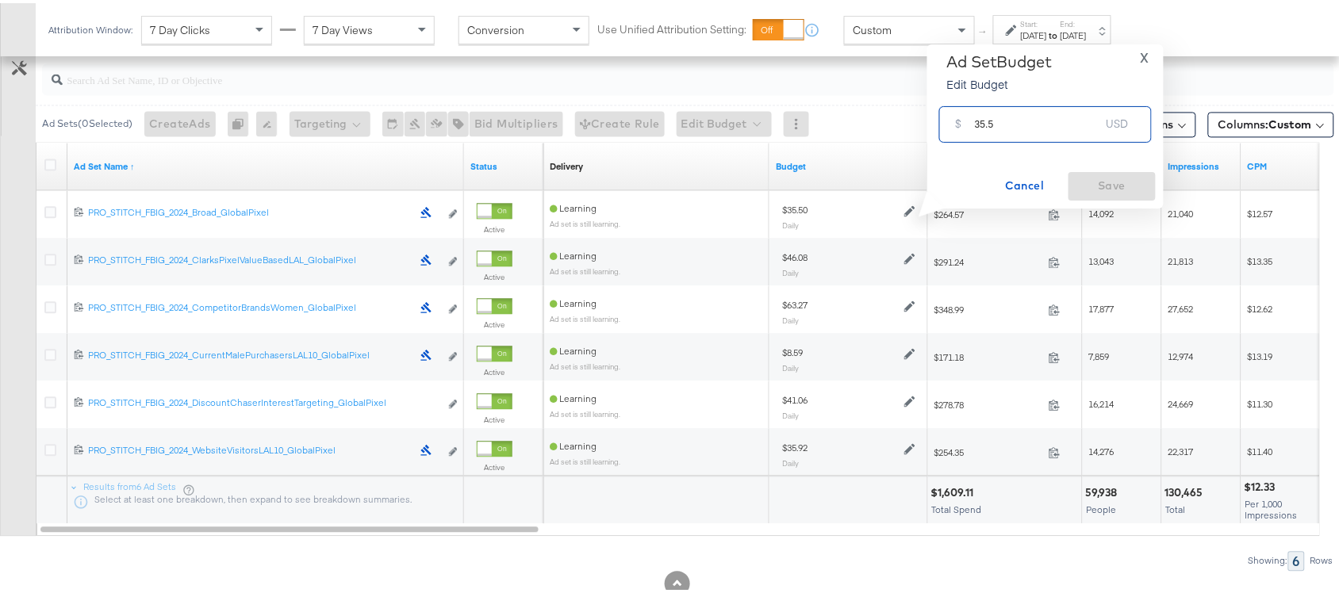
click at [1009, 119] on input "35.5" at bounding box center [1037, 115] width 125 height 34
paste input "$32.88"
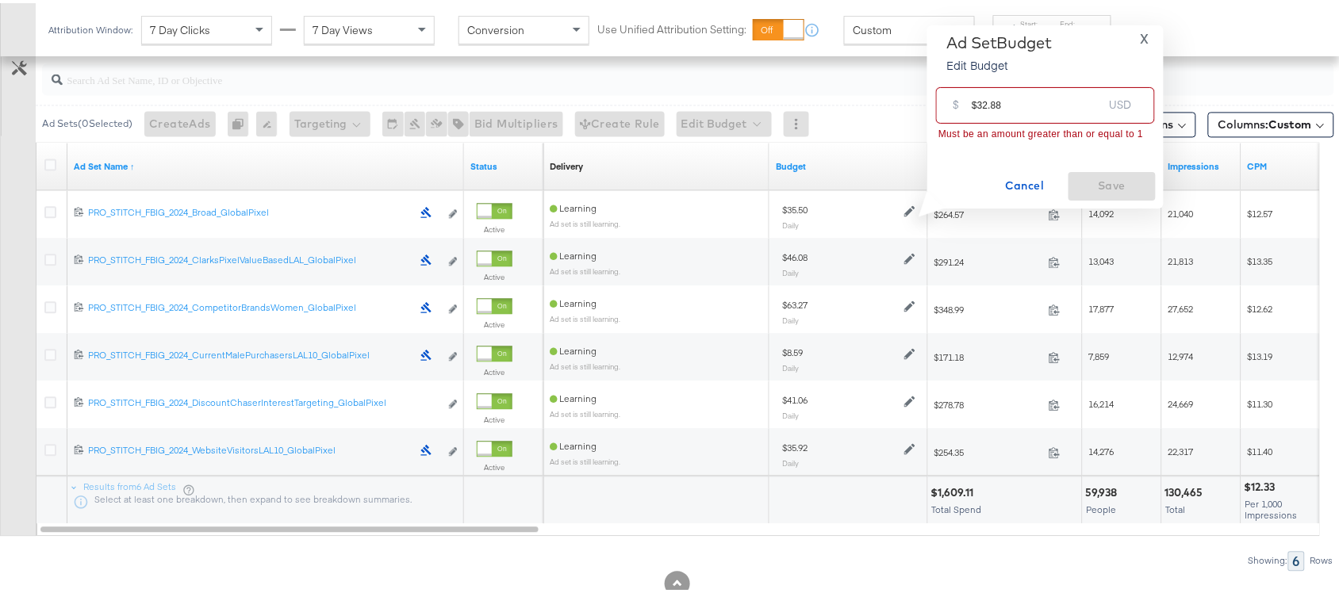
click at [980, 104] on input "$32.88" at bounding box center [1037, 96] width 131 height 34
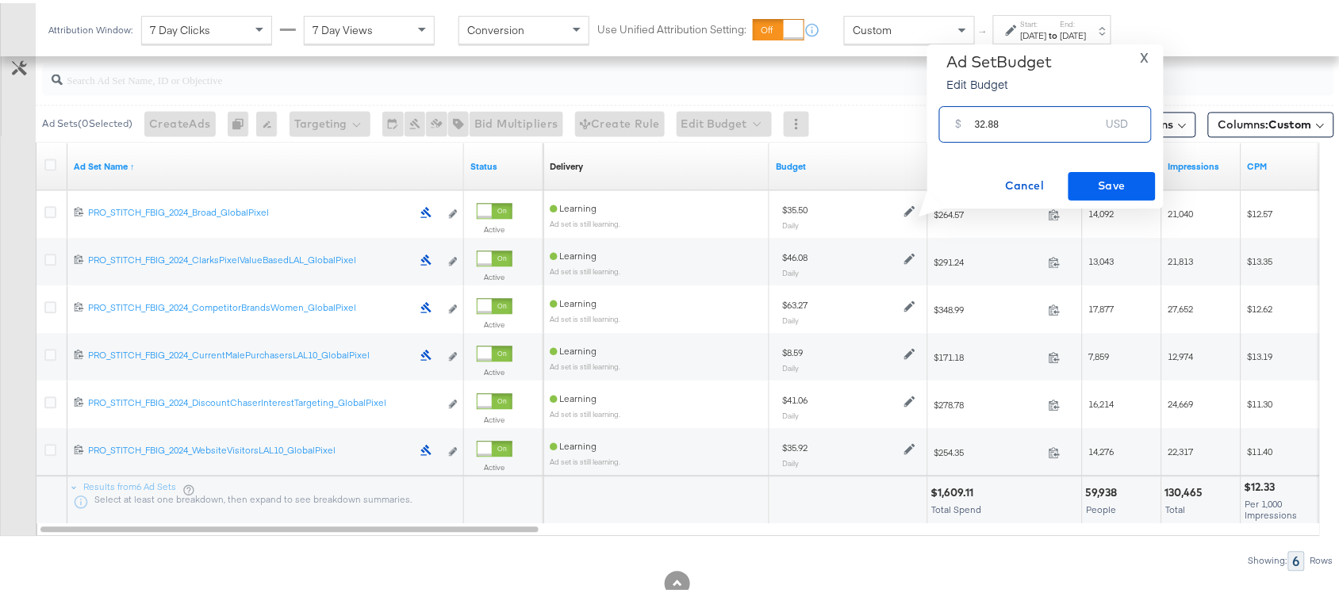
type input "32.88"
click at [1091, 175] on span "Save" at bounding box center [1112, 183] width 75 height 20
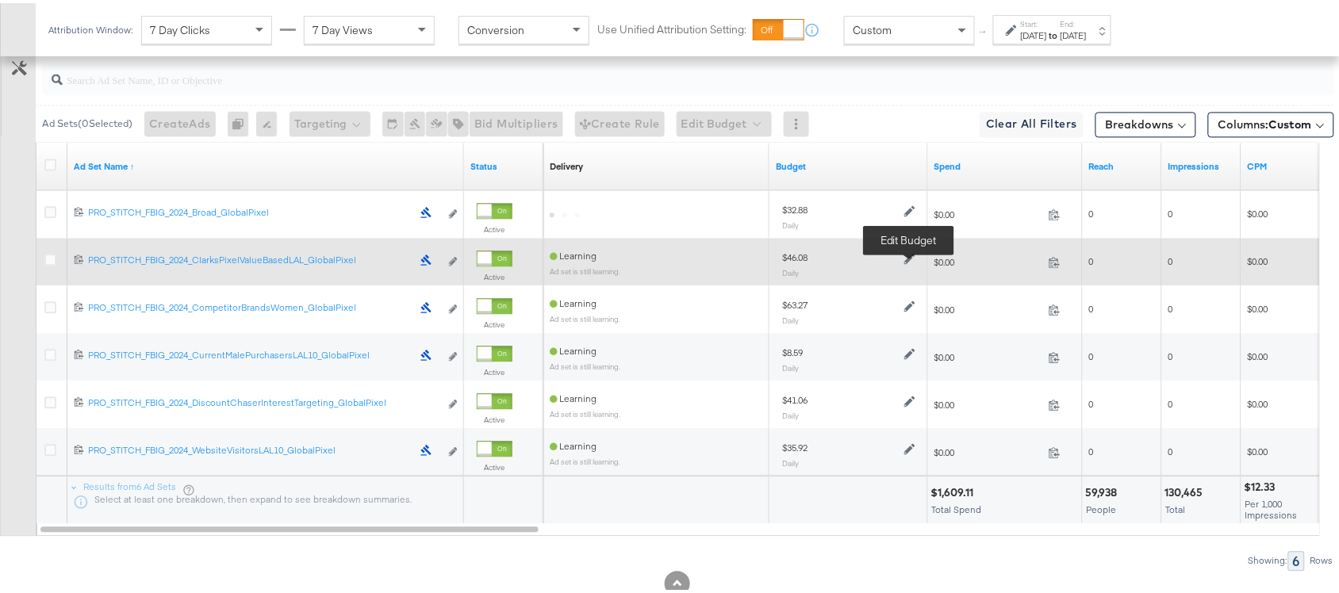
click at [911, 258] on icon at bounding box center [909, 256] width 11 height 11
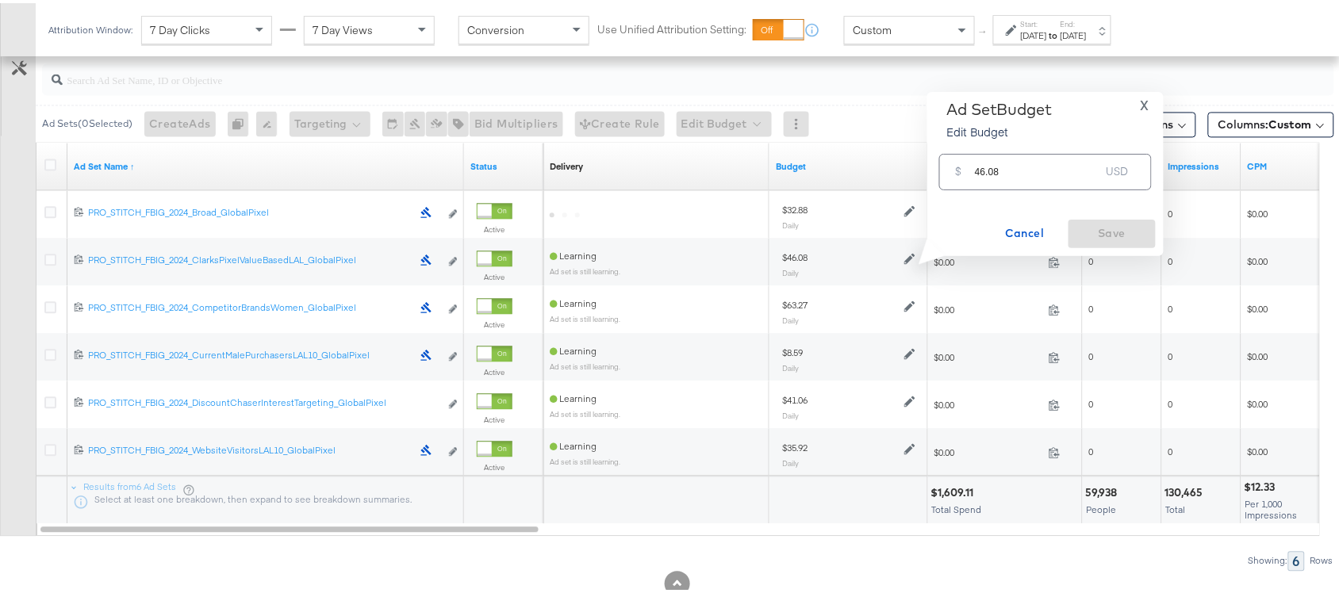
click at [1023, 171] on input "46.08" at bounding box center [1037, 162] width 125 height 34
paste input "$36.59"
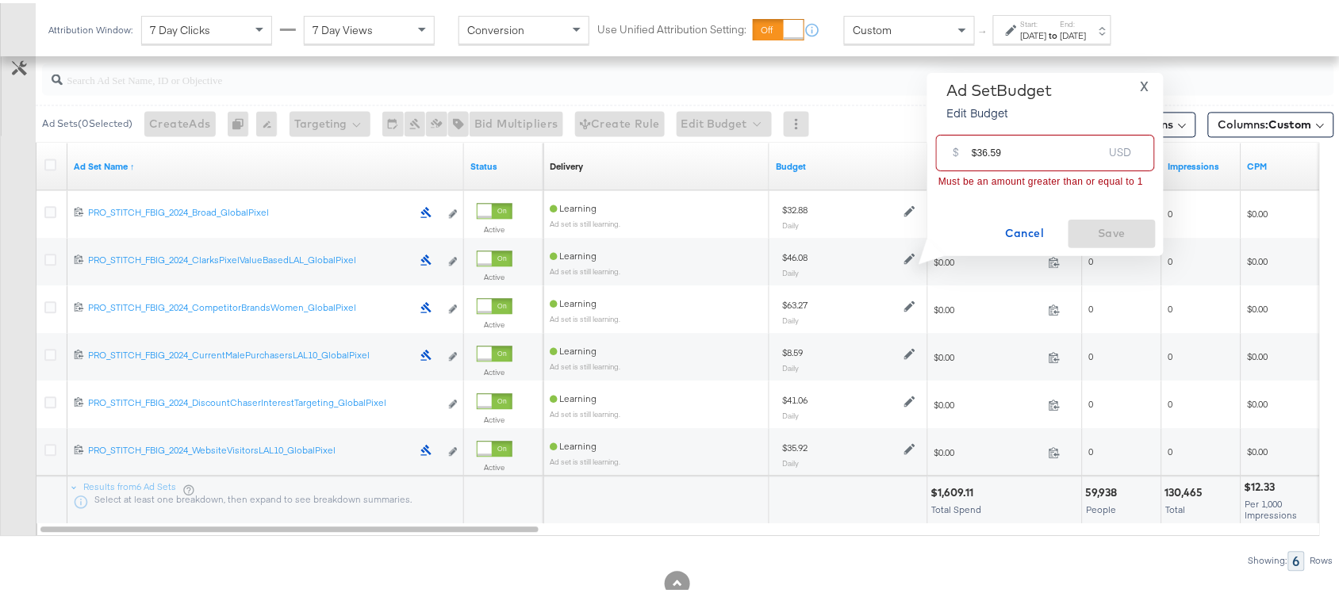
click at [974, 148] on input "$36.59" at bounding box center [1037, 143] width 131 height 34
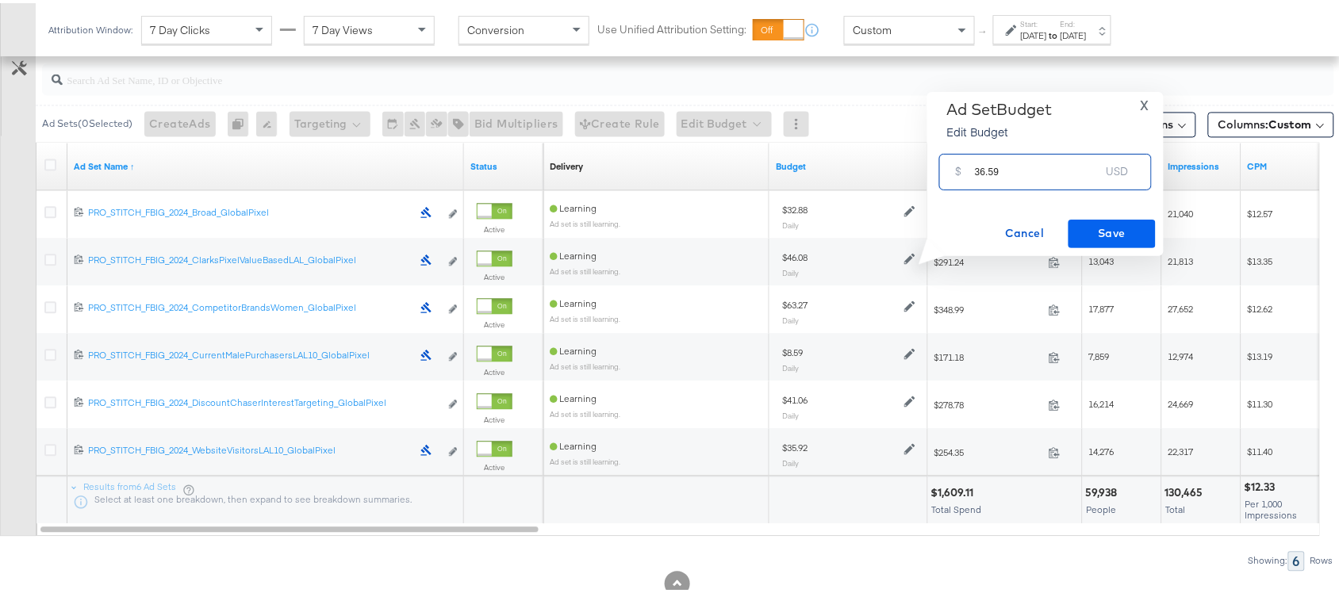
type input "36.59"
click at [1124, 232] on span "Save" at bounding box center [1112, 231] width 75 height 20
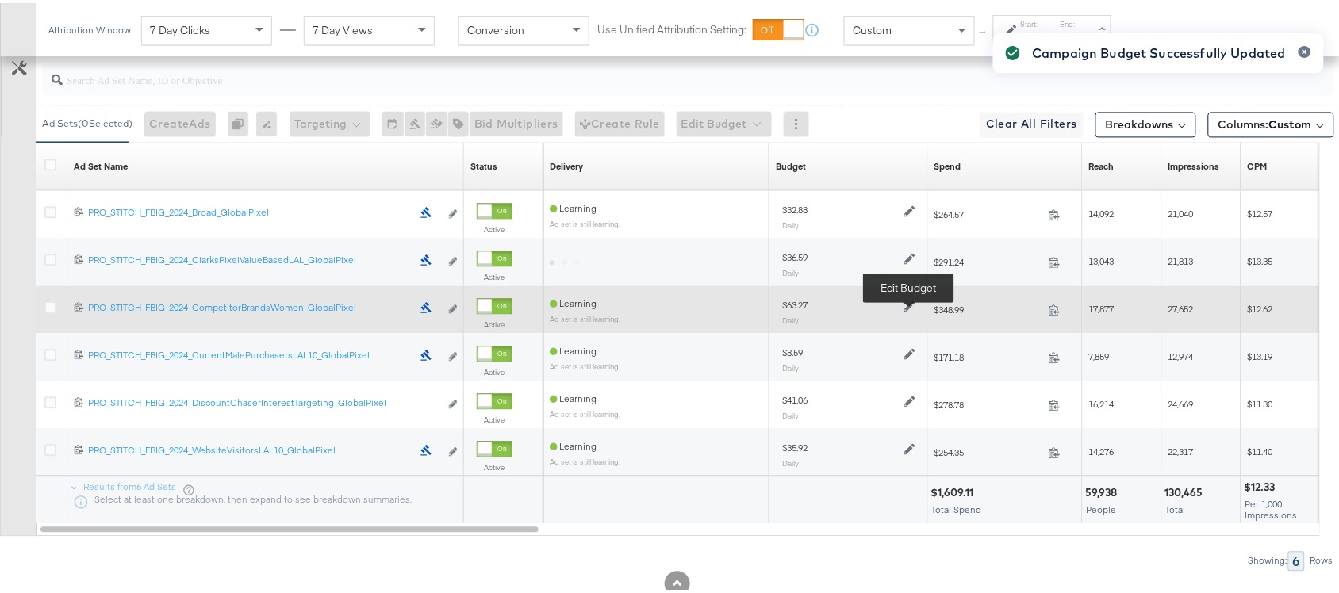
click at [906, 304] on icon at bounding box center [909, 302] width 11 height 11
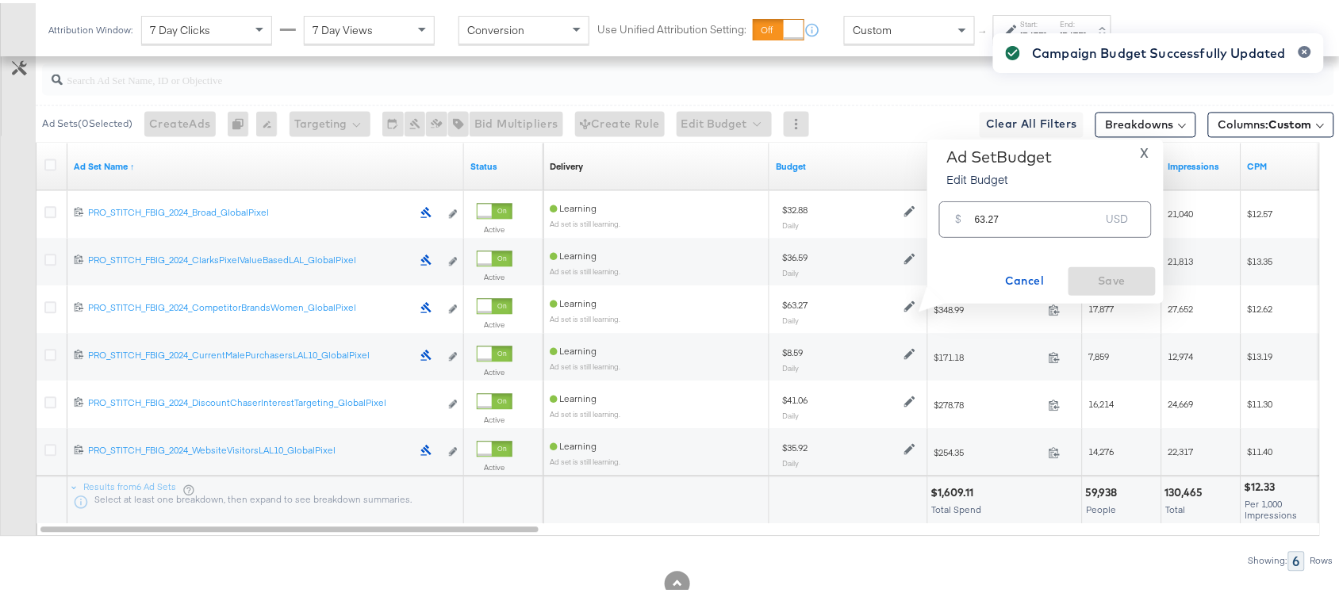
click at [1008, 214] on div "Campaign Budget Successfully Updated" at bounding box center [1158, 268] width 363 height 508
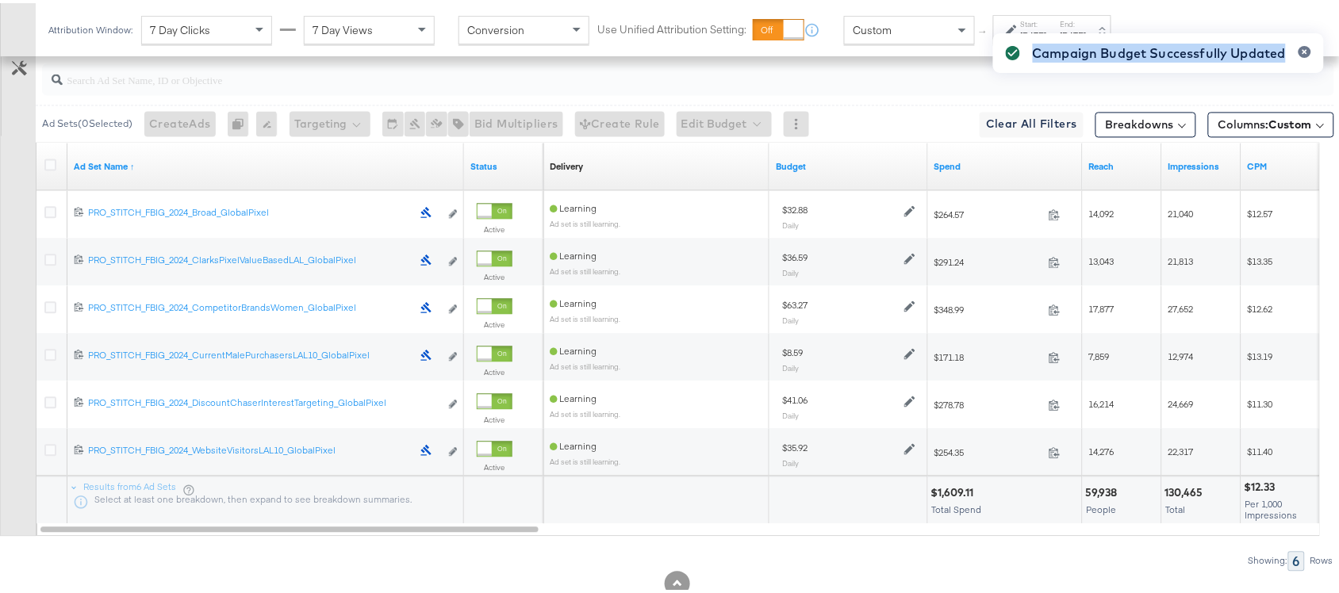
click at [1008, 214] on div "Campaign Budget Successfully Updated" at bounding box center [1158, 268] width 363 height 508
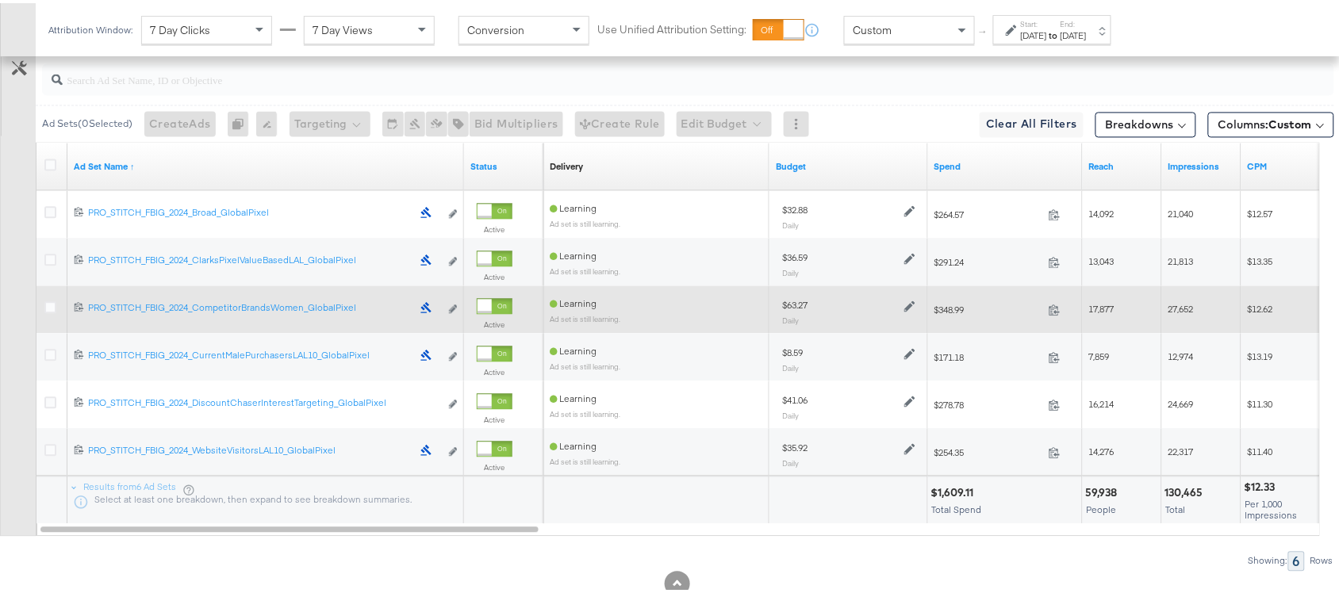
click at [909, 300] on div at bounding box center [907, 301] width 15 height 13
click at [909, 309] on icon at bounding box center [909, 302] width 11 height 11
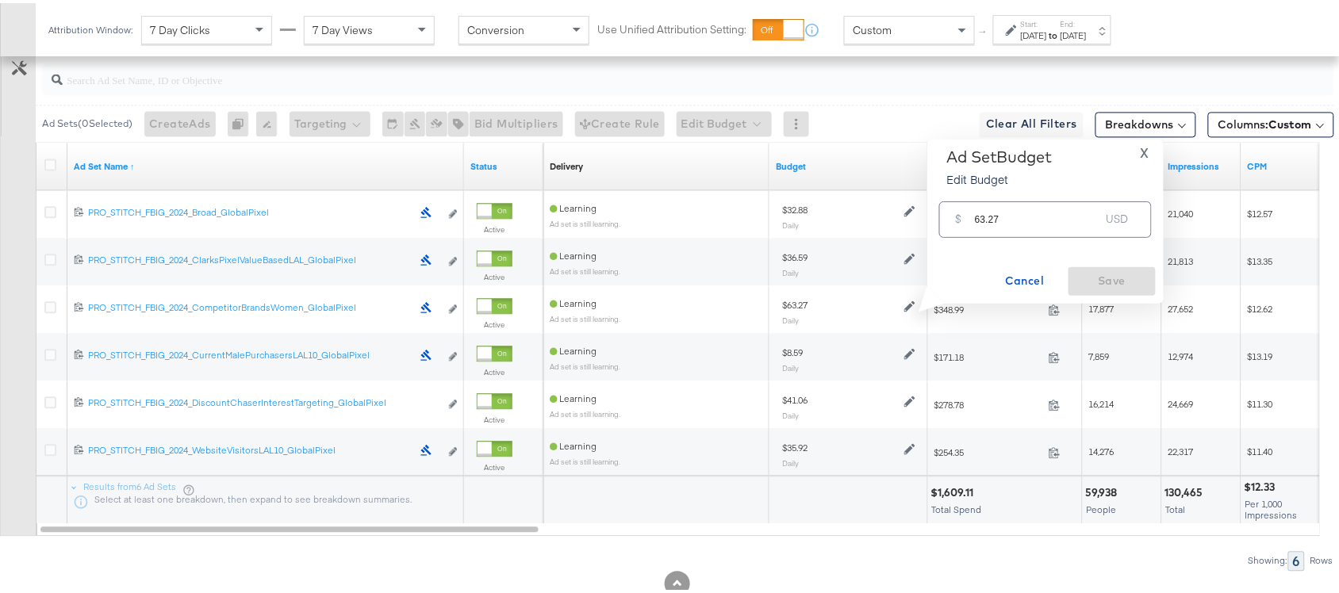
click at [1015, 224] on input "63.27" at bounding box center [1037, 210] width 125 height 34
paste input "$43.40"
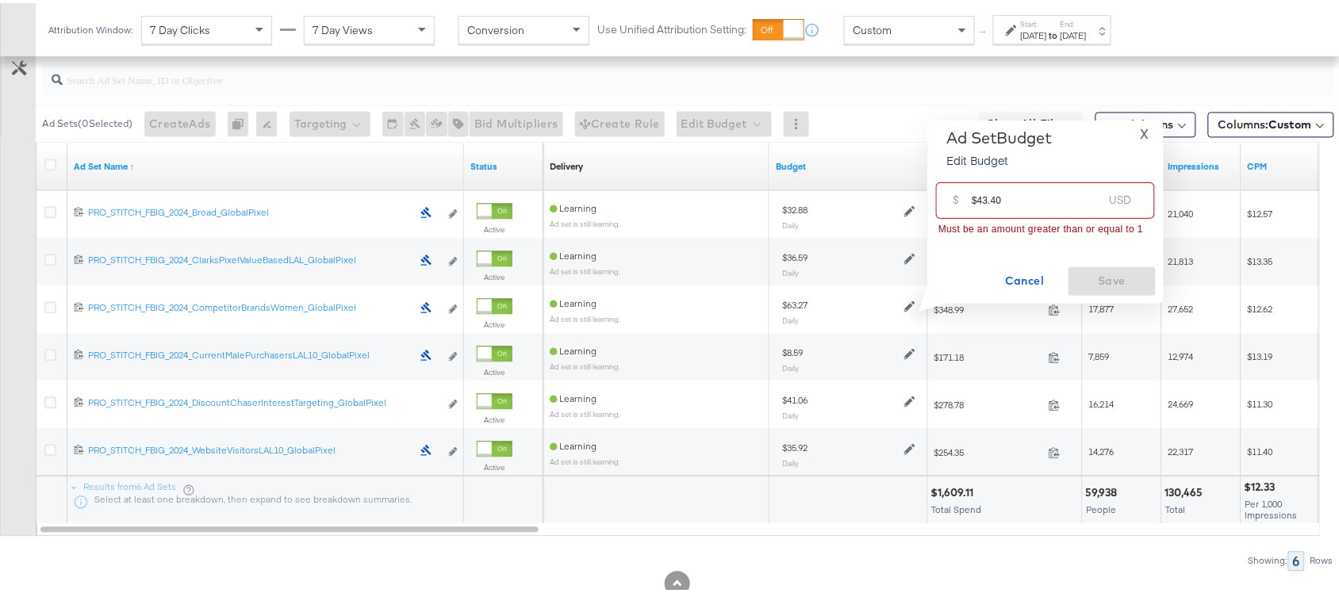
click at [977, 199] on input "$43.40" at bounding box center [1037, 191] width 131 height 34
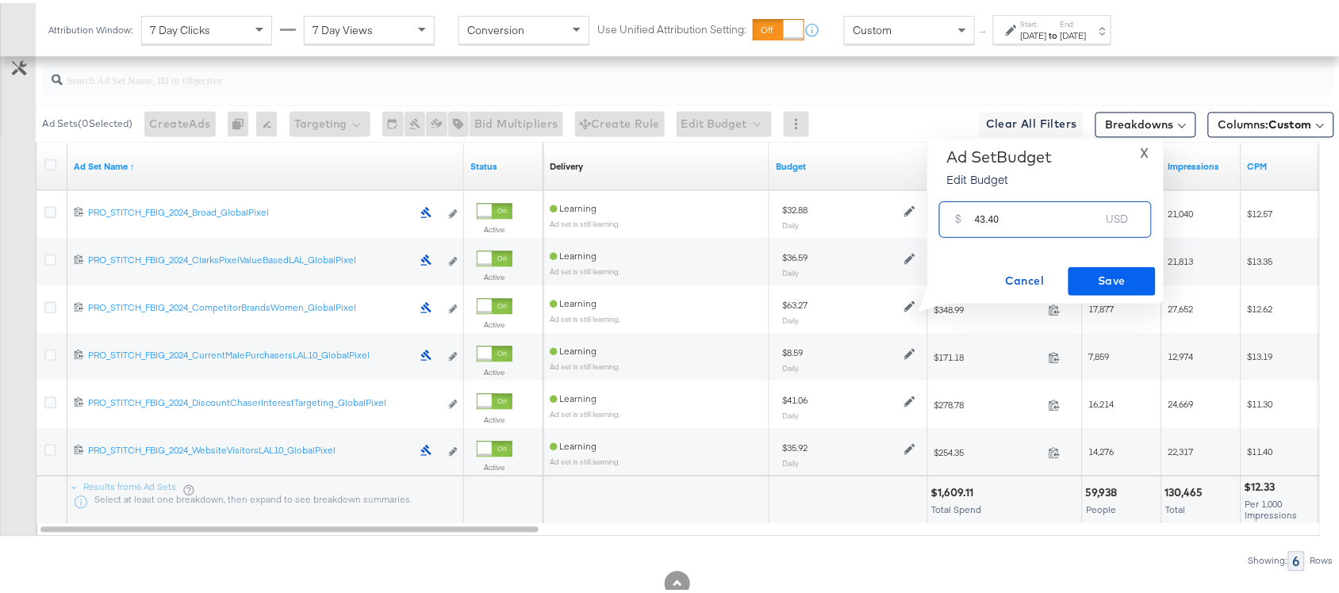
type input "43.40"
click at [1111, 264] on button "Save" at bounding box center [1112, 278] width 87 height 29
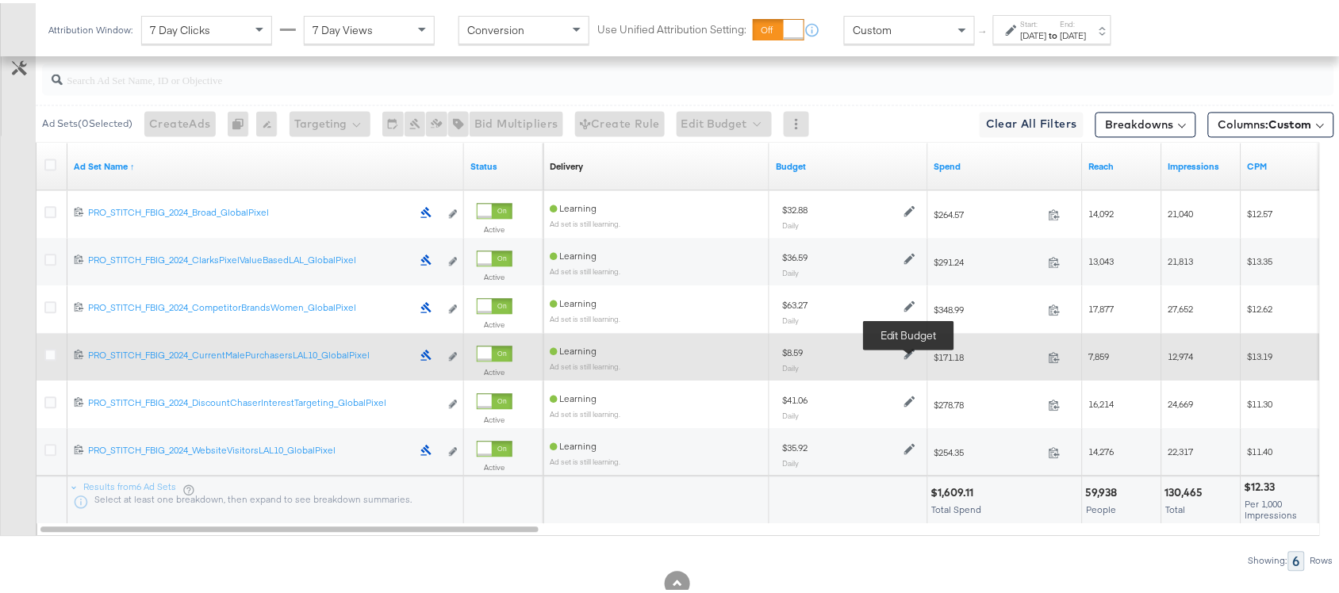
click at [908, 353] on icon at bounding box center [909, 350] width 11 height 11
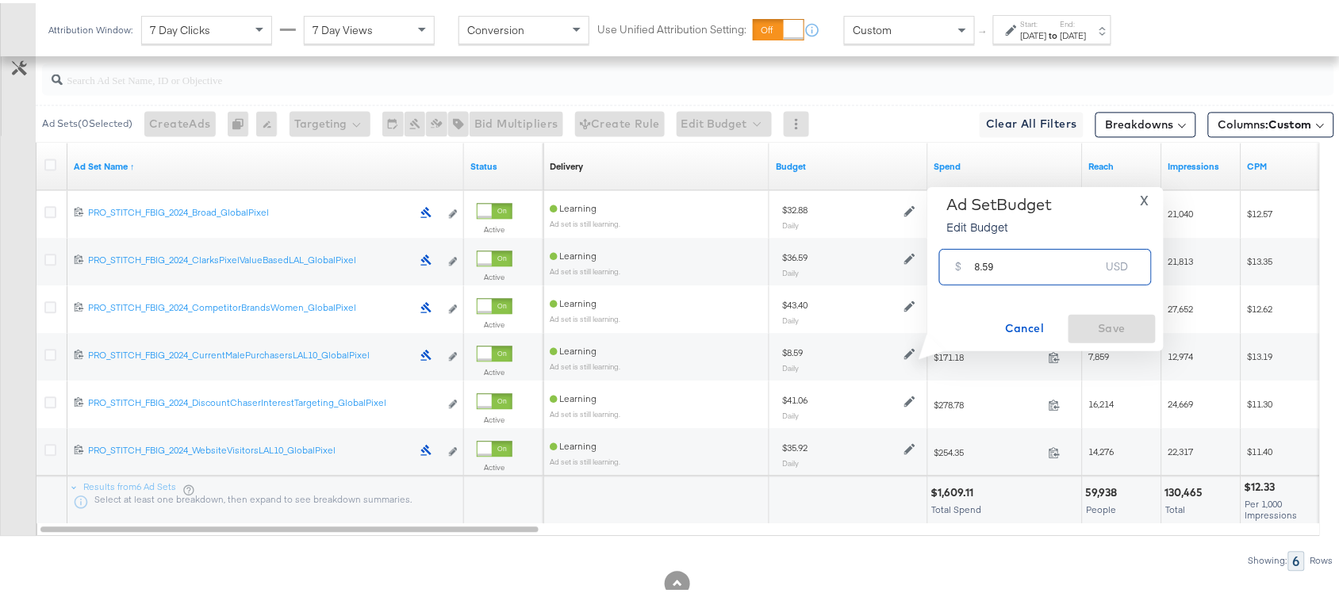
click at [1016, 270] on input "8.59" at bounding box center [1037, 257] width 125 height 34
paste input "$21.44"
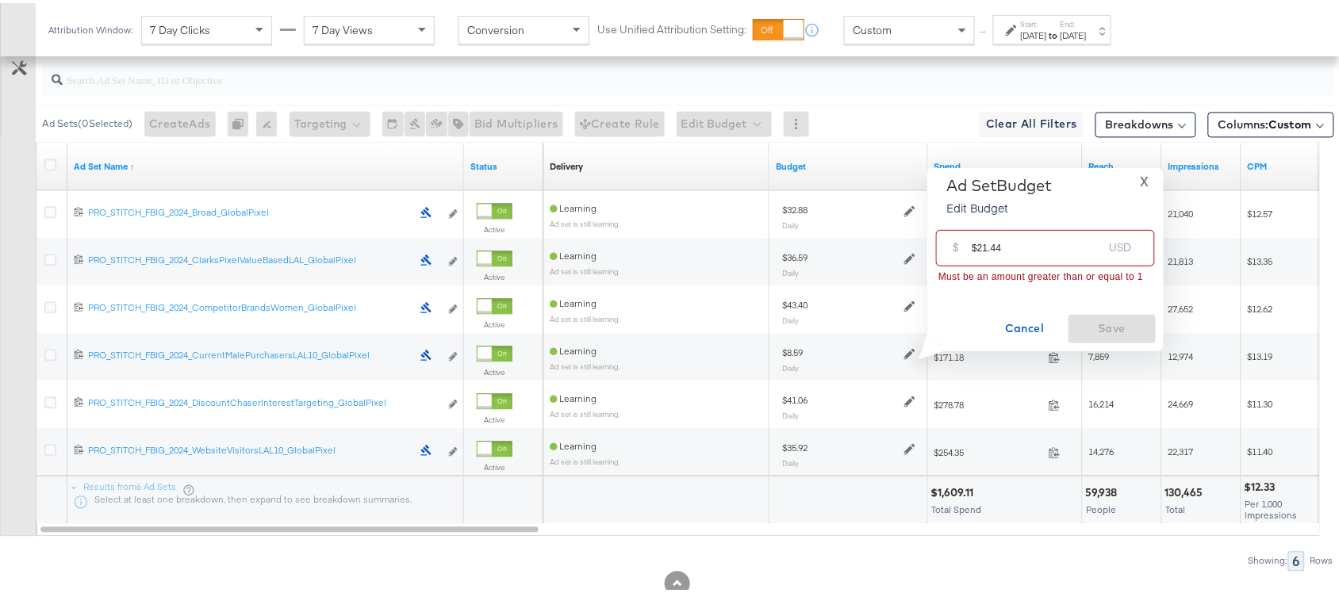
click at [976, 248] on input "$21.44" at bounding box center [1037, 238] width 131 height 34
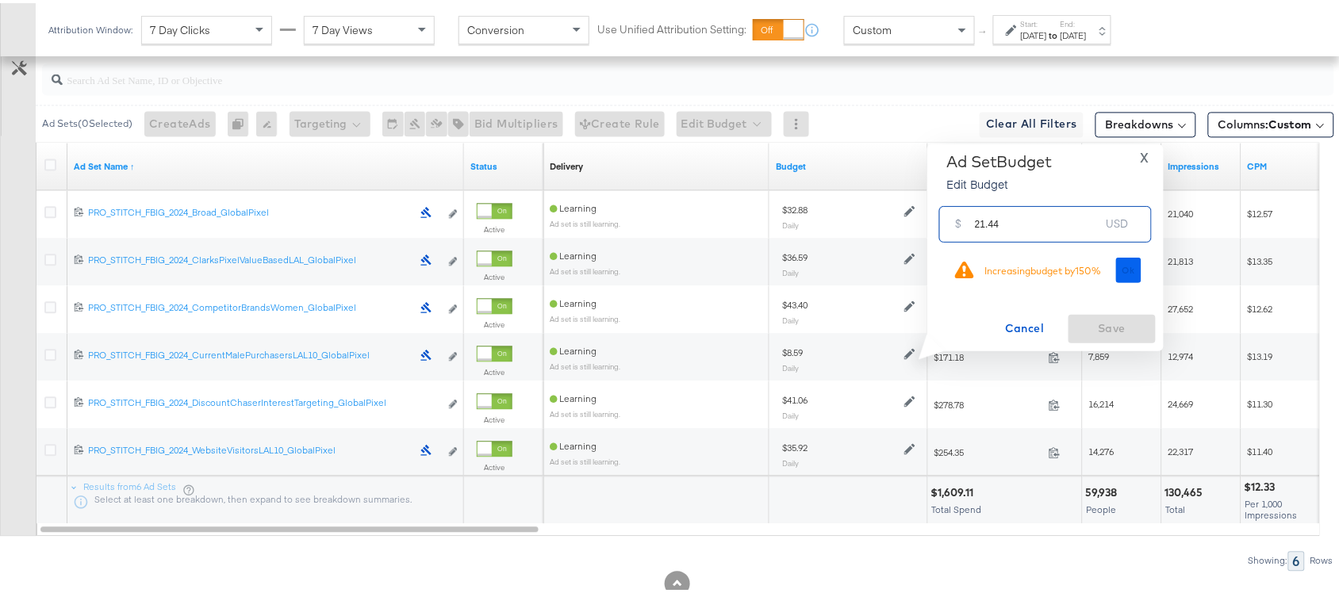
type input "21.44"
click at [1131, 264] on span "Ok" at bounding box center [1129, 267] width 13 height 11
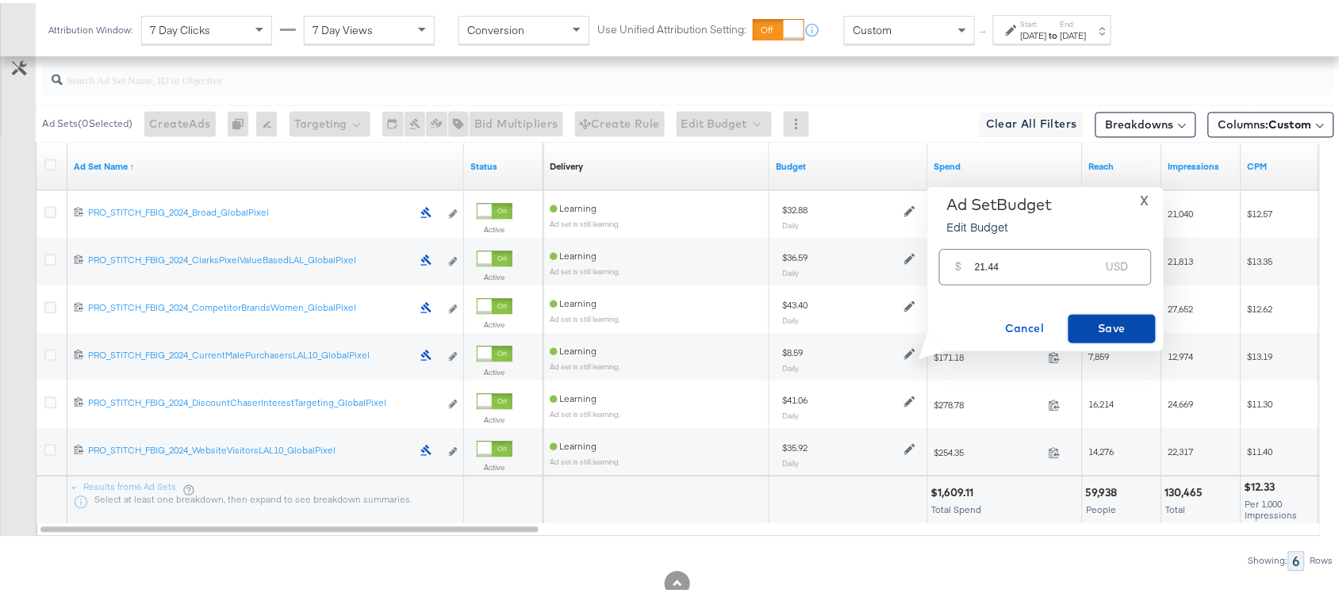
click at [1105, 322] on span "Save" at bounding box center [1112, 326] width 75 height 20
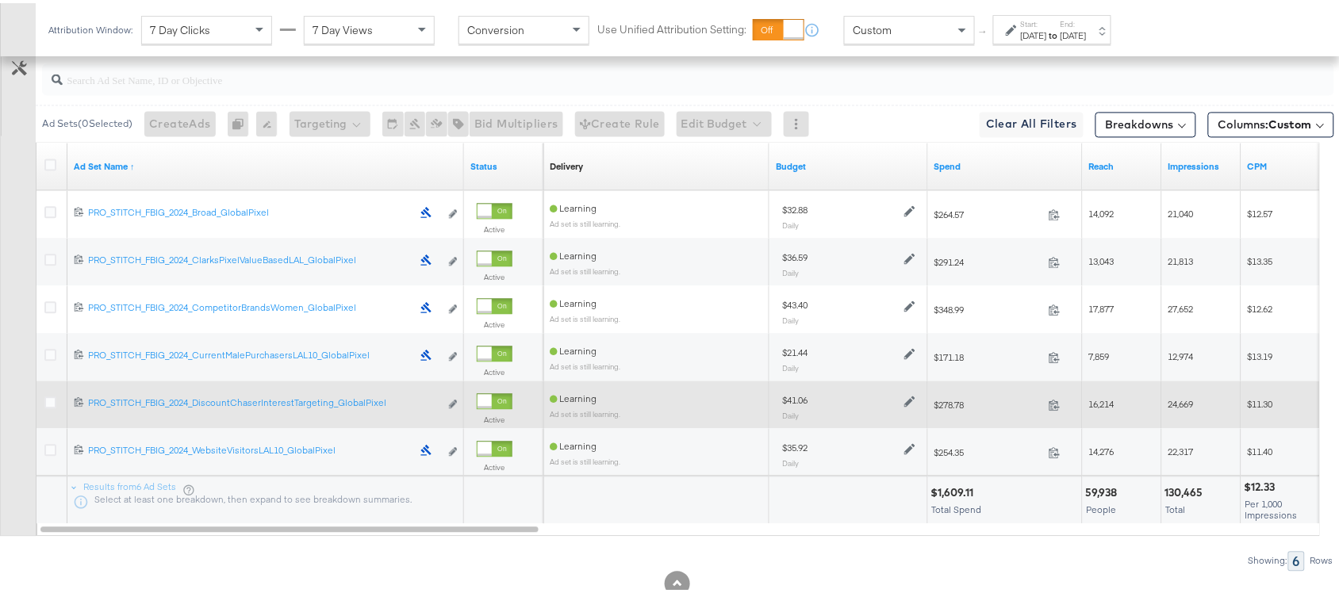
click at [919, 399] on div "$41.06 Daily" at bounding box center [849, 403] width 146 height 39
click at [913, 401] on icon at bounding box center [909, 398] width 11 height 11
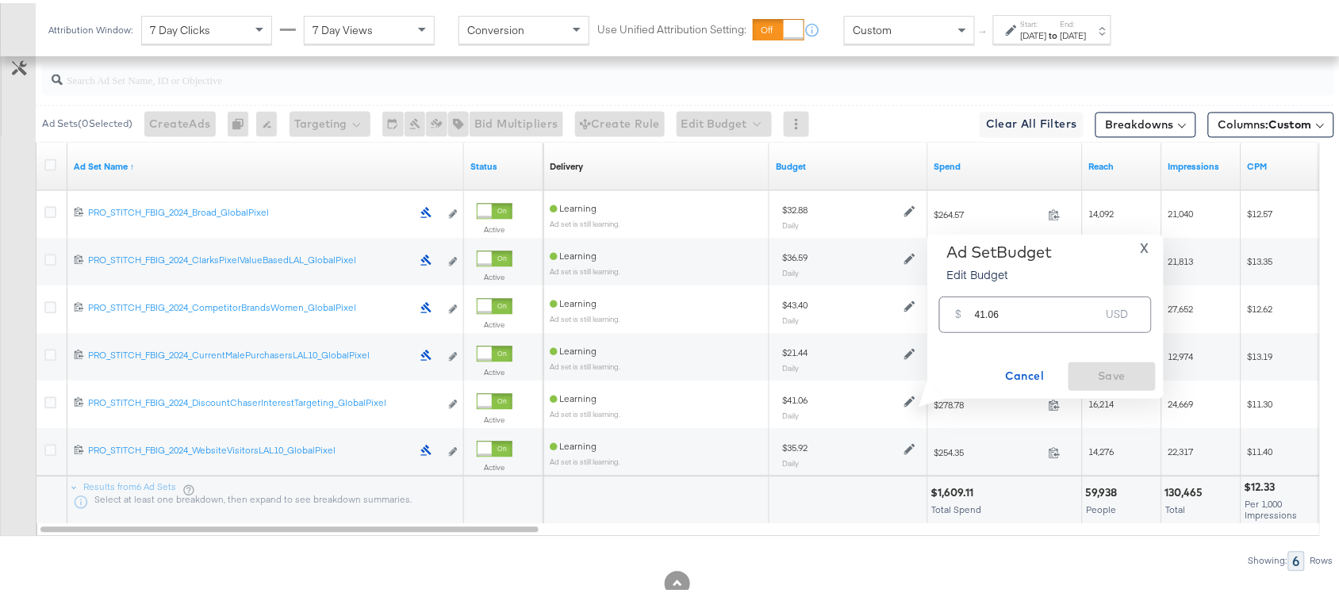
click at [1018, 318] on input "41.06" at bounding box center [1037, 305] width 125 height 34
paste input "$27.77"
click at [978, 298] on input "$27.77" at bounding box center [1037, 286] width 131 height 34
type input "27.77"
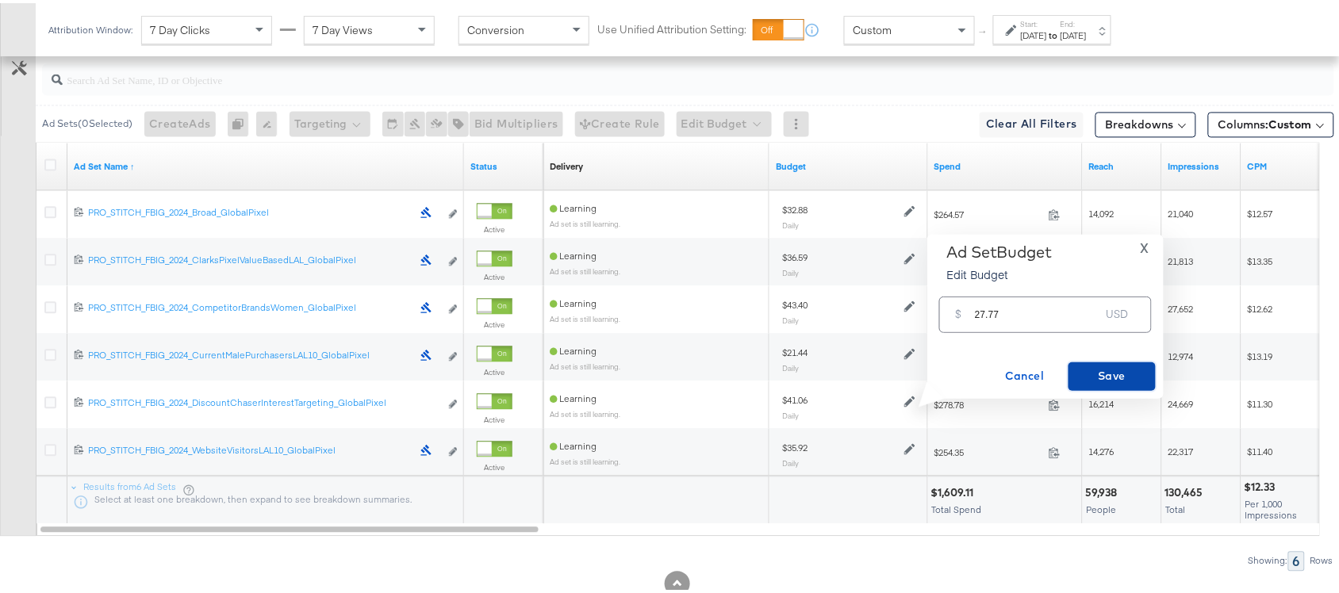
click at [1109, 382] on span "Save" at bounding box center [1112, 373] width 75 height 20
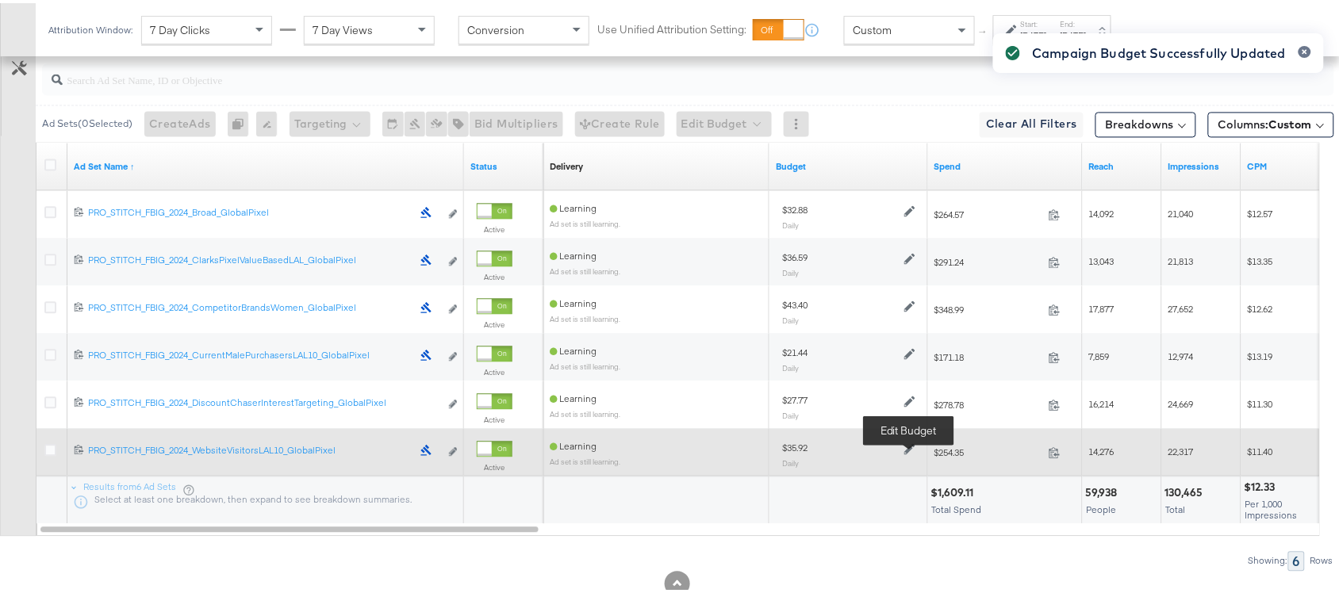
click at [904, 451] on icon at bounding box center [909, 445] width 11 height 11
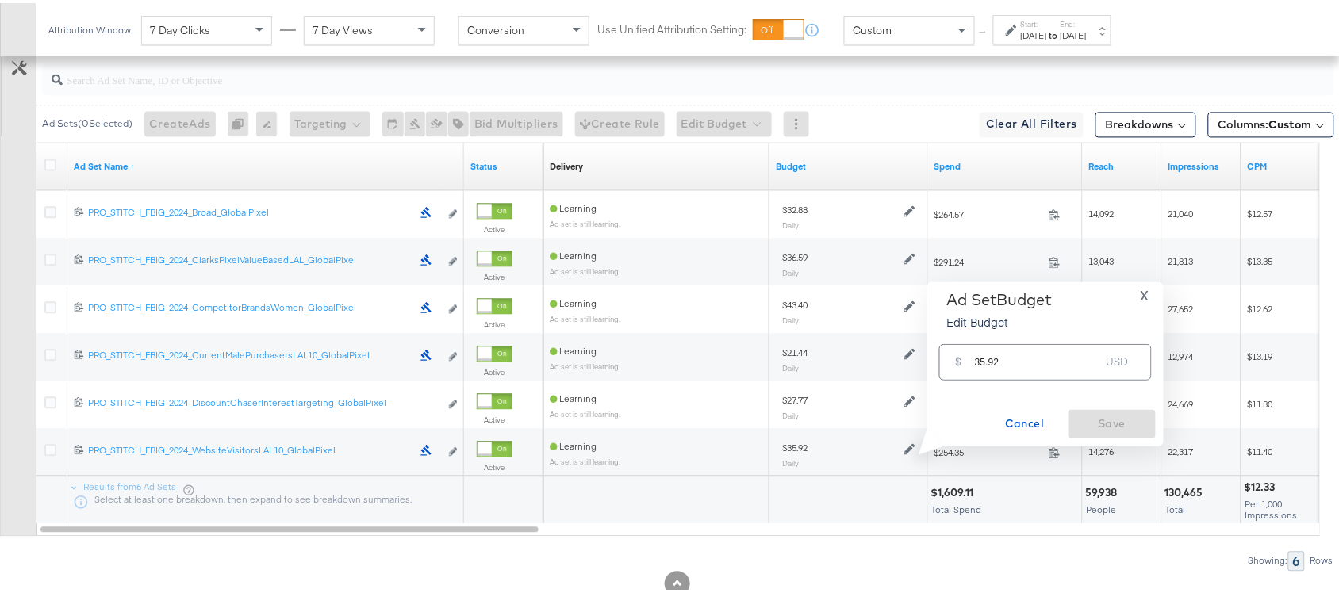
click at [1018, 359] on input "35.92" at bounding box center [1037, 353] width 125 height 34
paste input "$26.07"
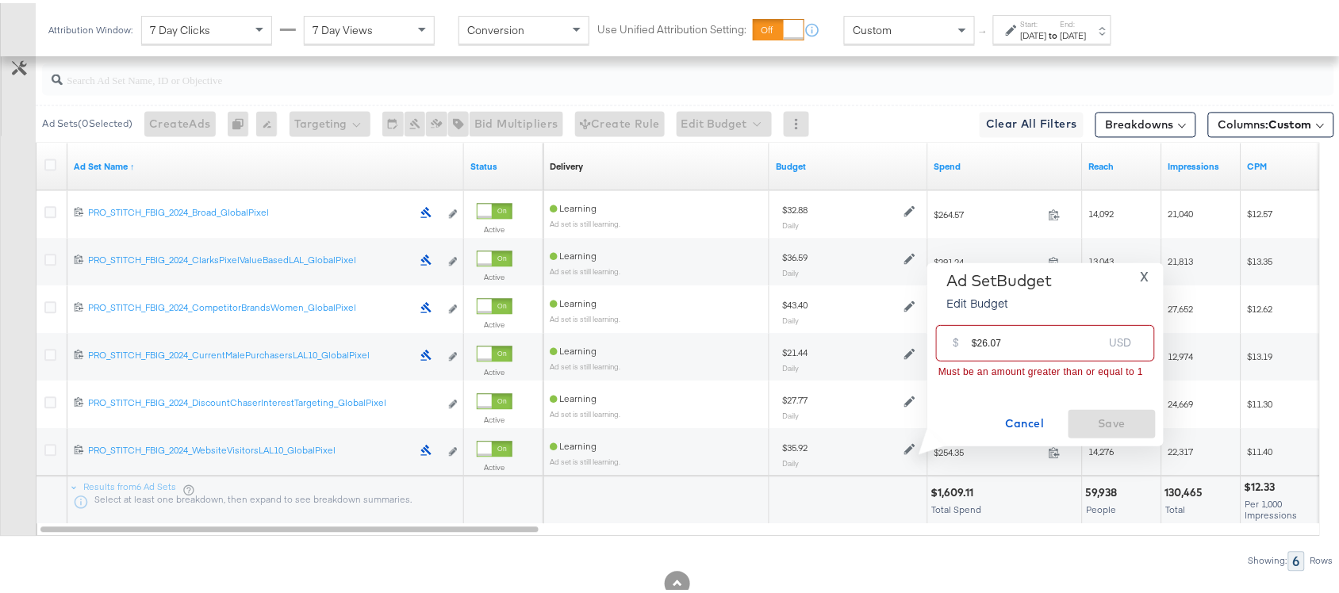
click at [976, 345] on input "$26.07" at bounding box center [1037, 334] width 131 height 34
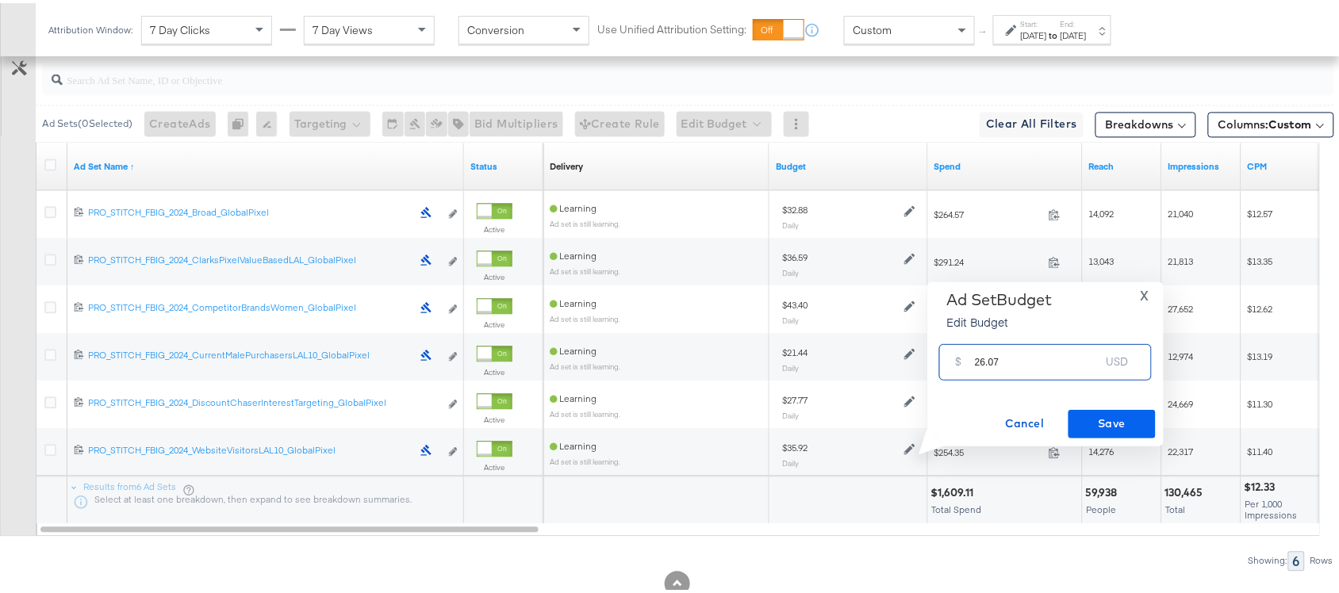
type input "26.07"
click at [1105, 411] on span "Save" at bounding box center [1112, 421] width 75 height 20
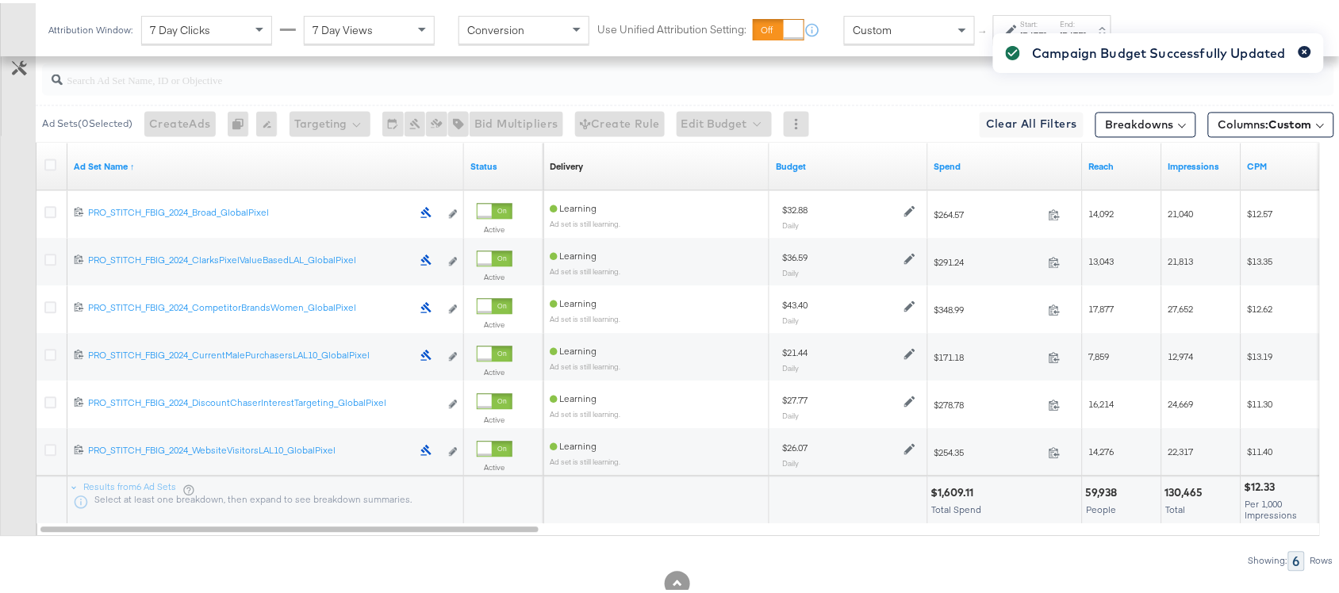
click at [1302, 46] on icon "button" at bounding box center [1305, 48] width 6 height 9
click at [881, 92] on div at bounding box center [688, 76] width 1292 height 32
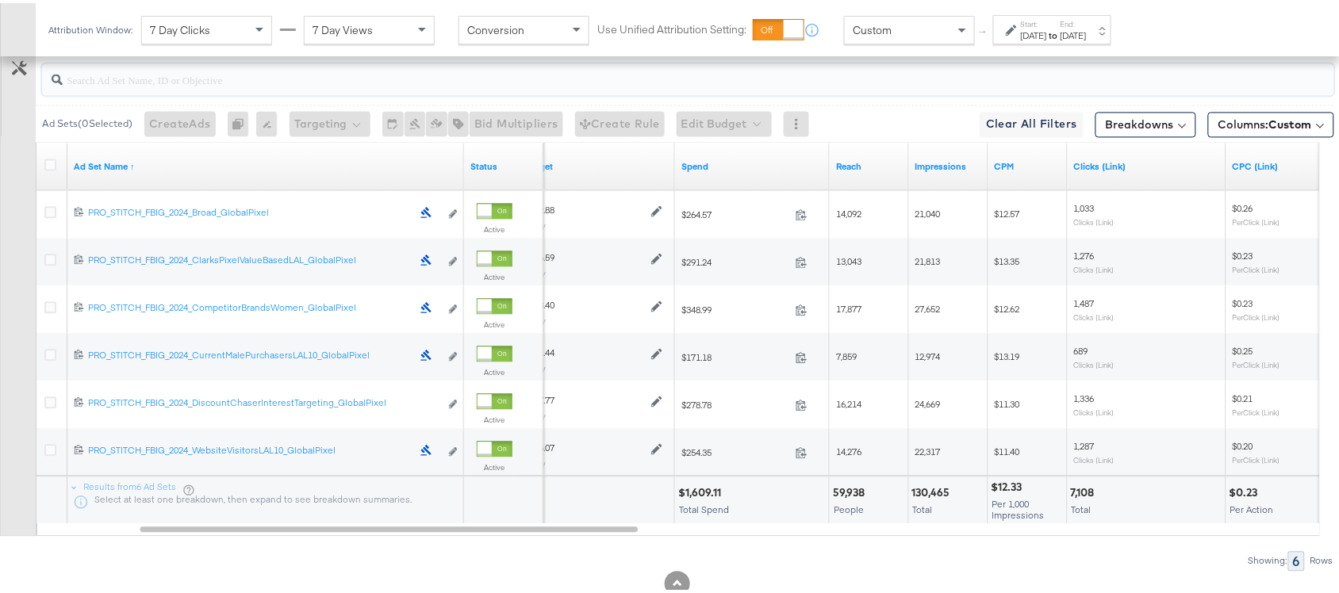
click at [854, 95] on div at bounding box center [688, 76] width 1292 height 38
